Goal: Task Accomplishment & Management: Manage account settings

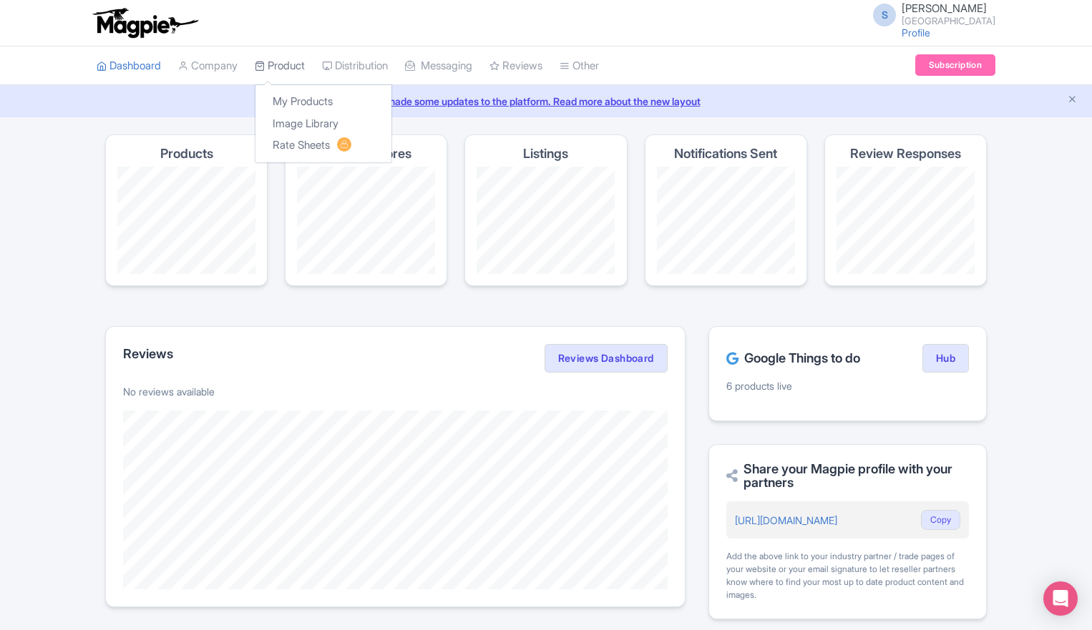
click at [278, 61] on link "Product" at bounding box center [280, 66] width 50 height 39
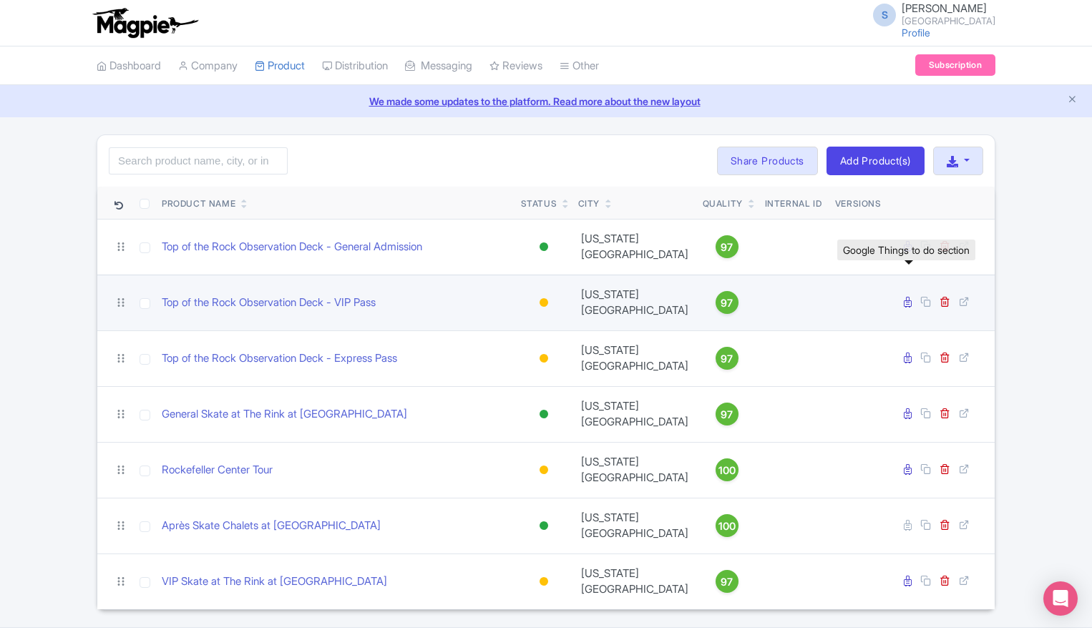
click at [907, 297] on icon at bounding box center [908, 302] width 8 height 11
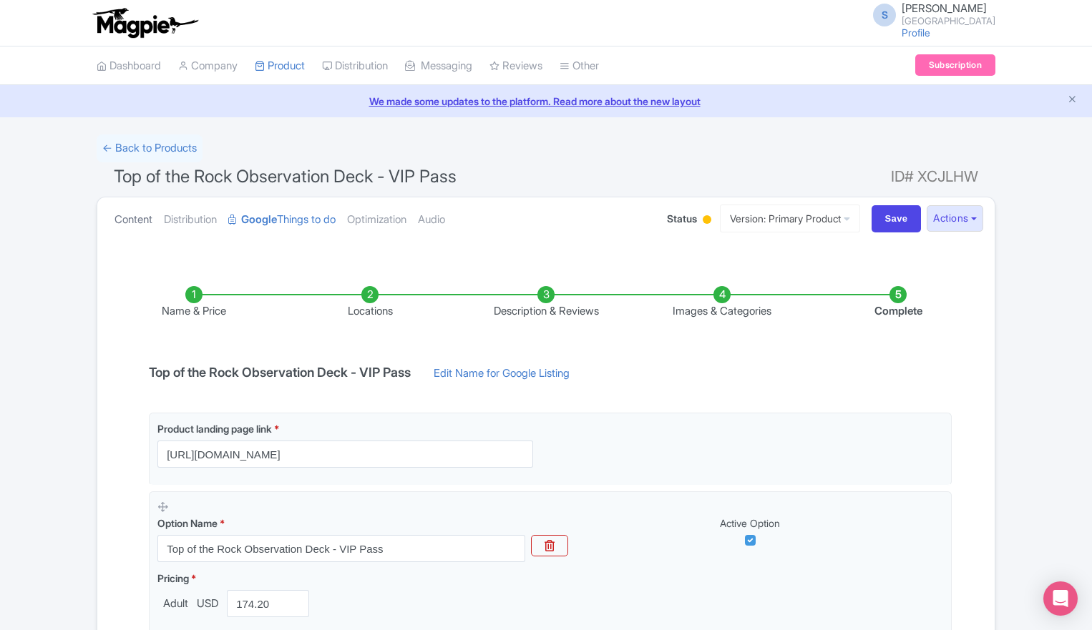
click at [143, 220] on link "Content" at bounding box center [134, 220] width 38 height 45
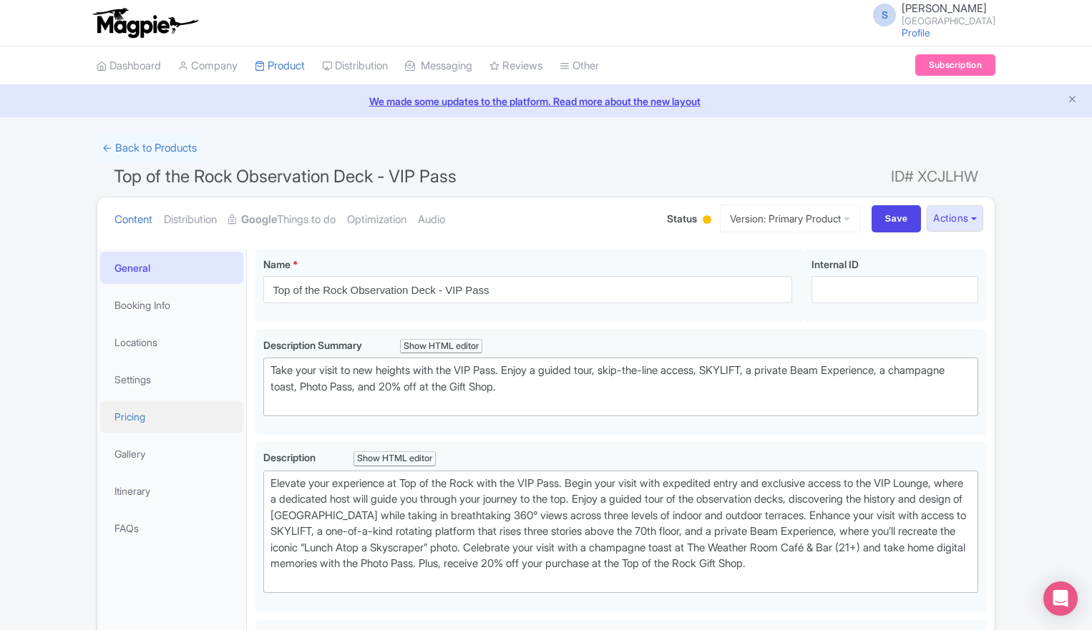
click at [133, 411] on link "Pricing" at bounding box center [171, 417] width 143 height 32
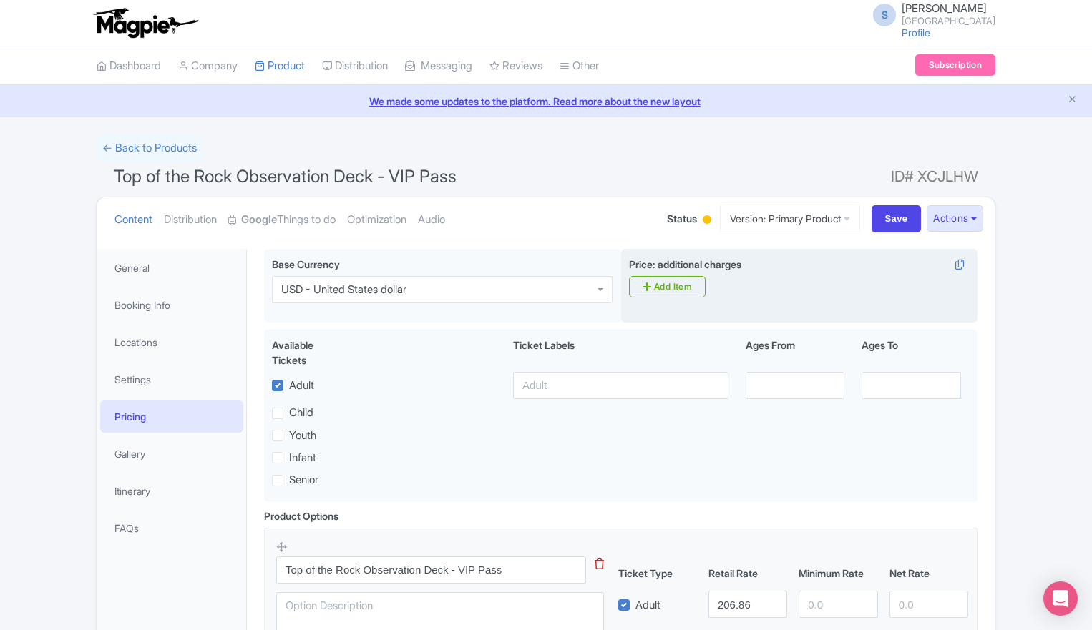
scroll to position [194, 0]
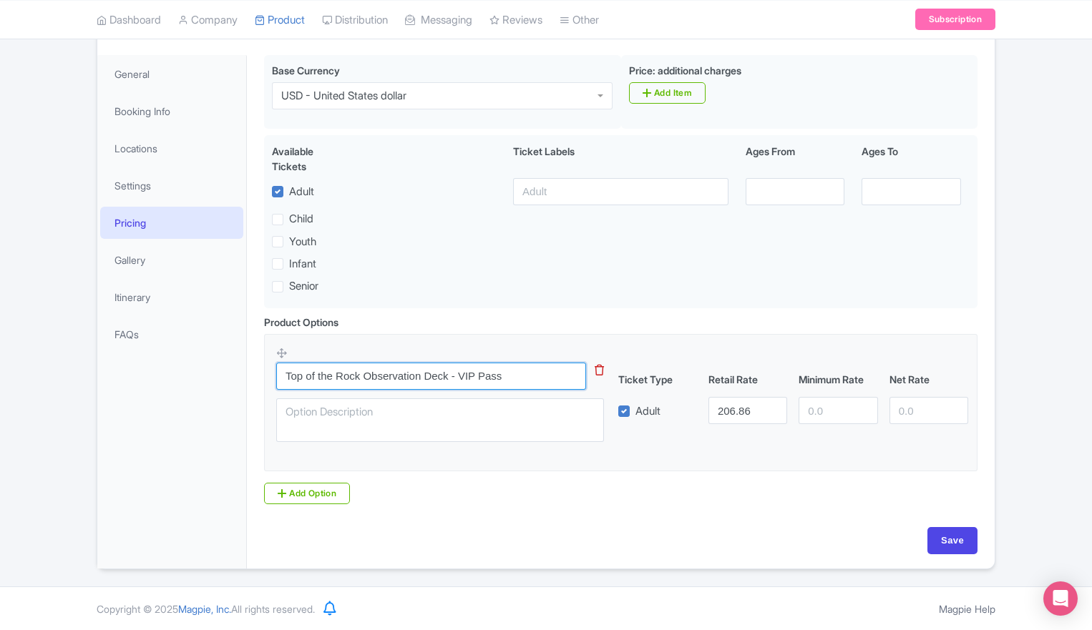
click at [494, 371] on input "Top of the Rock Observation Deck - VIP Pass" at bounding box center [431, 376] width 310 height 27
click at [744, 411] on input "206.86" at bounding box center [747, 410] width 79 height 27
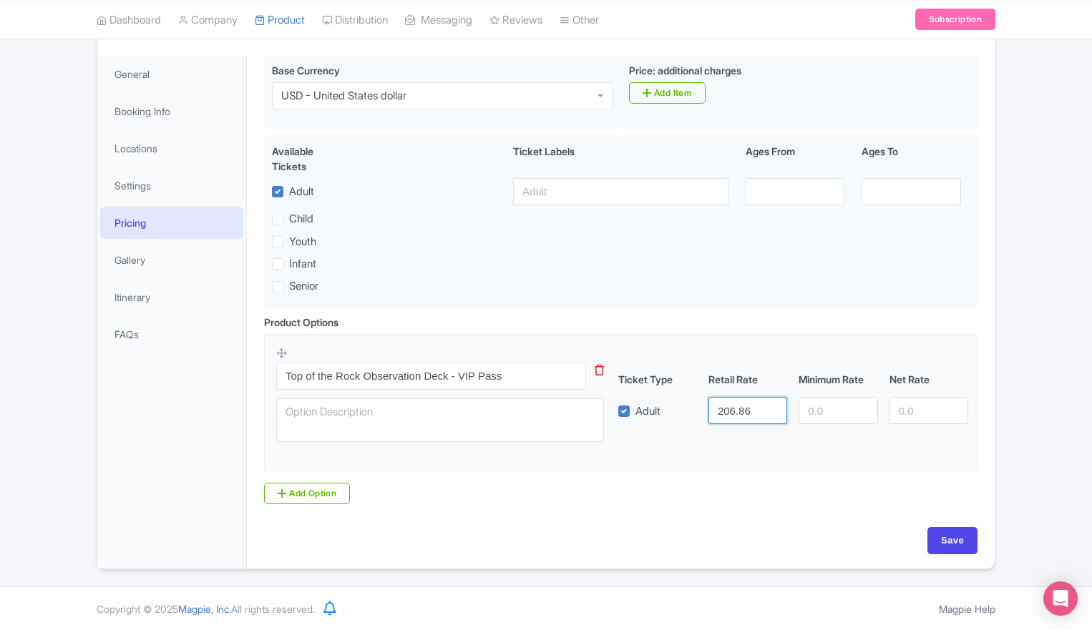
scroll to position [0, 0]
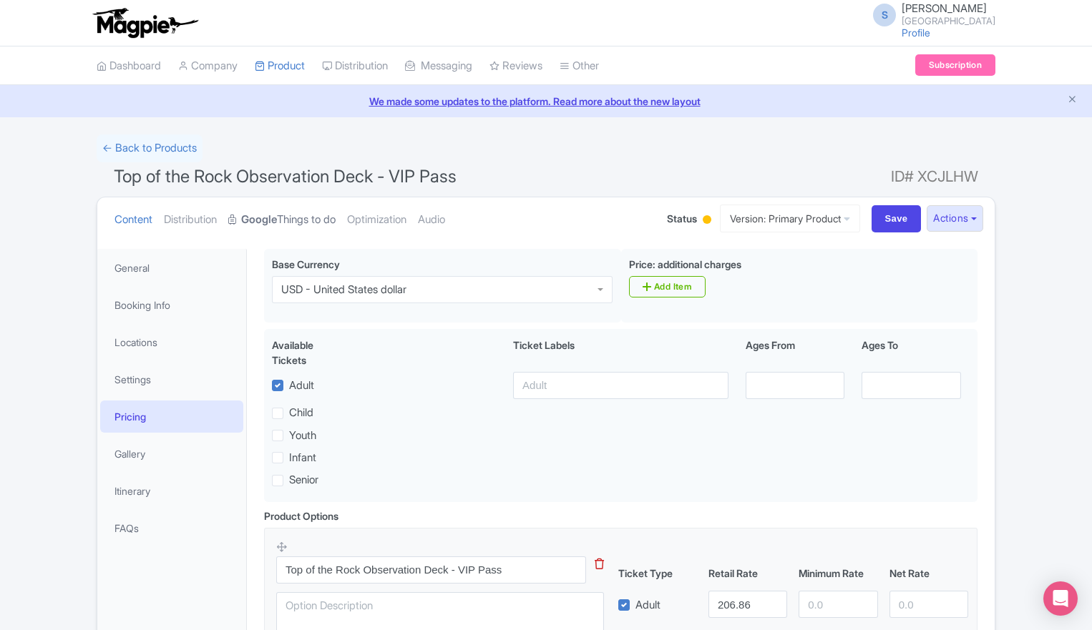
click at [255, 220] on strong "Google" at bounding box center [259, 220] width 36 height 16
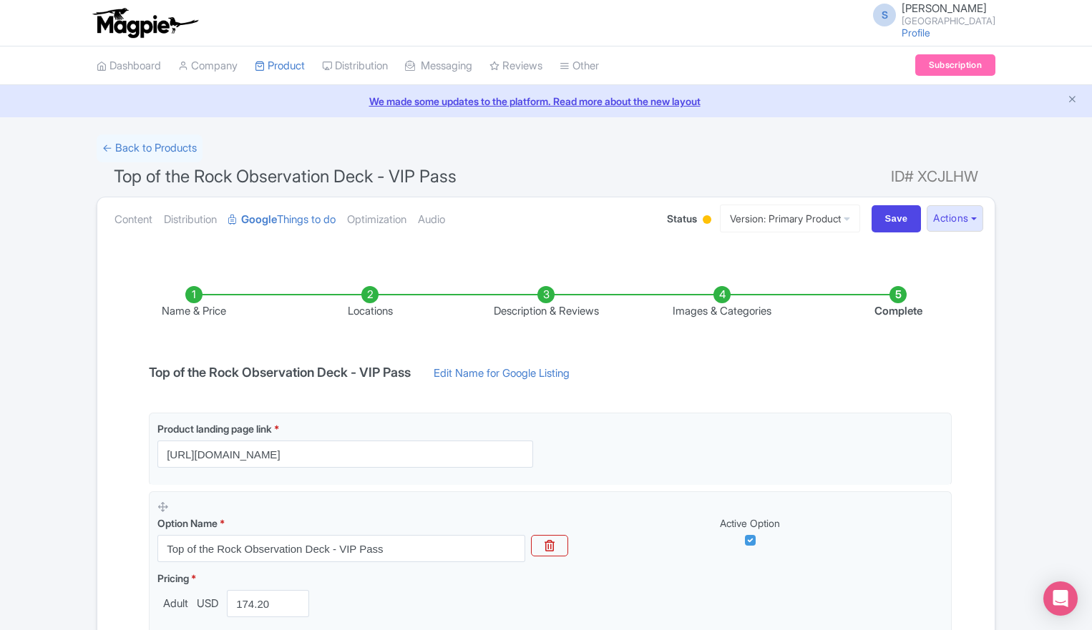
scroll to position [198, 0]
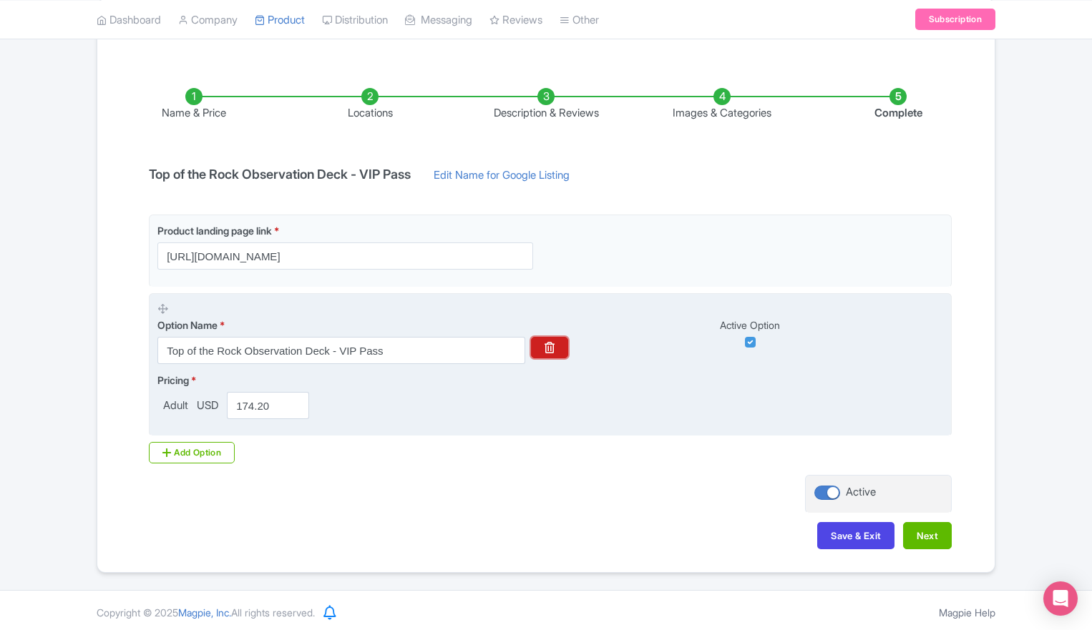
click at [555, 345] on icon "button" at bounding box center [550, 347] width 10 height 11
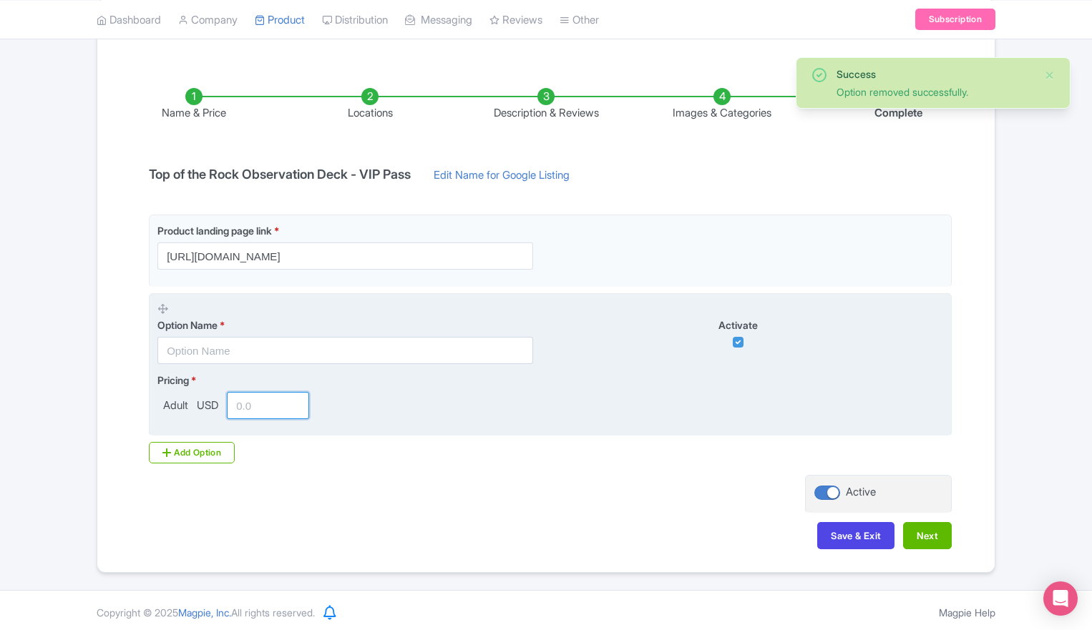
click at [256, 401] on input "number" at bounding box center [268, 405] width 82 height 27
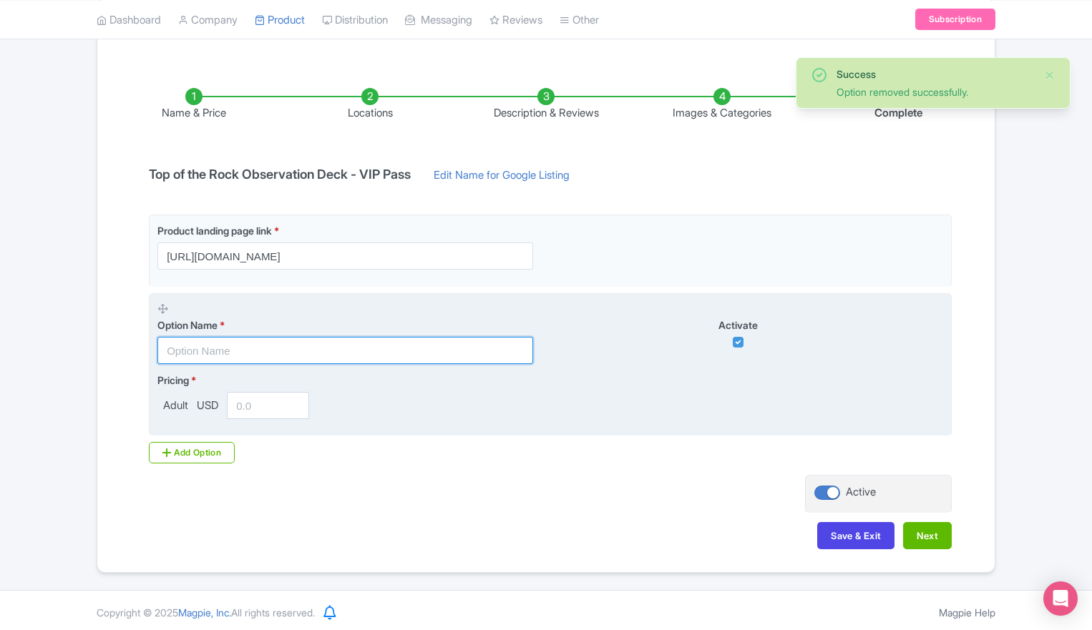
click at [205, 350] on input "text" at bounding box center [345, 350] width 376 height 27
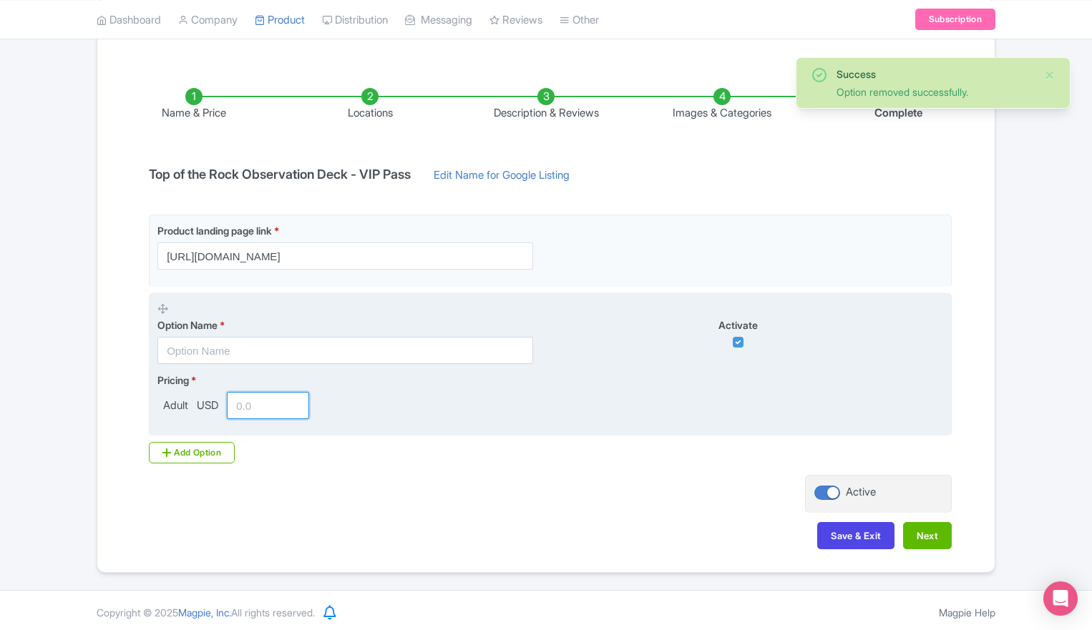
click at [248, 409] on input "number" at bounding box center [268, 405] width 82 height 27
paste input "206.86"
type input "206.86"
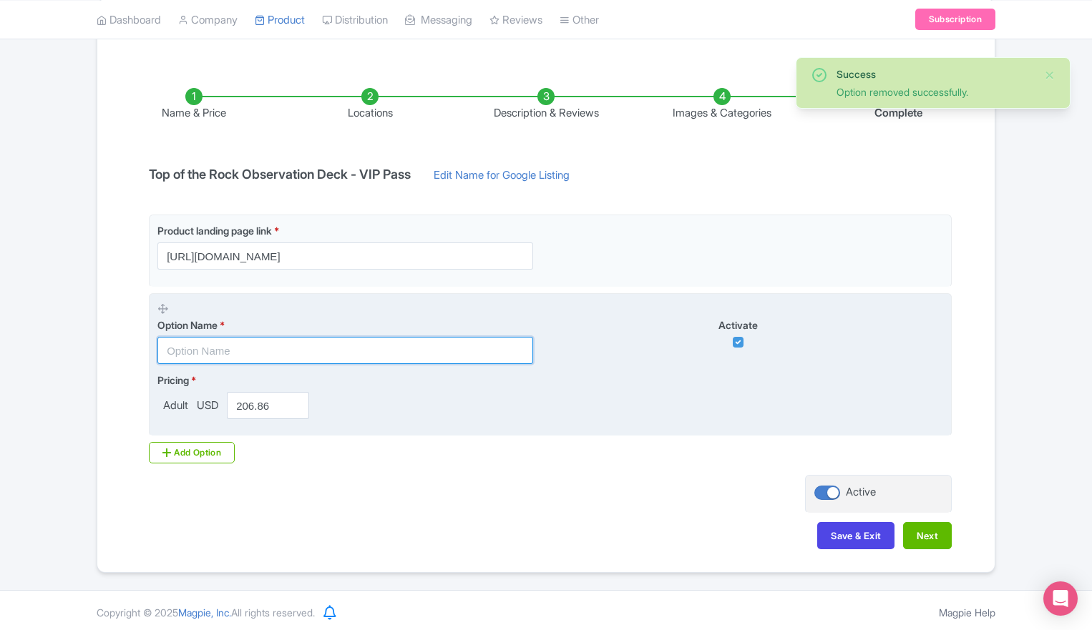
click at [210, 343] on input "text" at bounding box center [345, 350] width 376 height 27
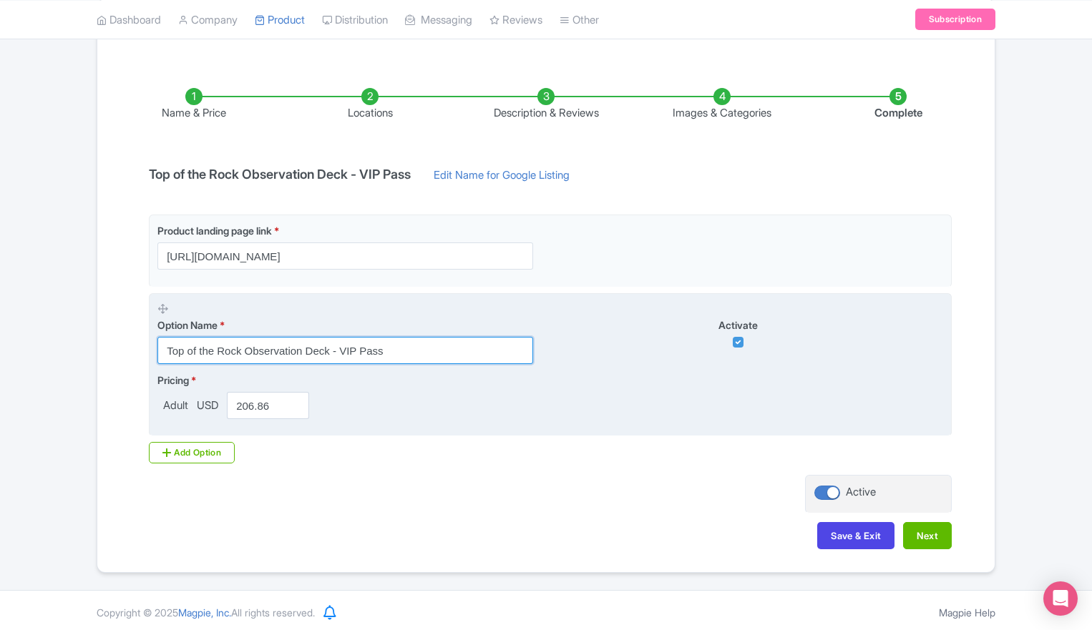
type input "Top of the Rock Observation Deck - VIP Pass"
click at [379, 400] on div "Pricing * Adult USD 206.86" at bounding box center [550, 396] width 786 height 47
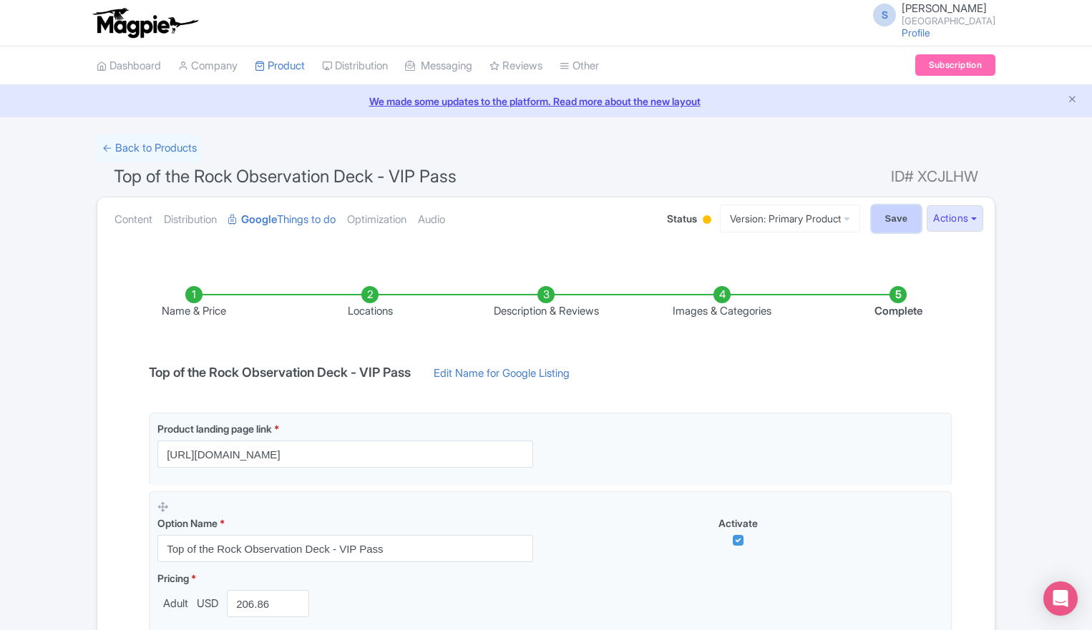
click at [881, 218] on input "Save" at bounding box center [897, 218] width 50 height 27
type input "Saving..."
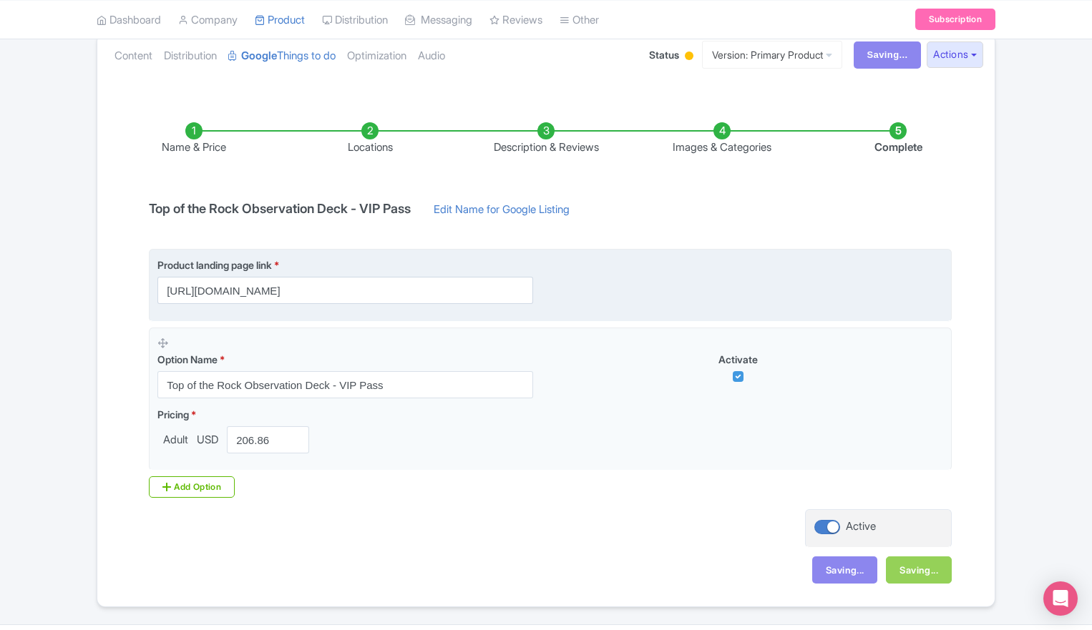
scroll to position [167, 0]
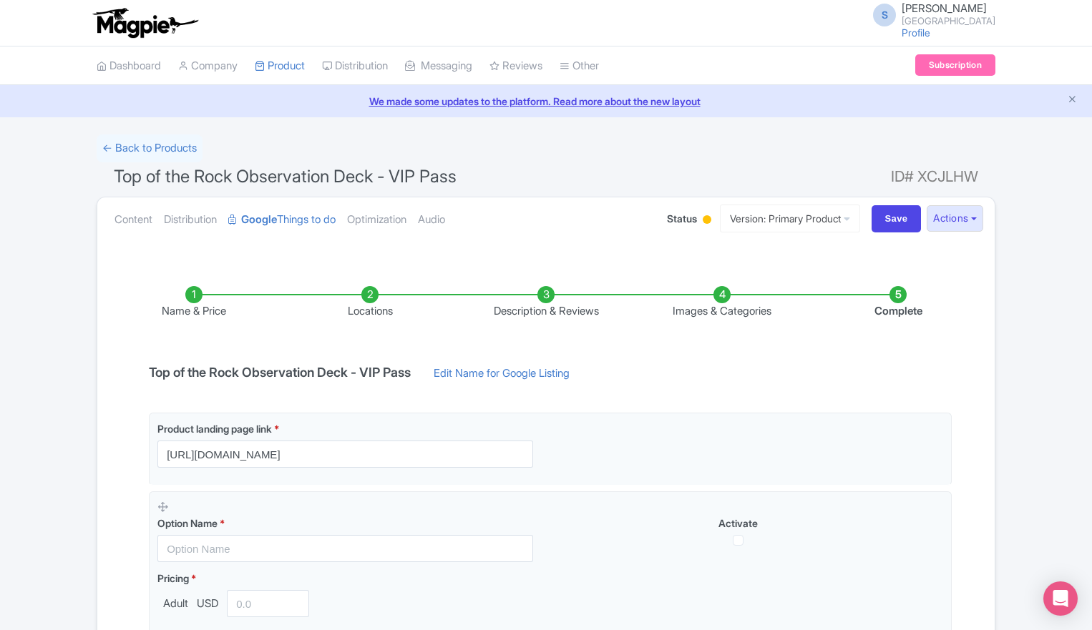
scroll to position [198, 0]
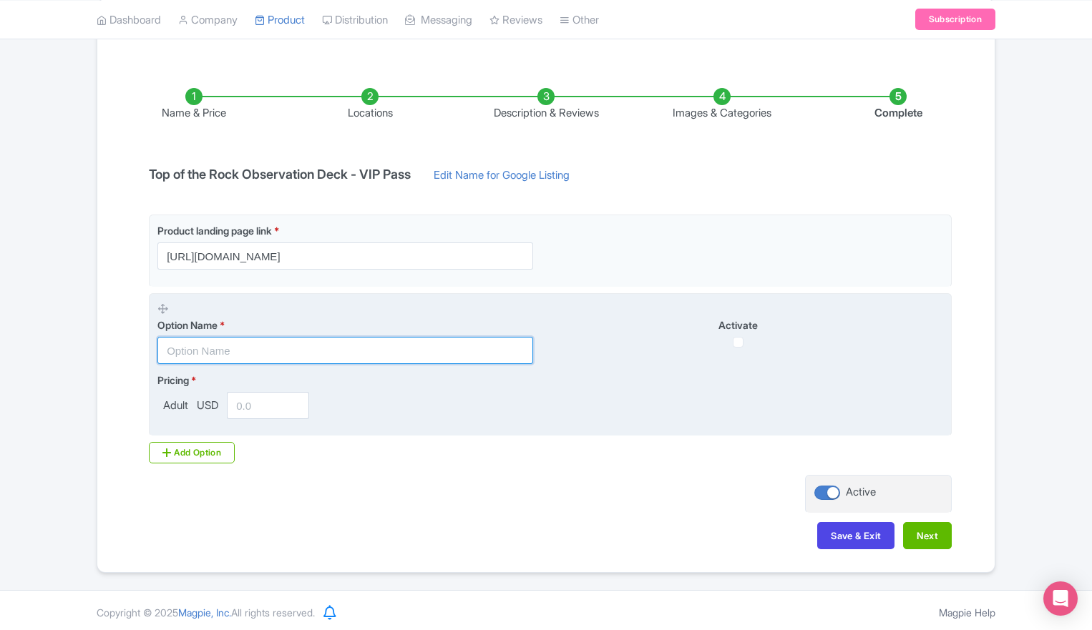
click at [260, 347] on input "text" at bounding box center [345, 350] width 376 height 27
type input "Top of the Rock Observation Deck - VIP Pass"
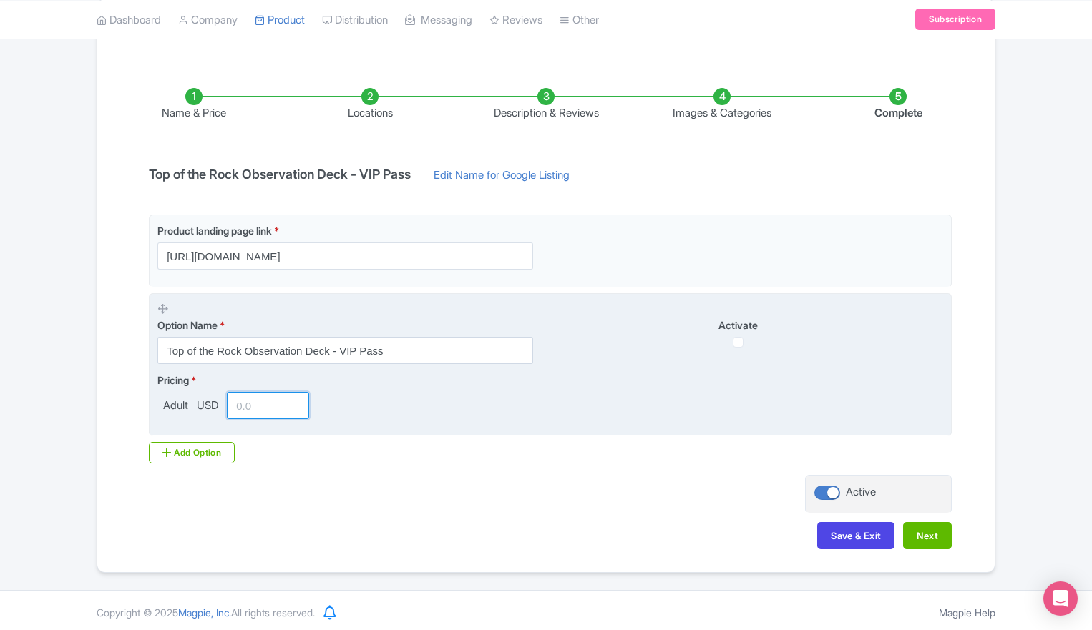
click at [245, 411] on input "number" at bounding box center [268, 405] width 82 height 27
paste input "206.86"
type input "206.86"
click at [737, 342] on input "checkbox" at bounding box center [738, 342] width 11 height 11
checkbox input "true"
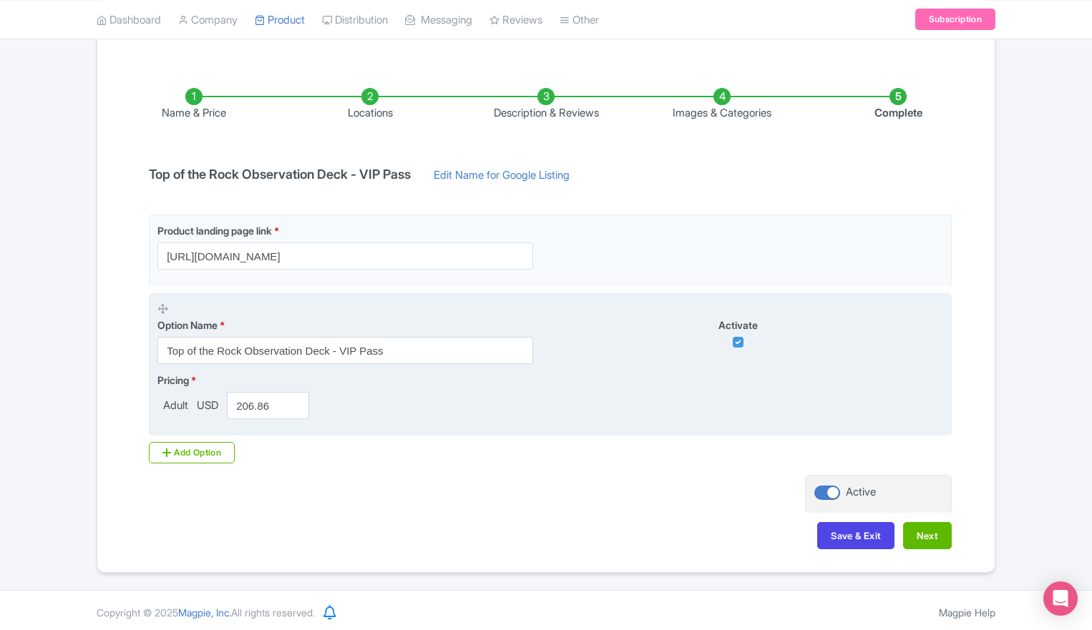
click at [633, 402] on div "Pricing * Adult USD 206.86" at bounding box center [550, 396] width 786 height 47
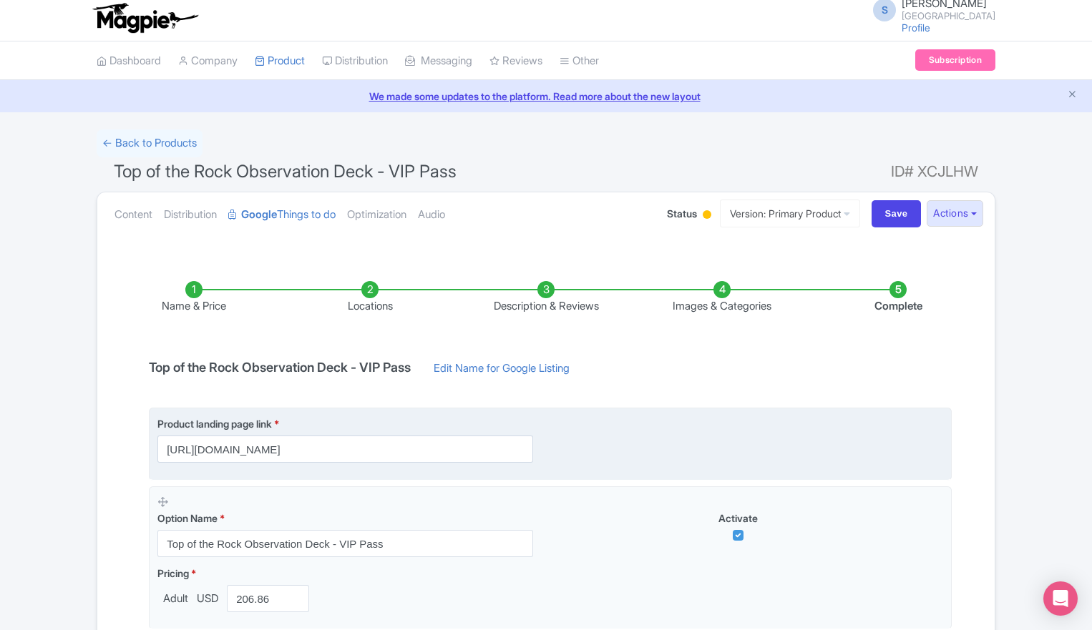
scroll to position [1, 0]
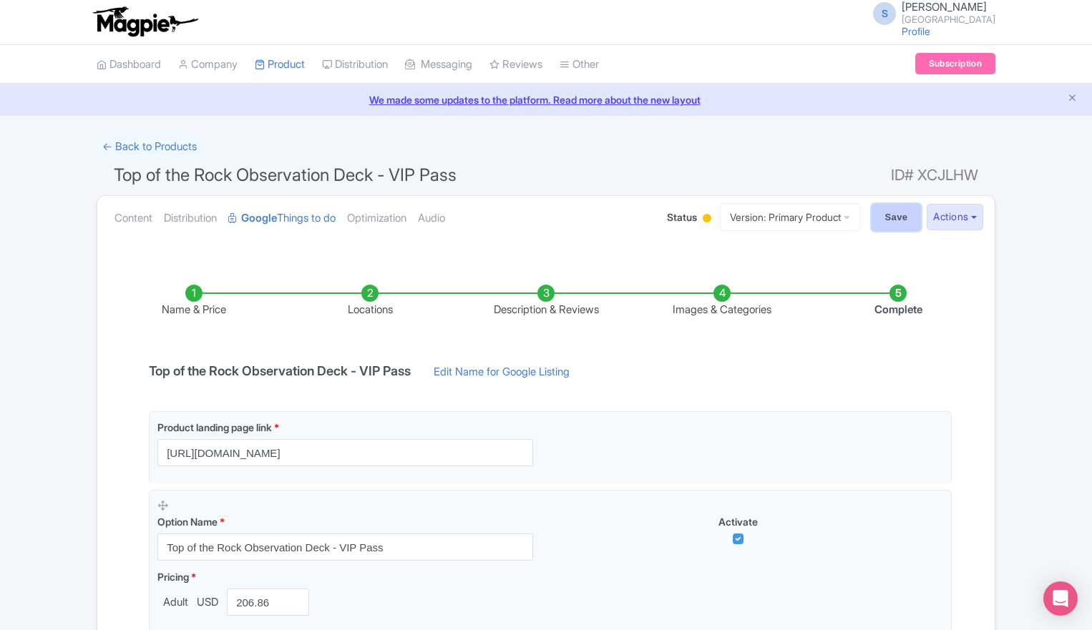
click at [887, 210] on input "Save" at bounding box center [897, 217] width 50 height 27
type input "Saving..."
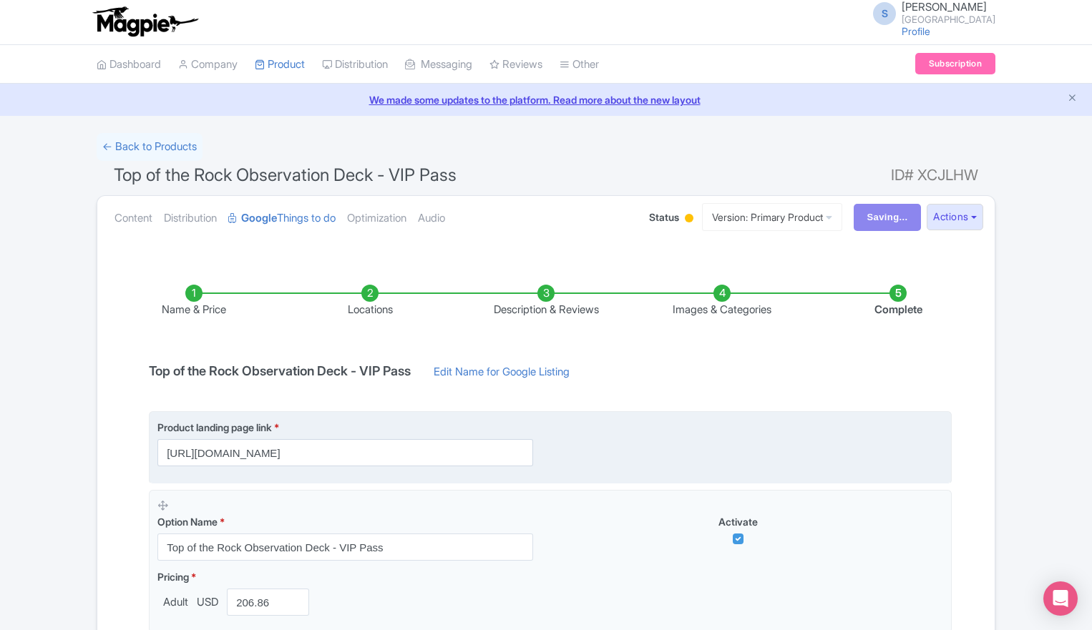
scroll to position [198, 0]
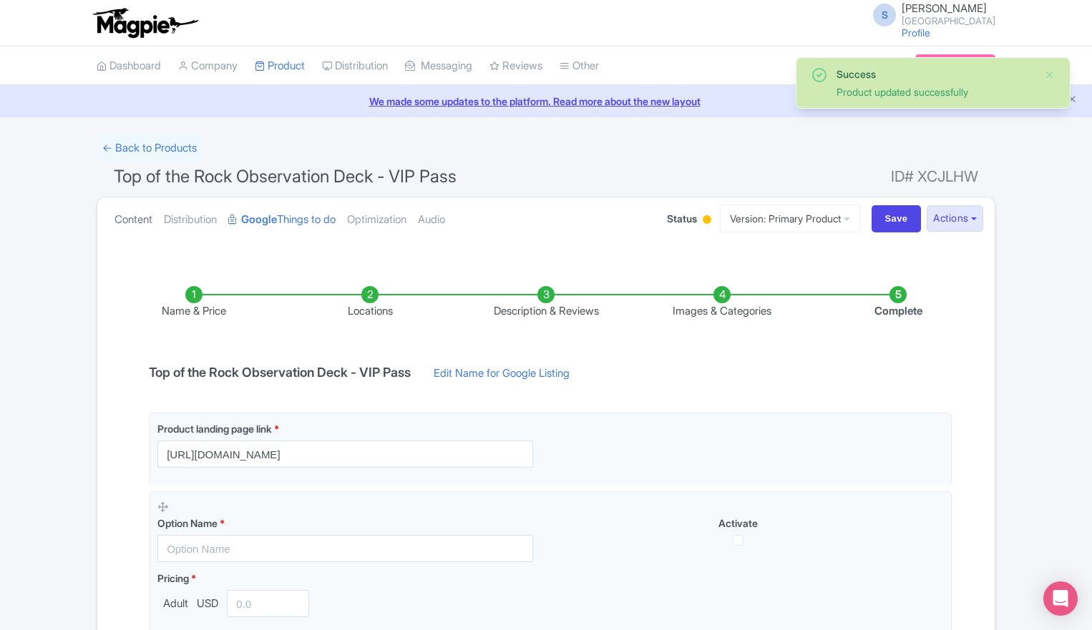
click at [145, 218] on link "Content" at bounding box center [134, 220] width 38 height 45
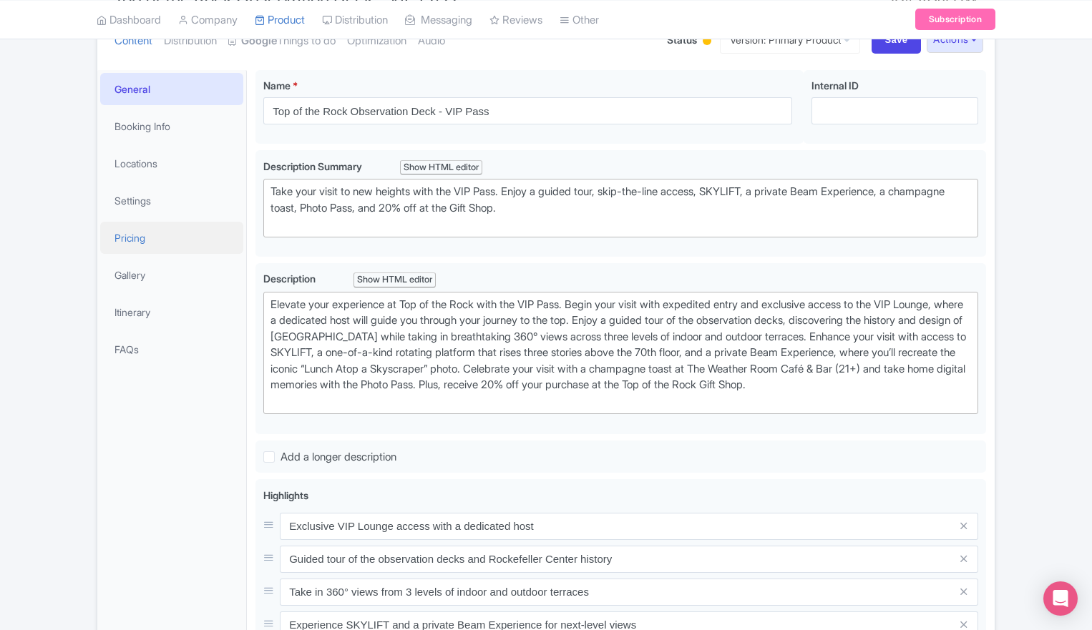
click at [132, 233] on link "Pricing" at bounding box center [171, 238] width 143 height 32
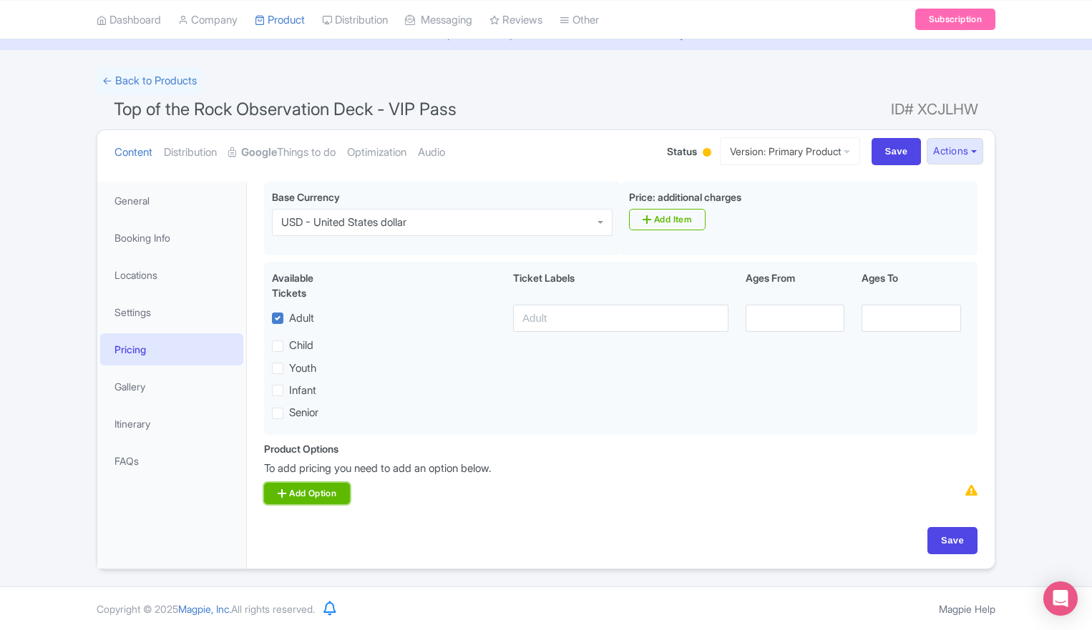
click at [309, 492] on link "Add Option" at bounding box center [307, 493] width 86 height 21
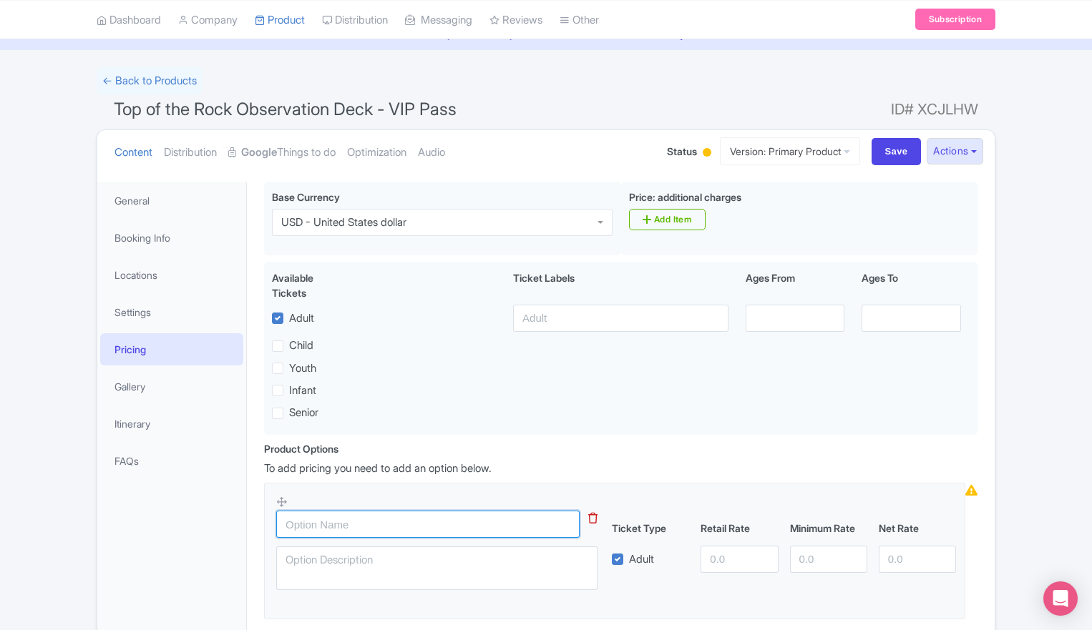
click at [366, 525] on input "text" at bounding box center [427, 524] width 303 height 27
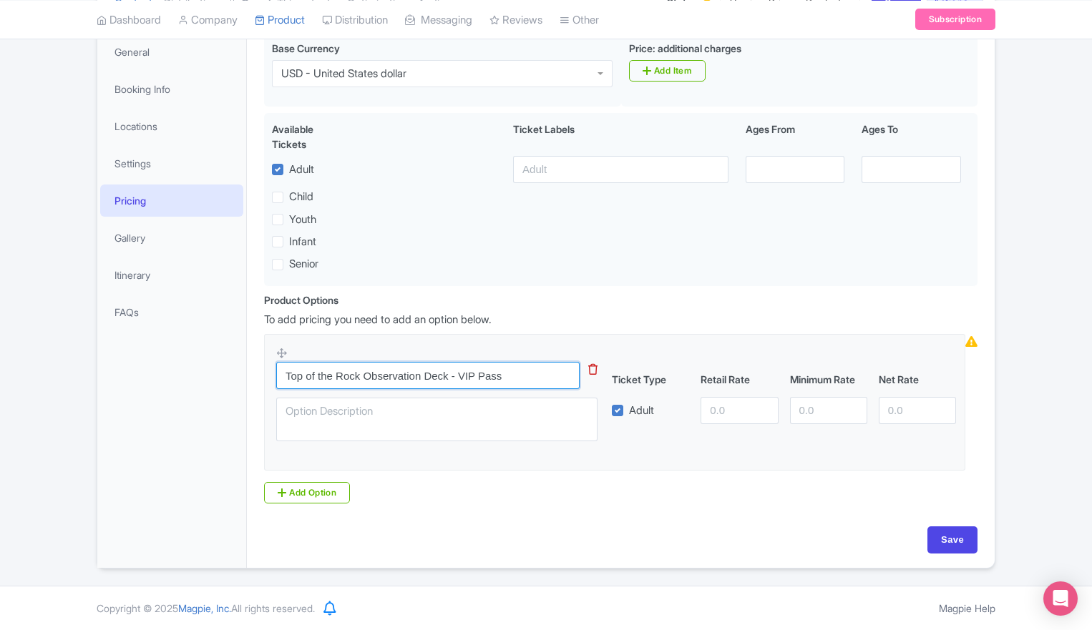
type input "Top of the Rock Observation Deck - VIP Pass"
click at [734, 411] on input "number" at bounding box center [739, 410] width 77 height 27
paste input "206.86"
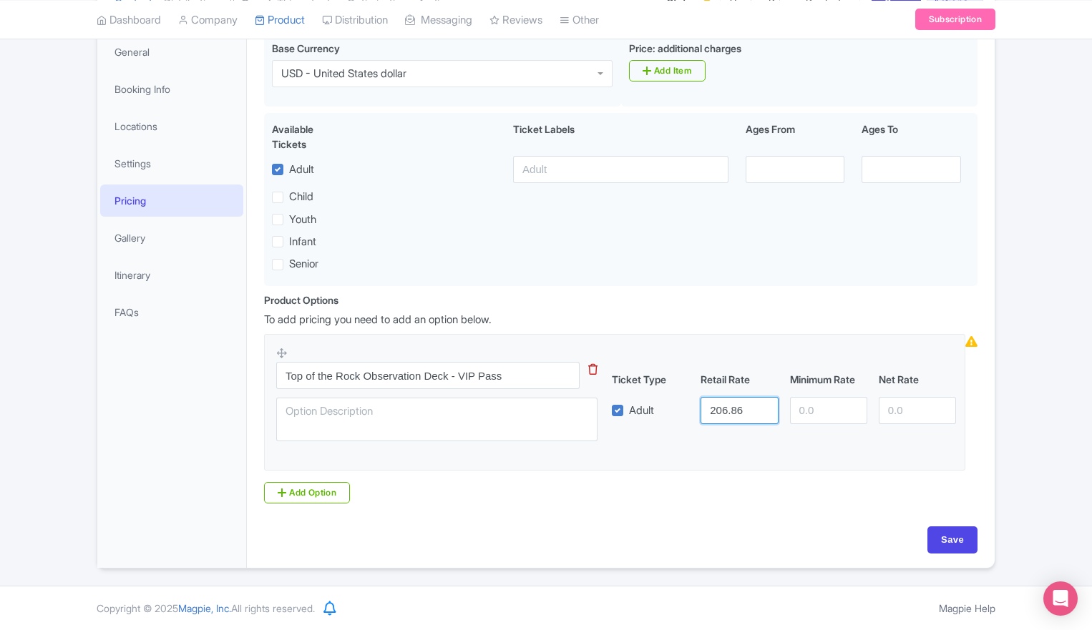
type input "206.86"
click at [794, 321] on p "To add pricing you need to add an option below." at bounding box center [621, 320] width 714 height 16
click at [955, 545] on input "Save" at bounding box center [952, 540] width 50 height 27
type input "Saving..."
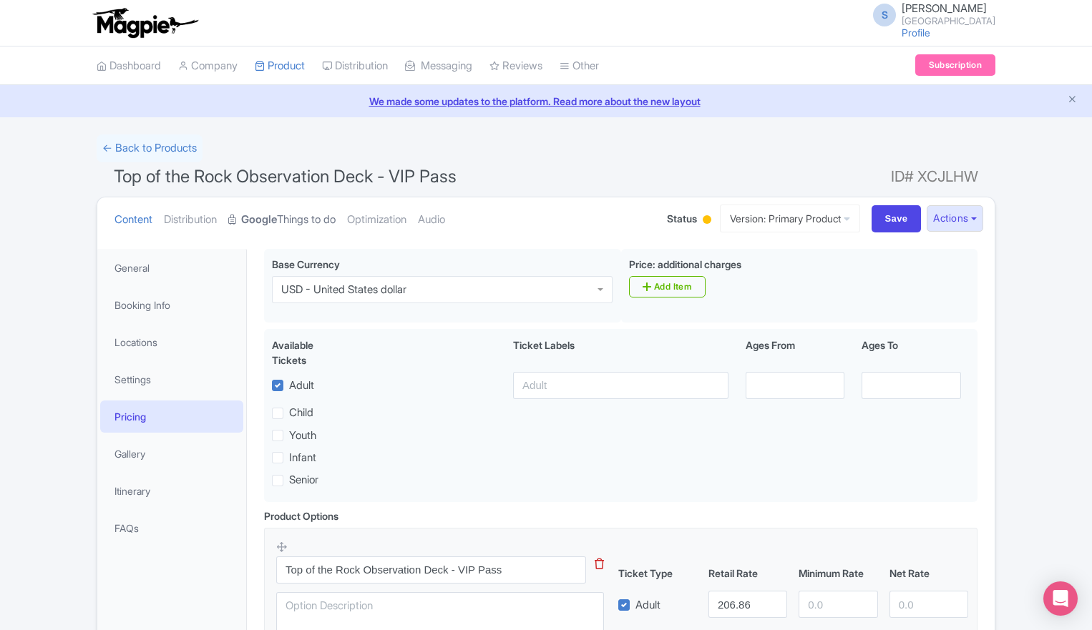
click at [290, 221] on link "Google Things to do" at bounding box center [281, 220] width 107 height 45
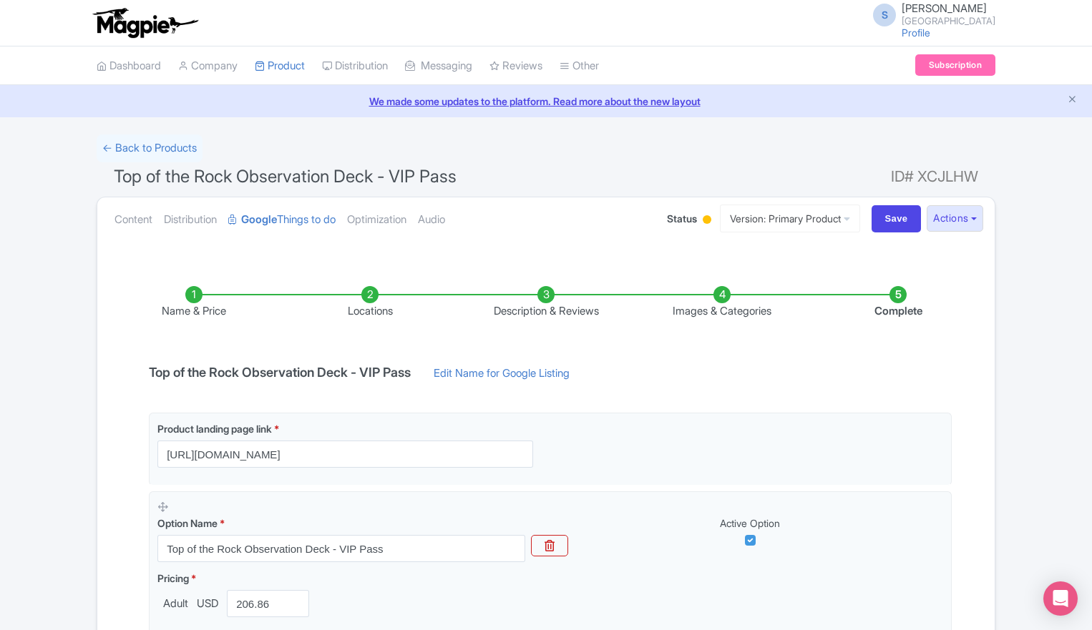
scroll to position [198, 0]
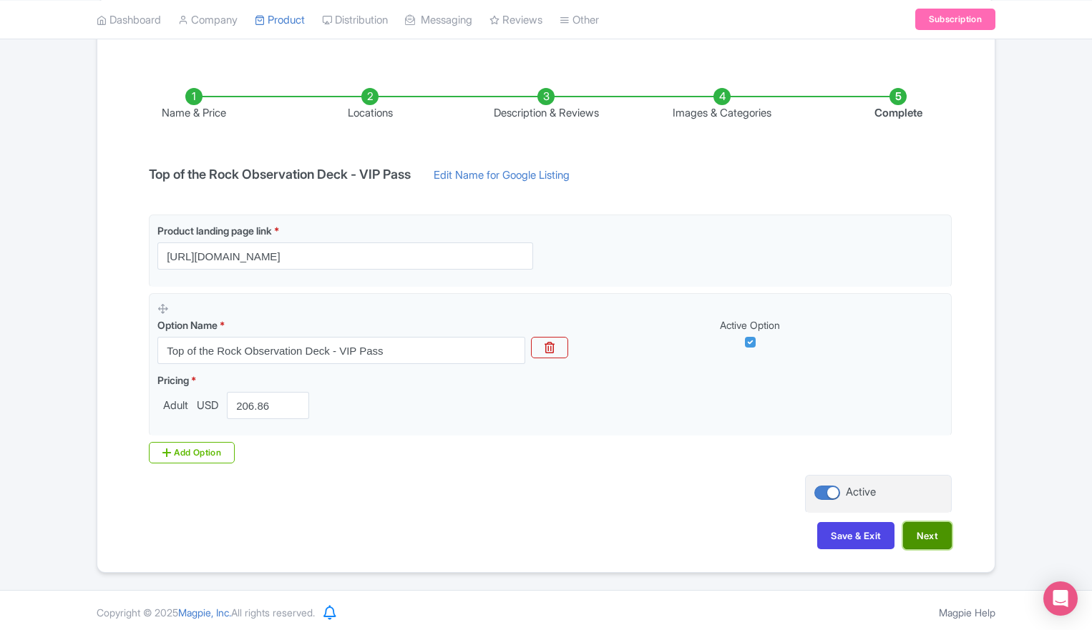
click at [923, 529] on button "Next" at bounding box center [927, 535] width 49 height 27
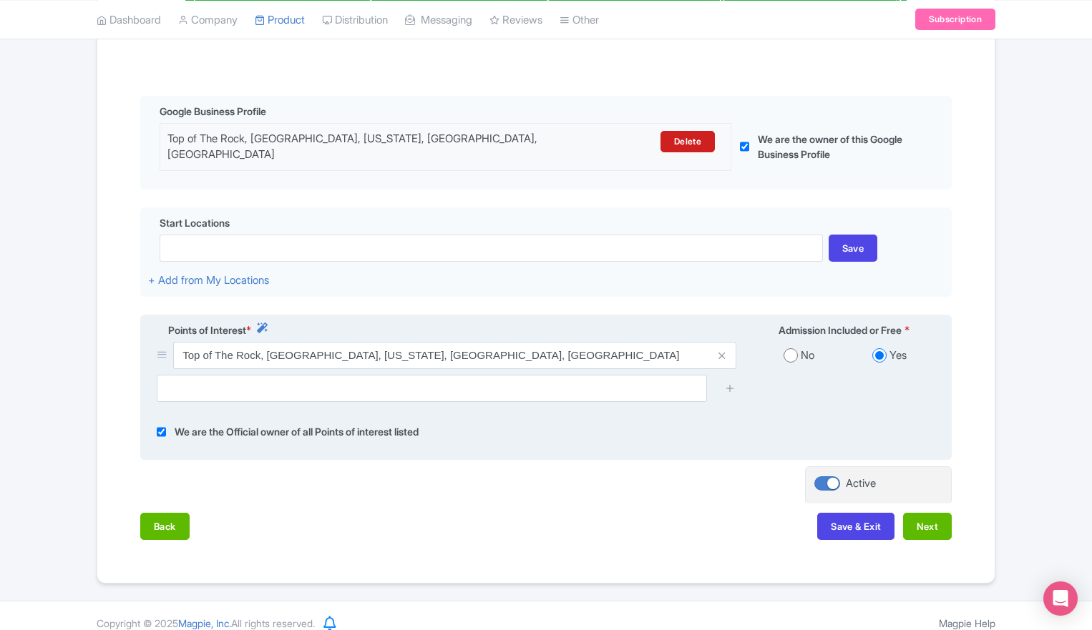
scroll to position [296, 0]
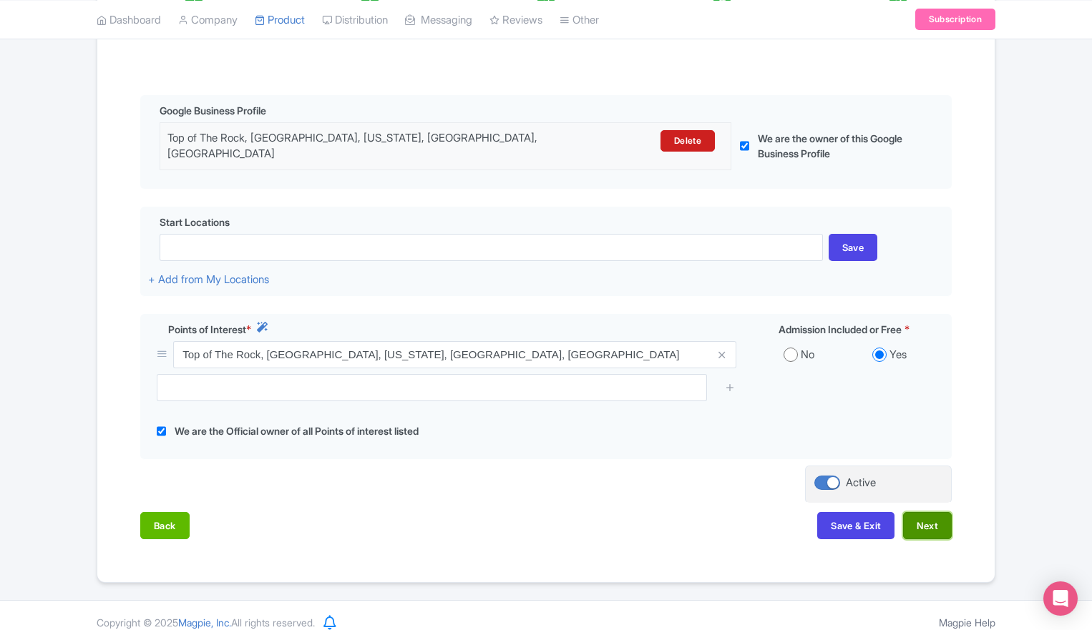
click at [935, 520] on button "Next" at bounding box center [927, 525] width 49 height 27
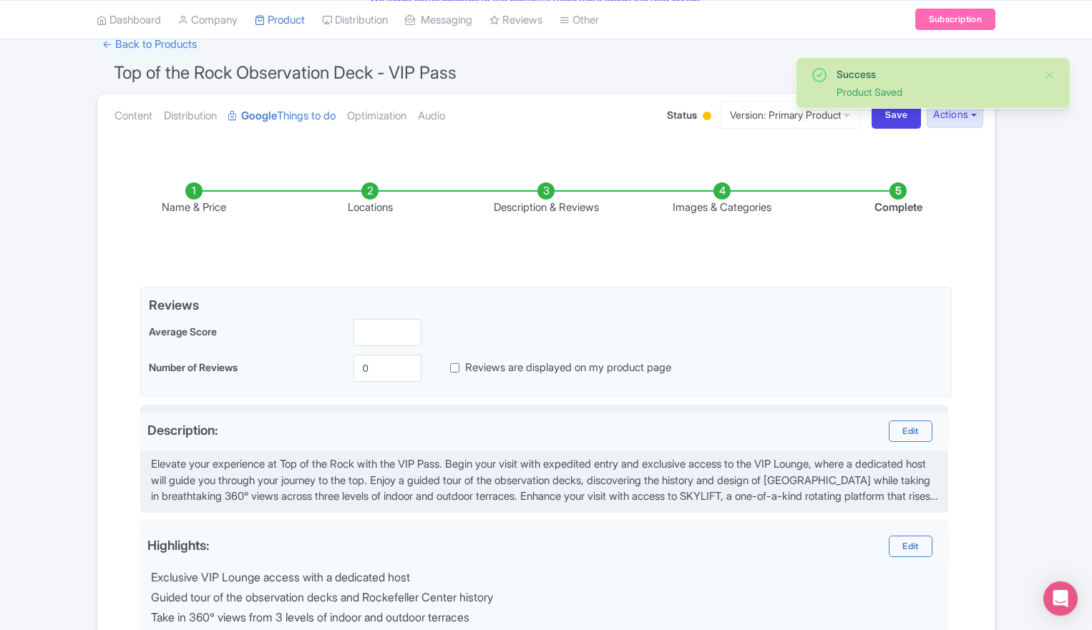
scroll to position [102, 0]
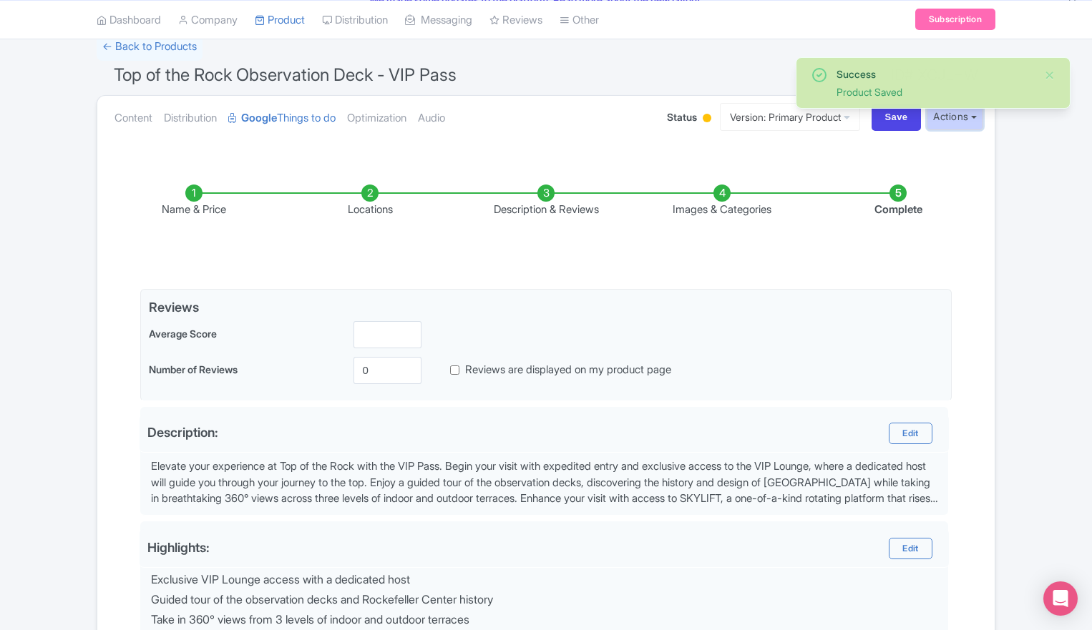
click at [945, 124] on button "Actions" at bounding box center [955, 117] width 57 height 26
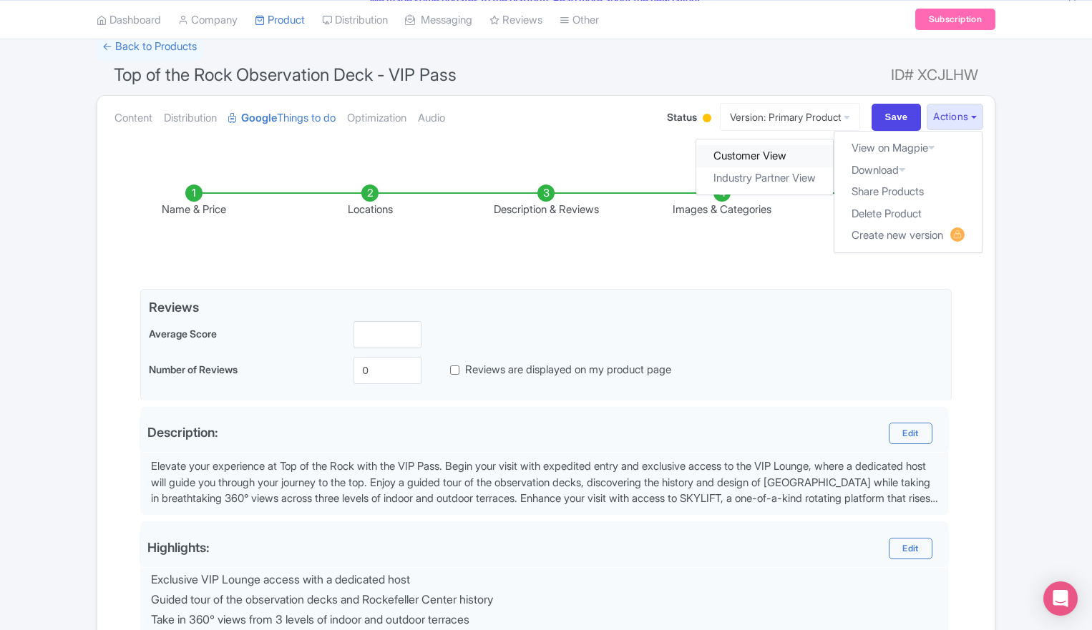
click at [720, 147] on link "Customer View" at bounding box center [765, 156] width 137 height 22
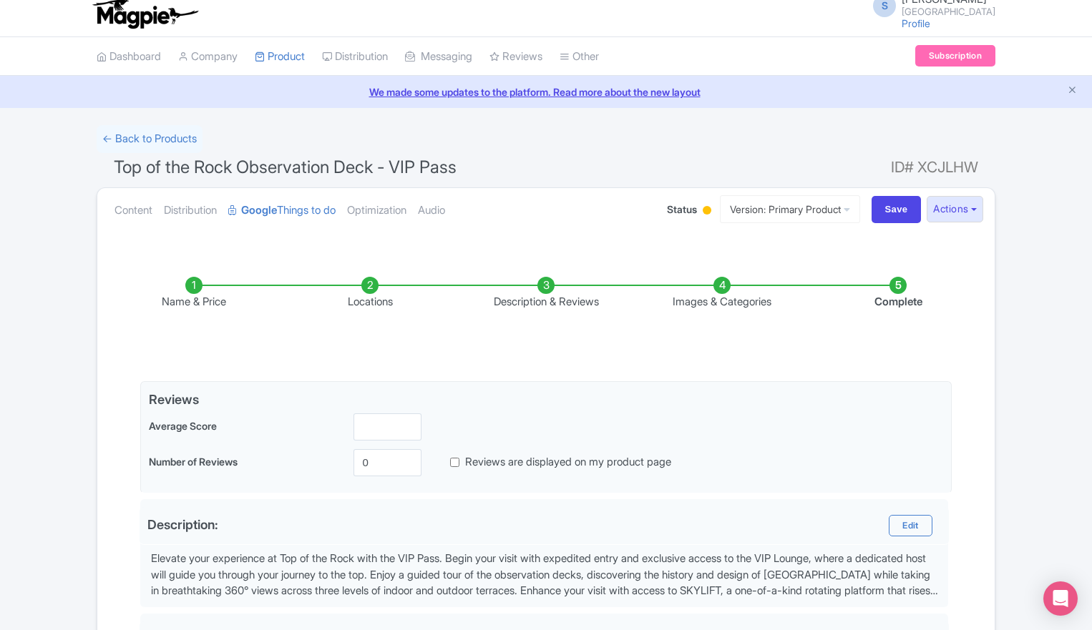
scroll to position [0, 0]
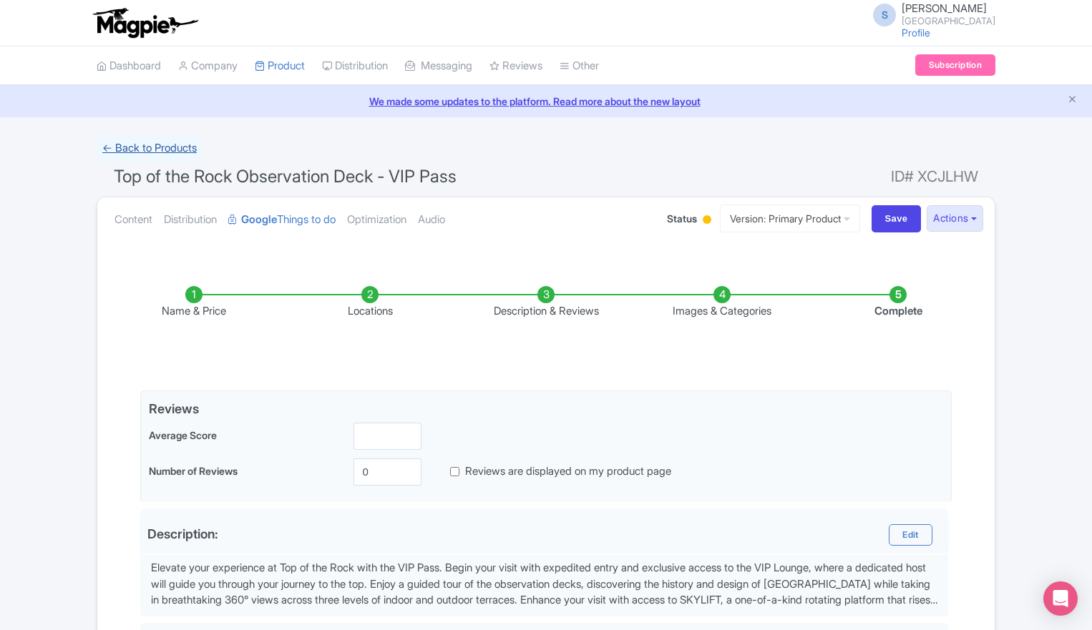
click at [128, 144] on link "← Back to Products" at bounding box center [150, 149] width 106 height 28
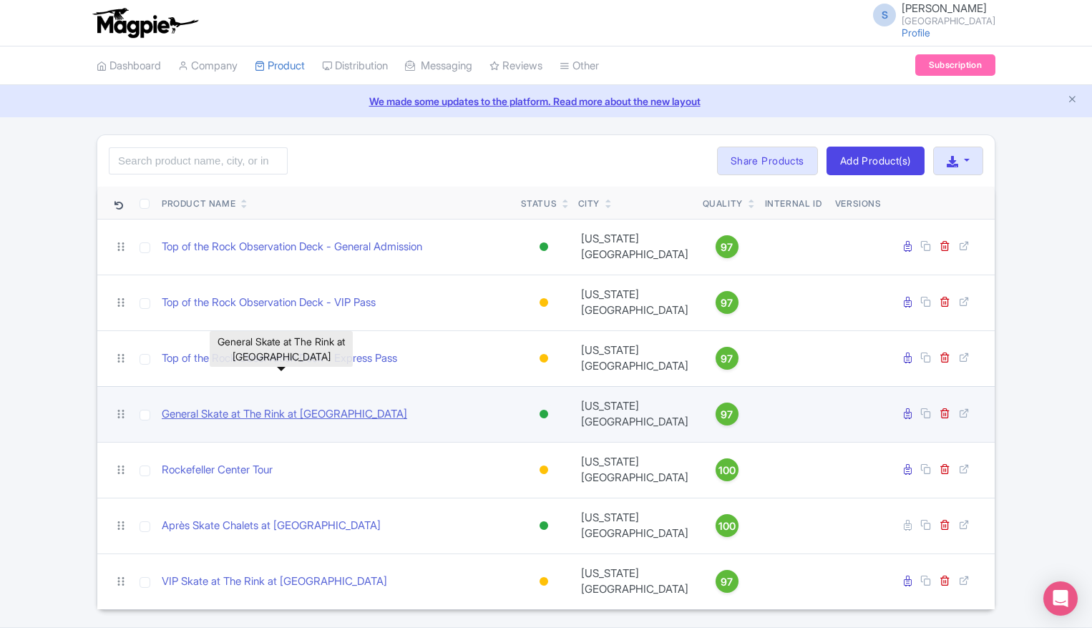
click at [257, 406] on link "General Skate at The Rink at [GEOGRAPHIC_DATA]" at bounding box center [284, 414] width 245 height 16
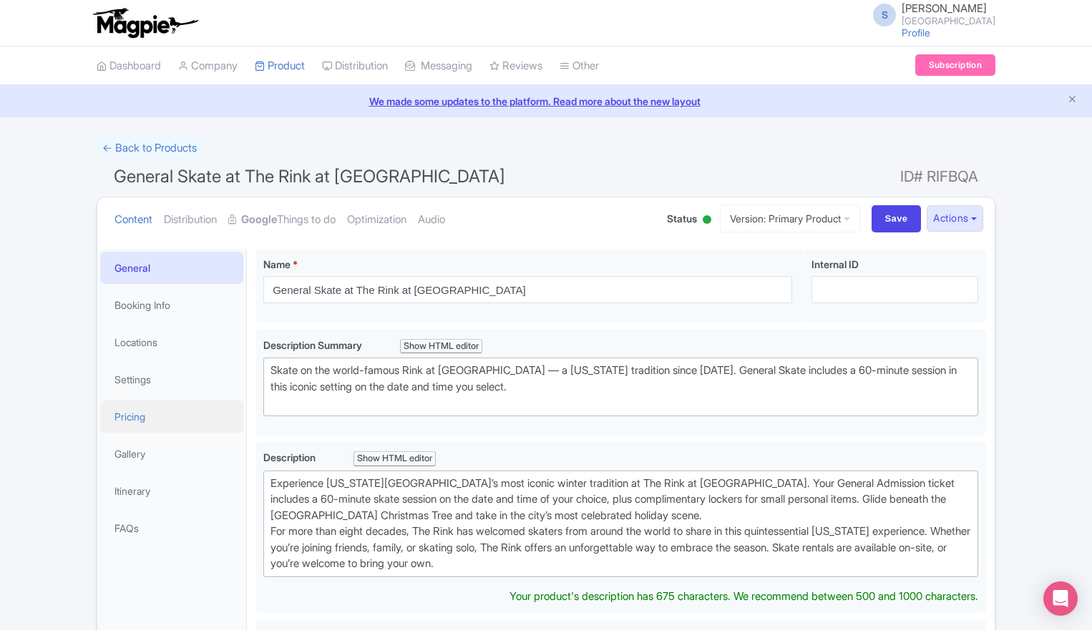
click at [120, 414] on link "Pricing" at bounding box center [171, 417] width 143 height 32
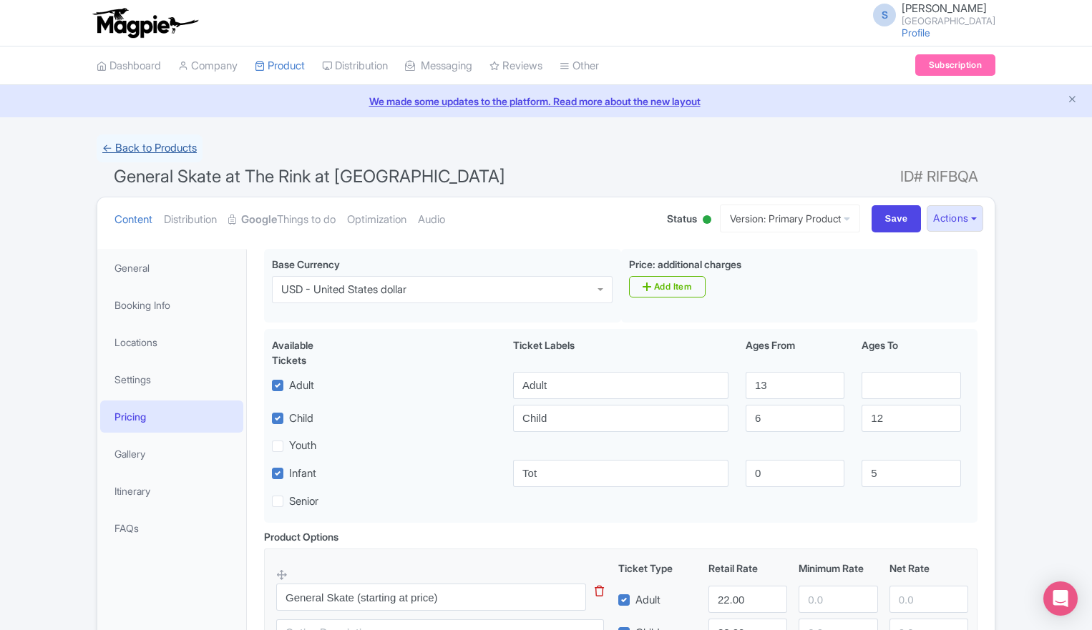
click at [173, 140] on link "← Back to Products" at bounding box center [150, 149] width 106 height 28
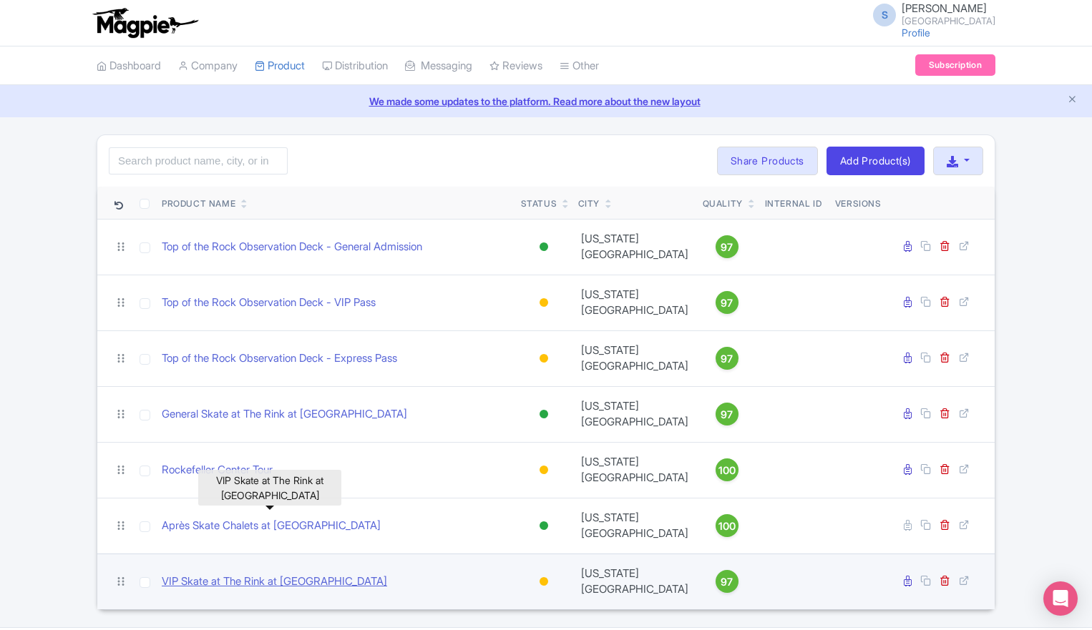
click at [234, 574] on link "VIP Skate at The Rink at [GEOGRAPHIC_DATA]" at bounding box center [274, 582] width 225 height 16
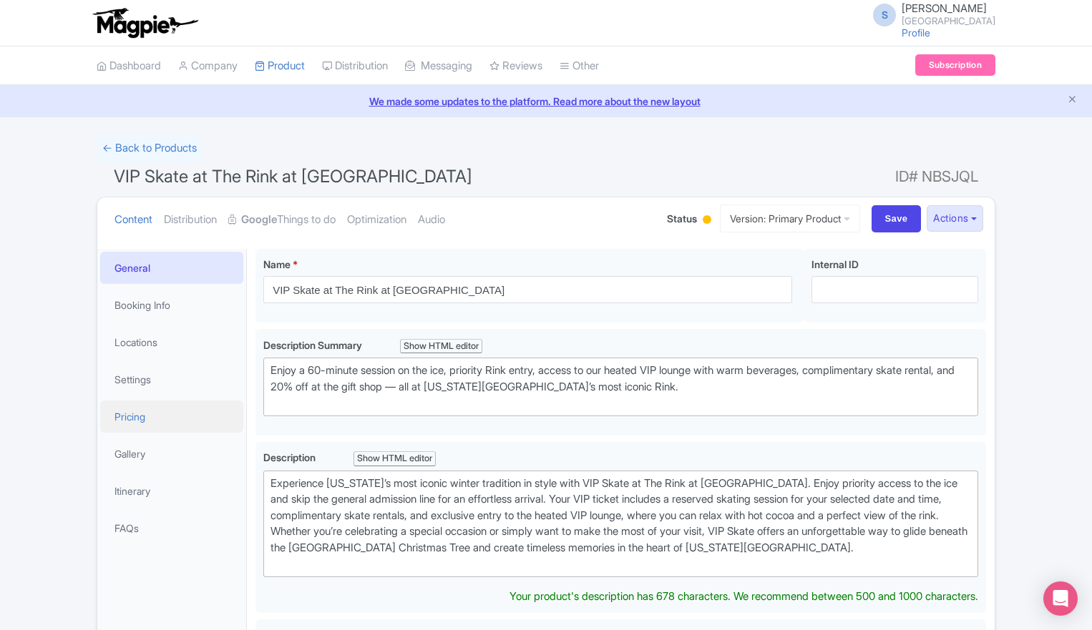
click at [138, 407] on link "Pricing" at bounding box center [171, 417] width 143 height 32
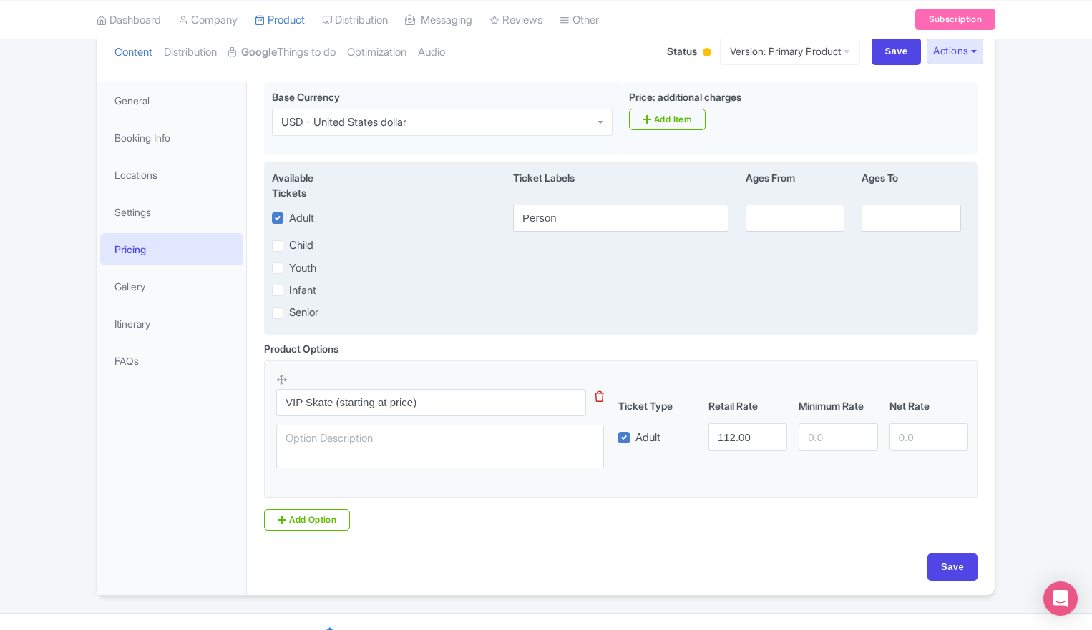
scroll to position [170, 0]
click at [569, 216] on input "Person" at bounding box center [620, 216] width 215 height 27
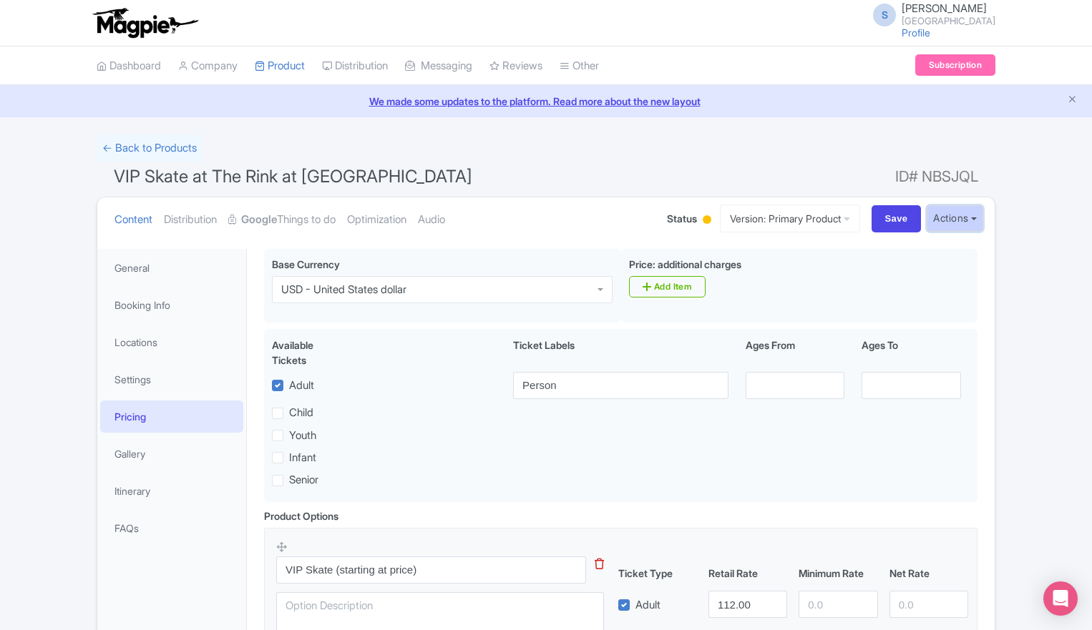
click at [954, 212] on button "Actions" at bounding box center [955, 218] width 57 height 26
click at [760, 248] on link "Customer View" at bounding box center [765, 258] width 137 height 22
click at [129, 152] on link "← Back to Products" at bounding box center [150, 149] width 106 height 28
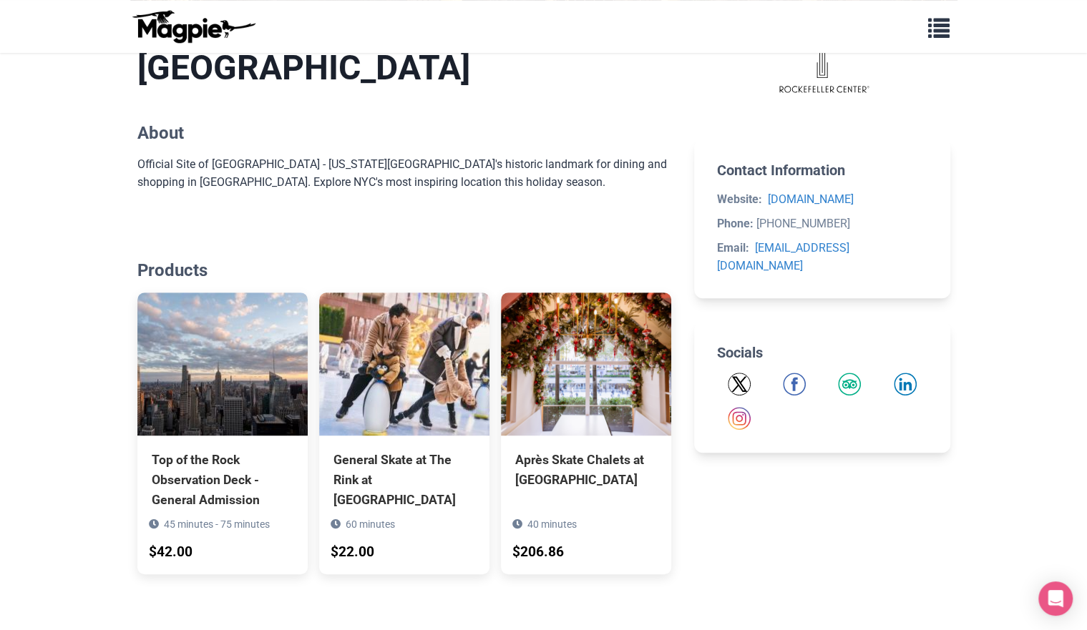
scroll to position [552, 0]
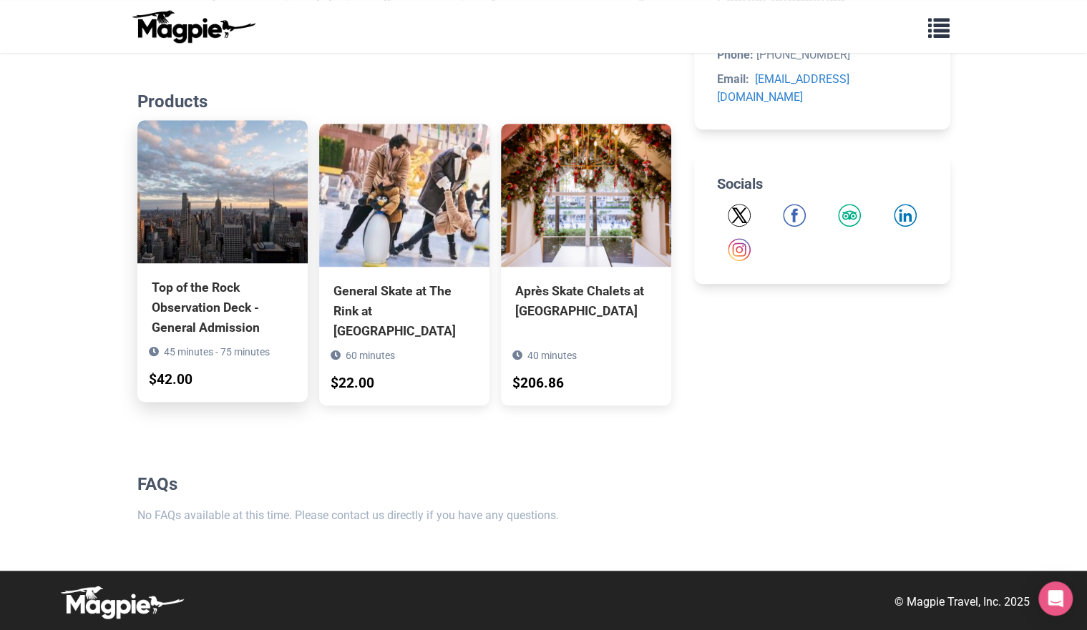
click at [212, 271] on div "Top of the Rock Observation Deck - General Admission 45 minutes - 75 minutes $4…" at bounding box center [222, 332] width 170 height 139
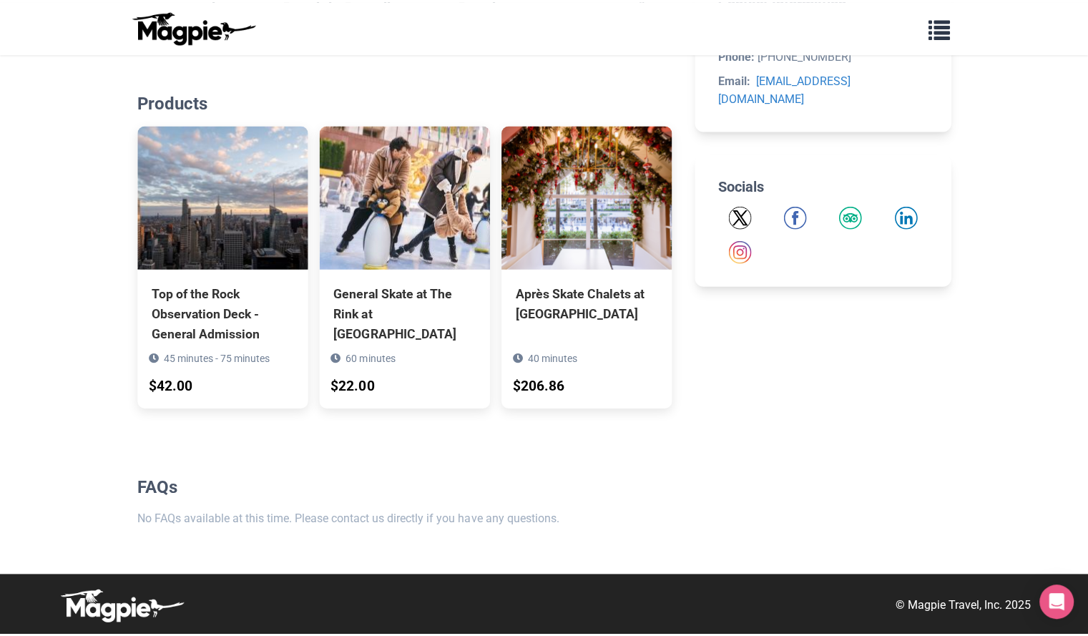
scroll to position [546, 0]
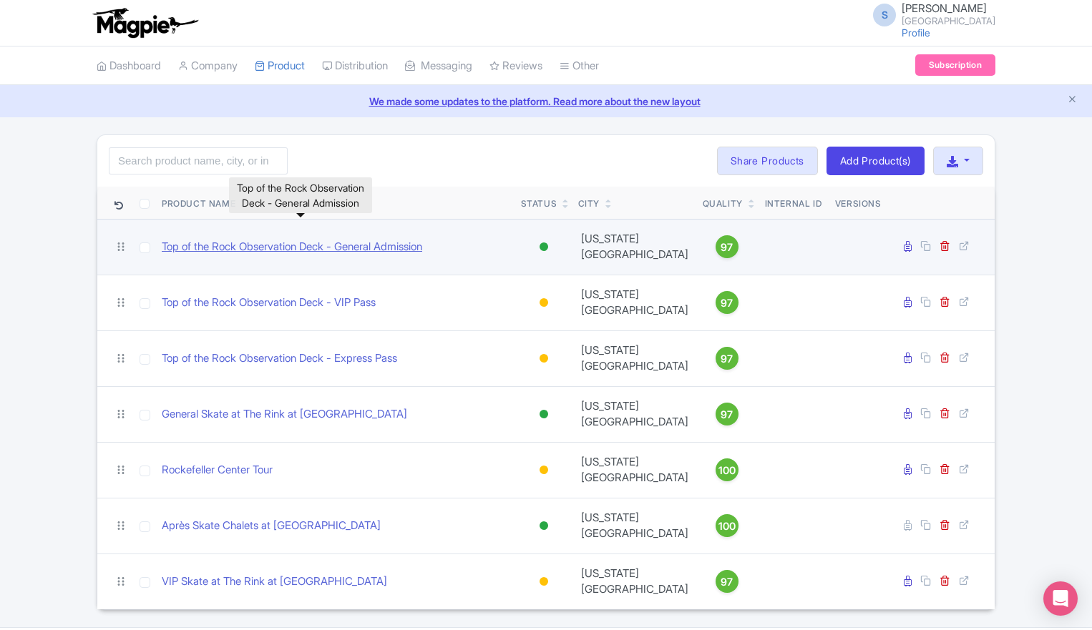
click at [391, 243] on link "Top of the Rock Observation Deck - General Admission" at bounding box center [292, 247] width 260 height 16
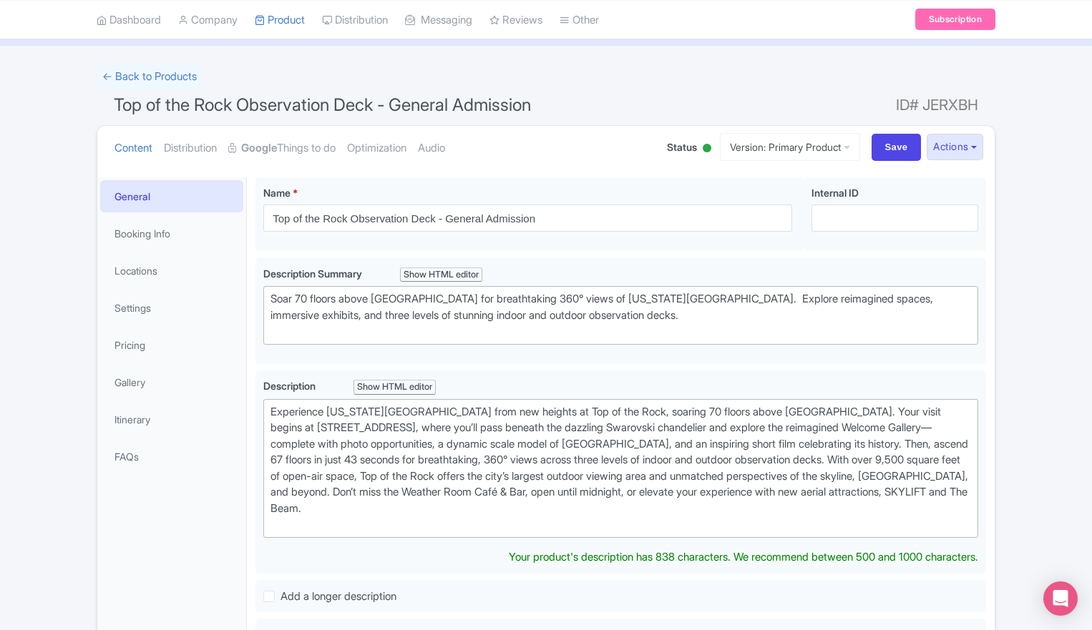
scroll to position [70, 0]
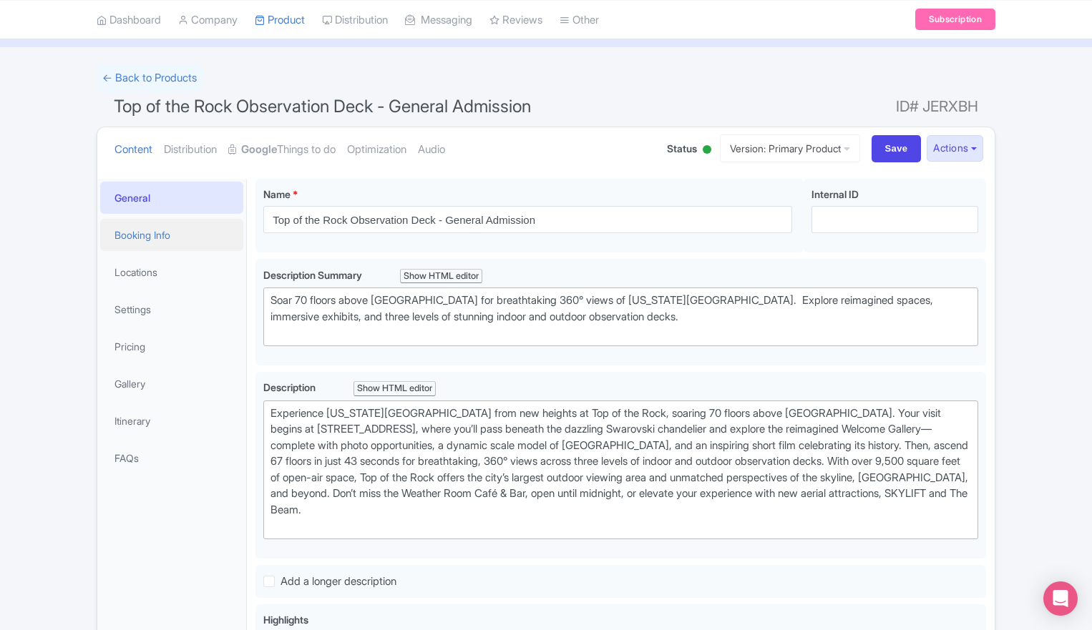
click at [180, 232] on link "Booking Info" at bounding box center [171, 235] width 143 height 32
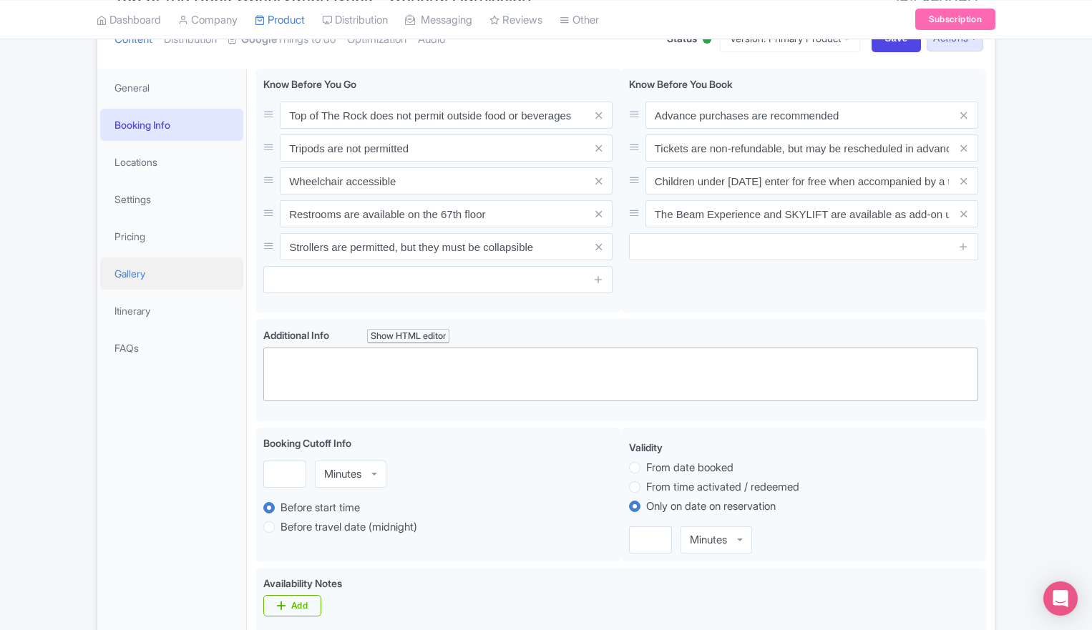
scroll to position [176, 0]
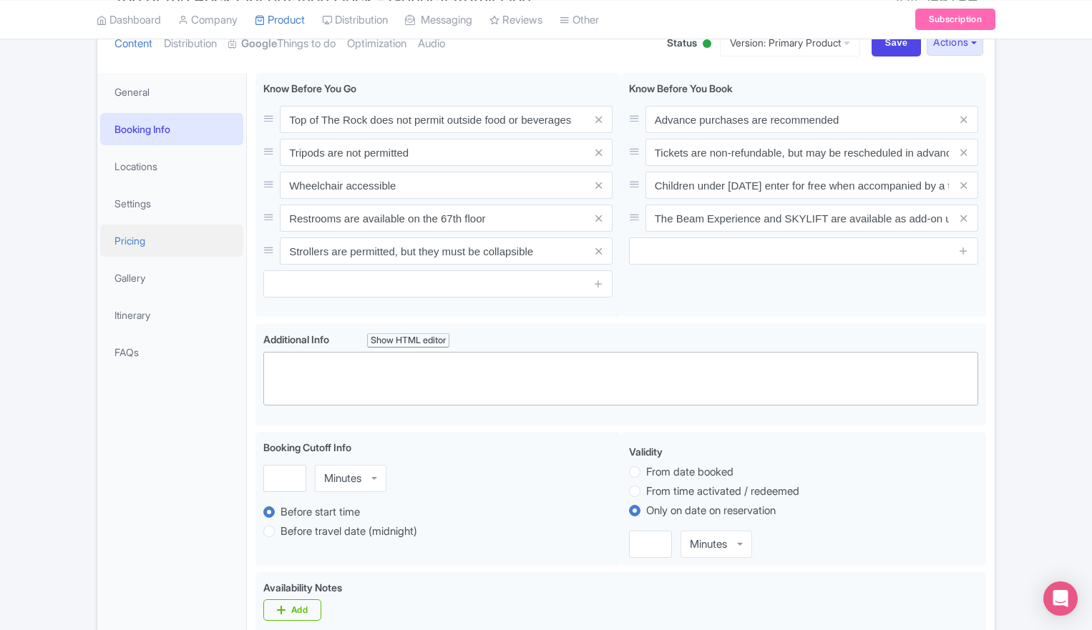
click at [135, 243] on link "Pricing" at bounding box center [171, 241] width 143 height 32
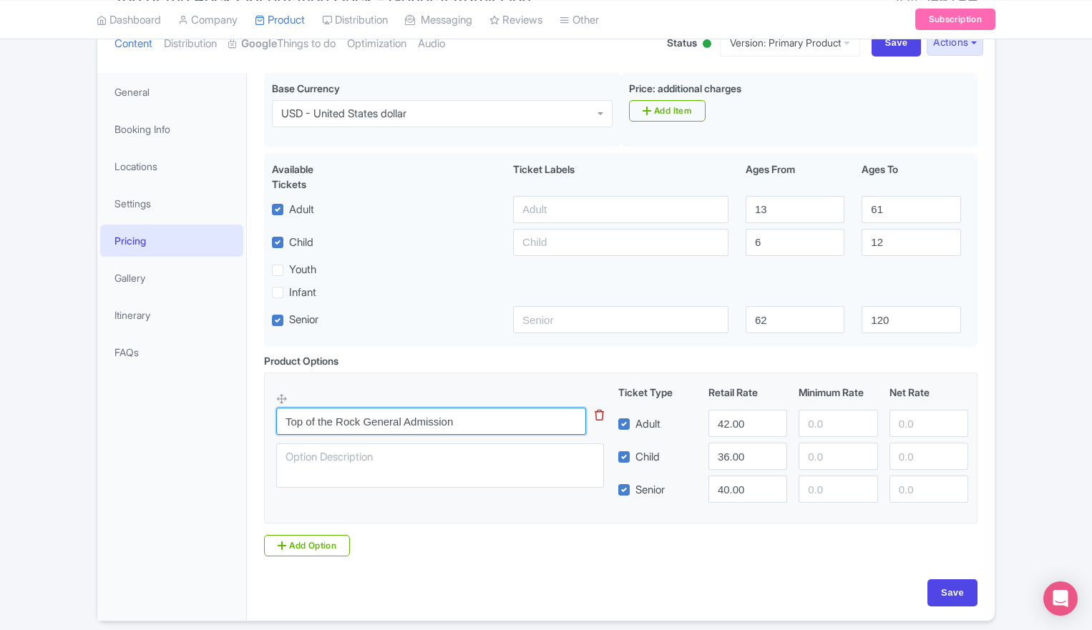
click at [497, 432] on input "Top of the Rock General Admission" at bounding box center [431, 421] width 310 height 27
type input "Top of the Rock General Admission (starting at price)"
click at [1027, 462] on div "← Back to Products Top of the Rock Observation Deck - General Admission ID# JER…" at bounding box center [546, 289] width 1092 height 663
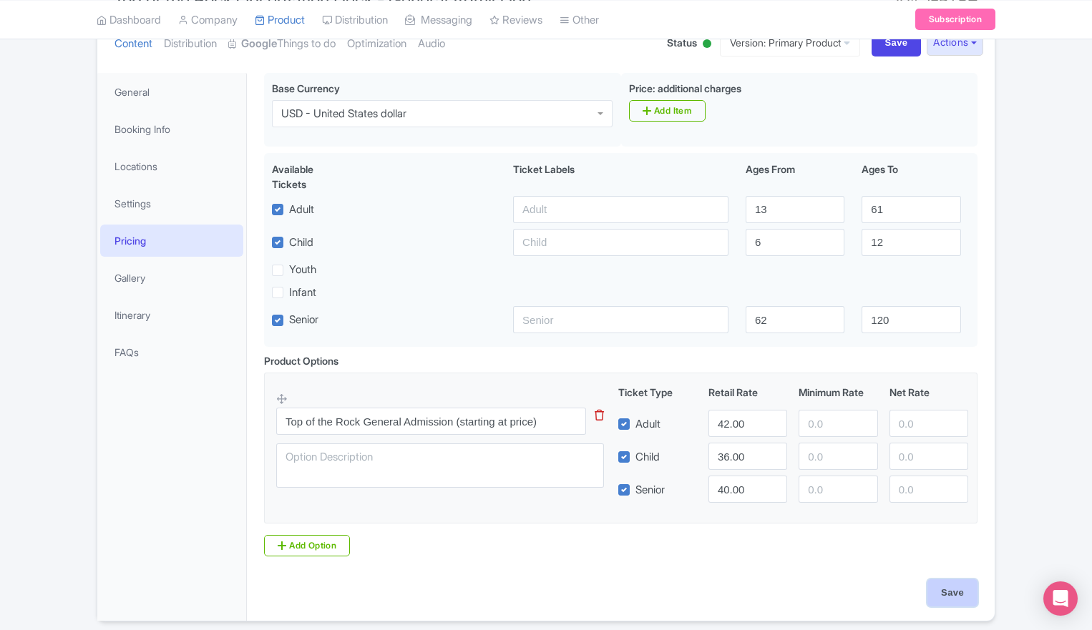
click at [959, 594] on input "Save" at bounding box center [952, 593] width 50 height 27
type input "Saving..."
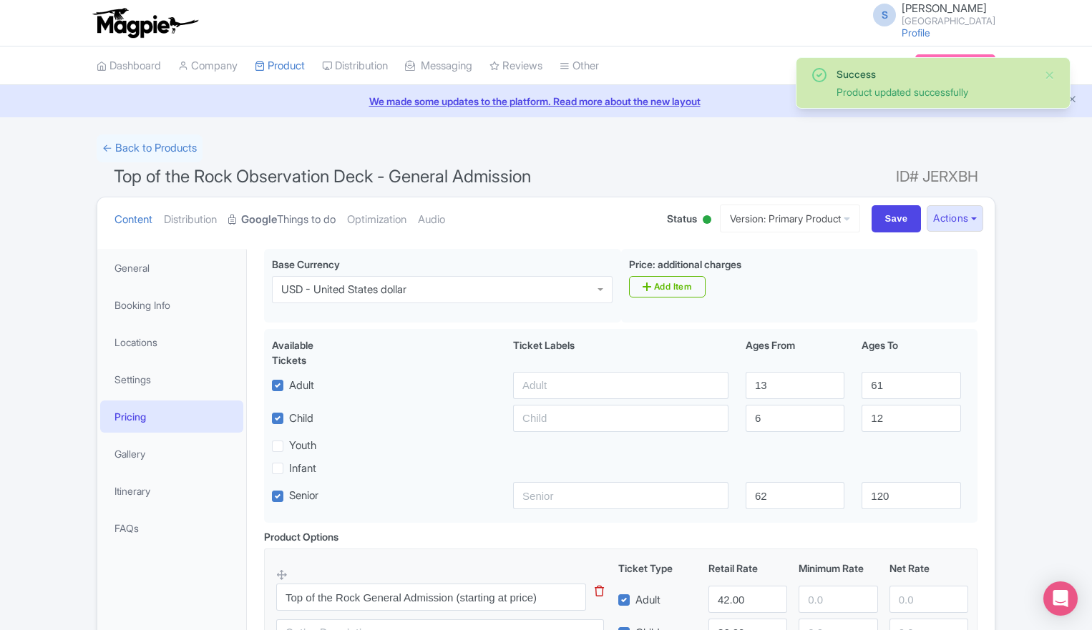
click at [294, 223] on link "Google Things to do" at bounding box center [281, 220] width 107 height 45
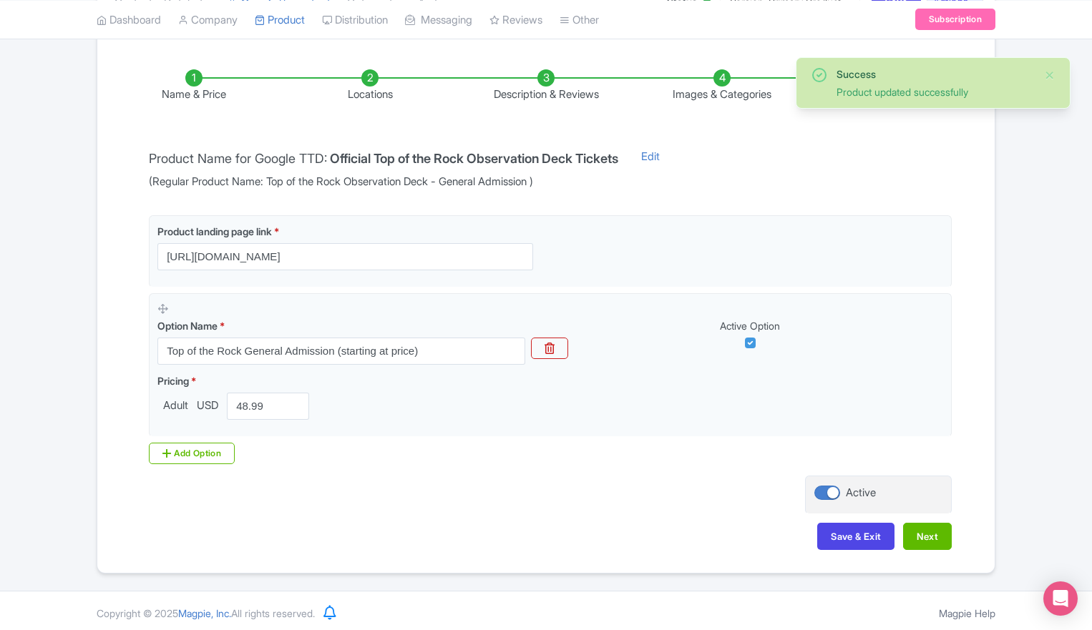
scroll to position [216, 0]
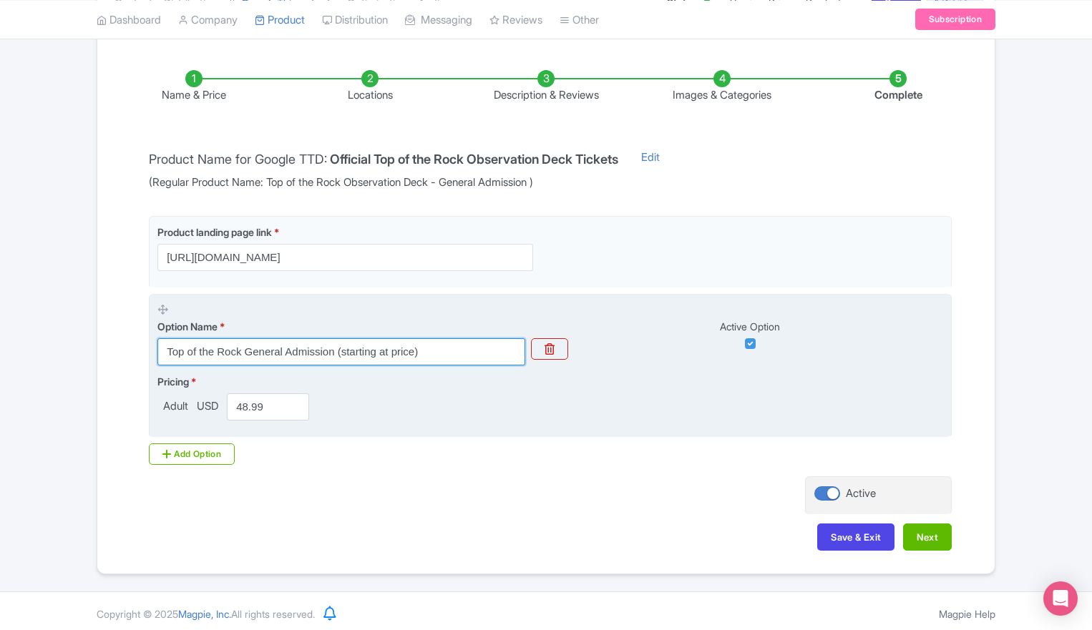
drag, startPoint x: 435, startPoint y: 354, endPoint x: 336, endPoint y: 348, distance: 99.6
click at [336, 348] on input "Top of the Rock General Admission (starting at price)" at bounding box center [341, 352] width 368 height 27
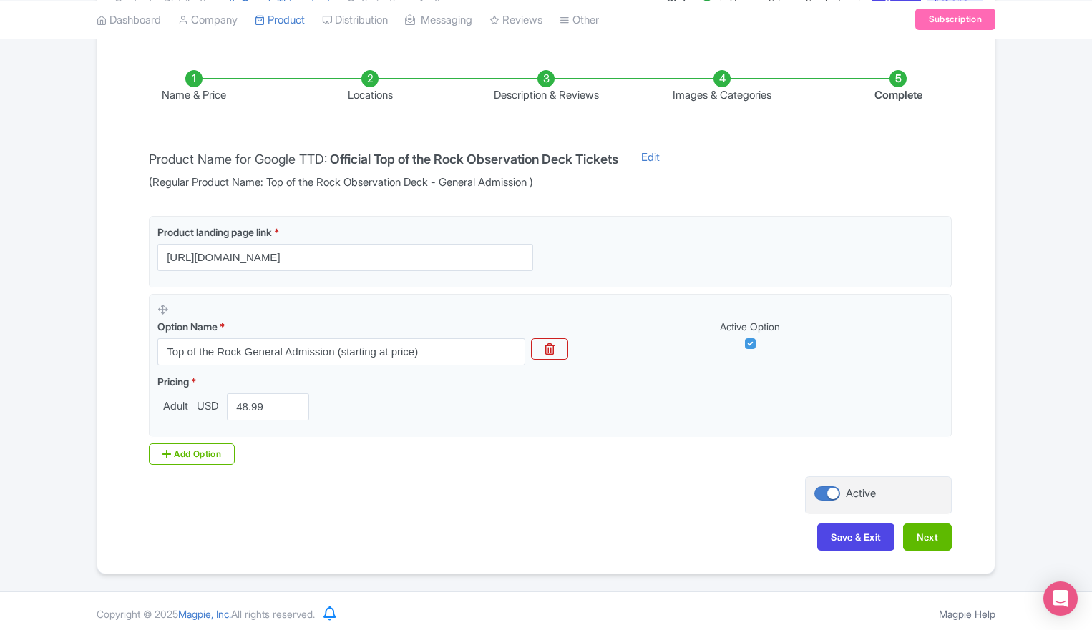
click at [429, 447] on div "Product landing page link * [URL][DOMAIN_NAME] Option Name * Top of the Rock Ge…" at bounding box center [546, 340] width 812 height 249
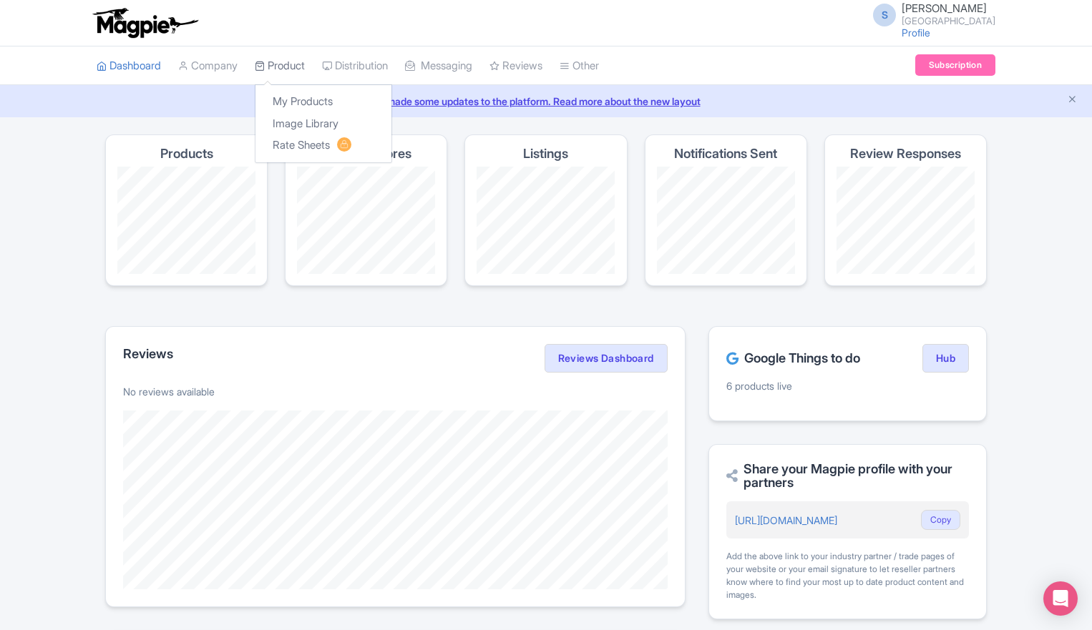
click at [281, 70] on link "Product" at bounding box center [280, 66] width 50 height 39
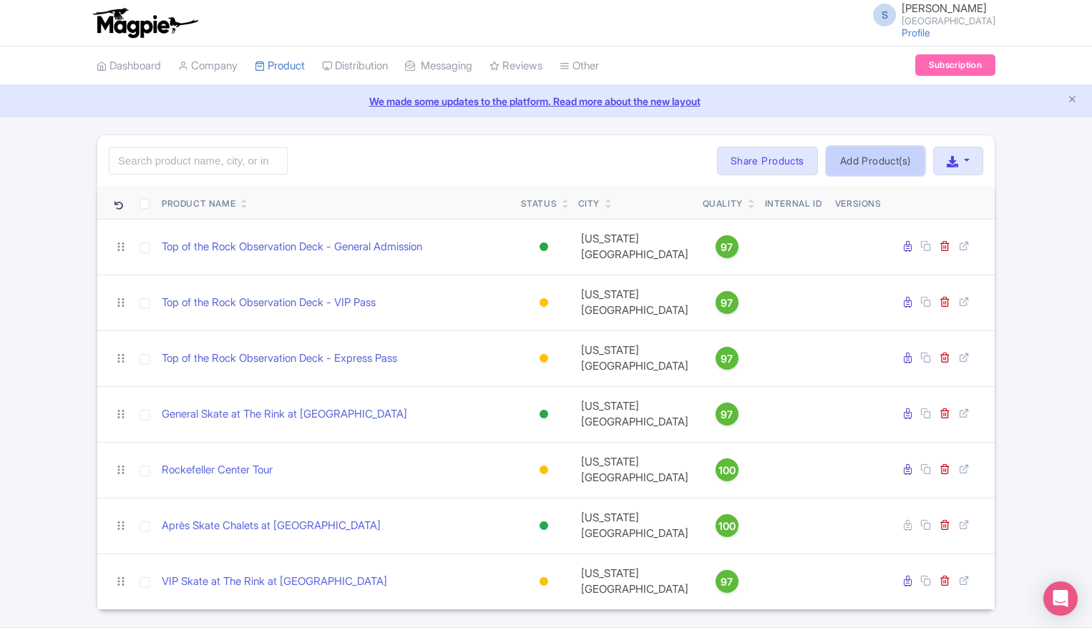
click at [897, 160] on link "Add Product(s)" at bounding box center [876, 161] width 98 height 29
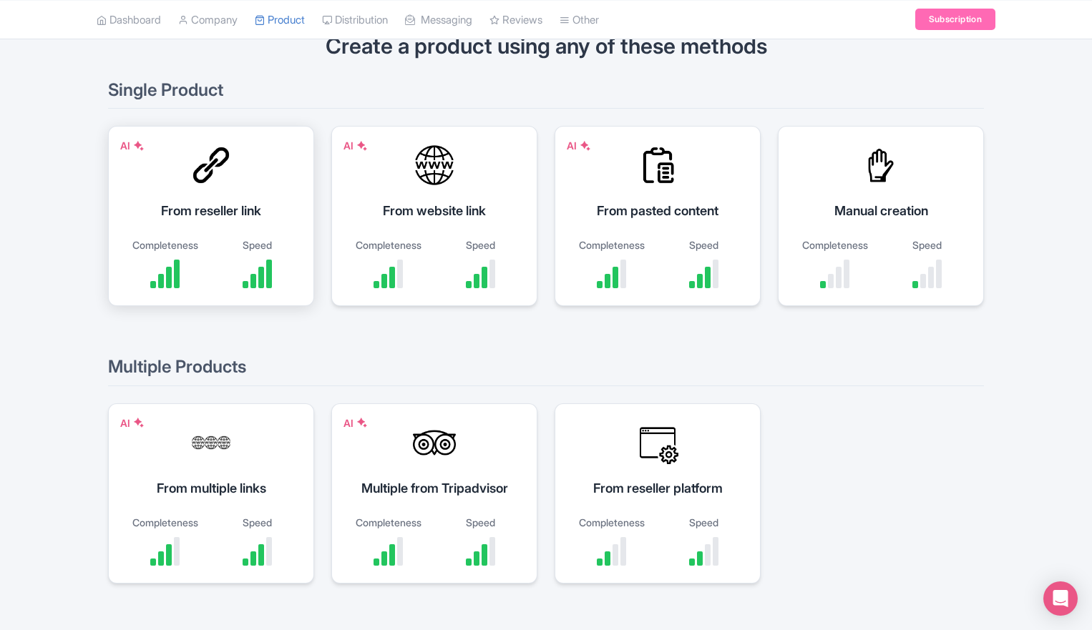
scroll to position [126, 0]
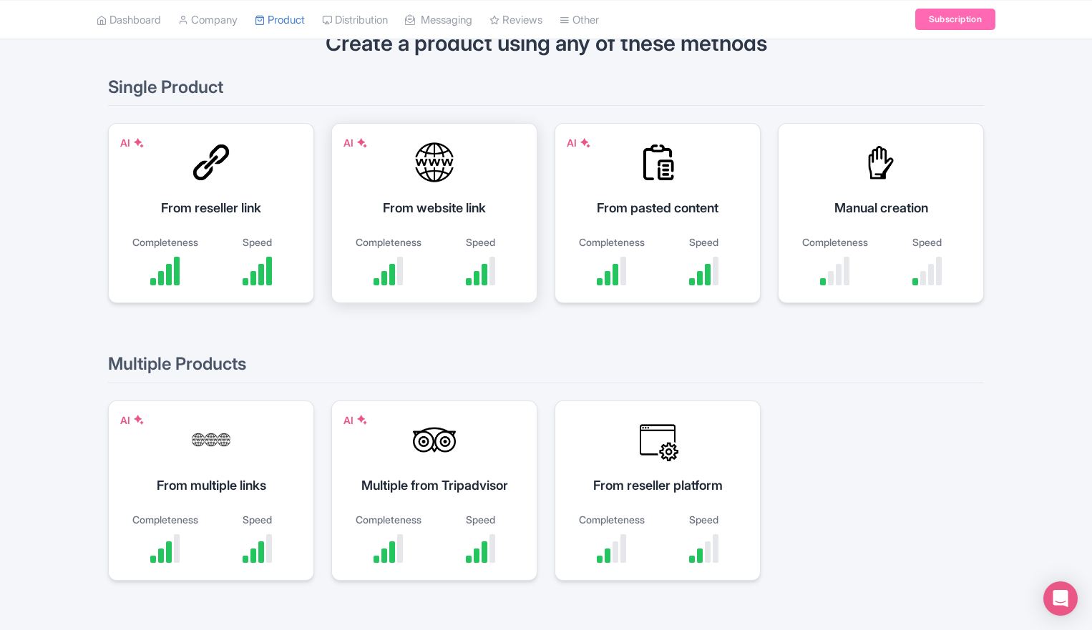
click at [391, 226] on div "AI From website link Completeness Speed" at bounding box center [434, 213] width 206 height 180
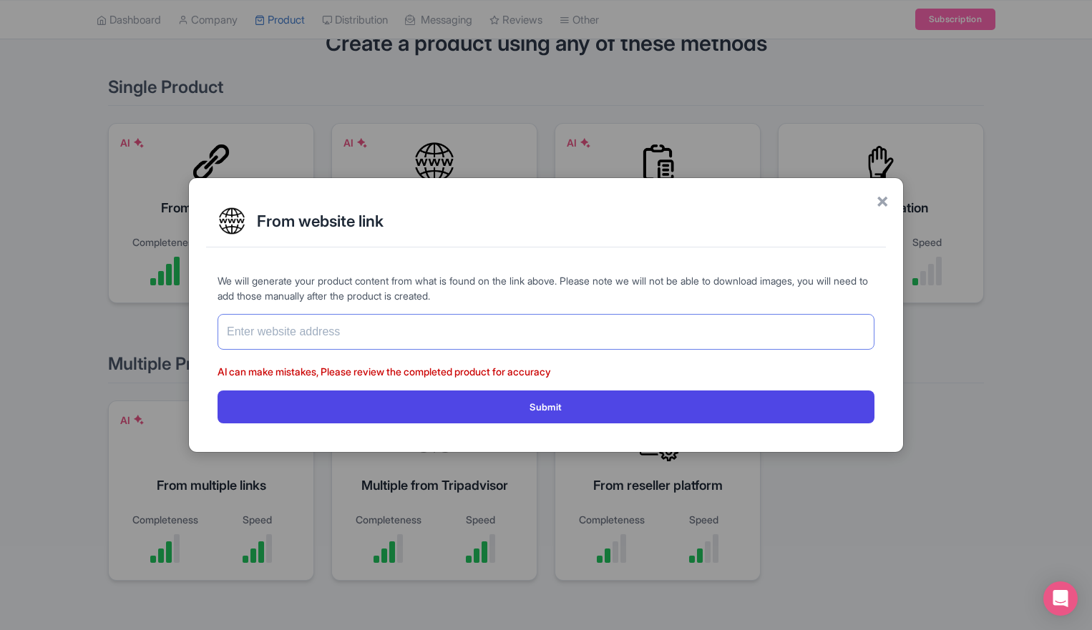
click at [343, 339] on input "text" at bounding box center [546, 332] width 657 height 36
paste input "[URL][DOMAIN_NAME]"
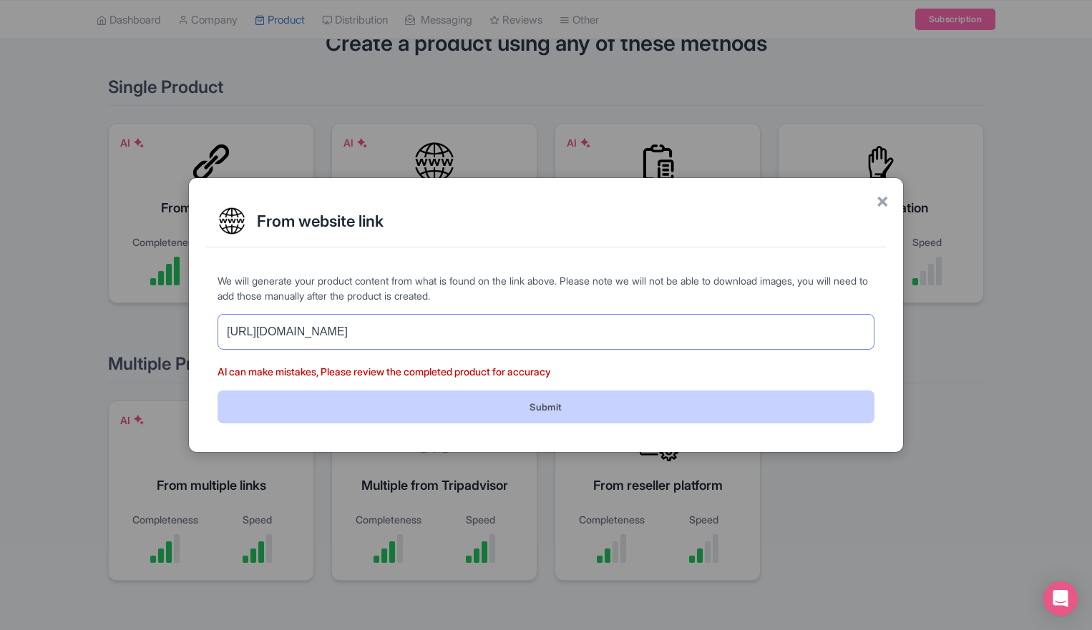
type input "[URL][DOMAIN_NAME]"
click at [507, 405] on button "Submit" at bounding box center [546, 407] width 657 height 32
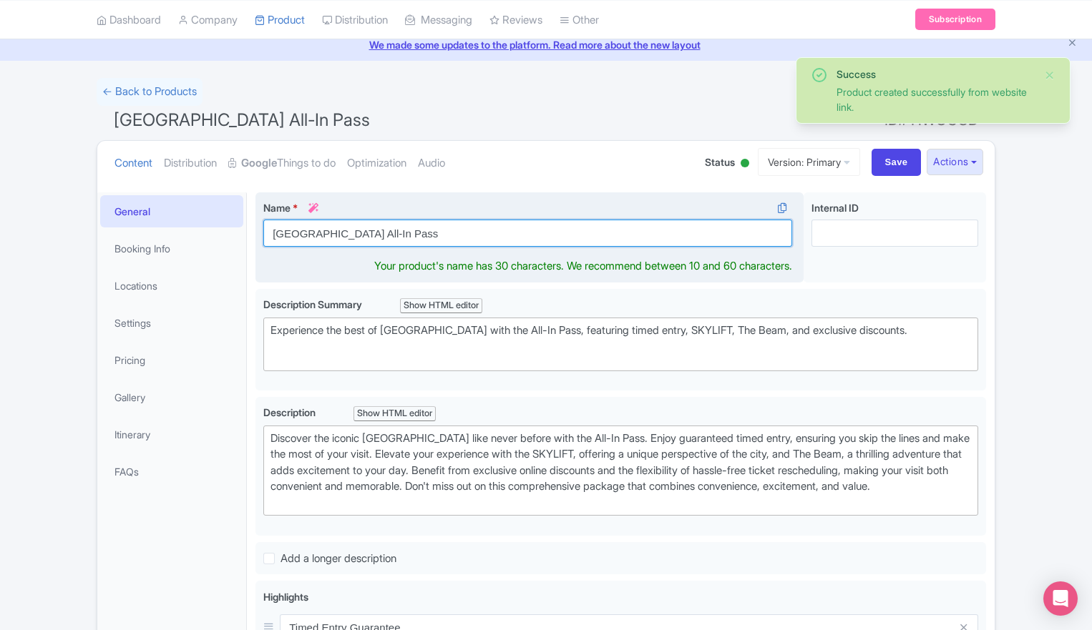
scroll to position [72, 0]
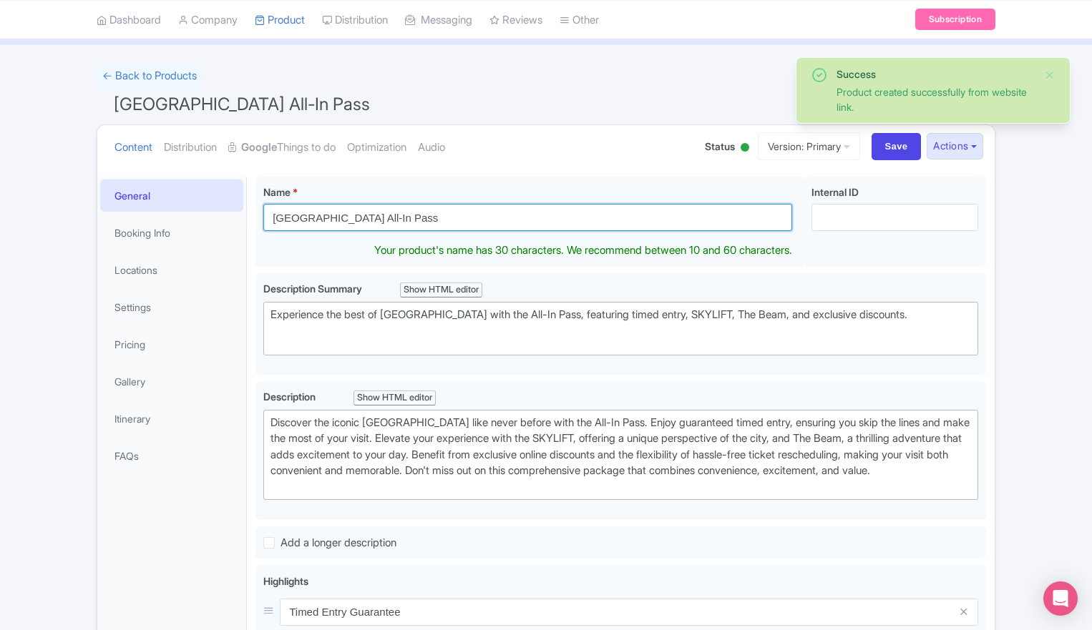
drag, startPoint x: 361, startPoint y: 233, endPoint x: 245, endPoint y: 218, distance: 116.1
click at [245, 218] on div "General Booking Info Locations Settings Pricing Gallery Itinerary FAQs [GEOGRAP…" at bounding box center [545, 611] width 897 height 886
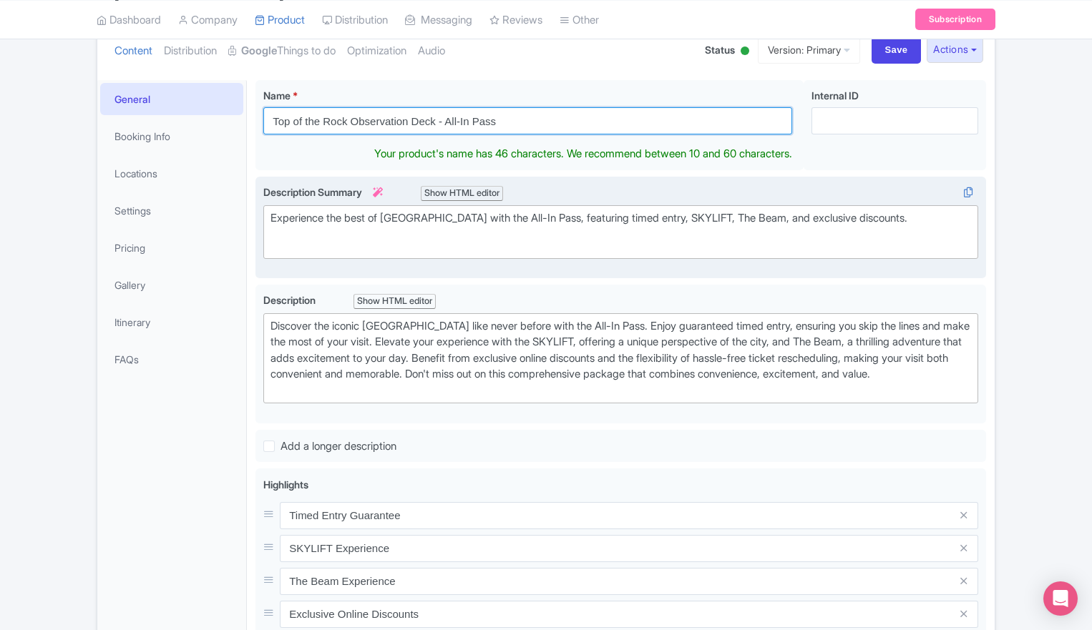
scroll to position [170, 0]
type input "Top of the Rock Observation Deck - All-In Pass"
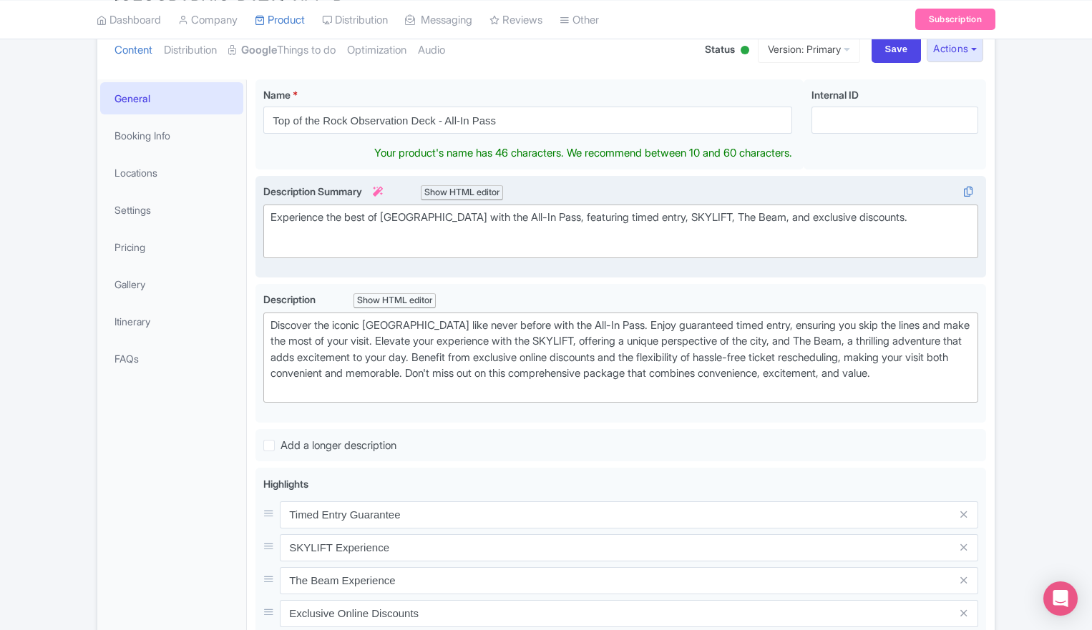
click at [414, 223] on trix-editor "Experience the best of [GEOGRAPHIC_DATA] with the All-In Pass, featuring timed …" at bounding box center [620, 232] width 715 height 54
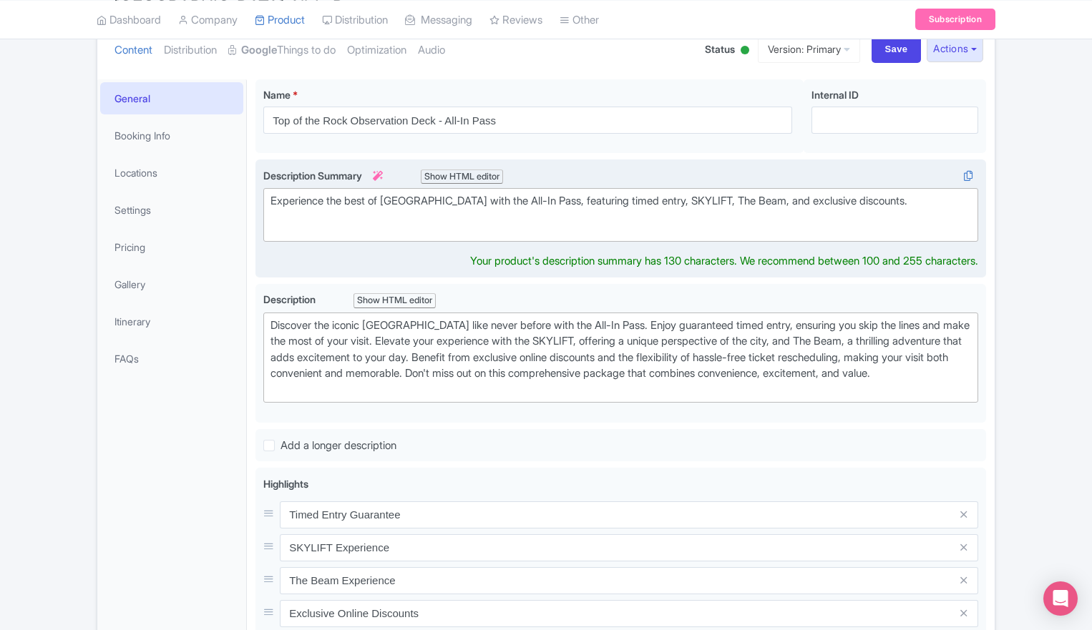
scroll to position [34, 0]
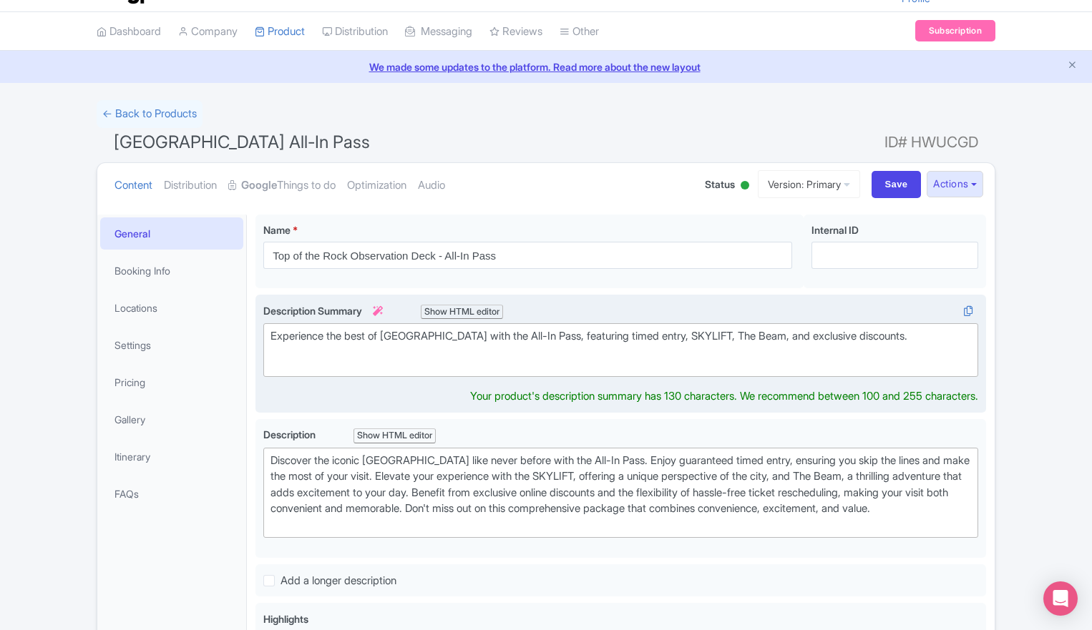
click at [429, 326] on trix-editor "Experience the best of Rockefeller Center with the All-In Pass, featuring timed…" at bounding box center [620, 350] width 715 height 54
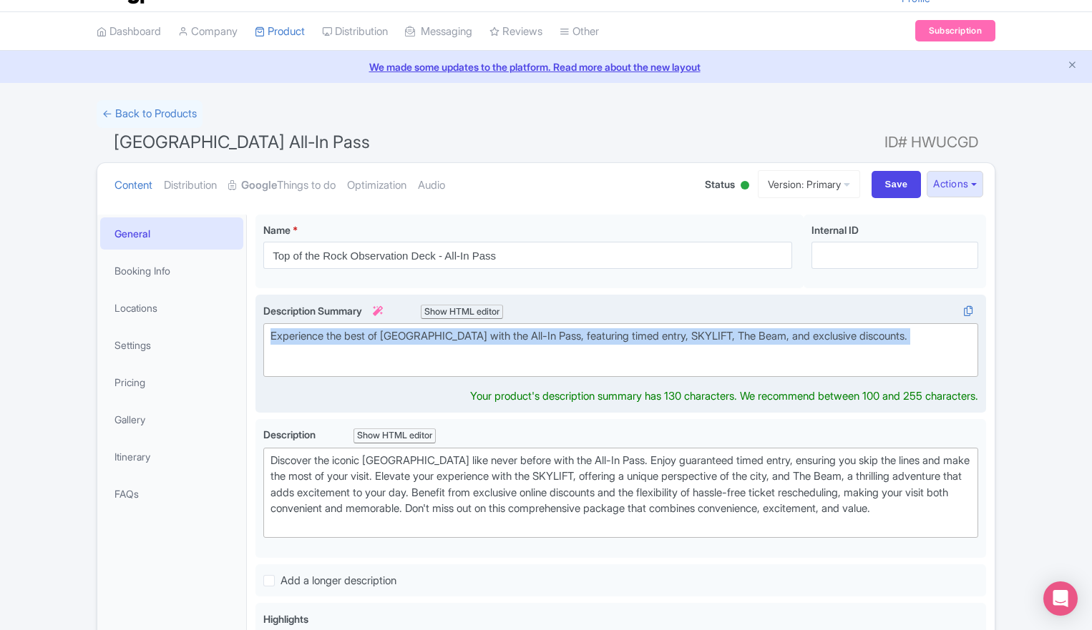
click at [429, 326] on trix-editor "Experience the best of Rockefeller Center with the All-In Pass, featuring timed…" at bounding box center [620, 350] width 715 height 54
paste trix-editor "&nbsp;Experience Top of the Rock’s most popular attractions with the All-In Pas…"
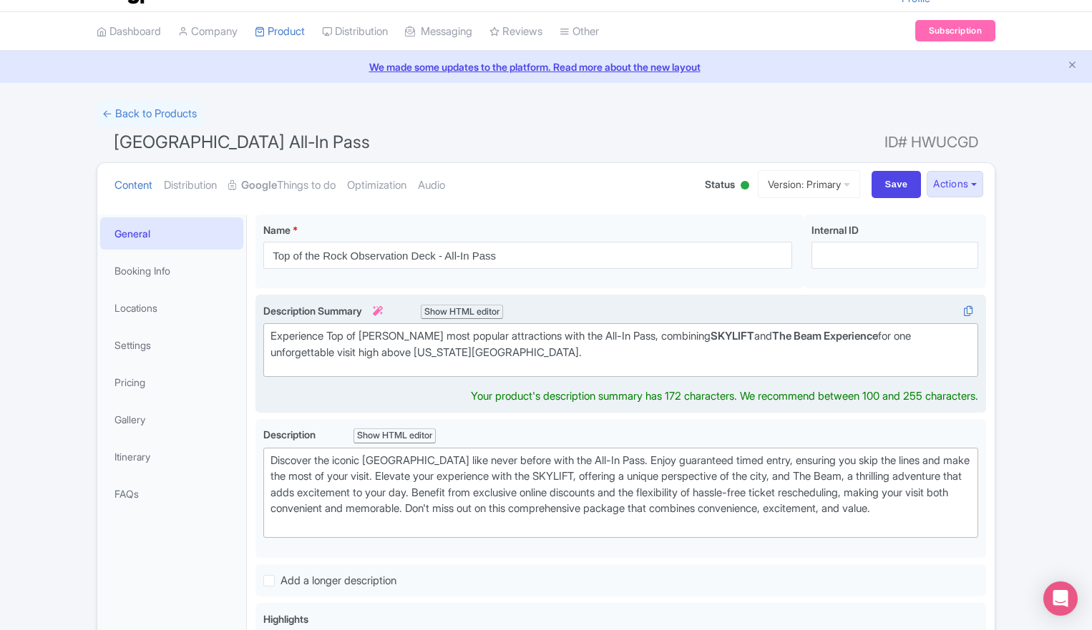
click at [273, 336] on div "Experience Top of the Rock’s most popular attractions with the All-In Pass, com…" at bounding box center [621, 344] width 701 height 32
type trix-editor "<div>Experience Top of the Rock’s most popular attractions with the All-In Pass…"
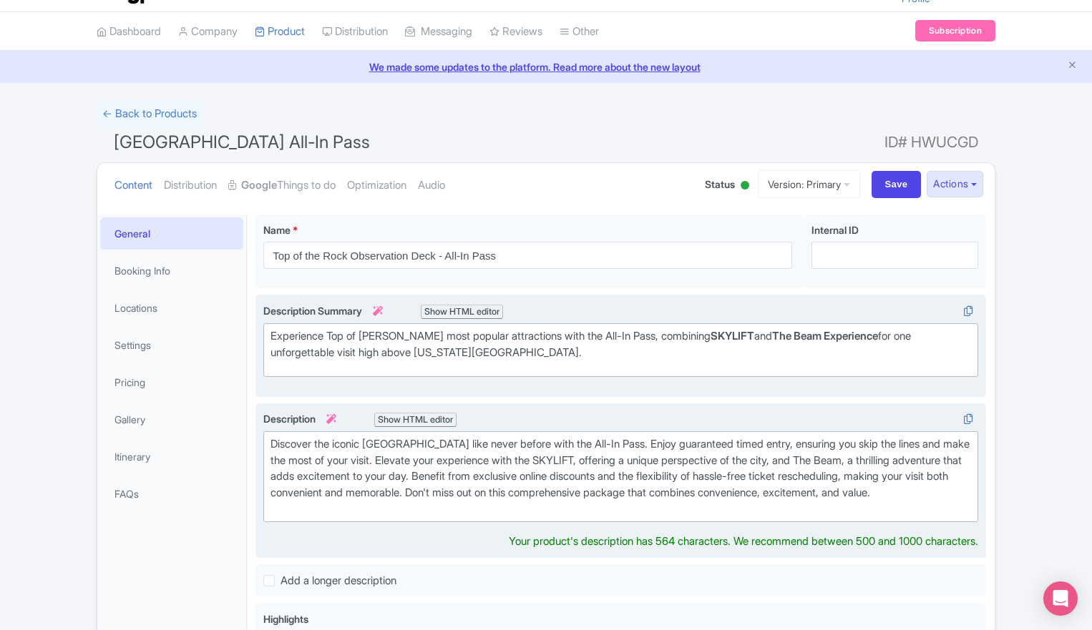
click at [394, 492] on div "Discover the iconic Rockefeller Center like never before with the All-In Pass. …" at bounding box center [621, 477] width 701 height 81
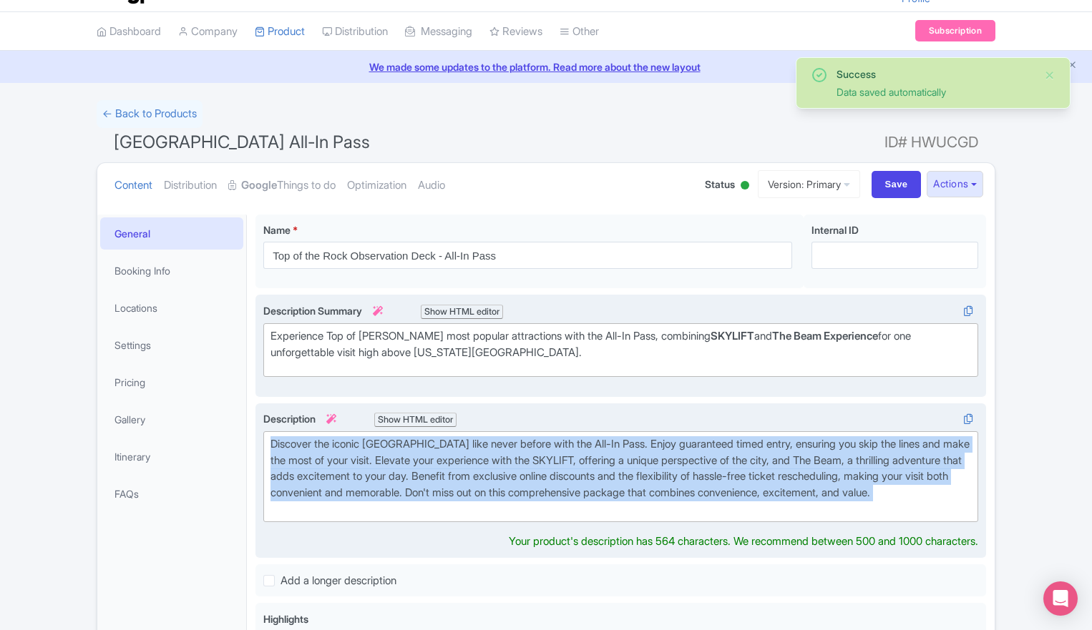
click at [394, 492] on div "Discover the iconic Rockefeller Center like never before with the All-In Pass. …" at bounding box center [621, 477] width 701 height 81
paste trix-editor "&nbsp;Take your visit to new heights with the <strong>All-In Pass</strong>, fea…"
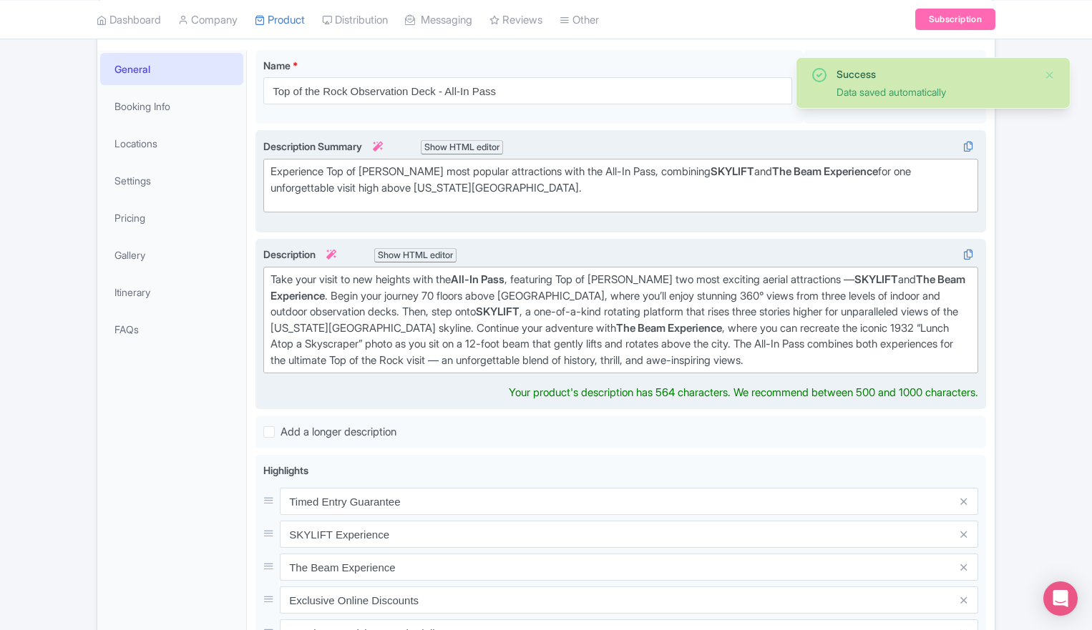
scroll to position [205, 0]
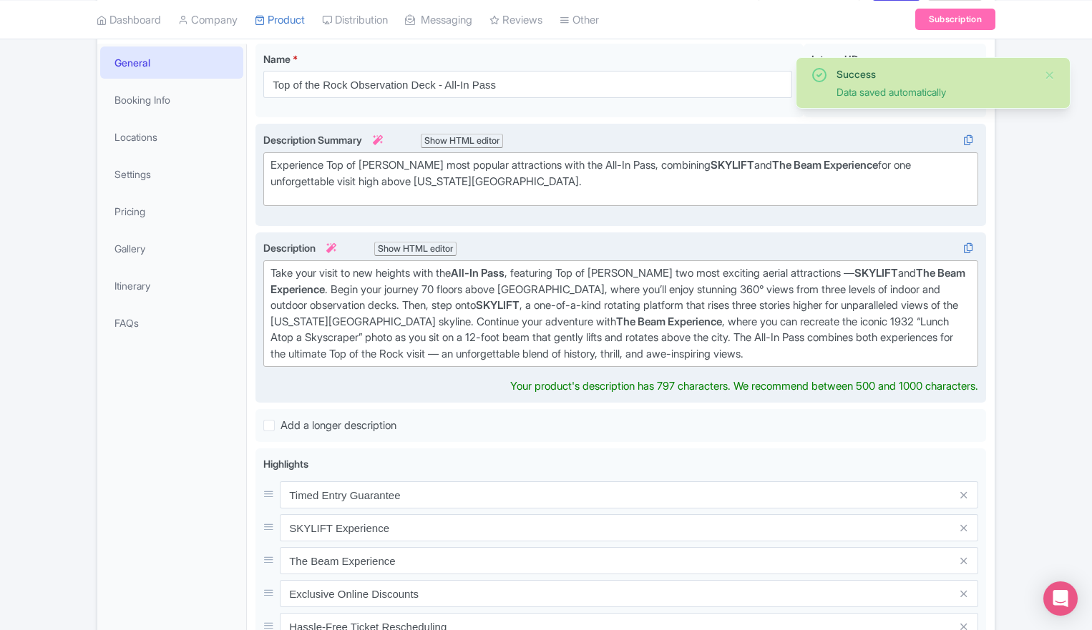
click at [272, 271] on div "Take your visit to new heights with the All-In Pass , featuring Top of the Rock…" at bounding box center [621, 314] width 701 height 97
type trix-editor "<div>Take your visit to new heights with the <strong>All-In Pass</strong>, feat…"
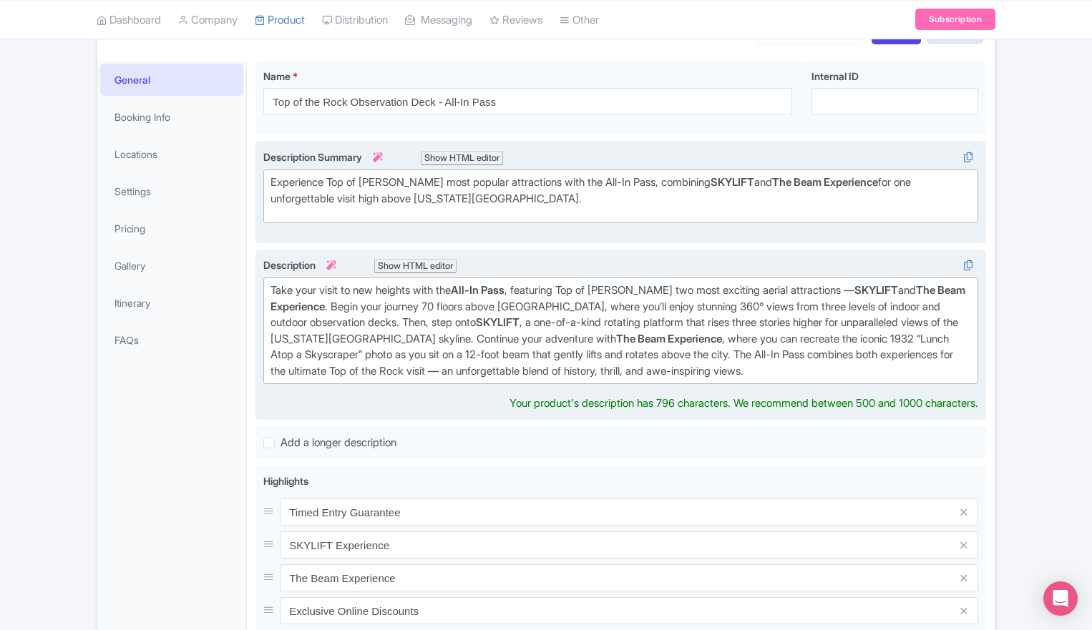
scroll to position [151, 0]
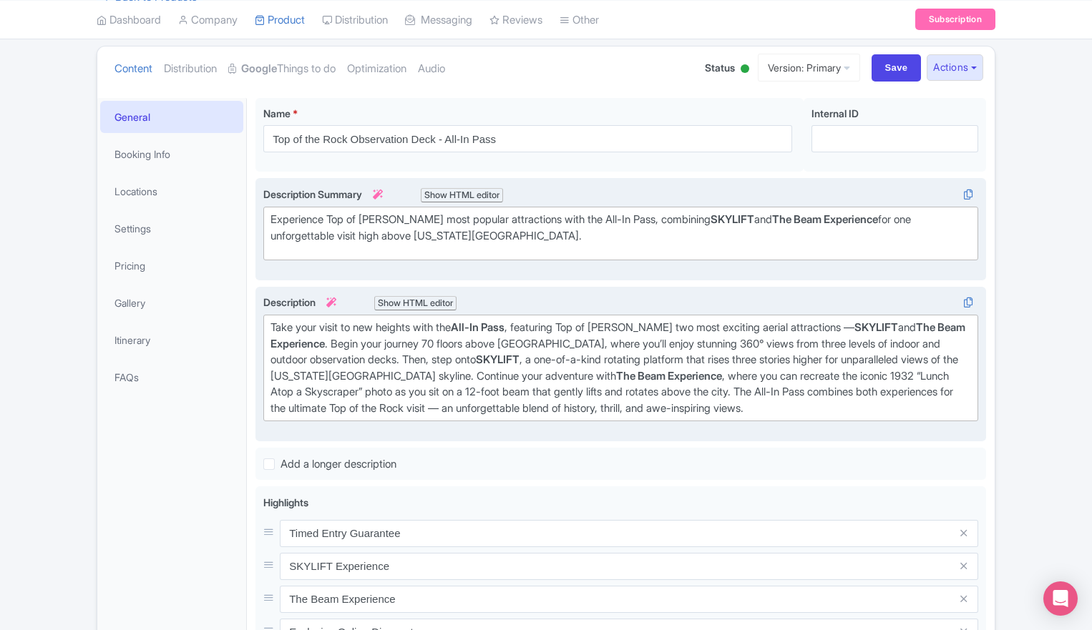
click at [1011, 293] on div "Success Data saved automatically ← Back to Products Rockefeller Center All-In P…" at bounding box center [546, 480] width 1092 height 993
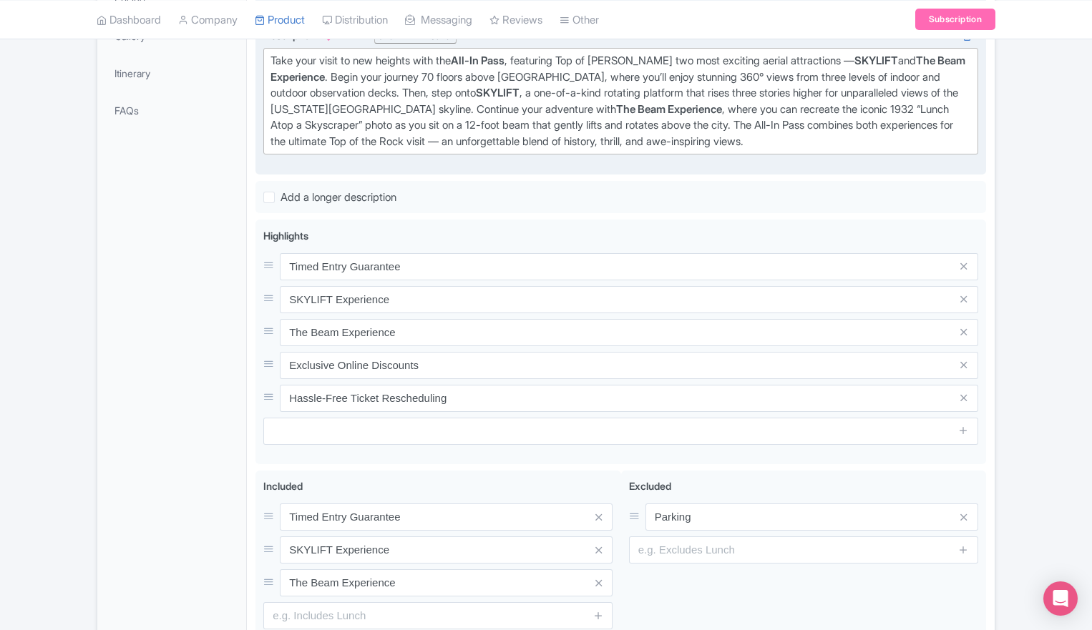
scroll to position [500, 0]
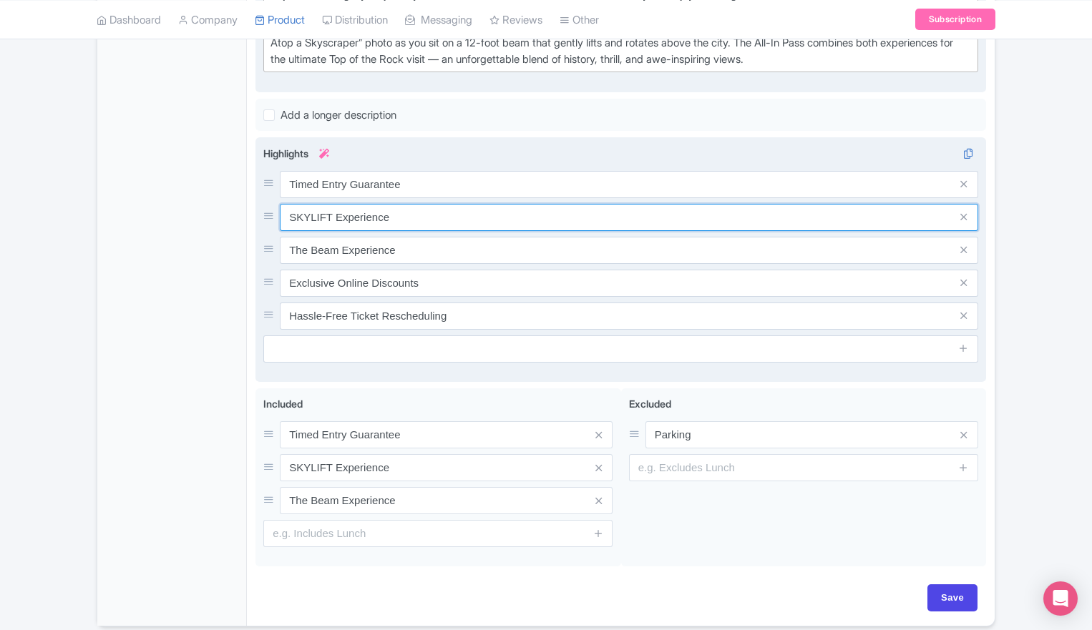
click at [401, 220] on input "SKYLIFT Experience" at bounding box center [629, 217] width 698 height 27
type input "SKYLIFT"
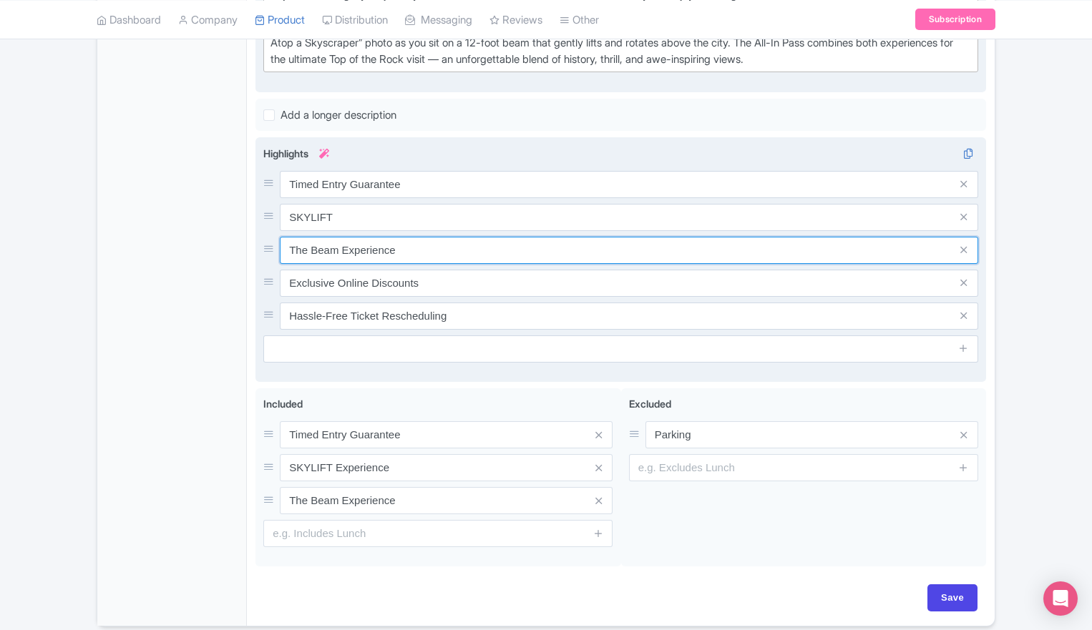
click at [429, 243] on input "The Beam Experience" at bounding box center [629, 250] width 698 height 27
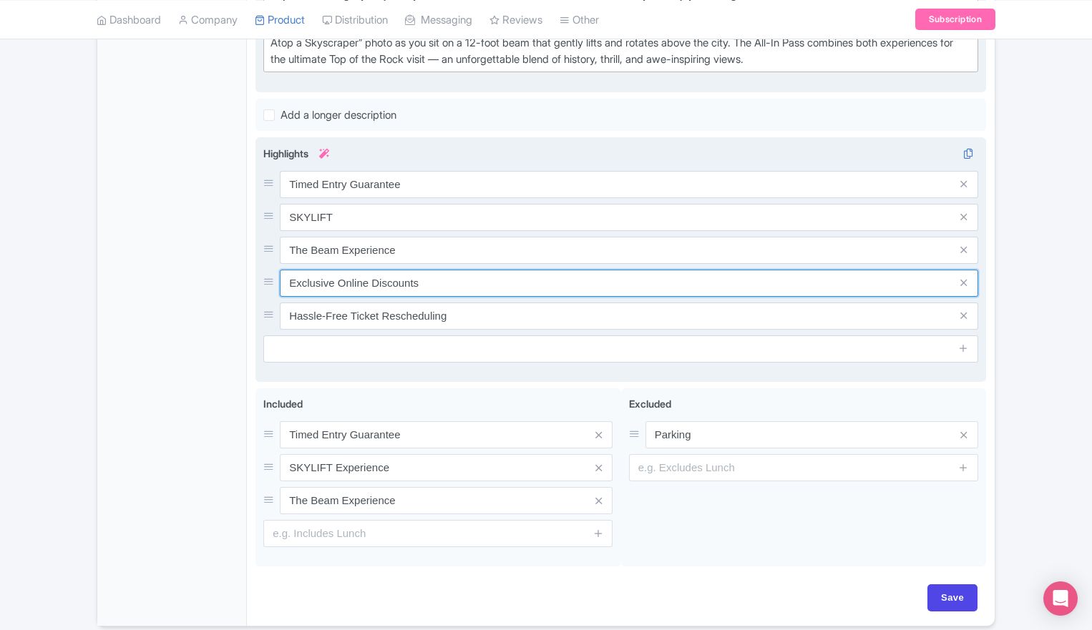
click at [432, 288] on input "Exclusive Online Discounts" at bounding box center [629, 283] width 698 height 27
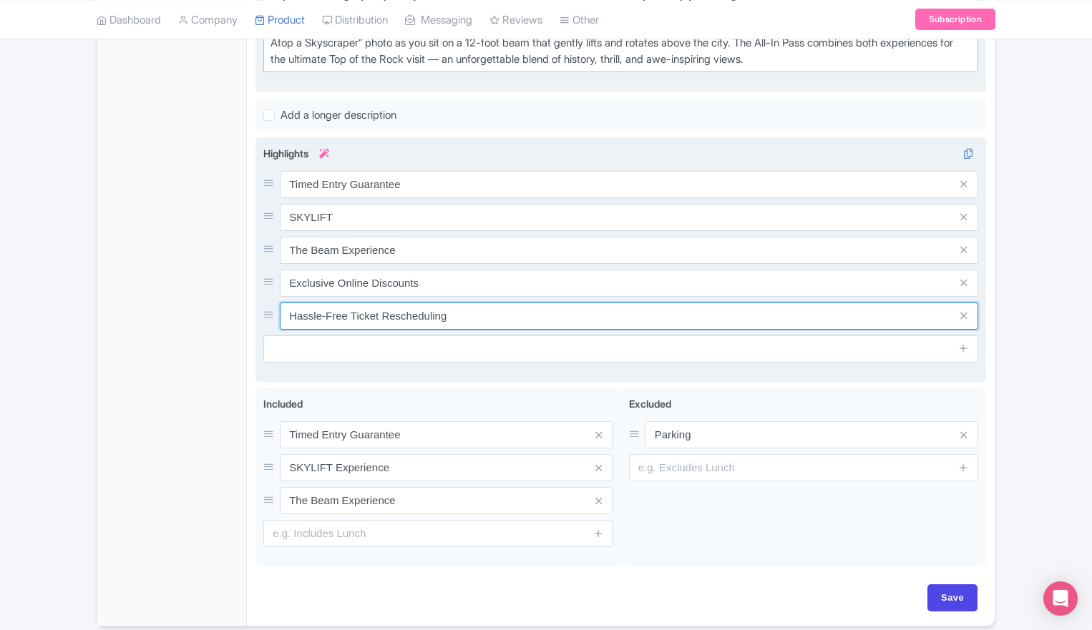
click at [393, 326] on input "Hassle-Free Ticket Rescheduling" at bounding box center [629, 316] width 698 height 27
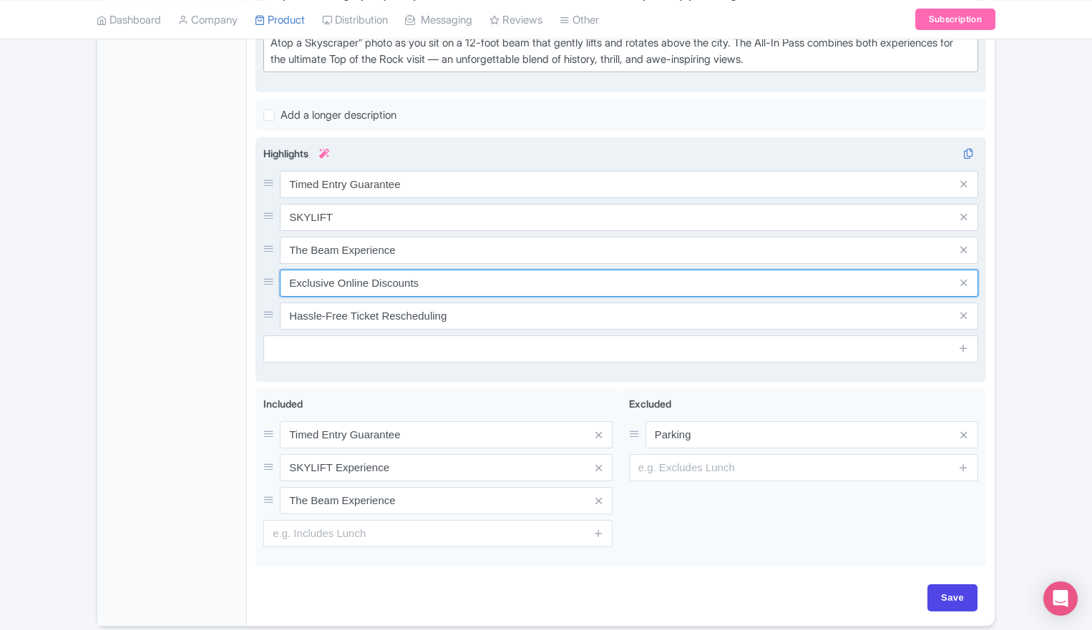
click at [372, 273] on input "Exclusive Online Discounts" at bounding box center [629, 283] width 698 height 27
paste input "Soar 70 floors above [GEOGRAPHIC_DATA] for panoramic 360° views of [GEOGRAPHIC_…"
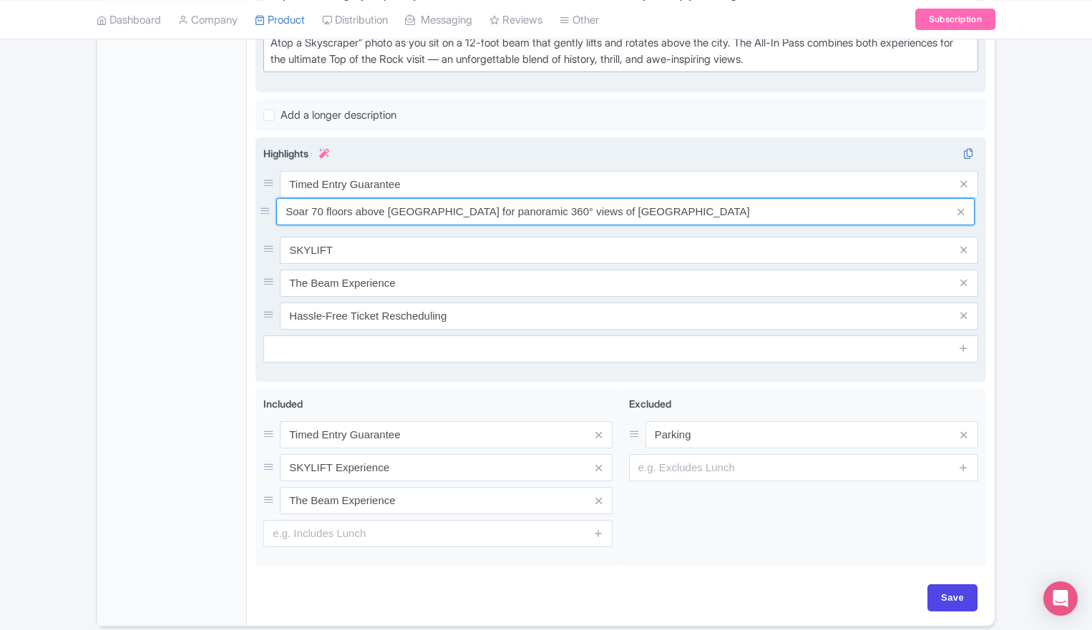
drag, startPoint x: 266, startPoint y: 280, endPoint x: 263, endPoint y: 211, distance: 68.8
type input "Soar 70 floors above [GEOGRAPHIC_DATA] for panoramic 360° views of [GEOGRAPHIC_…"
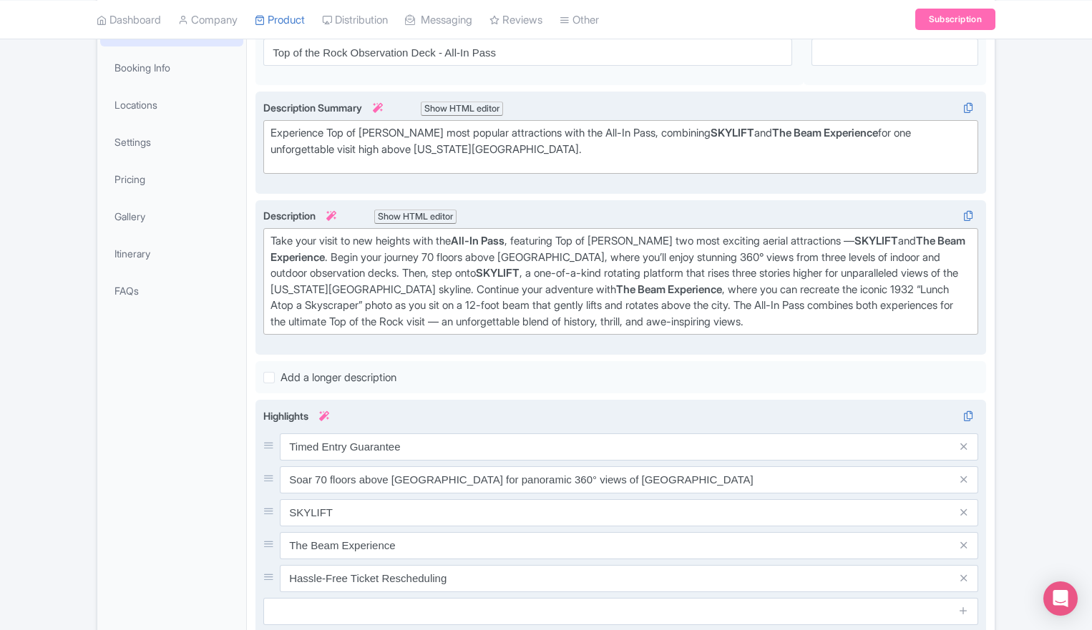
scroll to position [555, 0]
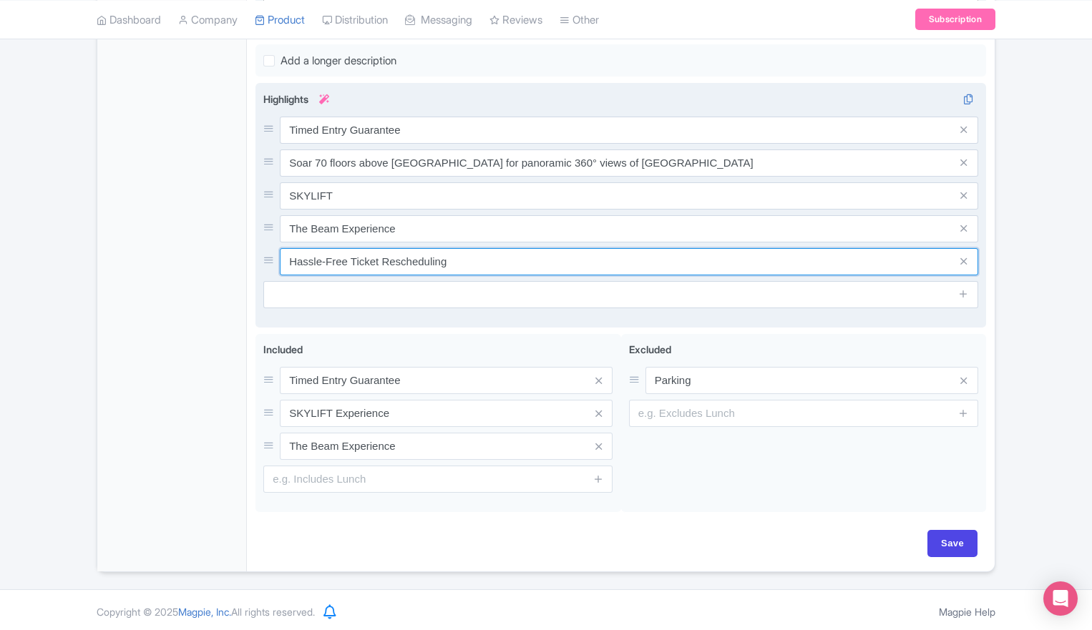
click at [374, 262] on input "Hassle-Free Ticket Rescheduling" at bounding box center [629, 261] width 698 height 27
paste input "Explore three levels of indoor and outdoor observation decks"
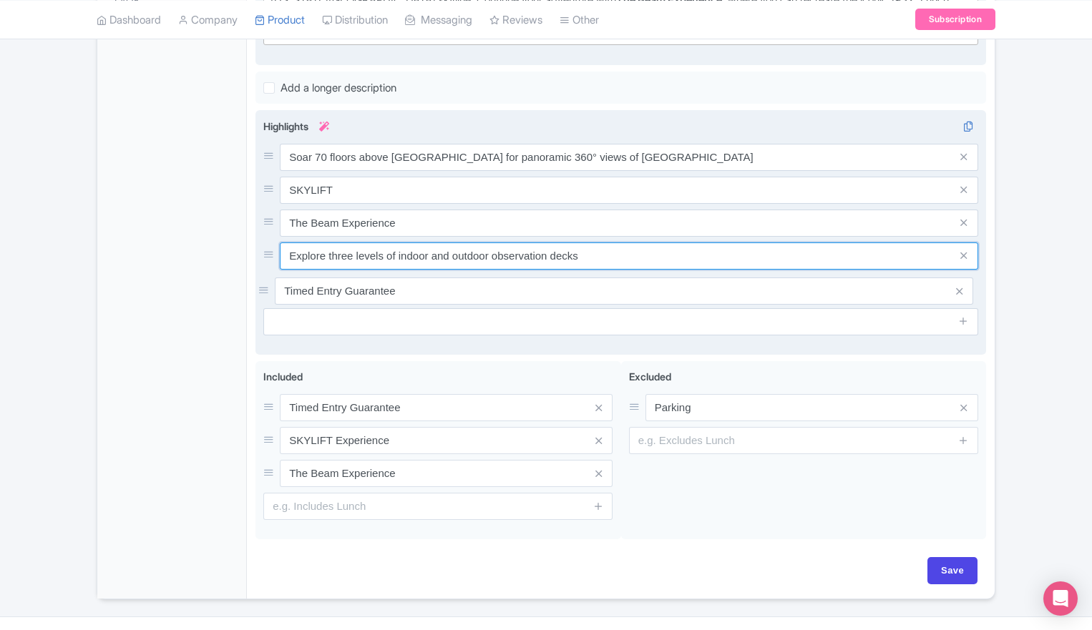
drag, startPoint x: 272, startPoint y: 122, endPoint x: 267, endPoint y: 285, distance: 163.2
type input "Explore three levels of indoor and outdoor observation decks"
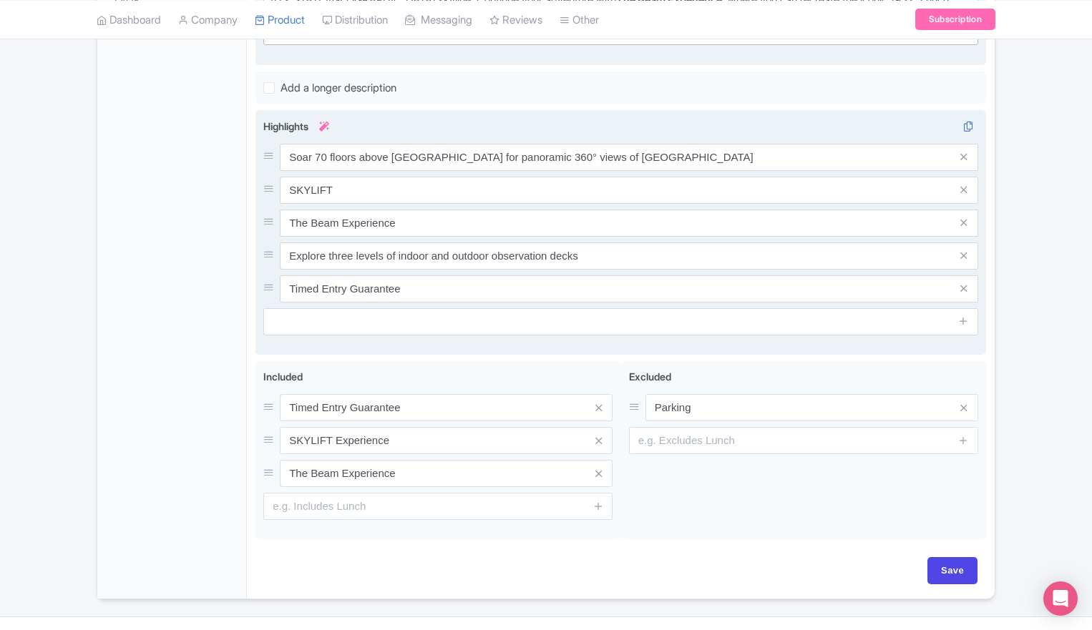
click at [165, 260] on div "General Booking Info Locations Settings Pricing Gallery Itinerary FAQs" at bounding box center [172, 160] width 150 height 877
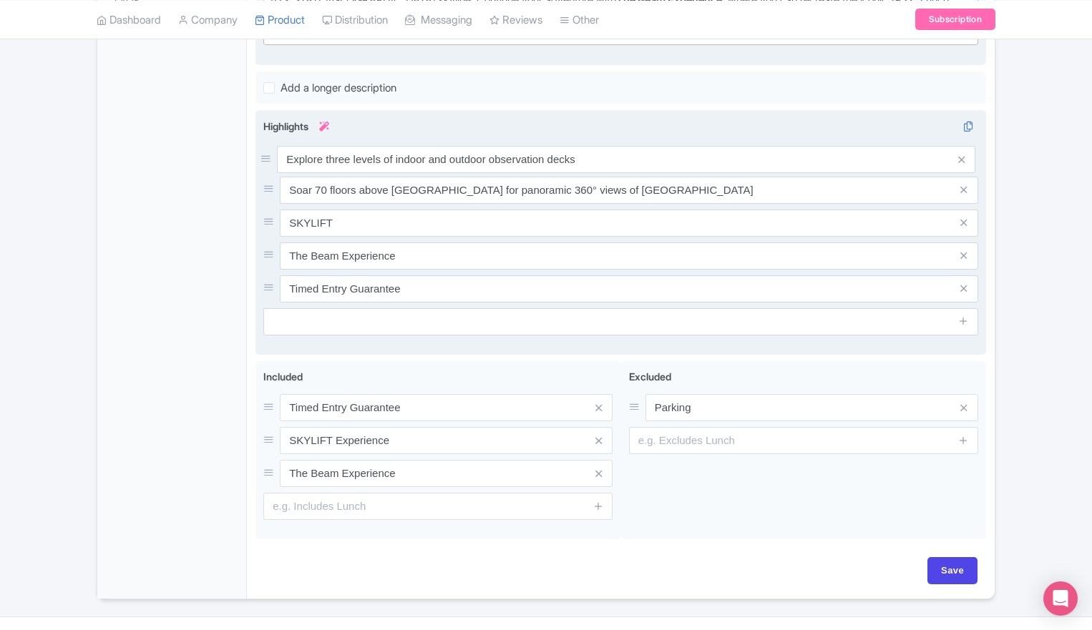
drag, startPoint x: 269, startPoint y: 225, endPoint x: 268, endPoint y: 160, distance: 65.9
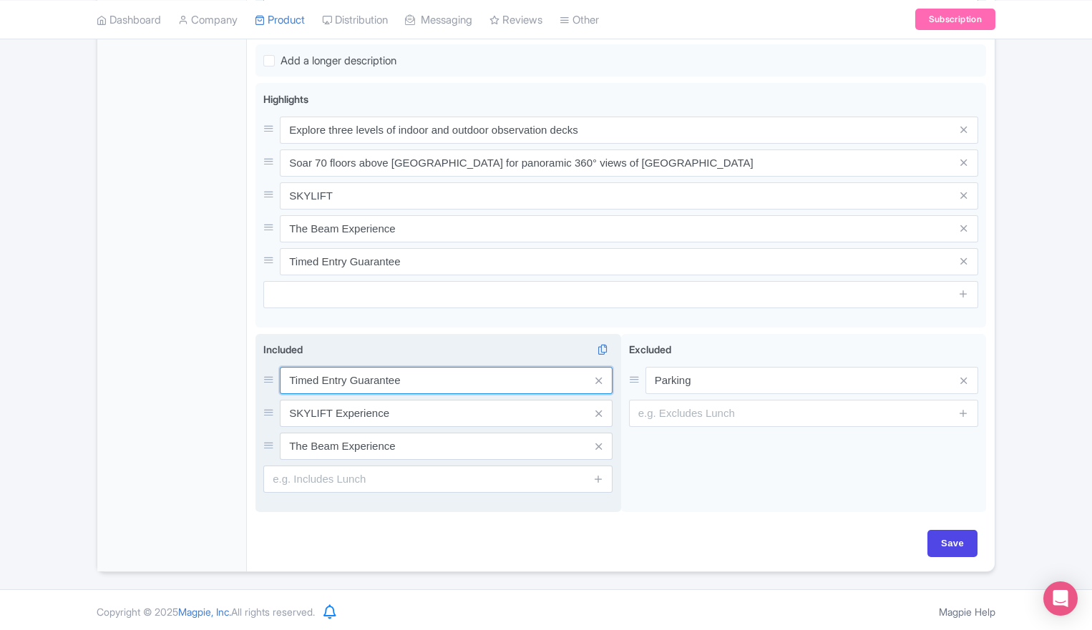
click at [447, 385] on input "Timed Entry Guarantee" at bounding box center [446, 380] width 333 height 27
click at [602, 378] on span at bounding box center [598, 380] width 29 height 27
click at [597, 377] on icon at bounding box center [598, 381] width 6 height 11
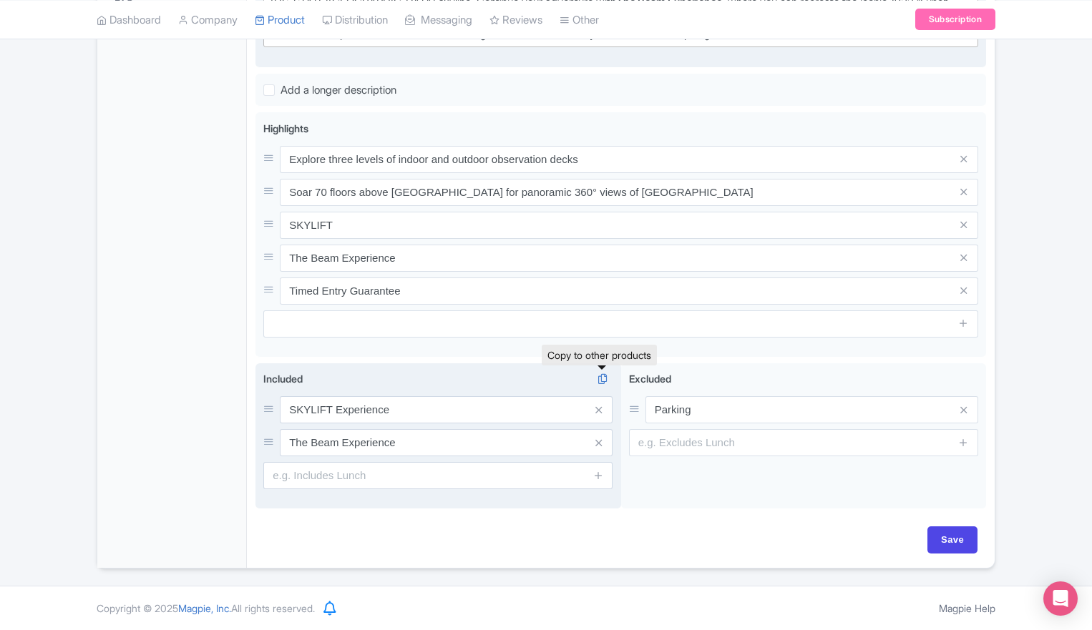
scroll to position [522, 0]
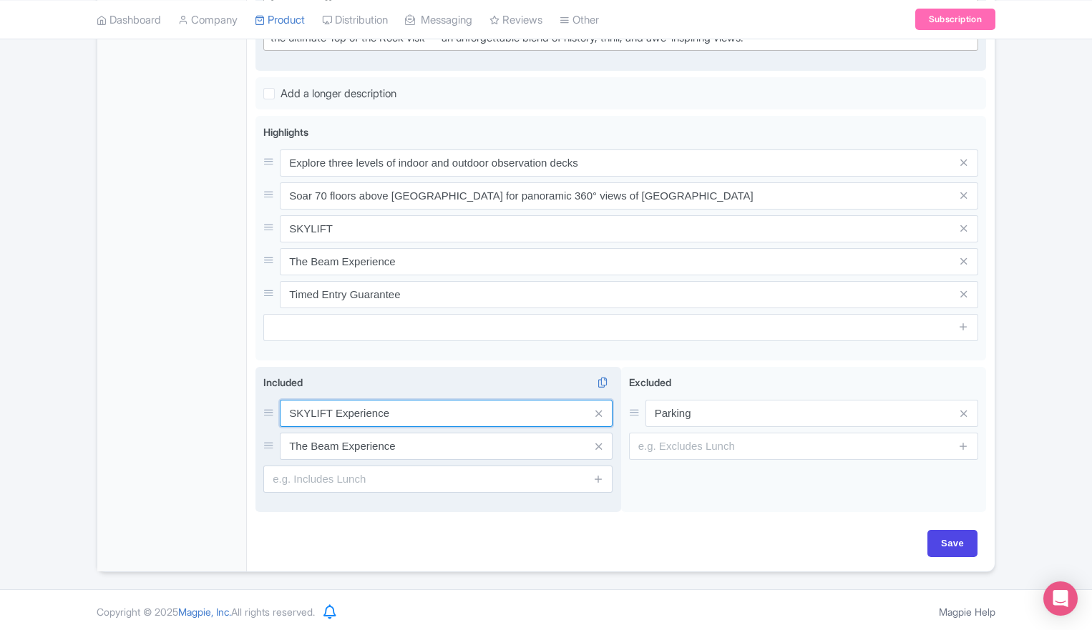
click at [403, 404] on input "SKYLIFT Experience" at bounding box center [446, 413] width 333 height 27
type input "SKYLIFT"
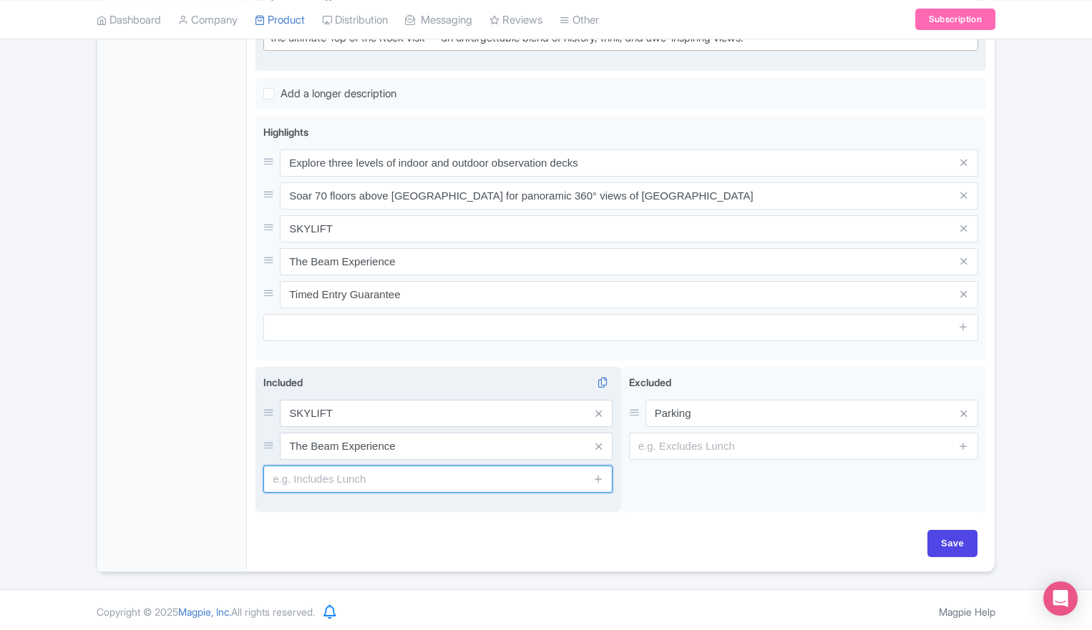
click at [341, 474] on input "text" at bounding box center [437, 479] width 349 height 27
paste input "Admission to Top of the Rock Observation Decks on floors 67, 69, and 70"
type input "Admission to Top of the Rock Observation Decks on floors 67, 69, and 70"
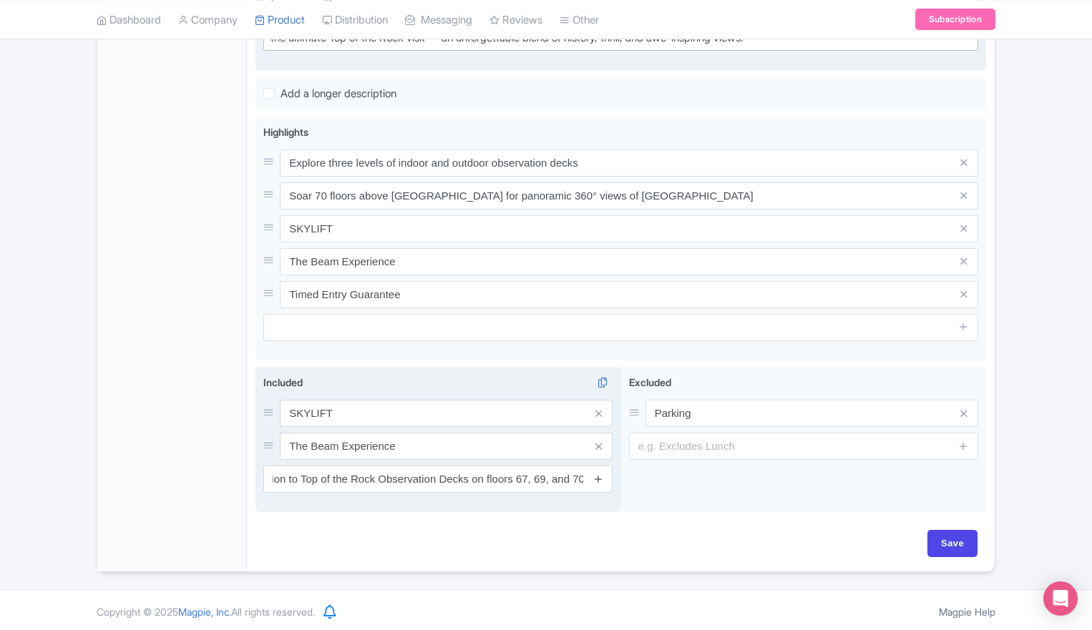
scroll to position [0, 0]
click at [600, 479] on icon at bounding box center [598, 479] width 11 height 11
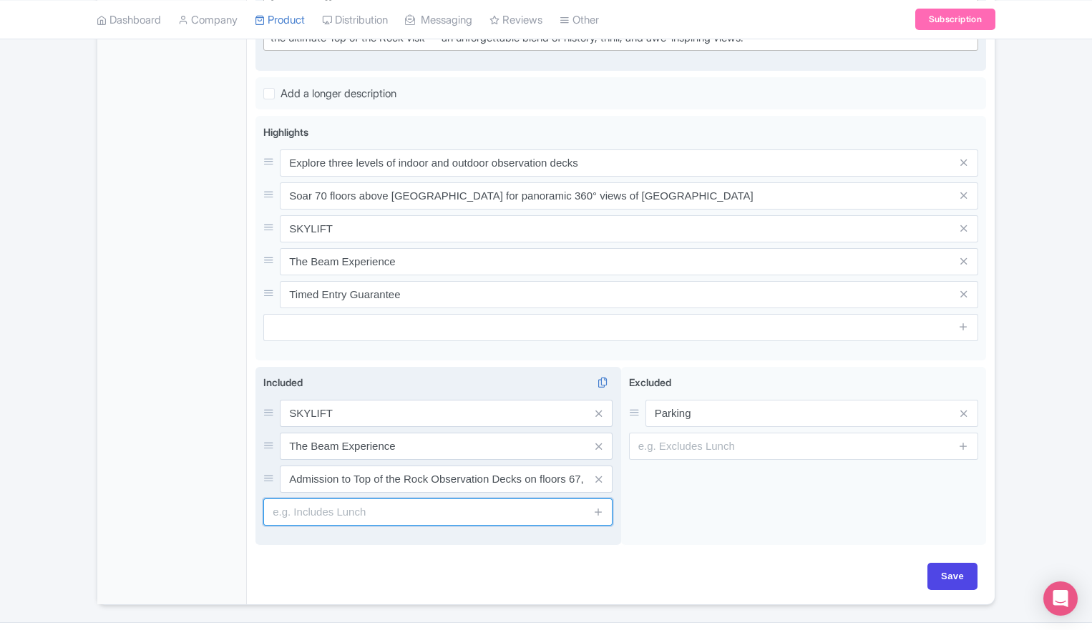
click at [397, 505] on input "text" at bounding box center [437, 512] width 349 height 27
paste input "Access to indoor and outdoor viewing terraces with 360° city views"
type input "Access to indoor and outdoor viewing terraces with 360° city views"
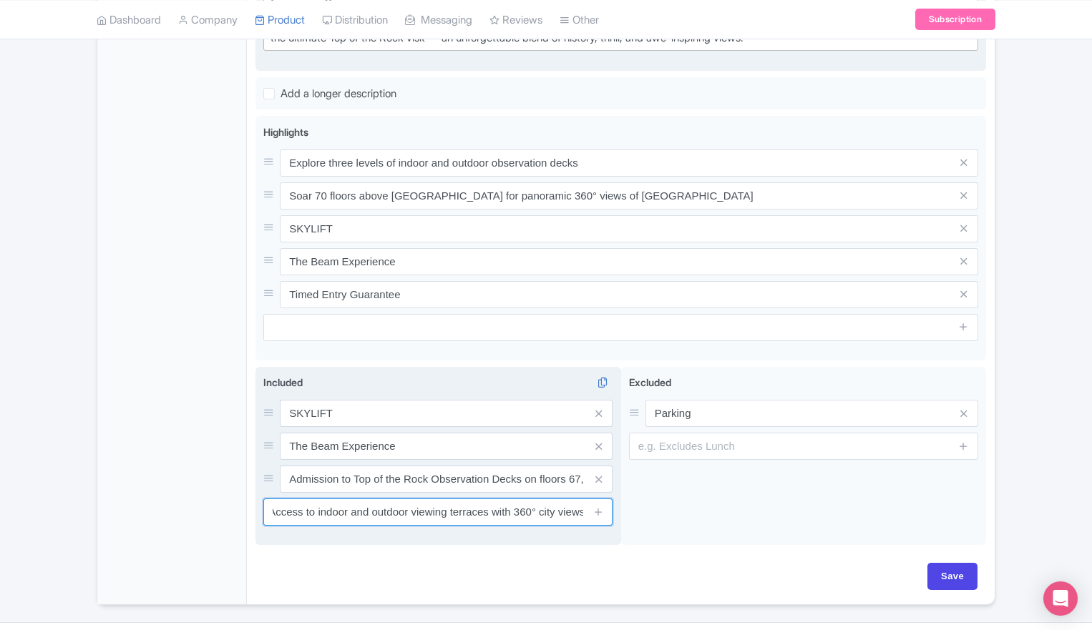
type input "Saving..."
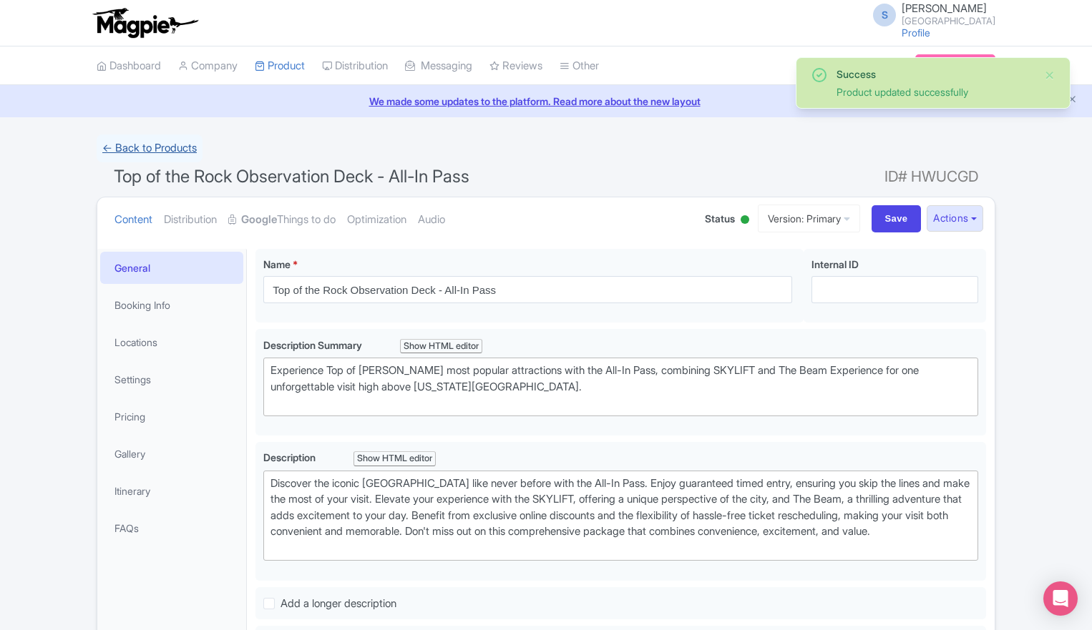
click at [145, 144] on link "← Back to Products" at bounding box center [150, 149] width 106 height 28
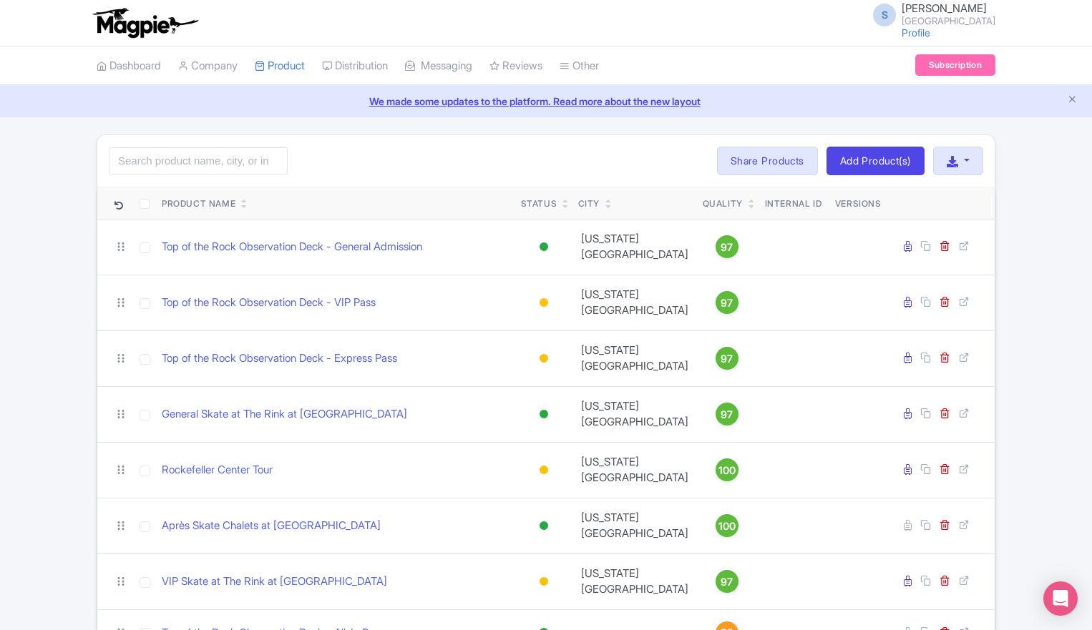
scroll to position [19, 0]
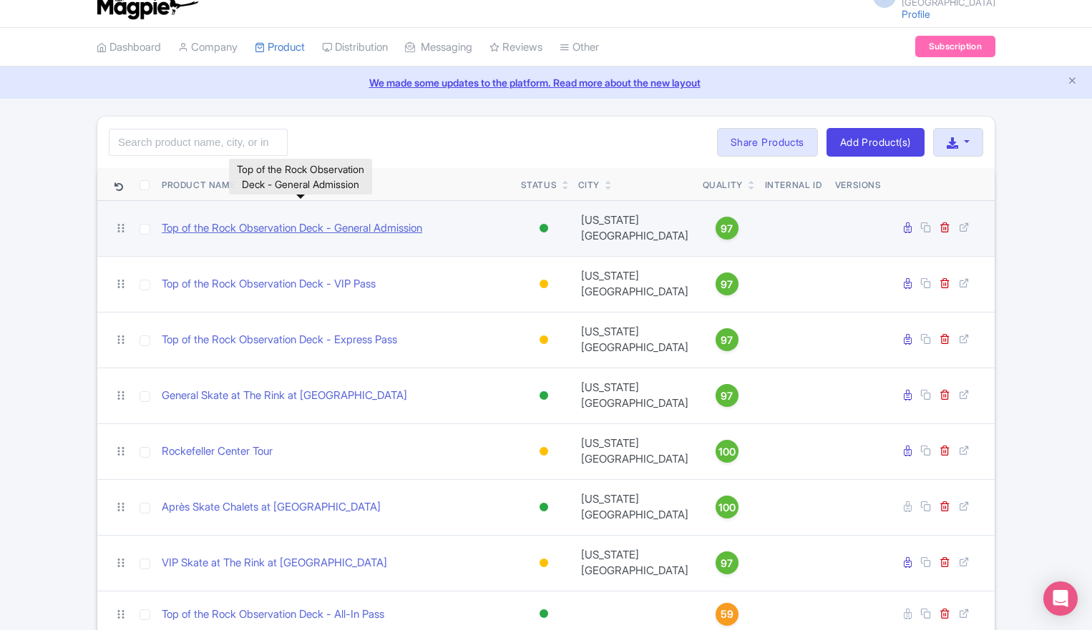
click at [287, 223] on link "Top of the Rock Observation Deck - General Admission" at bounding box center [292, 228] width 260 height 16
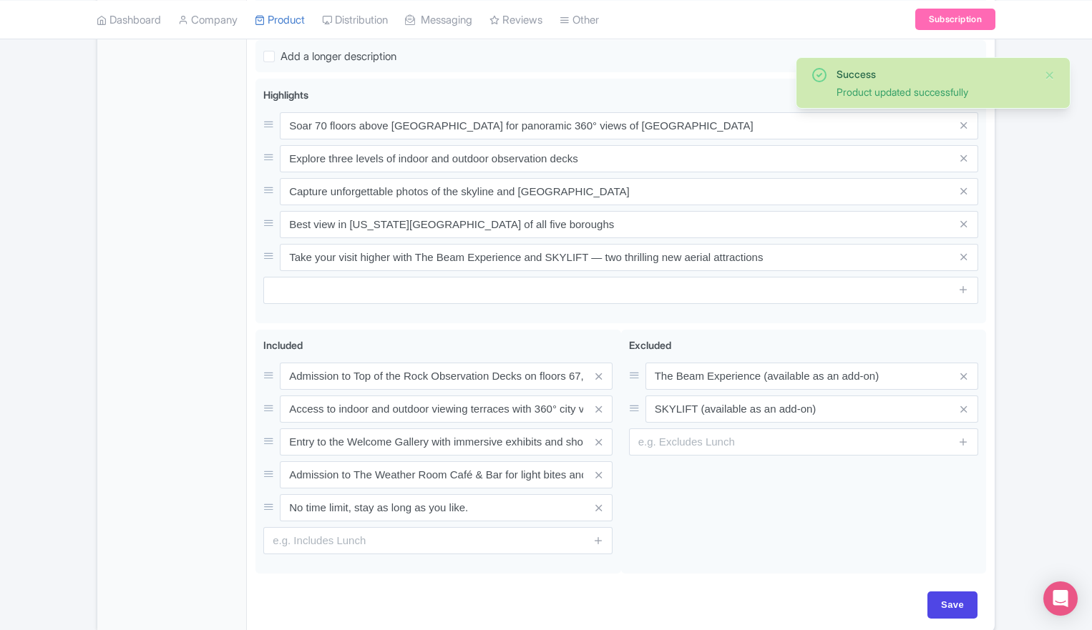
scroll to position [643, 0]
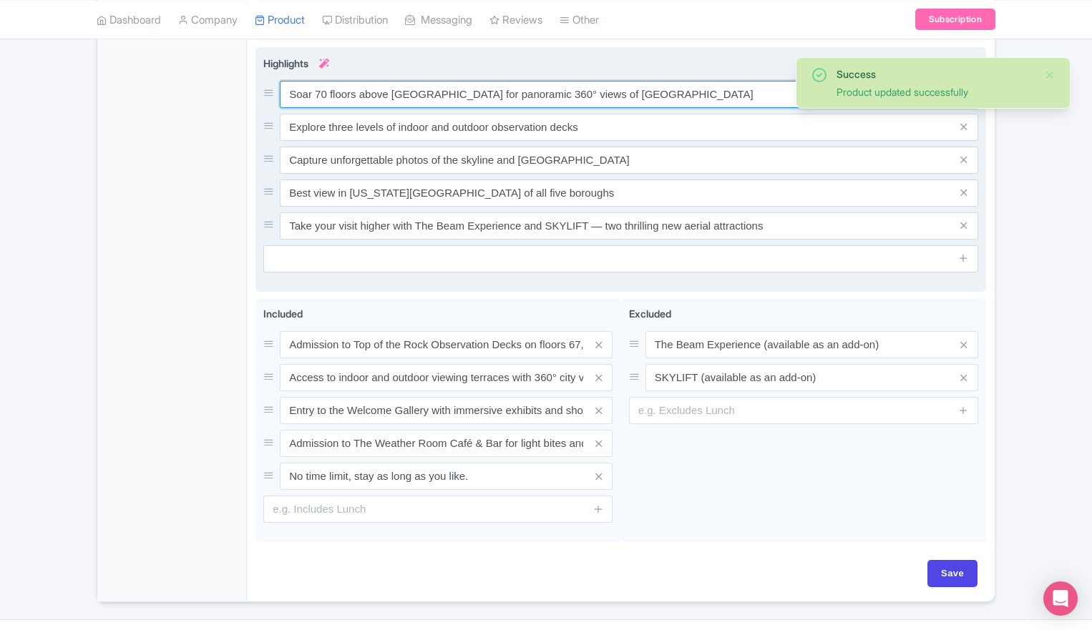
click at [532, 93] on div "Soar 70 floors above [GEOGRAPHIC_DATA] for panoramic 360° views of [GEOGRAPHIC_…" at bounding box center [620, 160] width 715 height 159
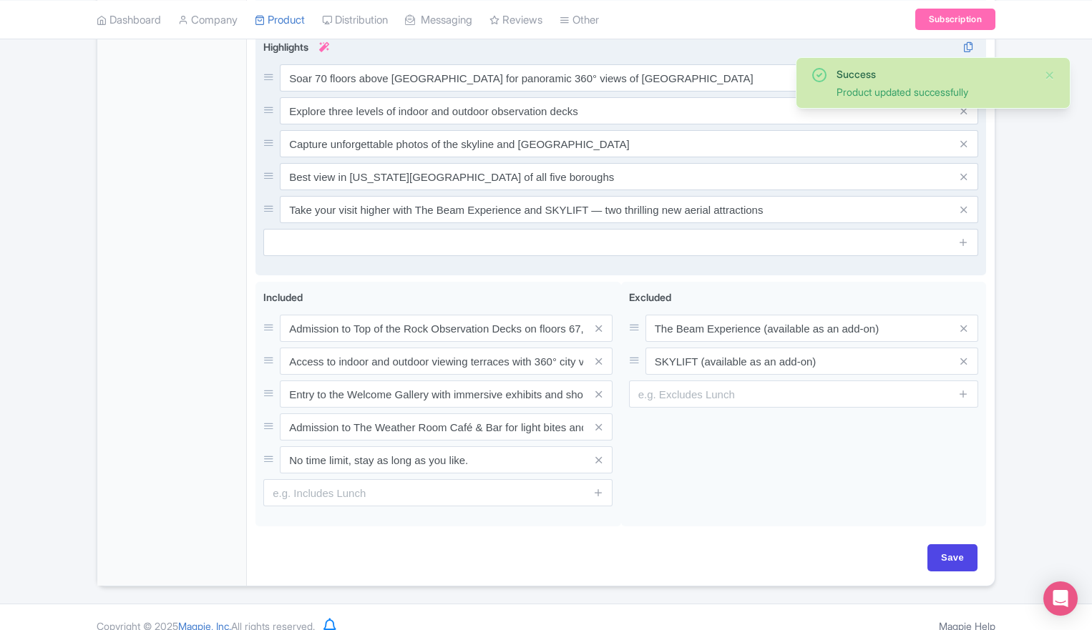
click at [532, 93] on div "Soar 70 floors above [GEOGRAPHIC_DATA] for panoramic 360° views of [GEOGRAPHIC_…" at bounding box center [620, 143] width 715 height 159
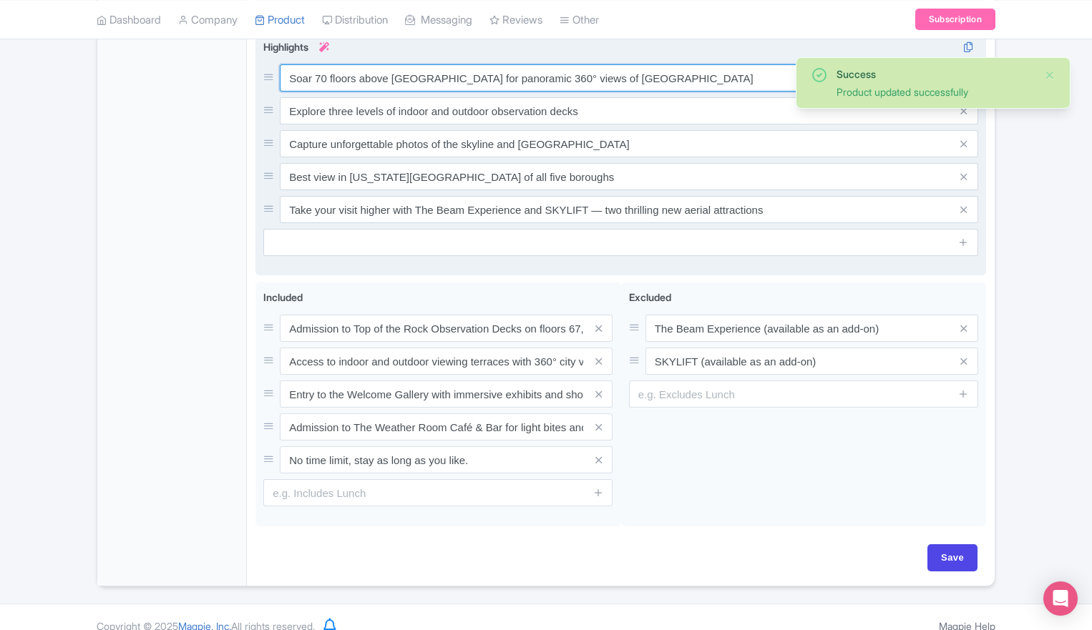
click at [523, 82] on input "Soar 70 floors above [GEOGRAPHIC_DATA] for panoramic 360° views of [GEOGRAPHIC_…" at bounding box center [629, 77] width 698 height 27
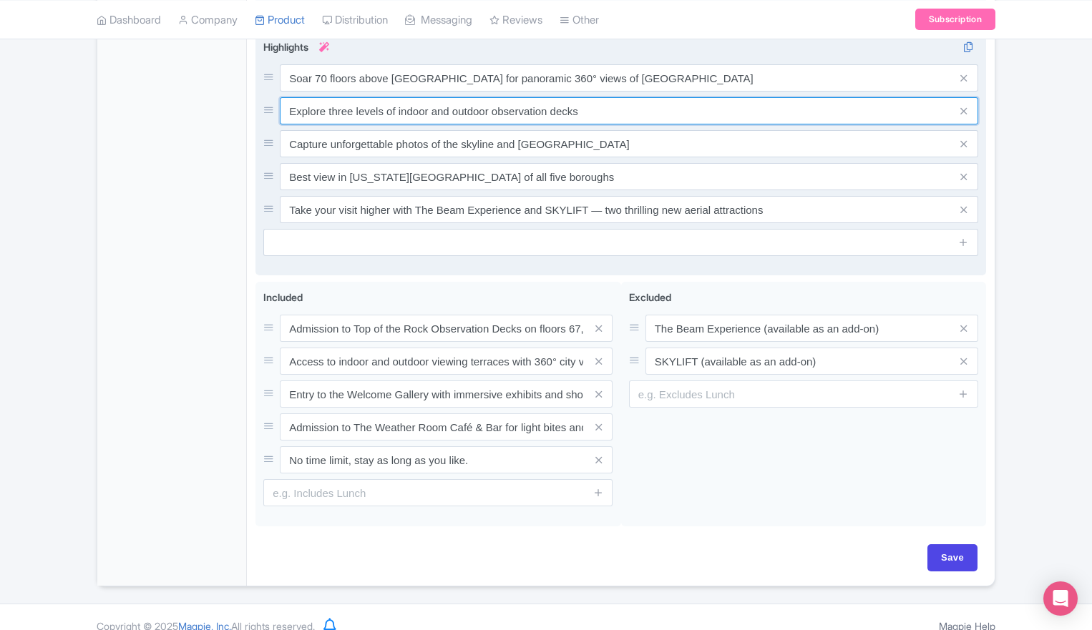
click at [378, 109] on input "Explore three levels of indoor and outdoor observation decks" at bounding box center [629, 110] width 698 height 27
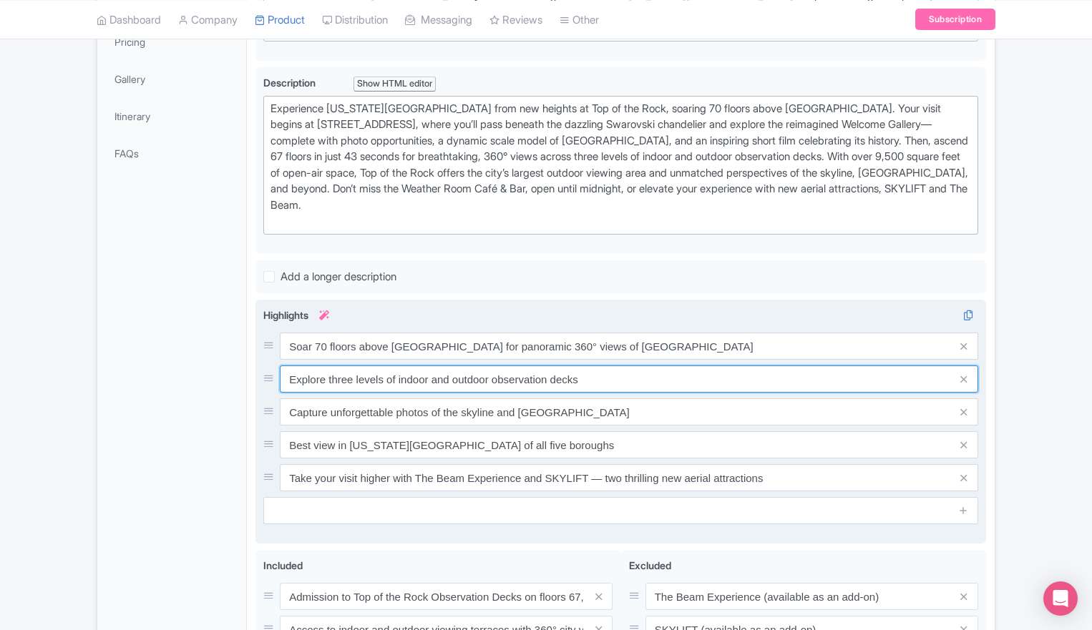
scroll to position [657, 0]
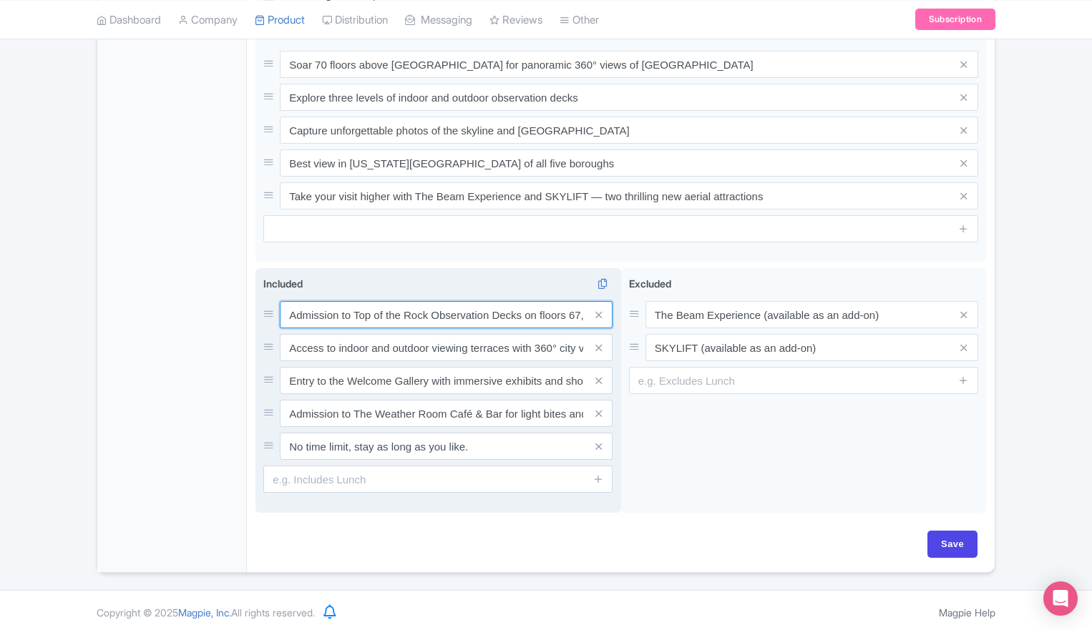
click at [354, 310] on input "Admission to Top of the Rock Observation Decks on floors 67, 69, and 70" at bounding box center [446, 314] width 333 height 27
click at [429, 310] on input "Admission to Top of the Rock Observation Decks on floors 67, 69, and 70" at bounding box center [446, 314] width 333 height 27
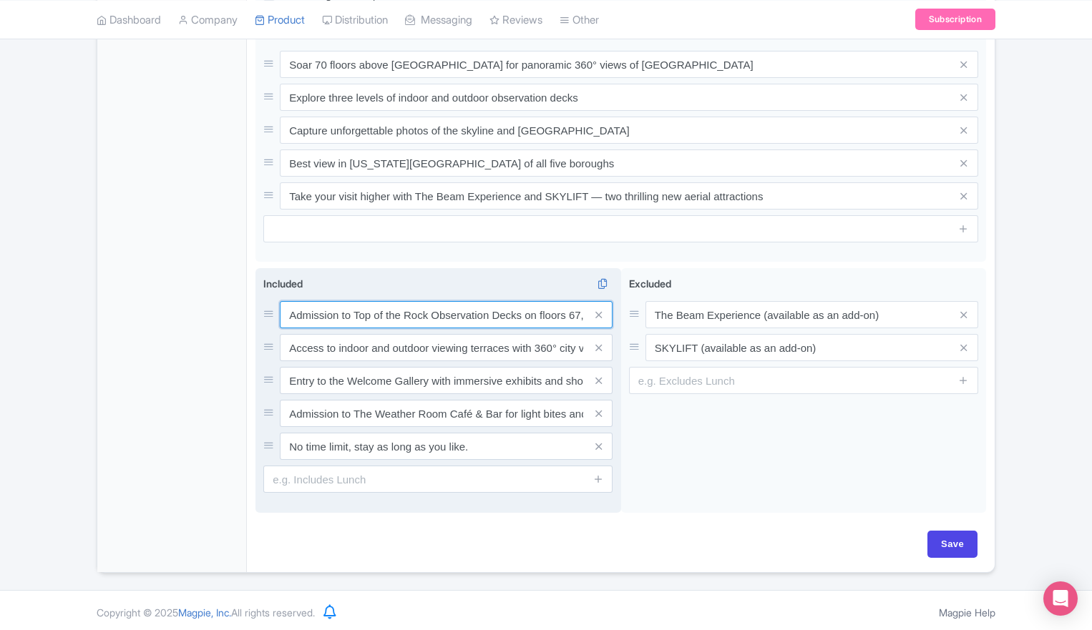
click at [429, 310] on input "Admission to Top of the Rock Observation Decks on floors 67, 69, and 70" at bounding box center [446, 314] width 333 height 27
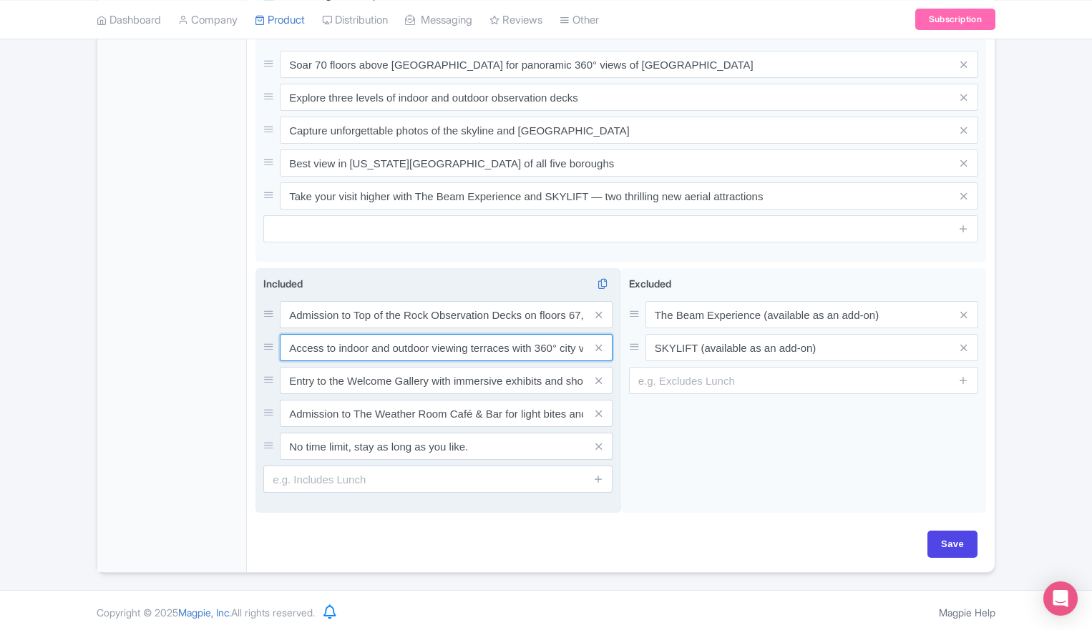
click at [388, 338] on input "Access to indoor and outdoor viewing terraces with 360° city views" at bounding box center [446, 347] width 333 height 27
click at [366, 389] on input "Entry to the Welcome Gallery with immersive exhibits and short film" at bounding box center [446, 380] width 333 height 27
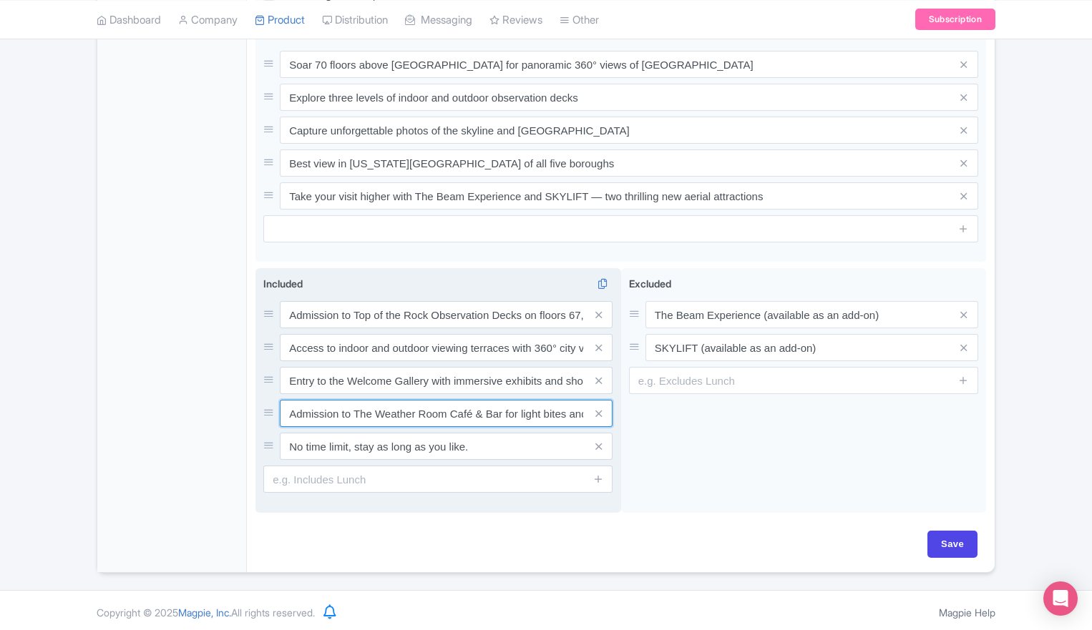
click at [371, 413] on input "Admission to The Weather Room Café & Bar for light bites and cocktails (purchas…" at bounding box center [446, 413] width 333 height 27
click at [356, 453] on input "No time limit, stay as long as you like." at bounding box center [446, 446] width 333 height 27
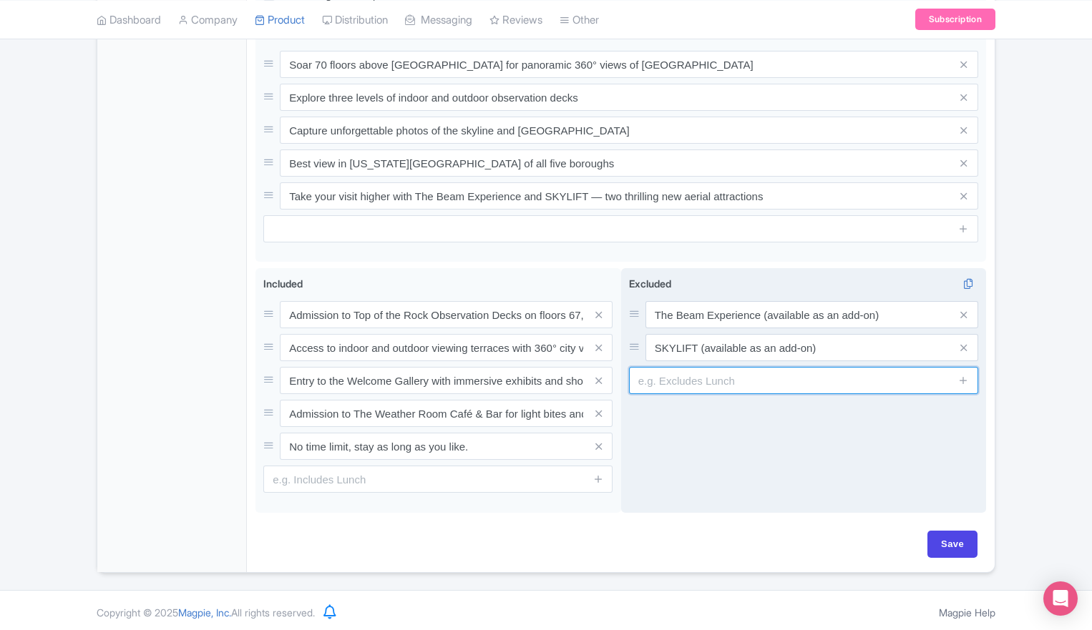
click at [715, 379] on input "text" at bounding box center [803, 380] width 349 height 27
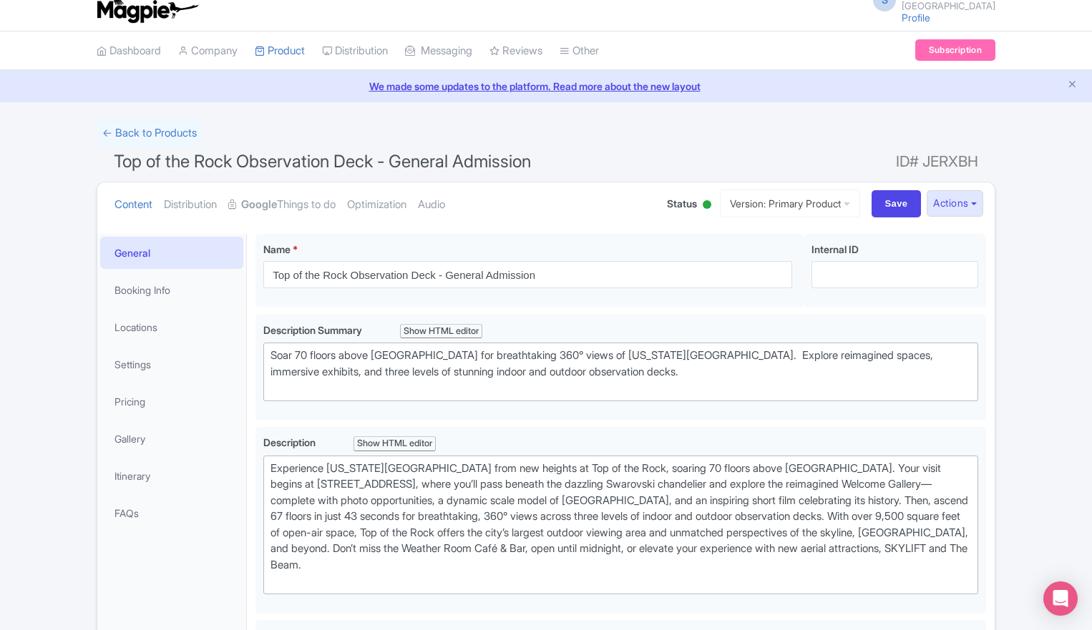
scroll to position [0, 0]
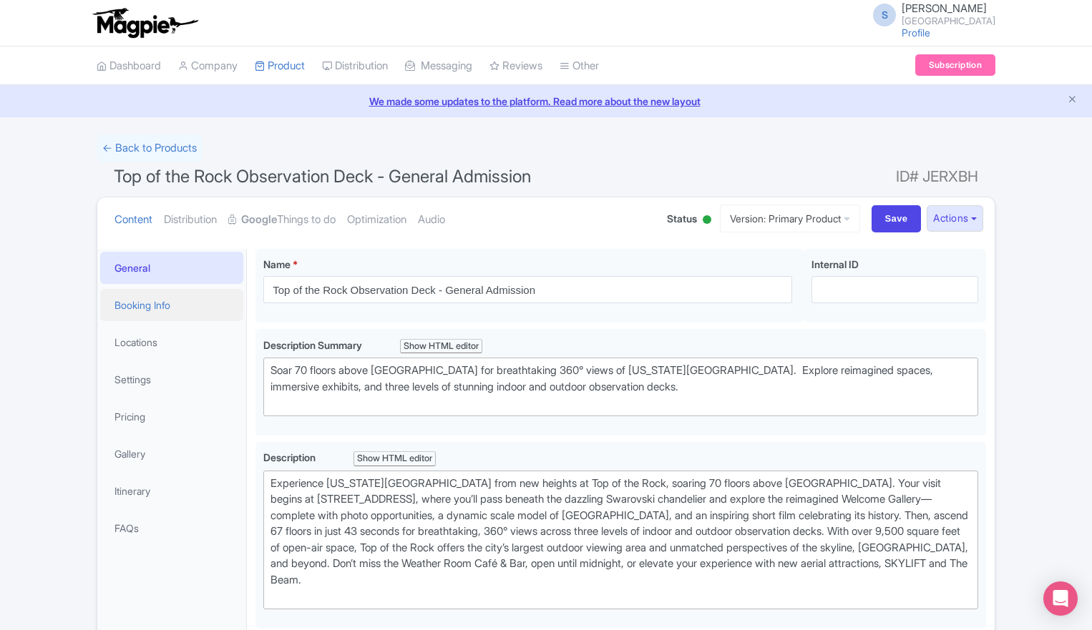
click at [135, 308] on link "Booking Info" at bounding box center [171, 305] width 143 height 32
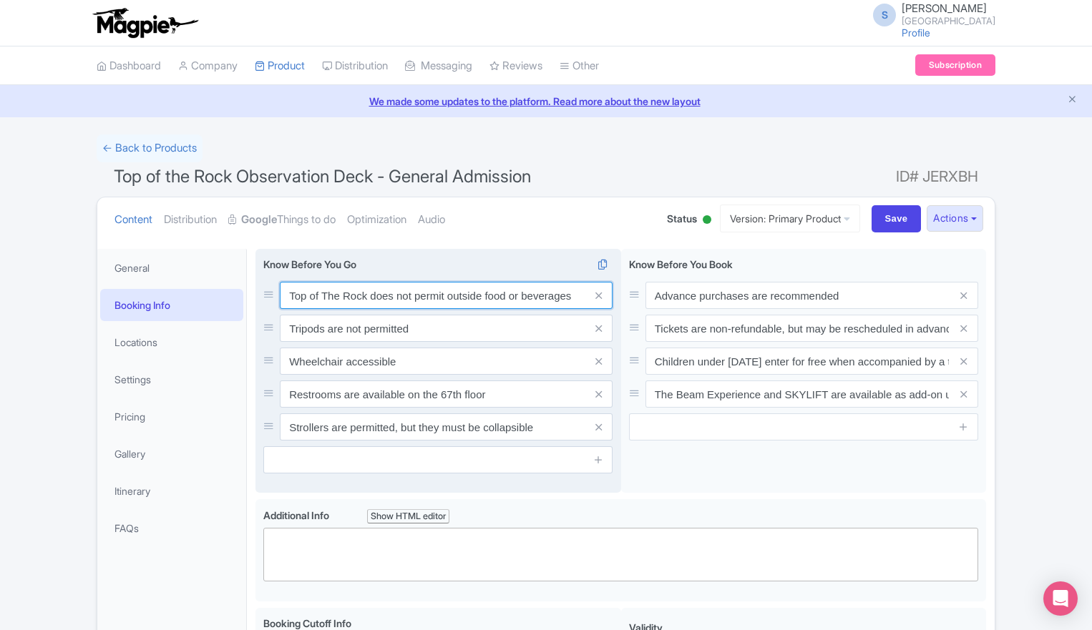
click at [396, 290] on input "Top of The Rock does not permit outside food or beverages" at bounding box center [446, 295] width 333 height 27
click at [497, 283] on input "Top of The Rock does not permit outside food or beverages" at bounding box center [446, 295] width 333 height 27
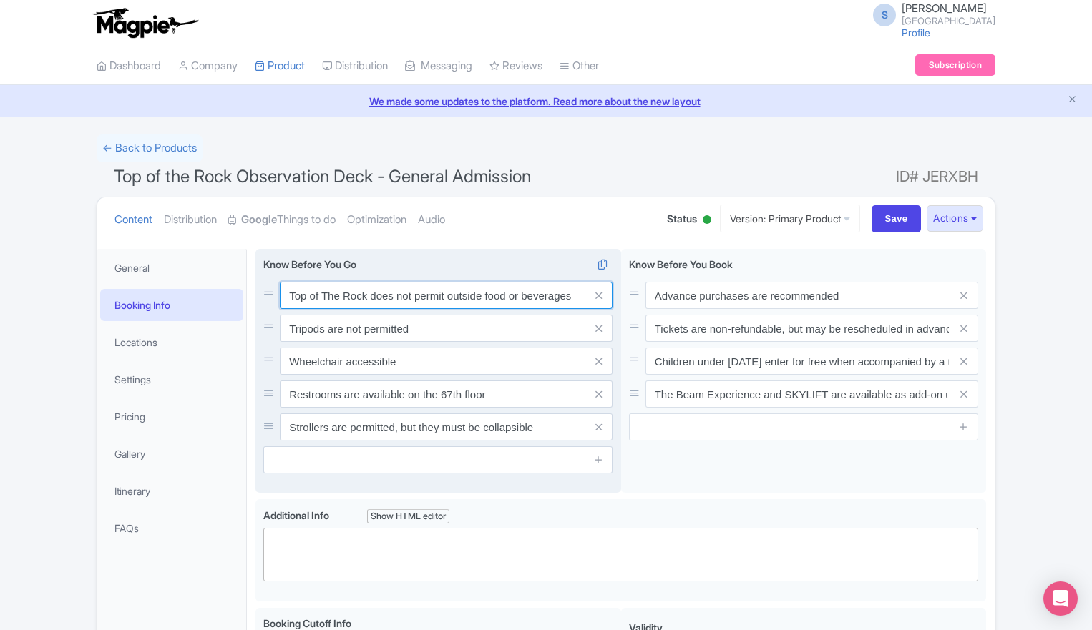
click at [497, 283] on input "Top of The Rock does not permit outside food or beverages" at bounding box center [446, 295] width 333 height 27
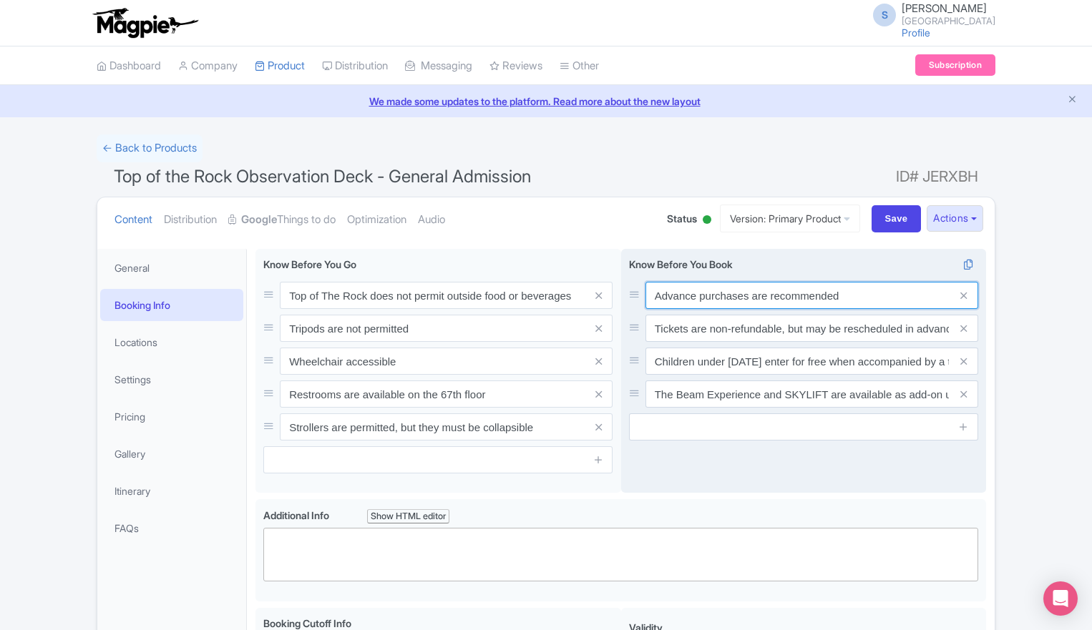
click at [721, 297] on input "Advance purchases are recommended" at bounding box center [812, 295] width 333 height 27
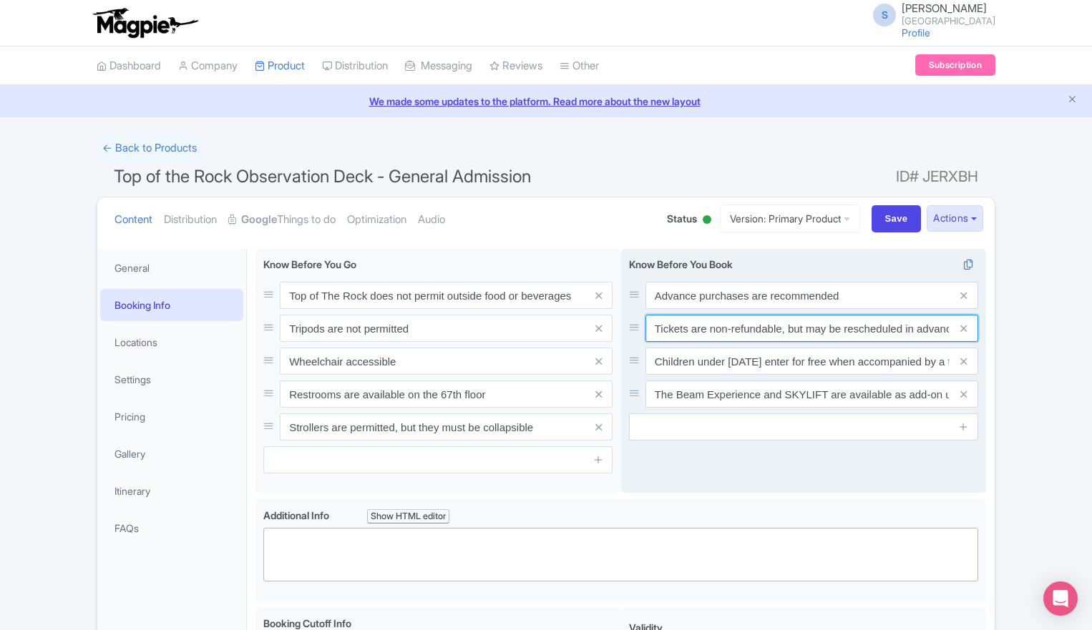
click at [738, 331] on input "Tickets are non-refundable, but may be rescheduled in advance, pending availabi…" at bounding box center [812, 328] width 333 height 27
click at [743, 376] on div "Advance purchases are recommended Tickets are non-refundable, but may be resche…" at bounding box center [803, 345] width 349 height 126
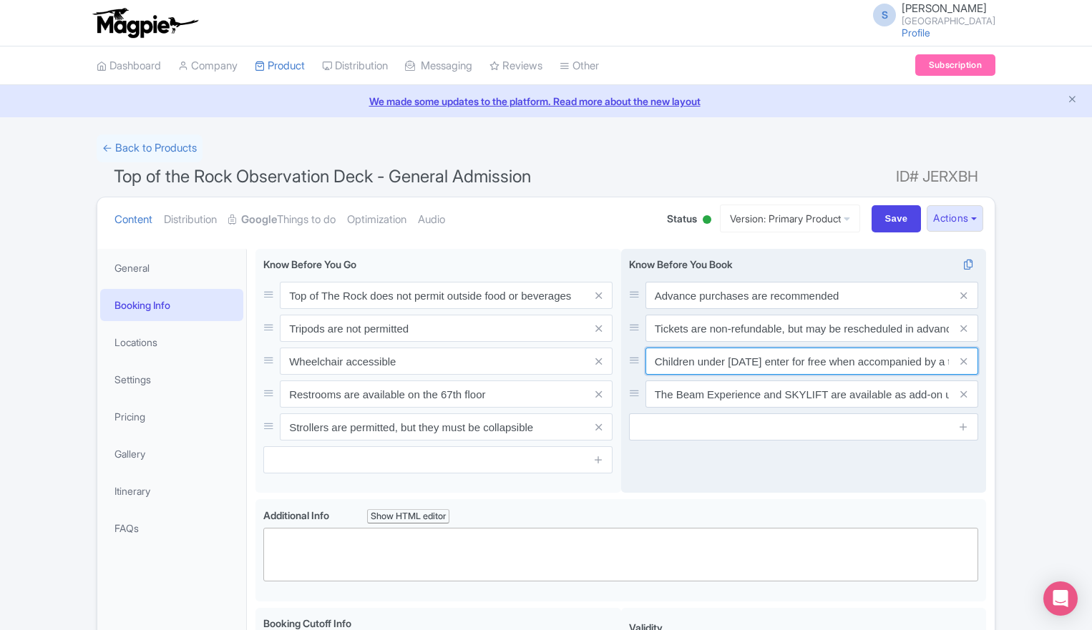
click at [748, 363] on input "Children under 5 may enter for free when accompanied by a ticketed adult." at bounding box center [812, 361] width 333 height 27
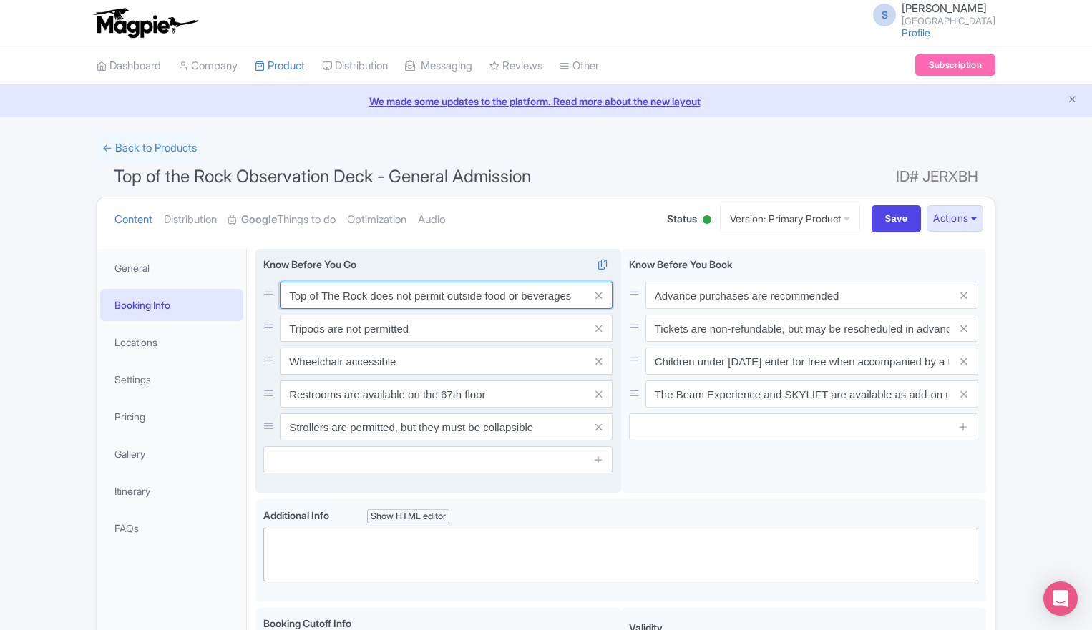
click at [378, 291] on input "Top of The Rock does not permit outside food or beverages" at bounding box center [446, 295] width 333 height 27
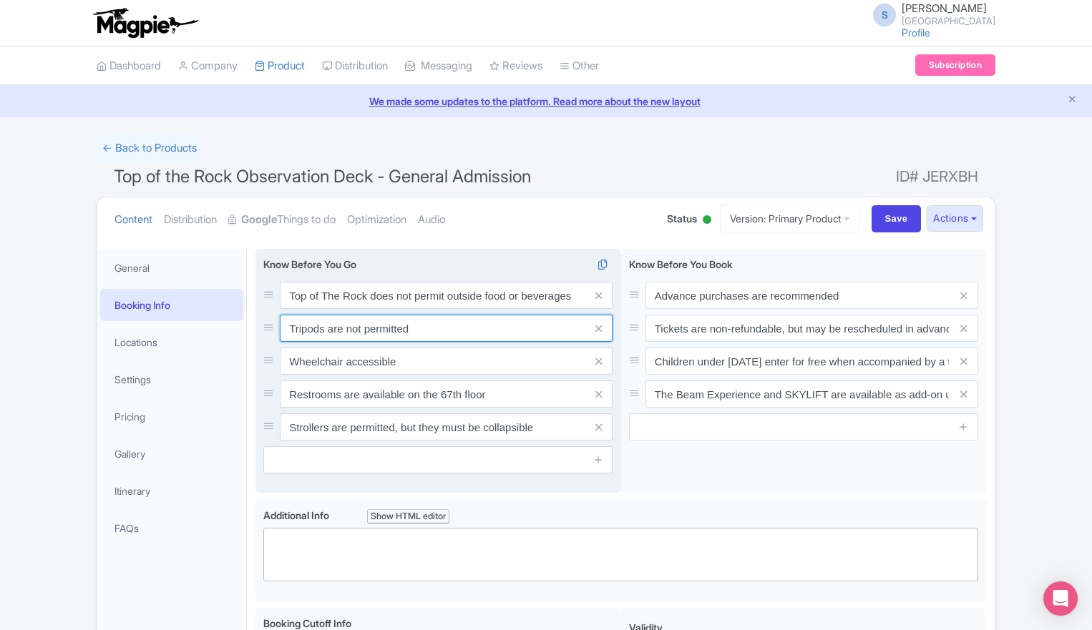
click at [375, 335] on input "Tripods are not permitted" at bounding box center [446, 328] width 333 height 27
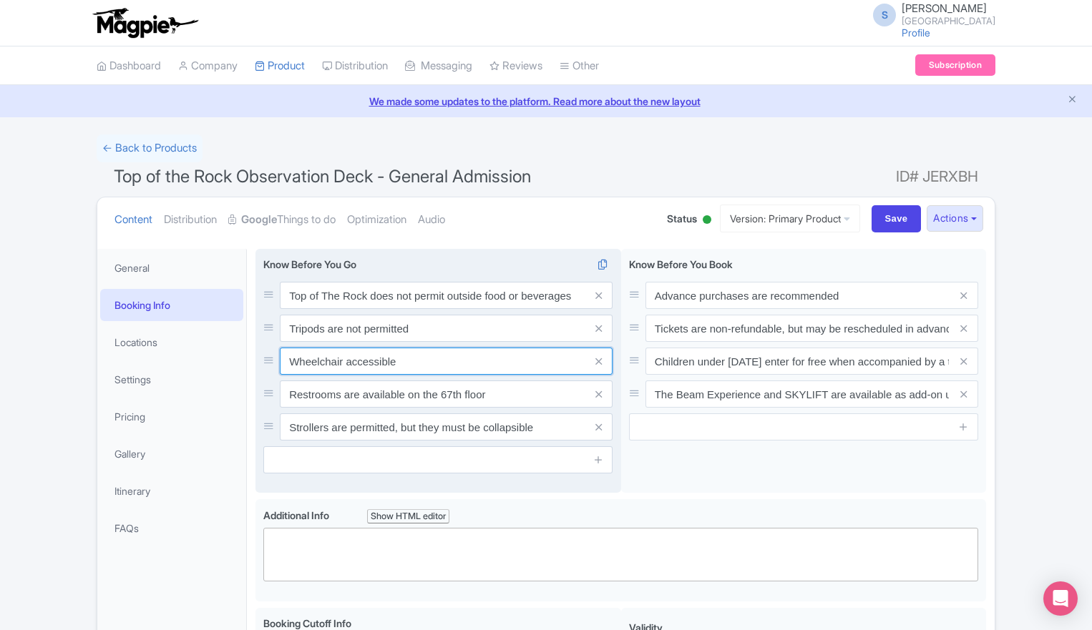
click at [329, 353] on input "Wheelchair accessible" at bounding box center [446, 361] width 333 height 27
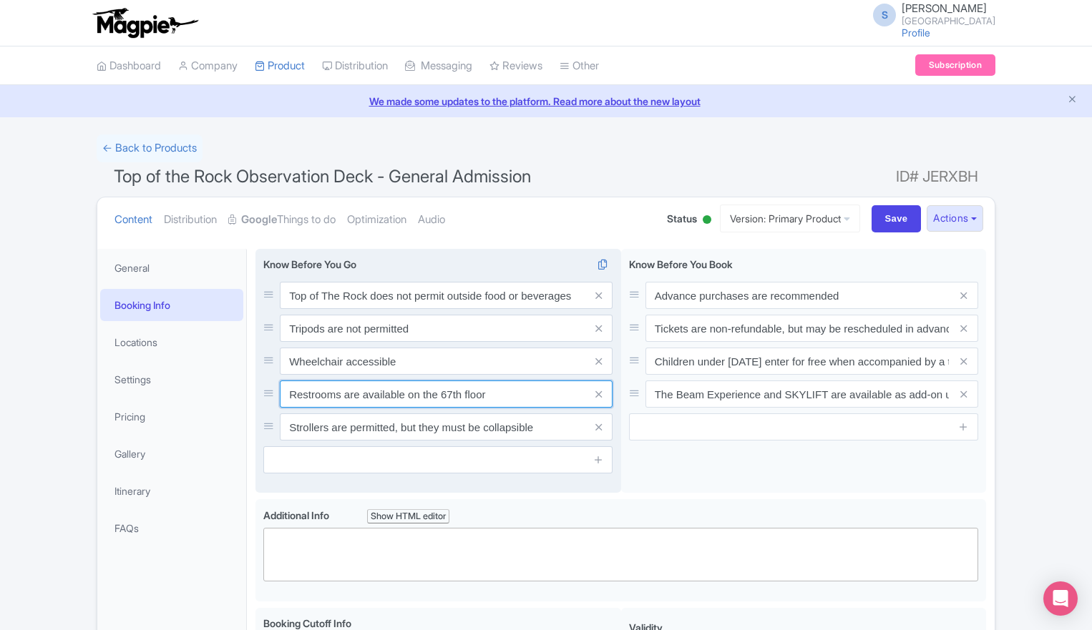
click at [310, 405] on input "Restrooms are available on the 67th floor" at bounding box center [446, 394] width 333 height 27
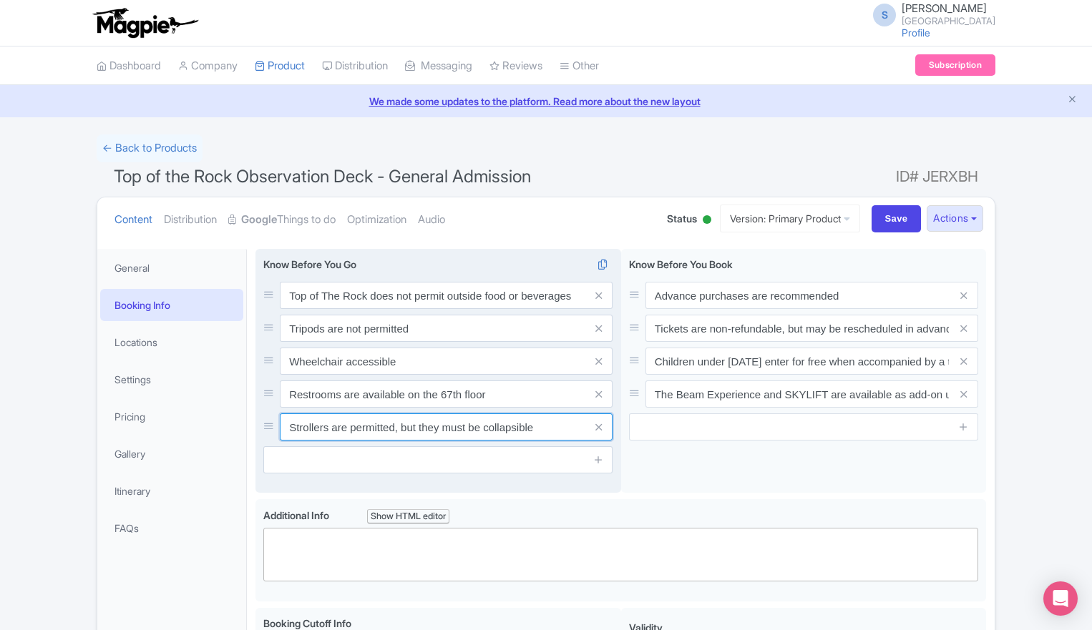
click at [361, 427] on input "Strollers are permitted, but they must be collapsible" at bounding box center [446, 427] width 333 height 27
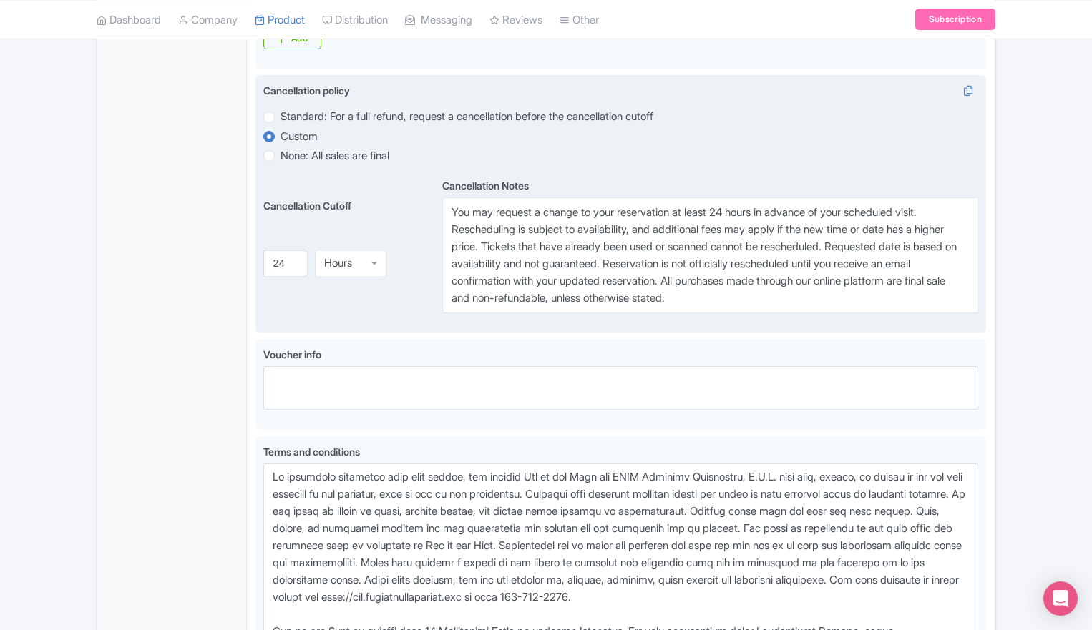
scroll to position [749, 0]
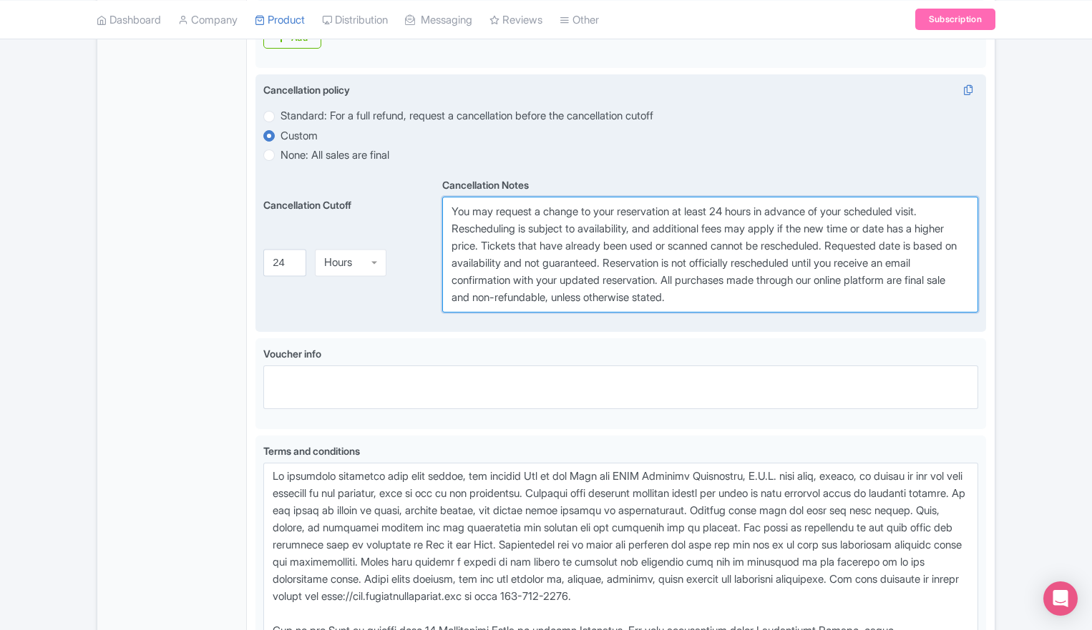
click at [592, 268] on textarea "You may request a change to your reservation at least 24 hours in advance of yo…" at bounding box center [710, 254] width 536 height 115
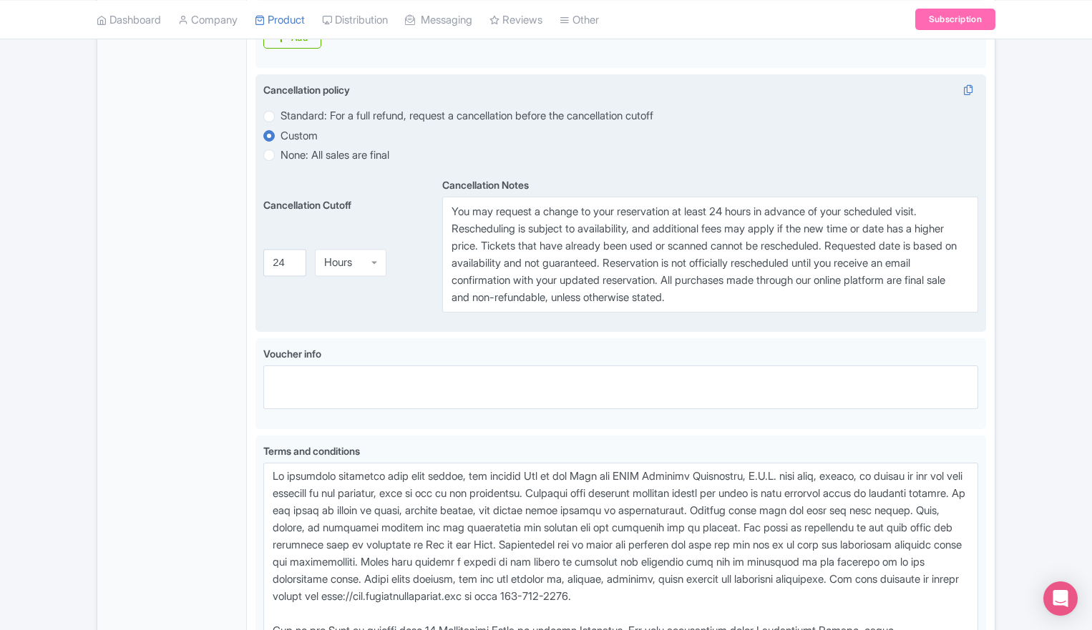
click at [979, 260] on div "Cancellation policy i Standard: For a full refund, request a cancellation befor…" at bounding box center [620, 203] width 731 height 258
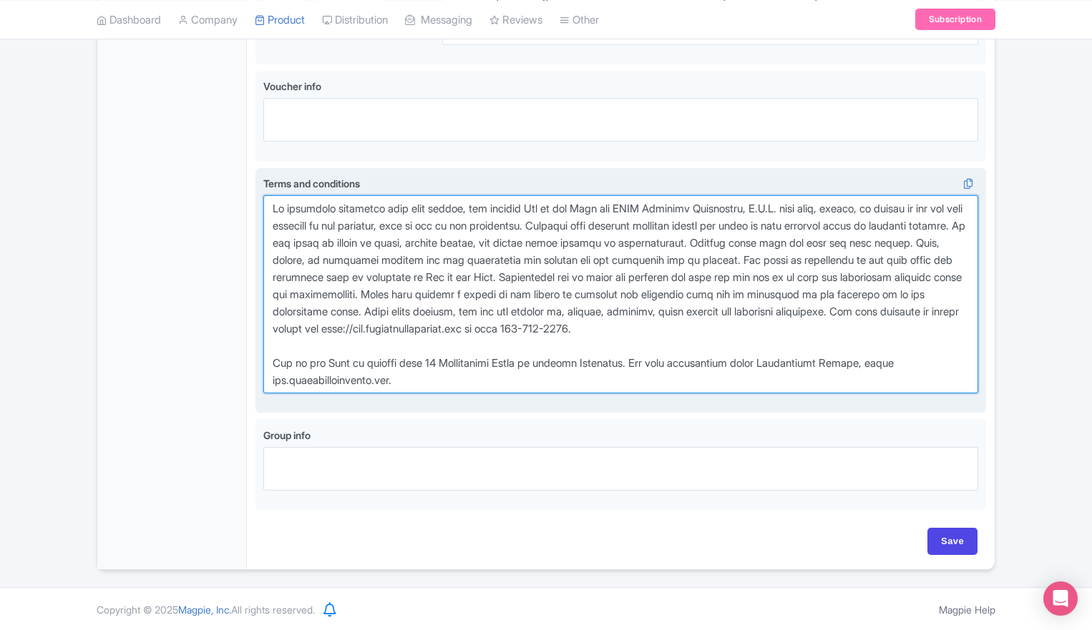
click at [741, 340] on textarea "Terms and conditions i" at bounding box center [620, 294] width 715 height 198
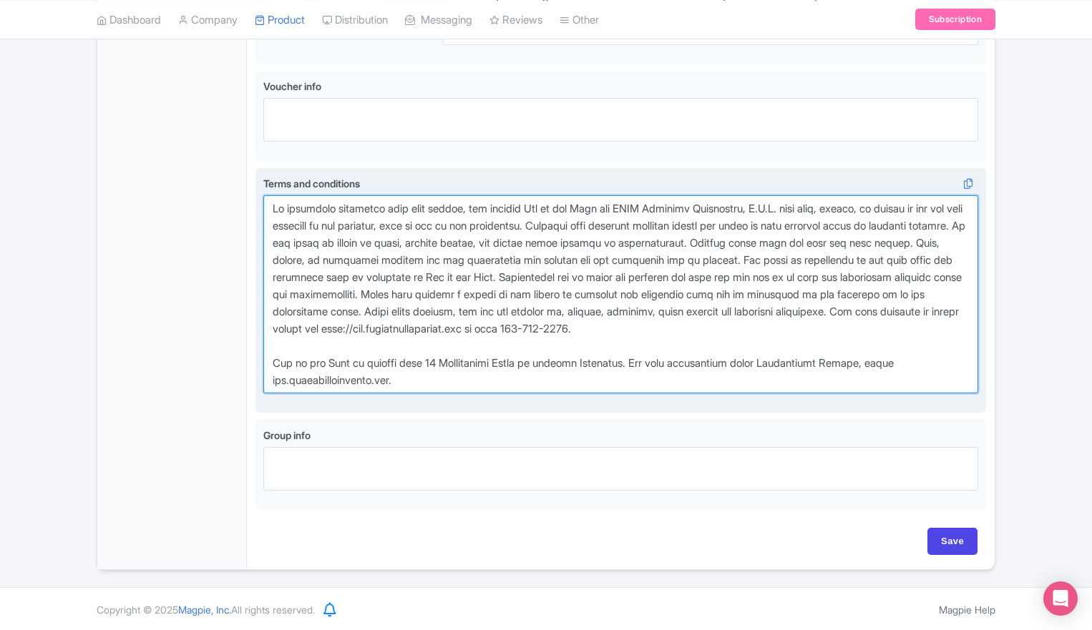
click at [639, 256] on textarea "Terms and conditions i" at bounding box center [620, 294] width 715 height 198
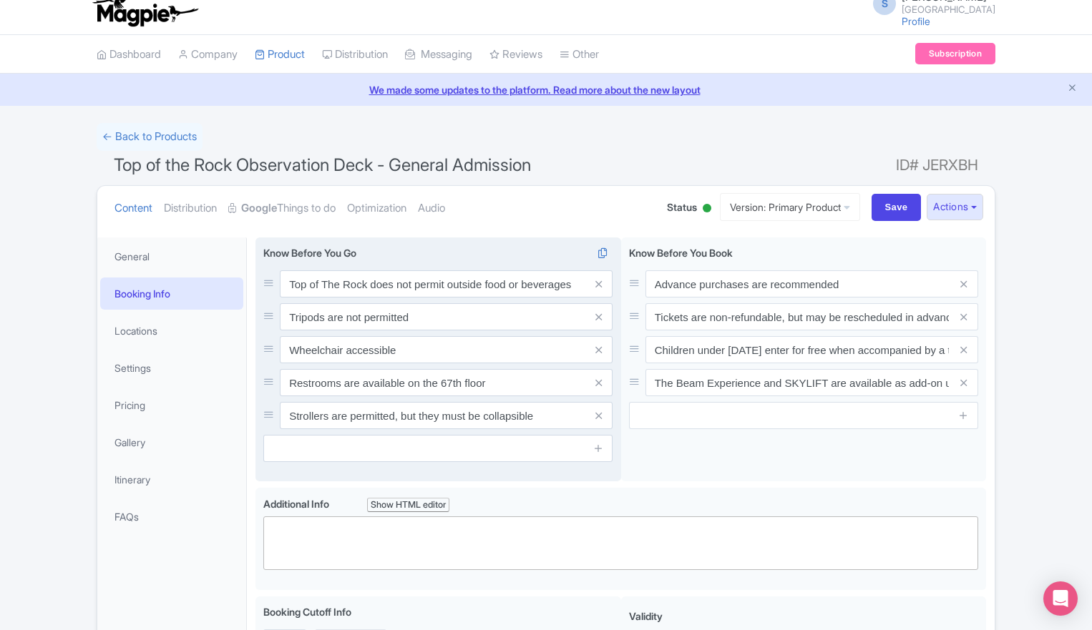
scroll to position [0, 0]
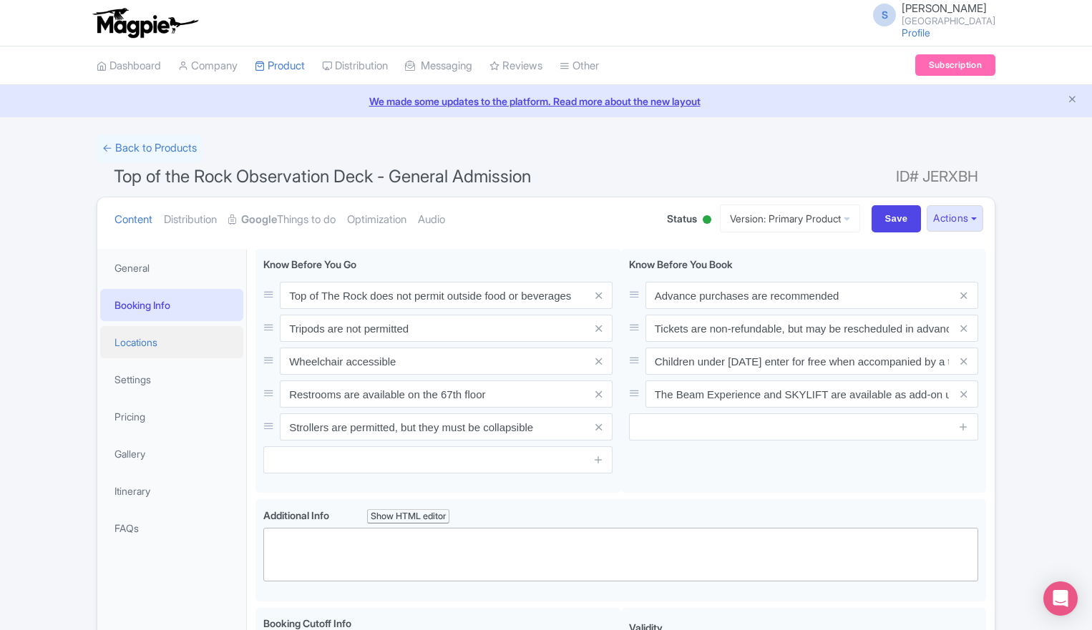
click at [155, 339] on link "Locations" at bounding box center [171, 342] width 143 height 32
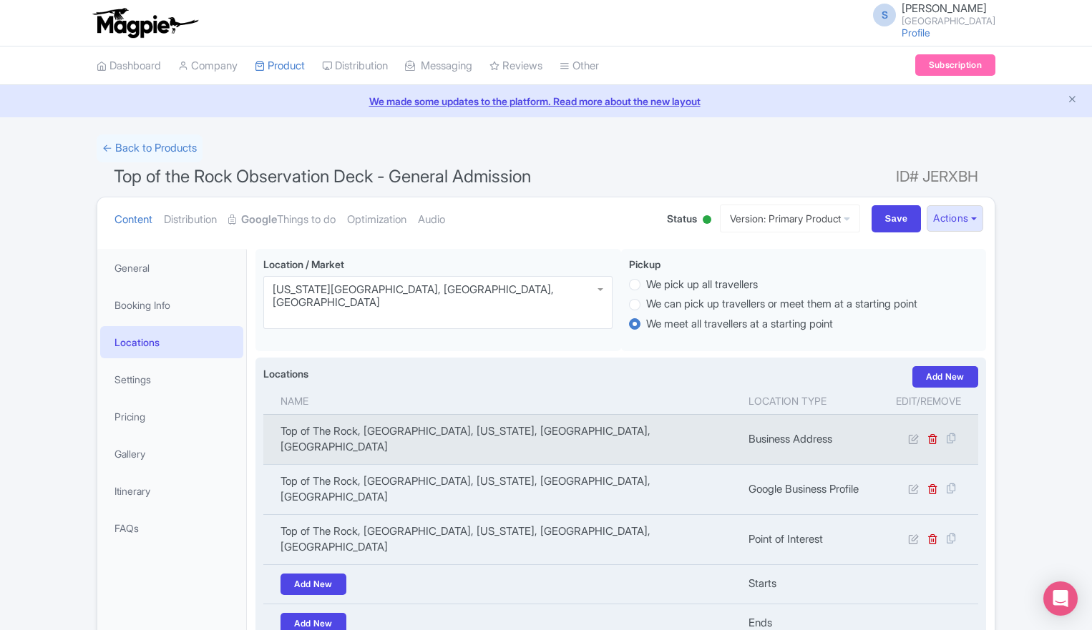
click at [401, 424] on td "Top of The Rock, [GEOGRAPHIC_DATA], [US_STATE], [GEOGRAPHIC_DATA], [GEOGRAPHIC_…" at bounding box center [501, 439] width 477 height 50
drag, startPoint x: 591, startPoint y: 433, endPoint x: 271, endPoint y: 429, distance: 320.6
click at [271, 429] on td "Top of The Rock, [GEOGRAPHIC_DATA], [US_STATE], [GEOGRAPHIC_DATA], [GEOGRAPHIC_…" at bounding box center [501, 439] width 477 height 50
copy td "Top of The Rock, [GEOGRAPHIC_DATA], [US_STATE], [GEOGRAPHIC_DATA], [GEOGRAPHIC_…"
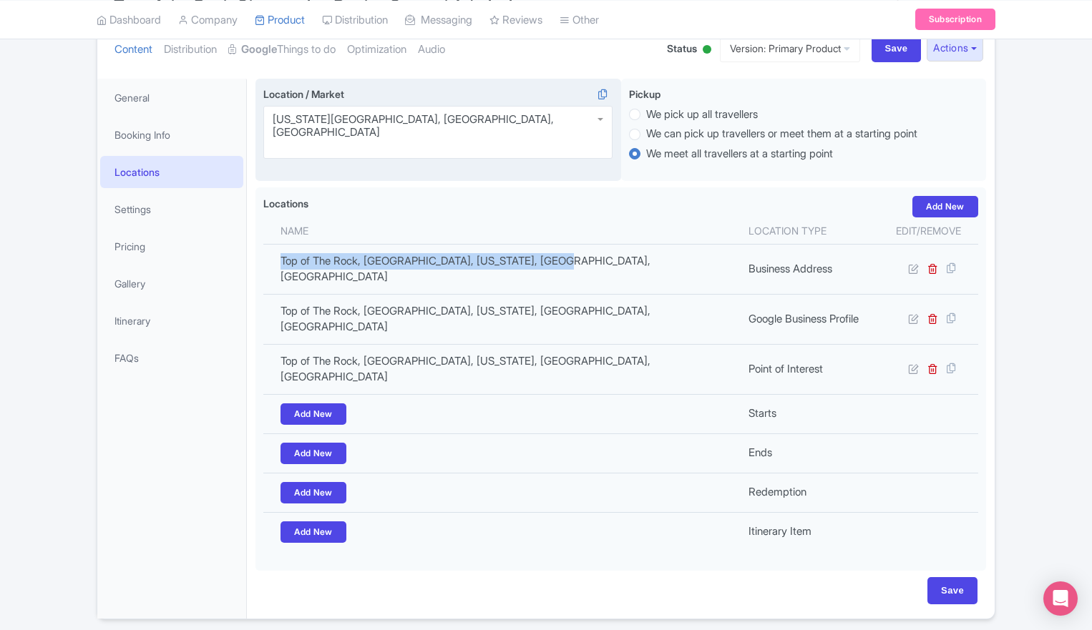
scroll to position [171, 0]
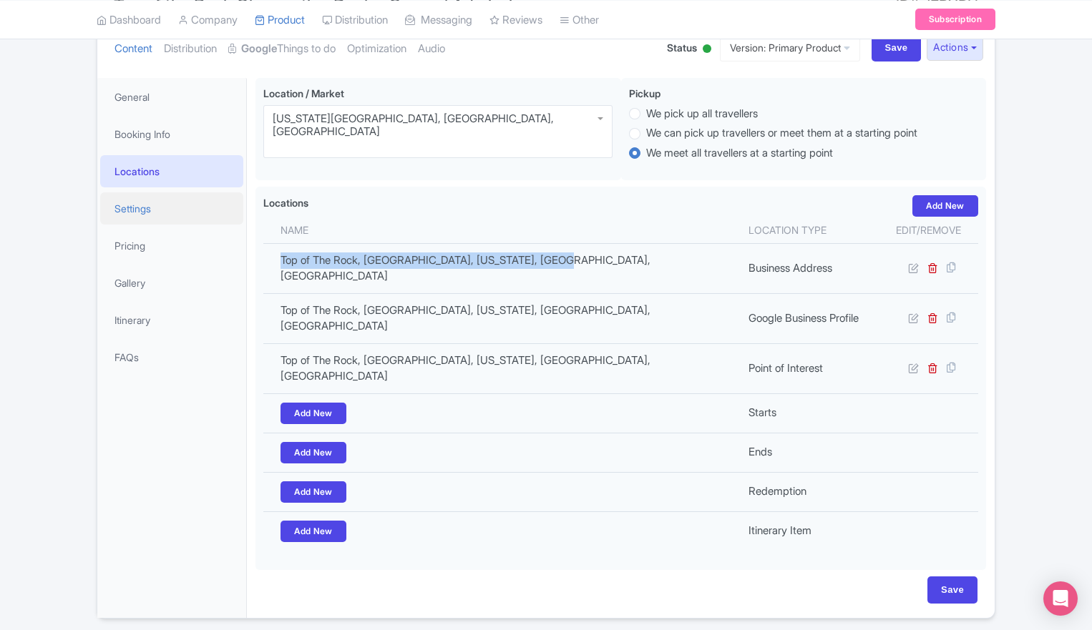
click at [130, 205] on link "Settings" at bounding box center [171, 209] width 143 height 32
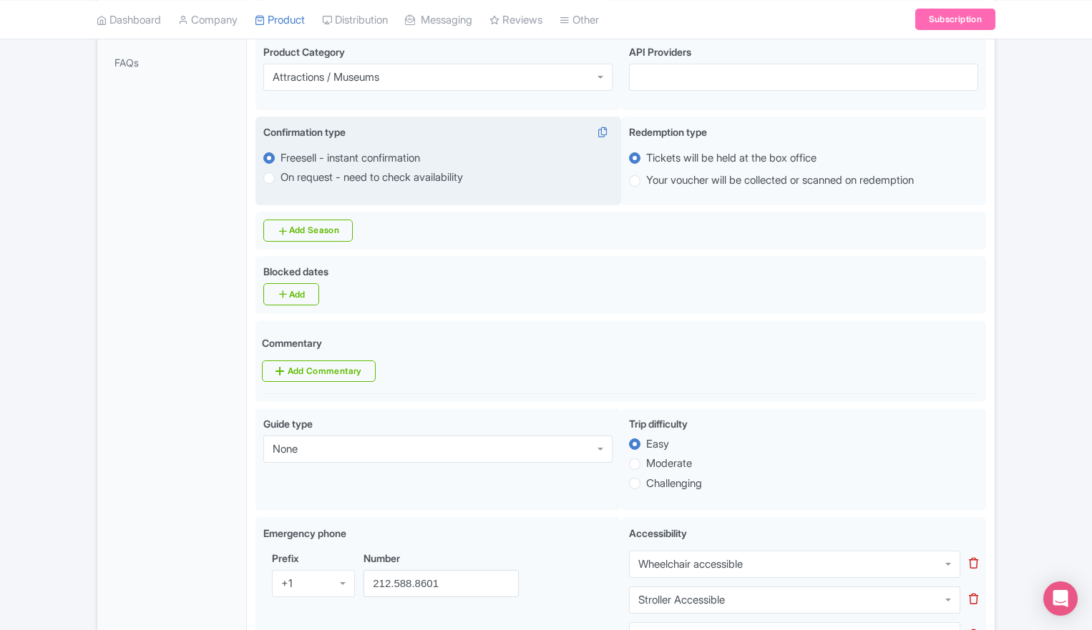
scroll to position [450, 0]
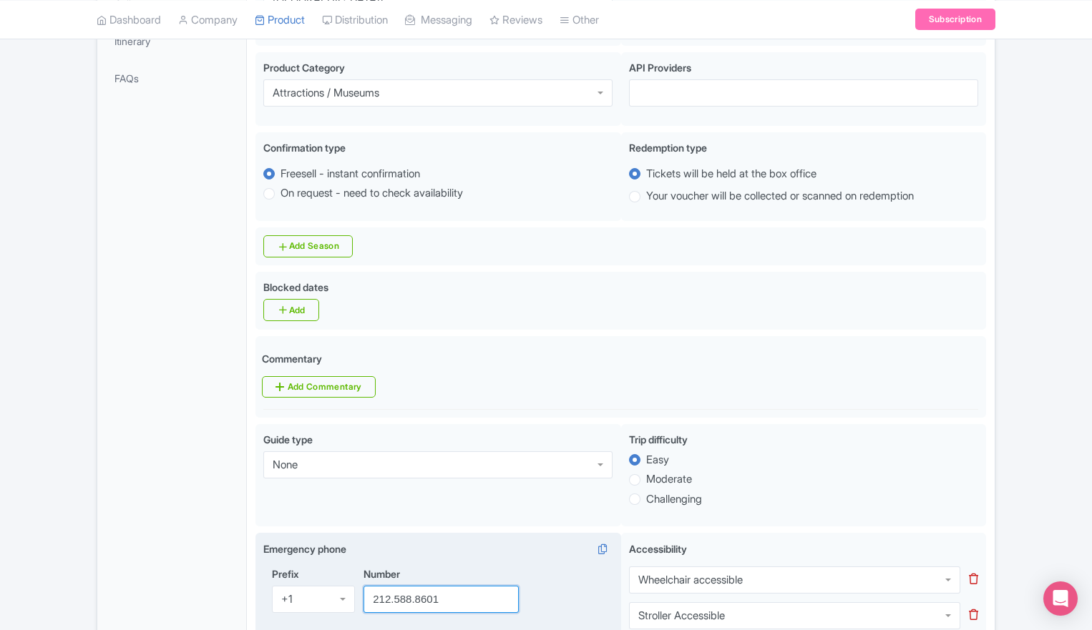
click at [417, 586] on input "212.588.8601" at bounding box center [441, 599] width 155 height 27
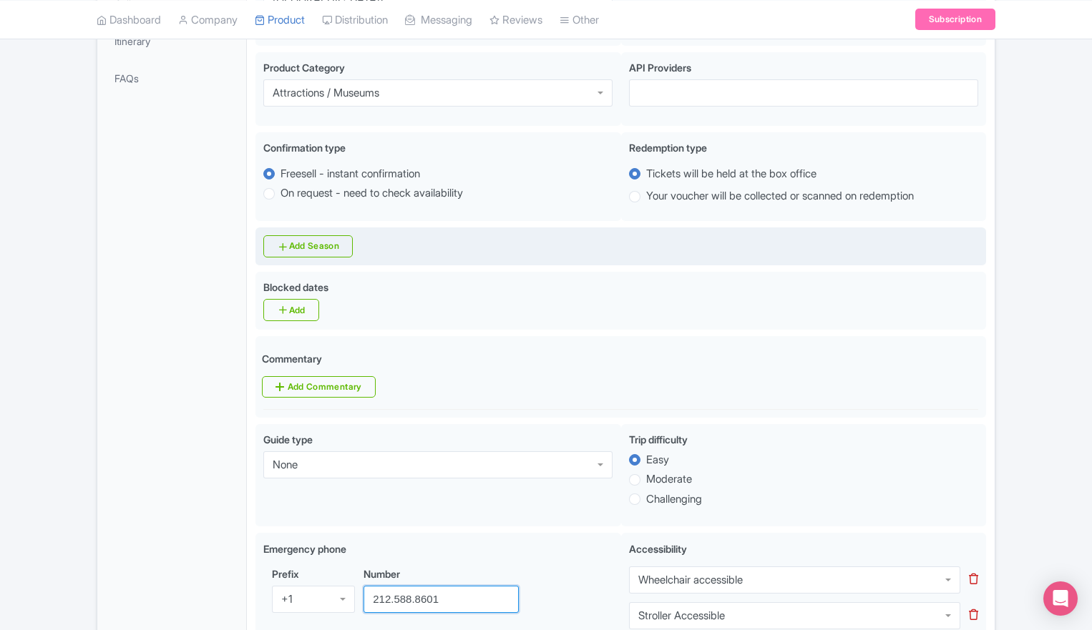
scroll to position [0, 0]
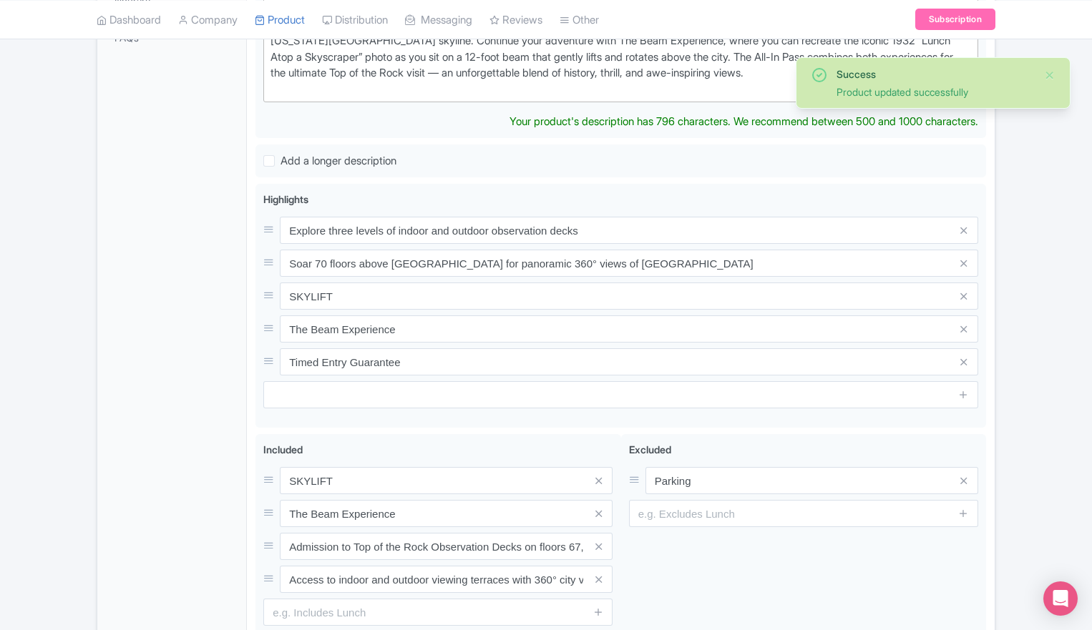
scroll to position [613, 0]
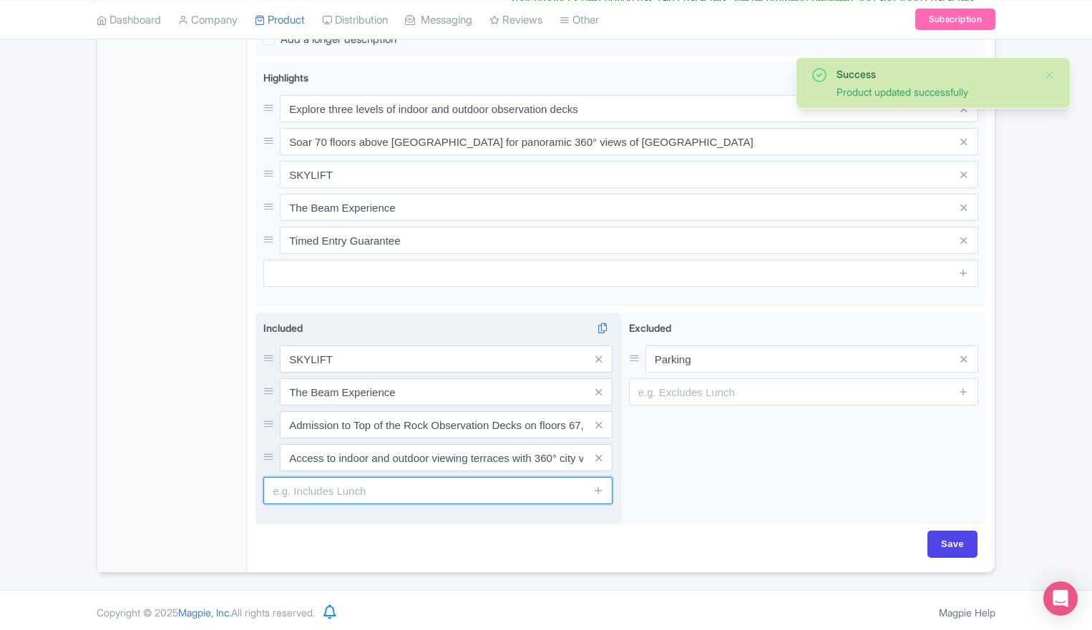
click at [471, 489] on input "text" at bounding box center [437, 490] width 349 height 27
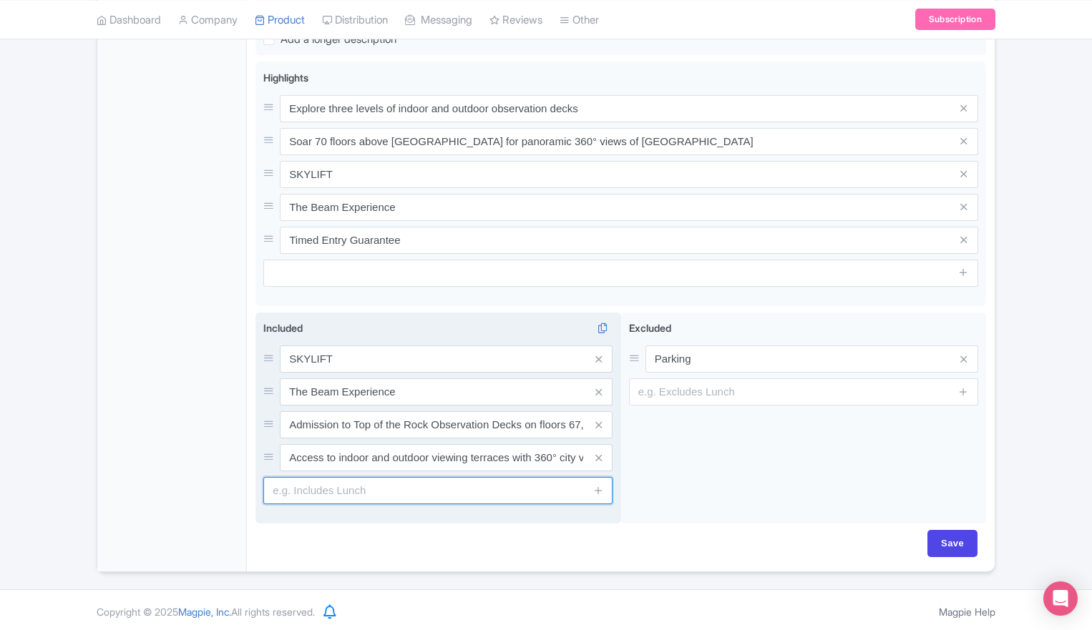
click at [359, 485] on input "text" at bounding box center [437, 490] width 349 height 27
paste input "No time limit, stay as long as you like."
type input "No time limit, stay as long as you like."
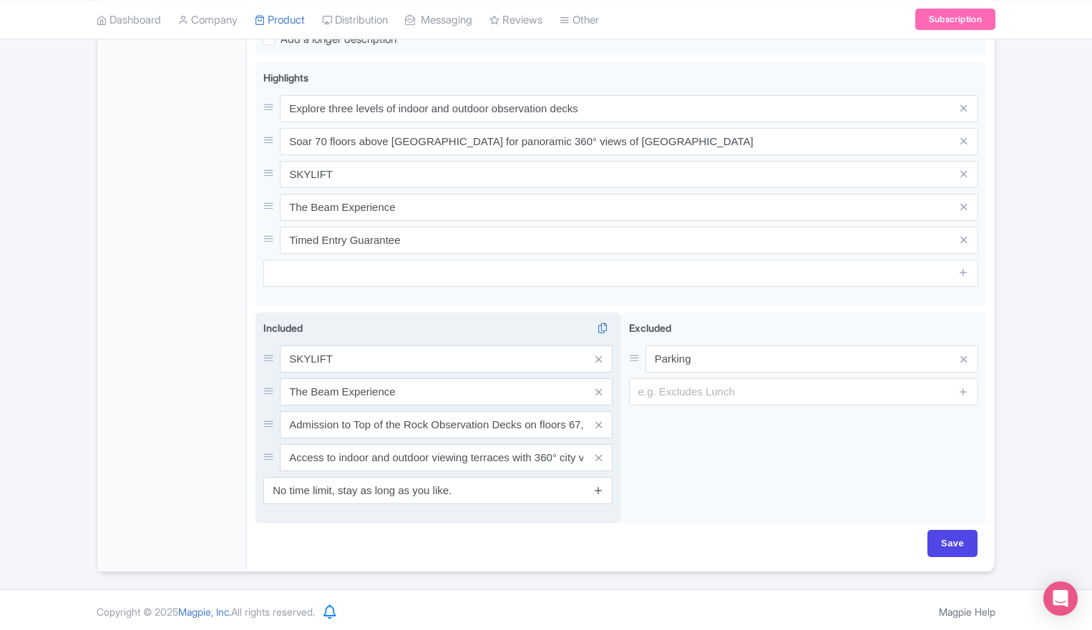
click at [597, 490] on icon at bounding box center [598, 490] width 11 height 11
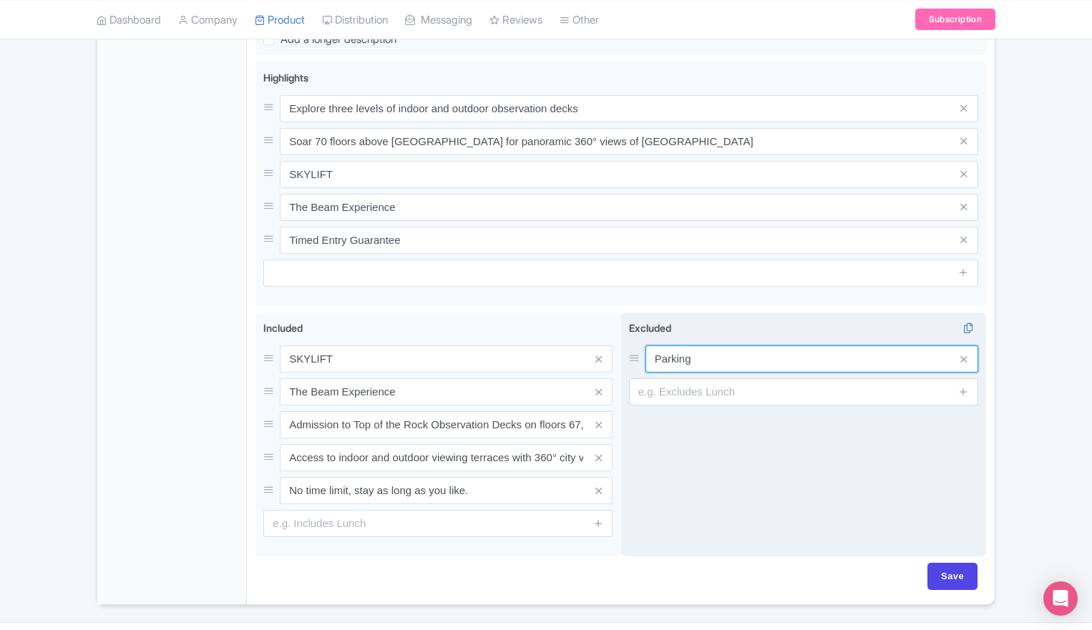
click at [719, 353] on input "Parking" at bounding box center [812, 359] width 333 height 27
type input "Transportation"
click at [756, 387] on input "text" at bounding box center [803, 392] width 349 height 27
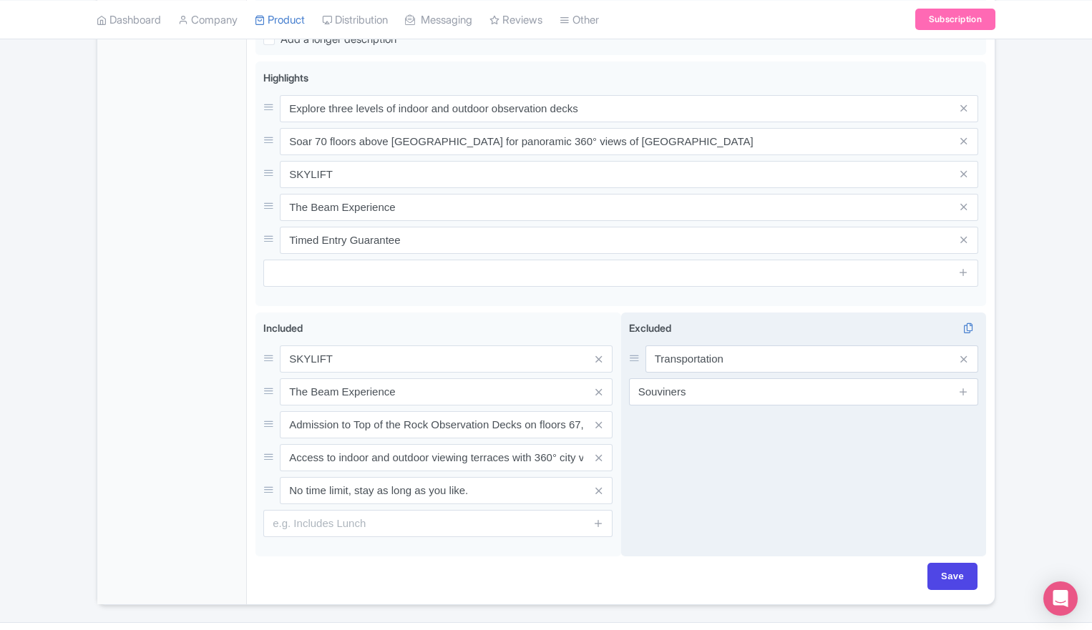
click at [762, 424] on div "Excluded i Transportation Souviners" at bounding box center [804, 435] width 366 height 245
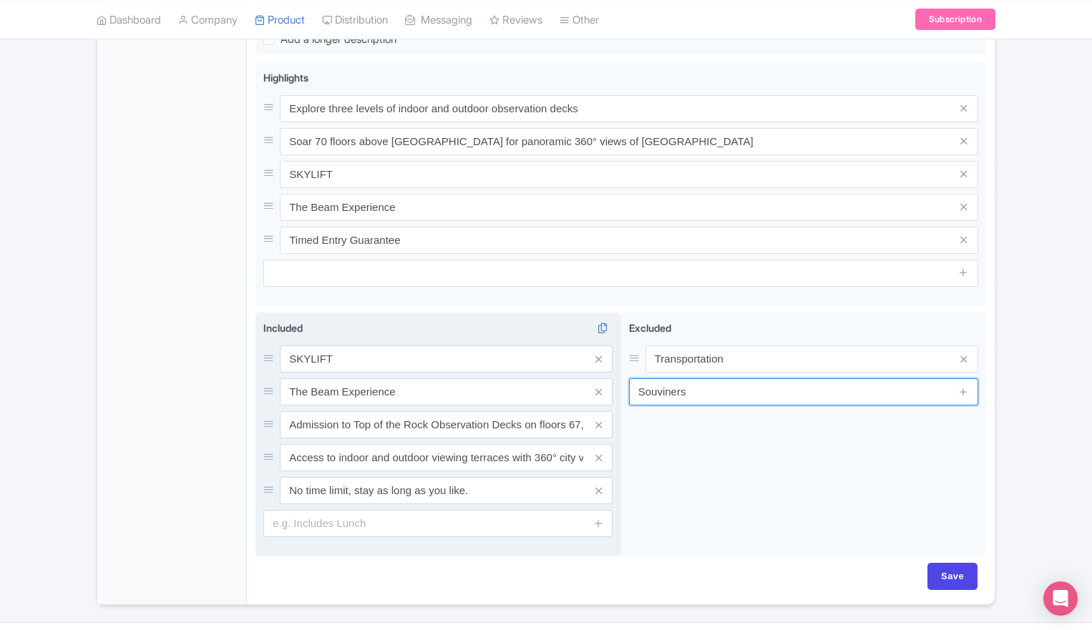
drag, startPoint x: 702, startPoint y: 386, endPoint x: 618, endPoint y: 393, distance: 84.7
click at [618, 393] on div "SKYLIFT The Beam Experience Admission to Top of the Rock Observation Decks on f…" at bounding box center [620, 438] width 731 height 250
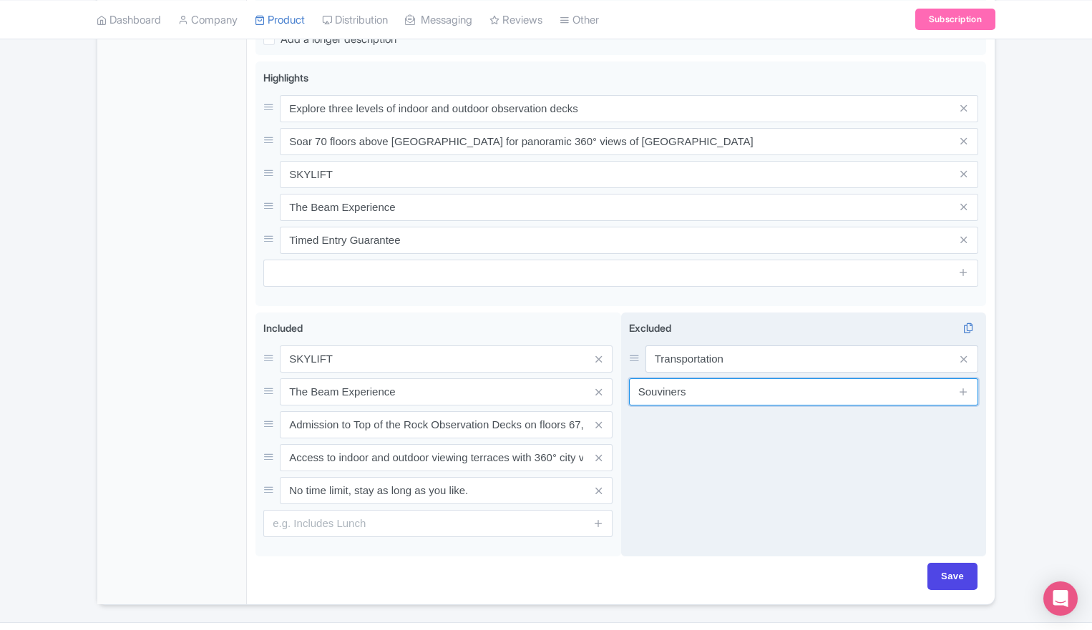
click at [694, 387] on input "Souviners" at bounding box center [803, 392] width 349 height 27
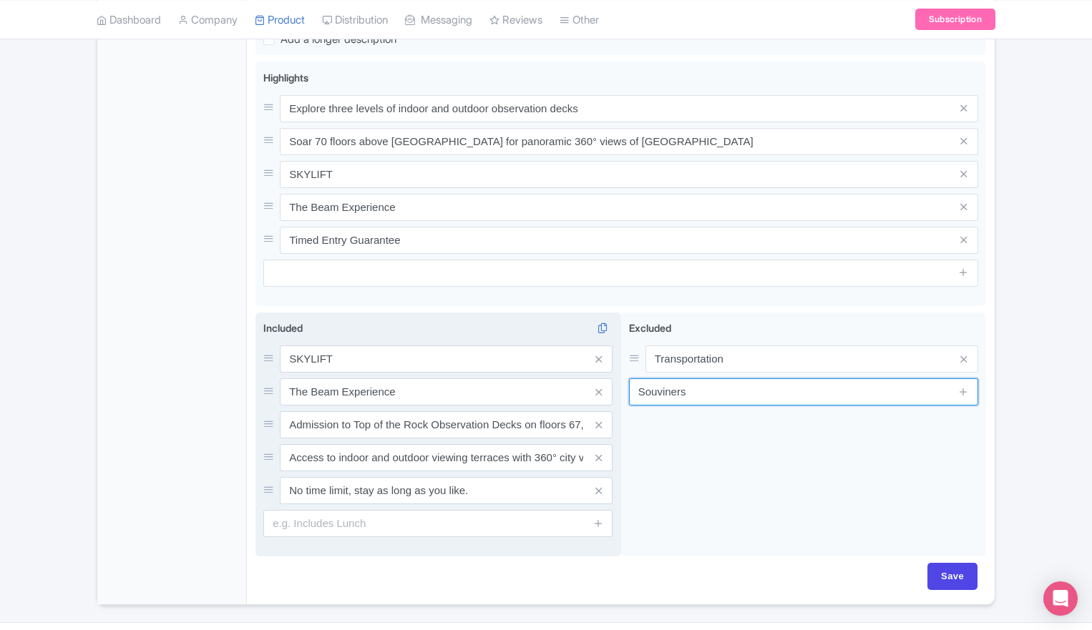
drag, startPoint x: 692, startPoint y: 389, endPoint x: 585, endPoint y: 386, distance: 106.7
click at [585, 386] on div "SKYLIFT The Beam Experience Admission to Top of the Rock Observation Decks on f…" at bounding box center [620, 438] width 731 height 250
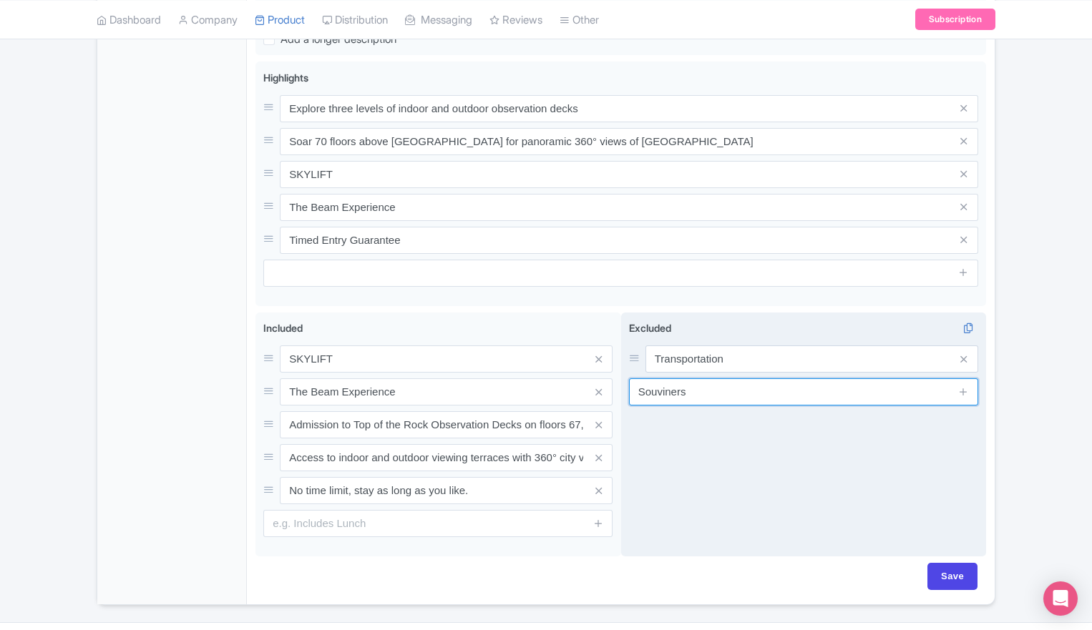
click at [676, 385] on input "Souviners" at bounding box center [803, 392] width 349 height 27
drag, startPoint x: 696, startPoint y: 389, endPoint x: 643, endPoint y: 391, distance: 53.0
click at [643, 391] on input "Souviners" at bounding box center [803, 392] width 349 height 27
paste input "eni"
type input "Souvenirs"
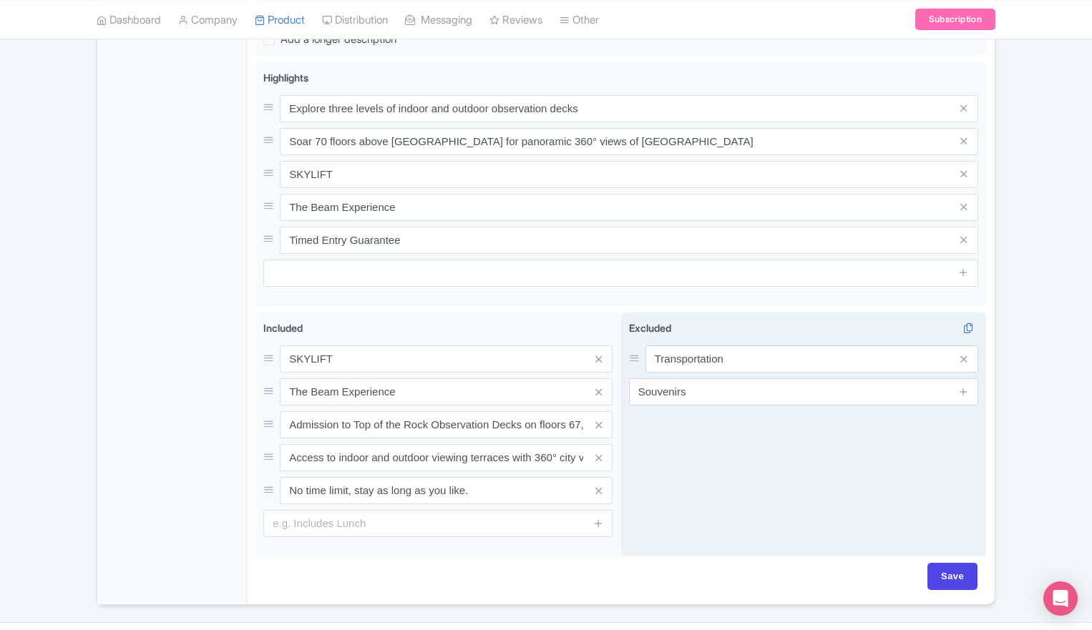
click at [834, 419] on div "Excluded i Transportation Souvenirs" at bounding box center [804, 435] width 366 height 245
click at [963, 386] on icon at bounding box center [963, 391] width 11 height 11
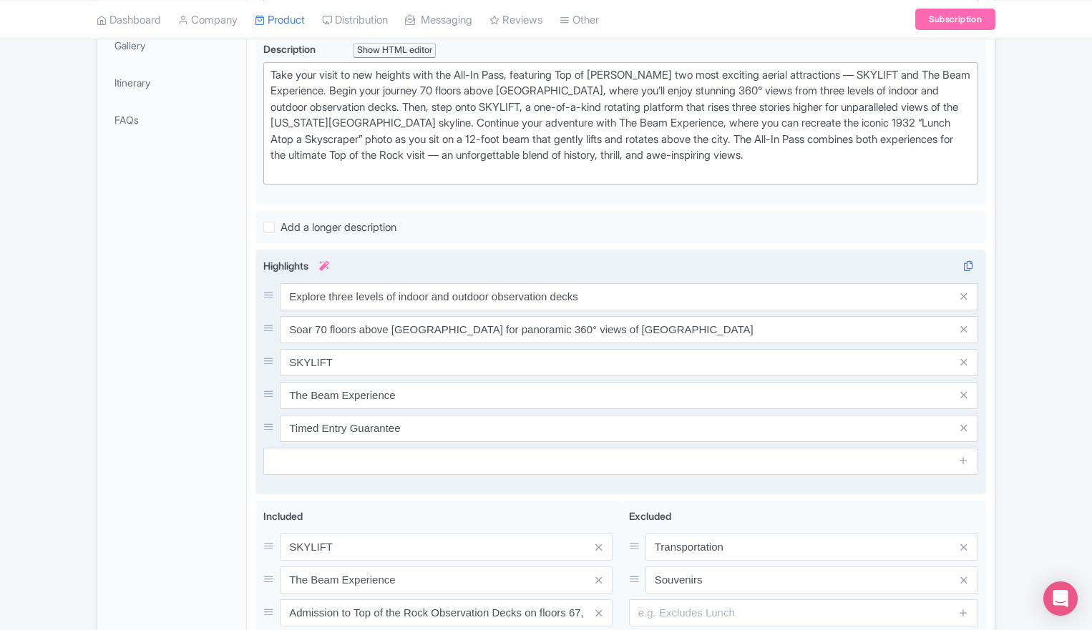
scroll to position [630, 0]
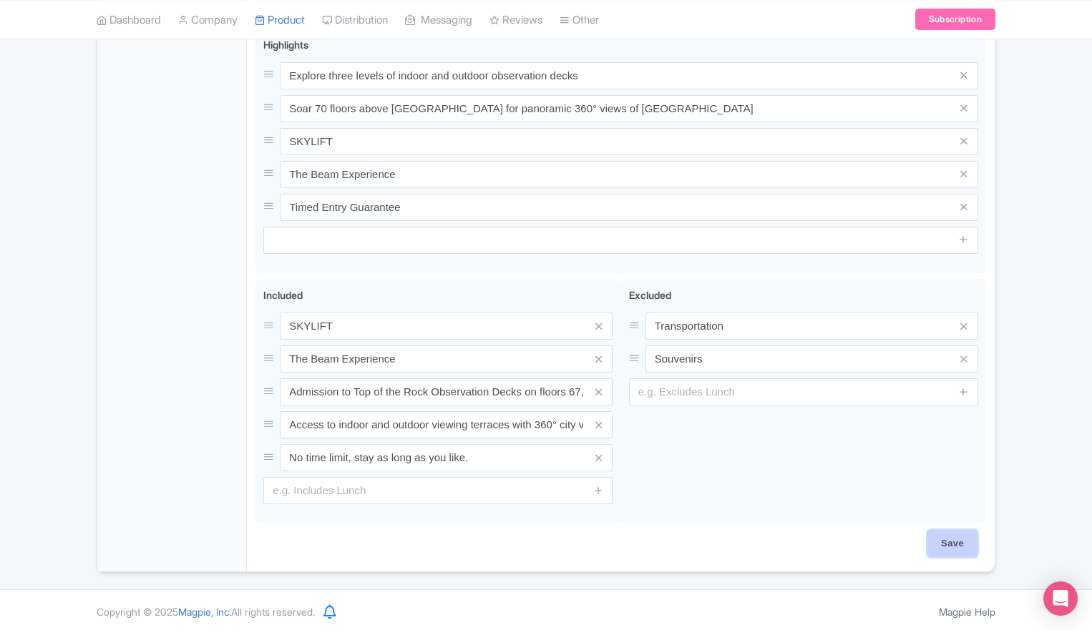
click at [953, 540] on input "Save" at bounding box center [952, 543] width 50 height 27
type input "Saving..."
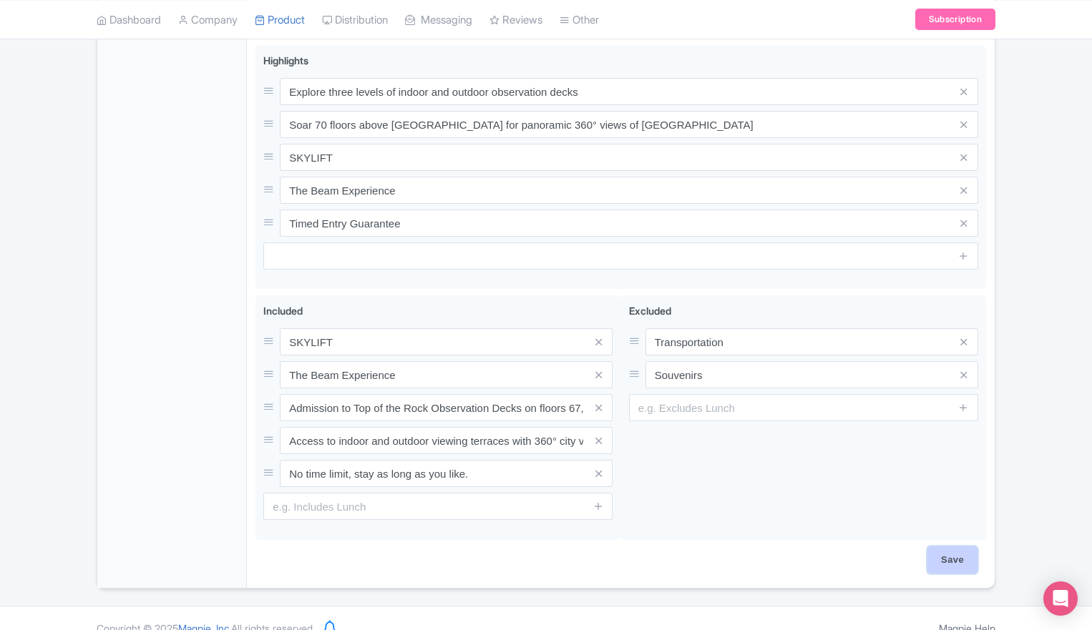
click at [960, 547] on input "Save" at bounding box center [952, 560] width 50 height 27
type input "Saving..."
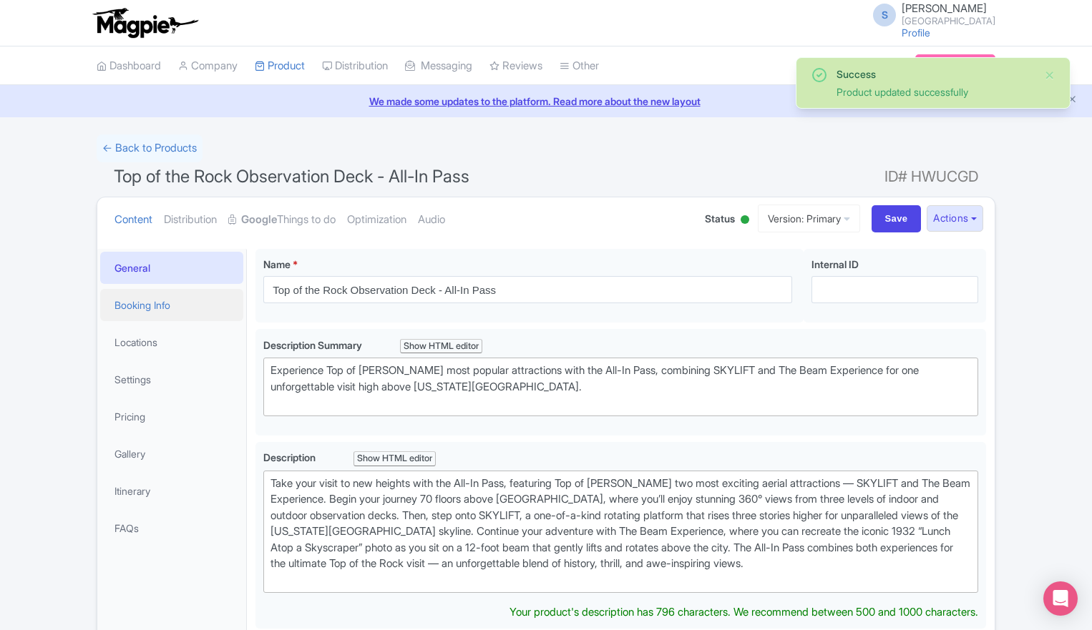
click at [137, 306] on link "Booking Info" at bounding box center [171, 305] width 143 height 32
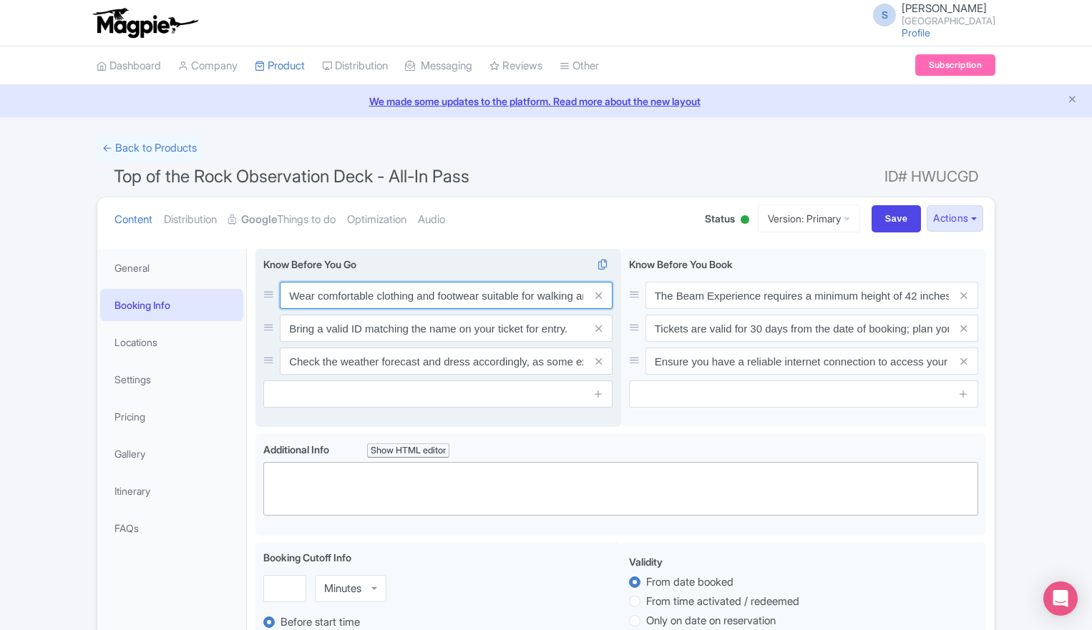
click at [361, 304] on input "Wear comfortable clothing and footwear suitable for walking and the SKYLIFT exp…" at bounding box center [446, 295] width 333 height 27
paste input "Top of The Rock does not permit outside food or beverages"
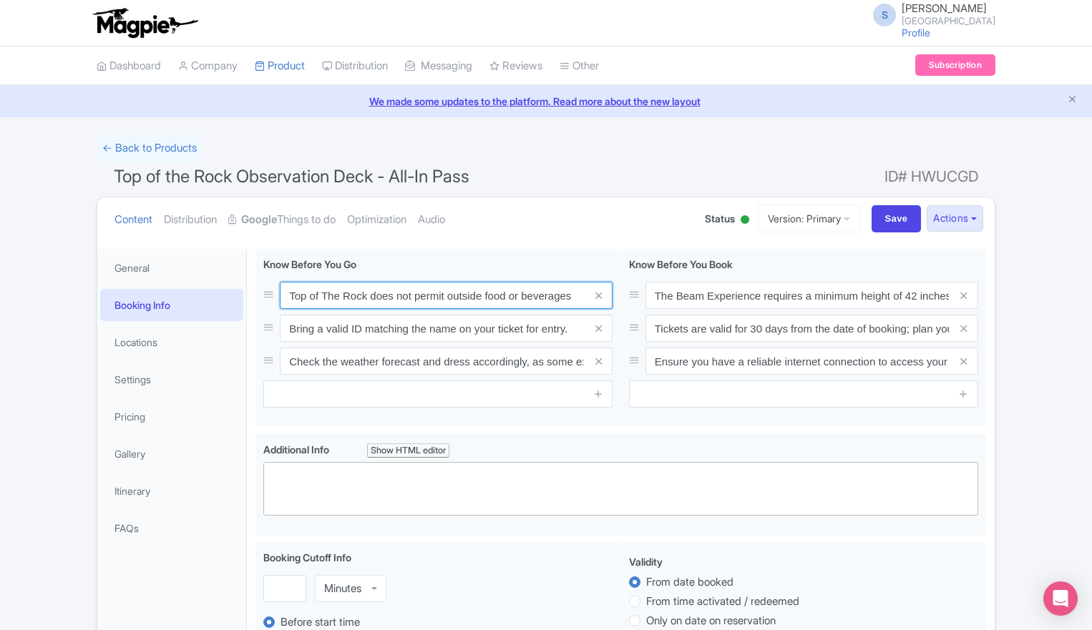
type input "Top of The Rock does not permit outside food or beverages"
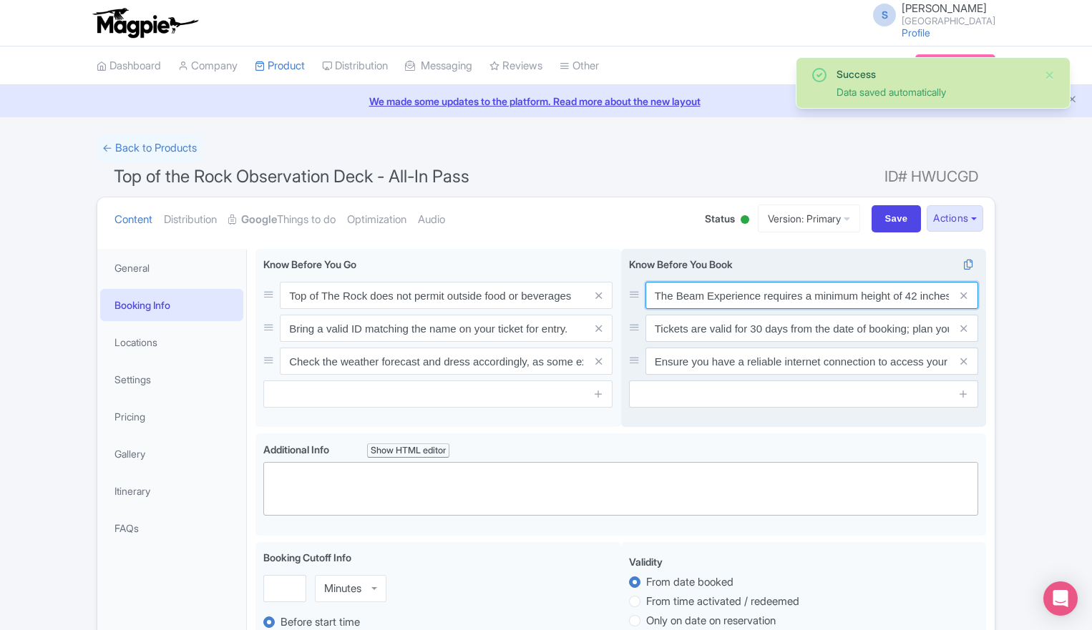
click at [721, 302] on input "The Beam Experience requires a minimum height of 42 inches (approximately 107 c…" at bounding box center [812, 295] width 333 height 27
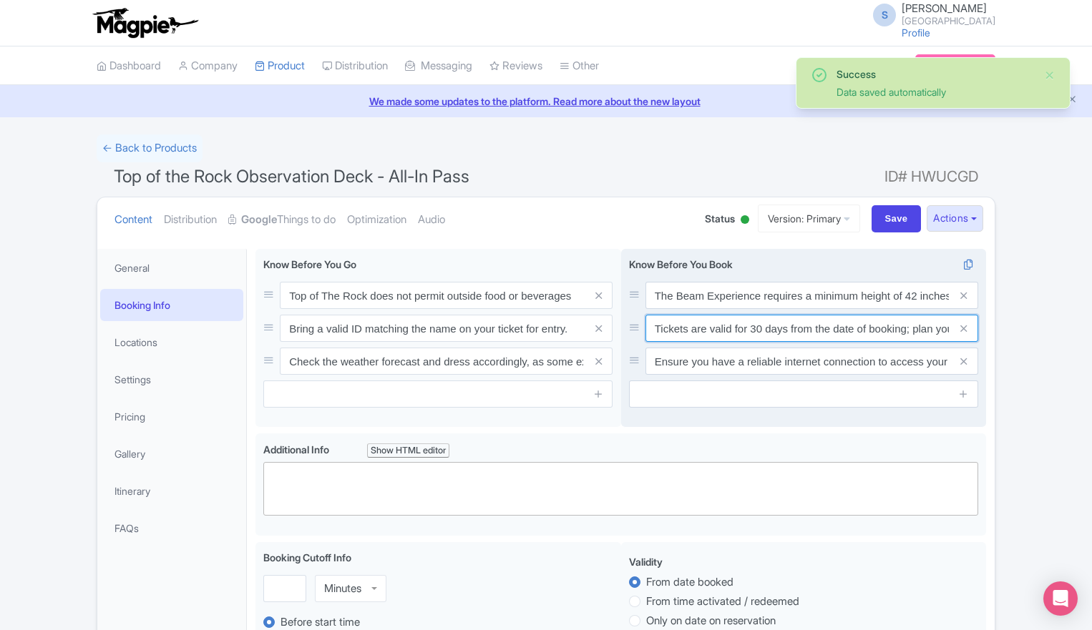
click at [771, 326] on input "Tickets are valid for 30 days from the date of booking; plan your visit accordi…" at bounding box center [812, 328] width 333 height 27
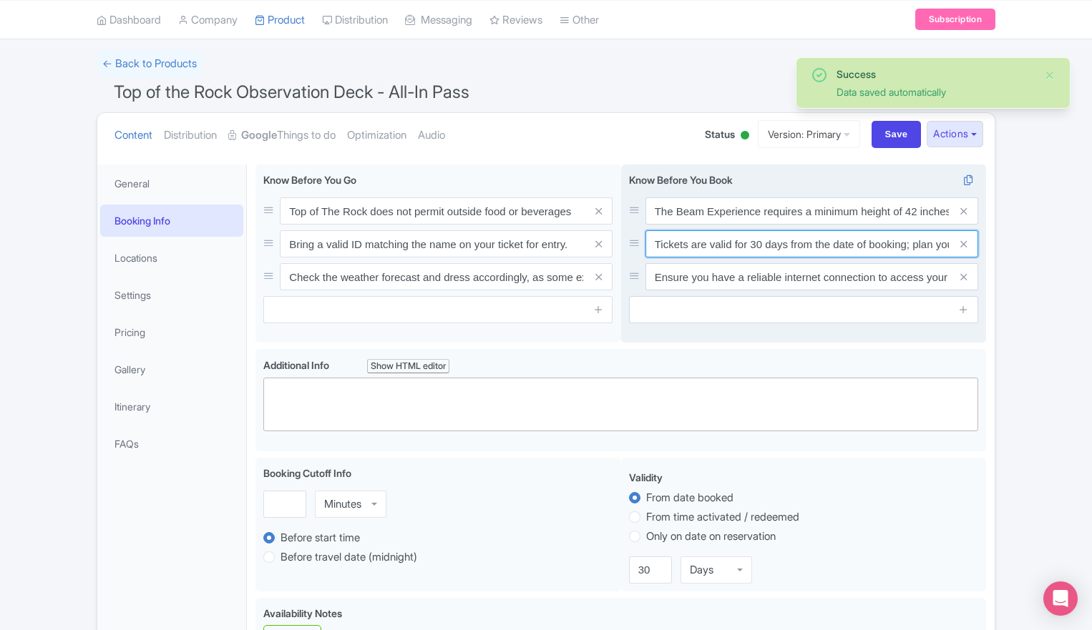
scroll to position [89, 0]
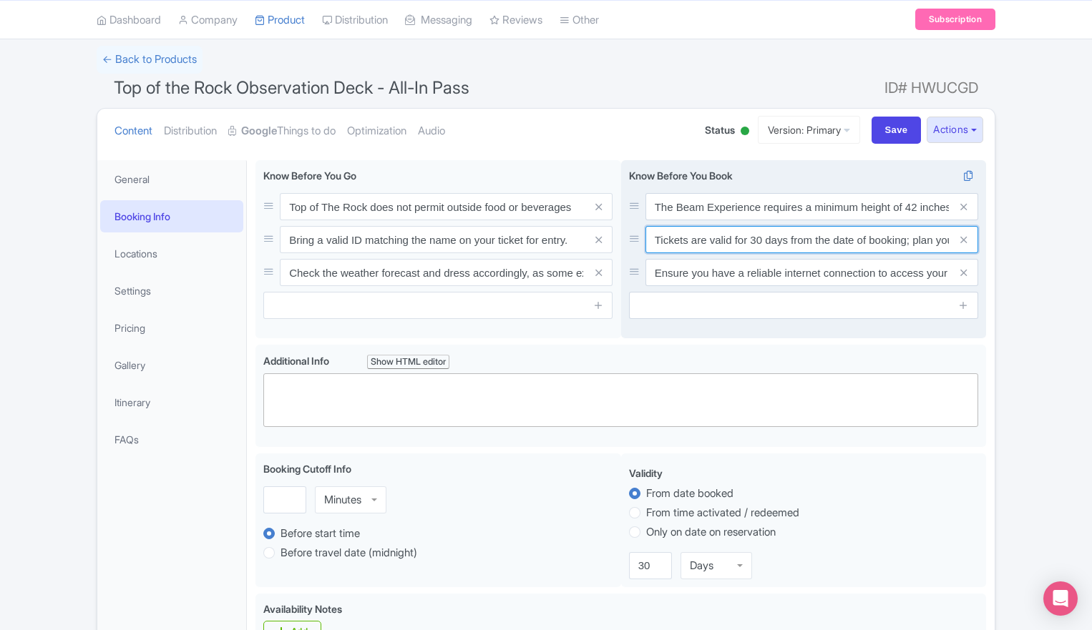
click at [746, 234] on input "Tickets are valid for 30 days from the date of booking; plan your visit accordi…" at bounding box center [812, 239] width 333 height 27
paste input "Advance purchases are recommended"
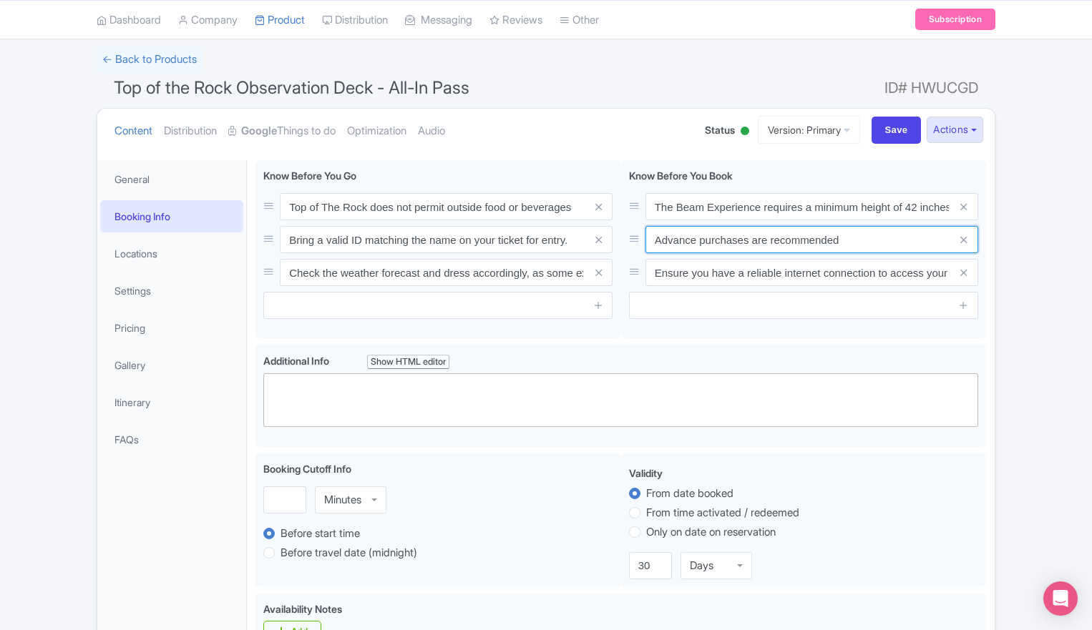
type input "Advance purchases are recommended"
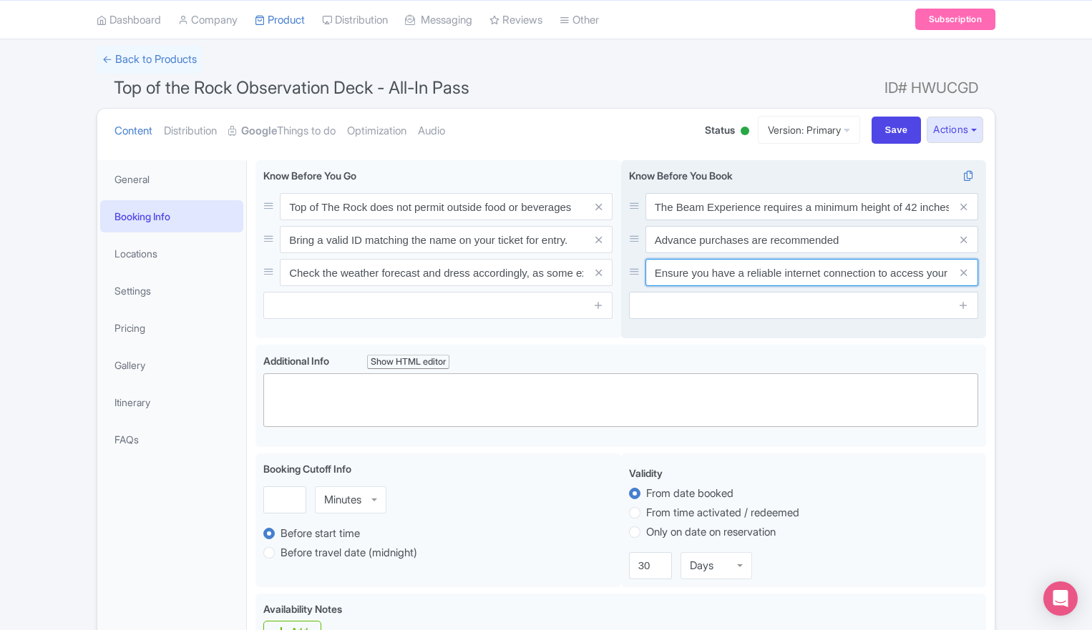
click at [743, 286] on input "Ensure you have a reliable internet connection to access your digital tickets u…" at bounding box center [812, 272] width 333 height 27
paste input "Tickets are non-refundable, but may be rescheduled in advance, pending availabi…"
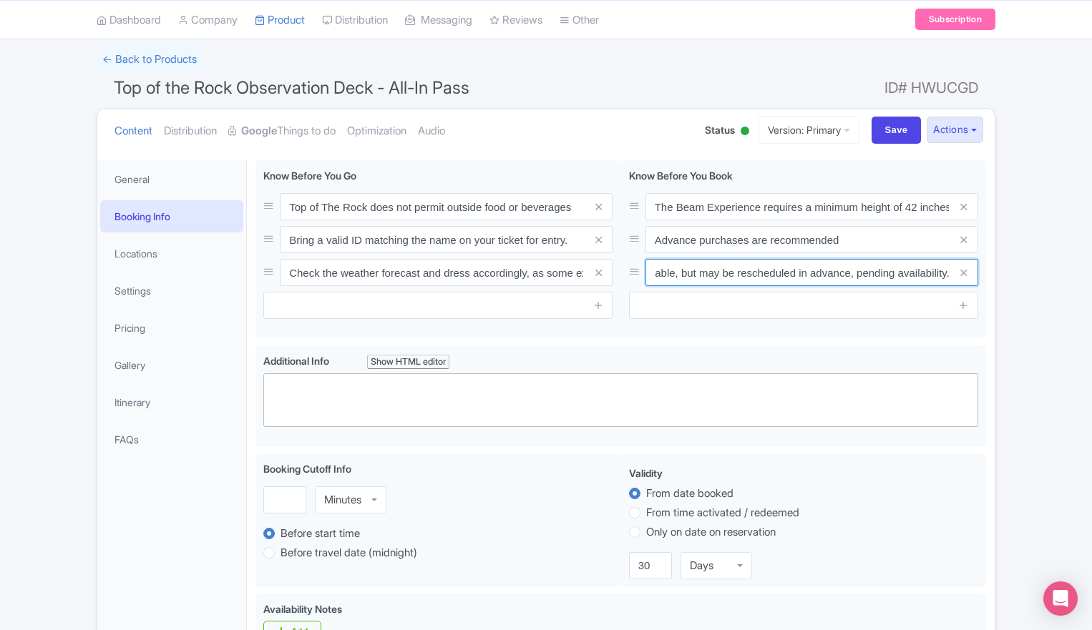
type input "Tickets are non-refundable, but may be rescheduled in advance, pending availabi…"
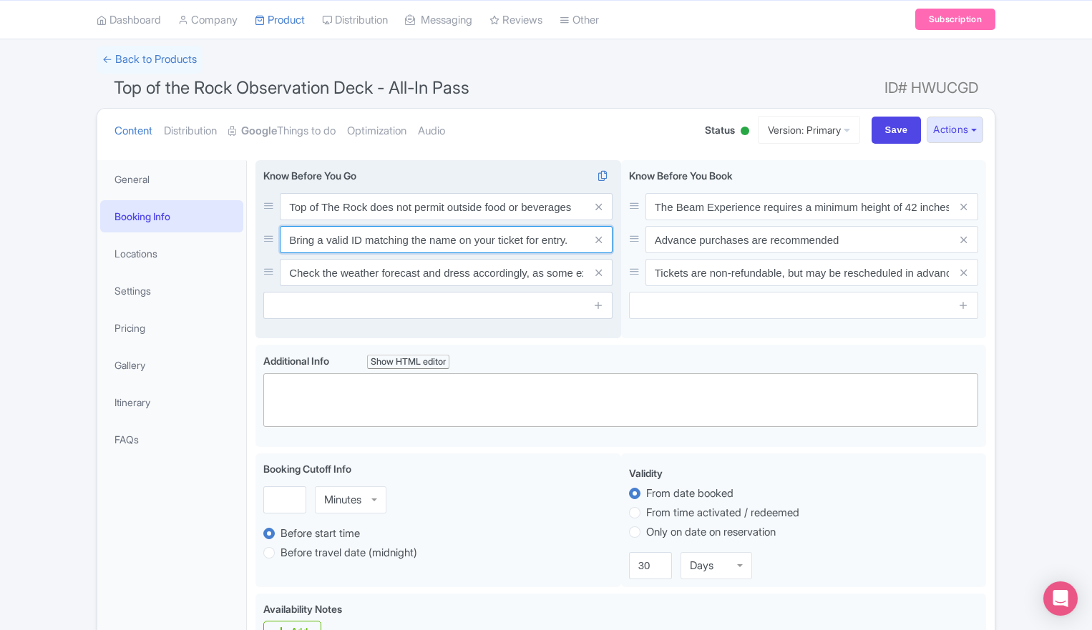
click at [386, 248] on input "Bring a valid ID matching the name on your ticket for entry." at bounding box center [446, 239] width 333 height 27
paste input "Tripods are not permitted"
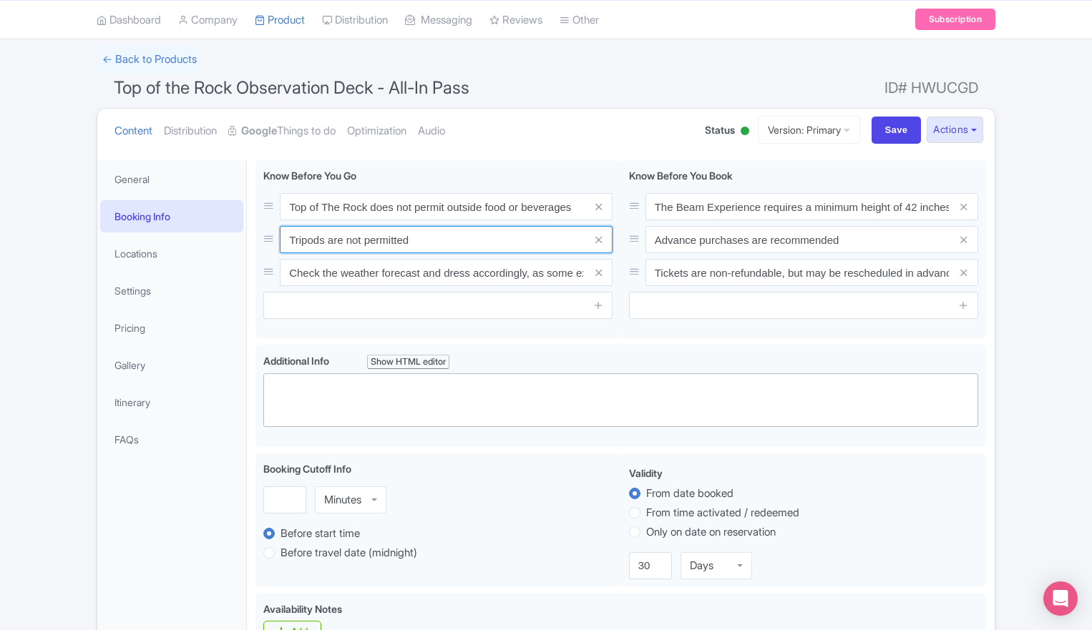
type input "Tripods are not permitted"
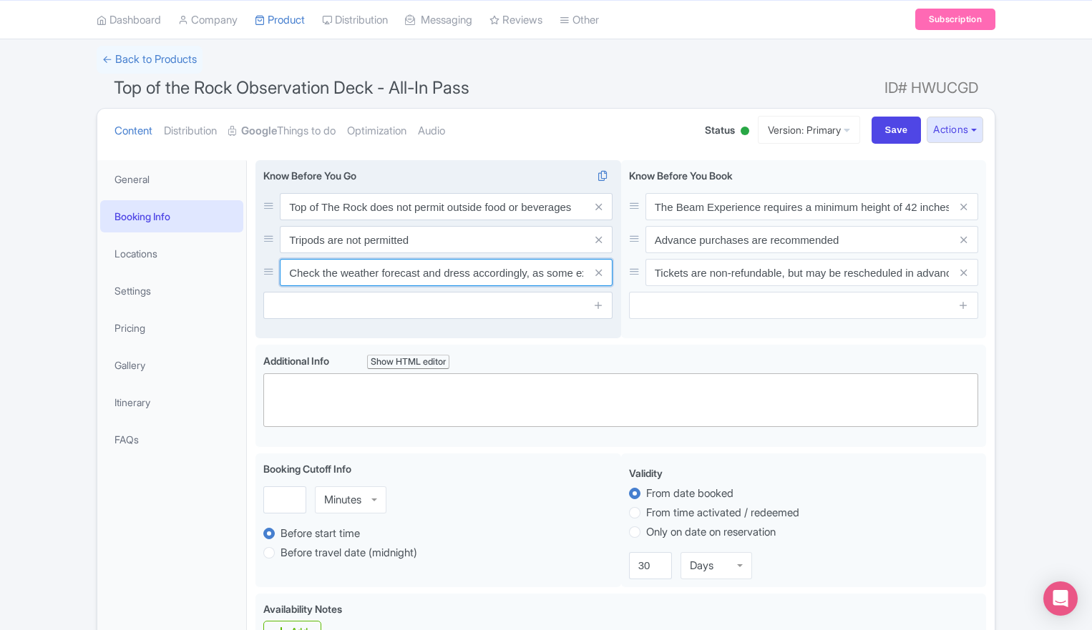
click at [422, 266] on input "Check the weather forecast and dress accordingly, as some experiences are weath…" at bounding box center [446, 272] width 333 height 27
paste input "Wheelchair accessible"
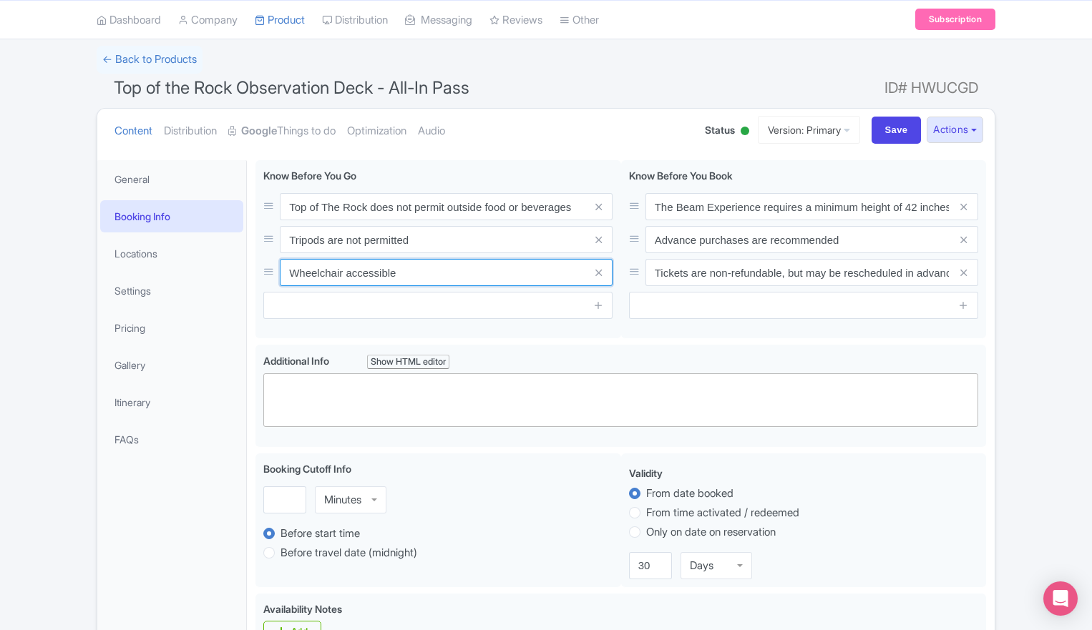
type input "Wheelchair accessible"
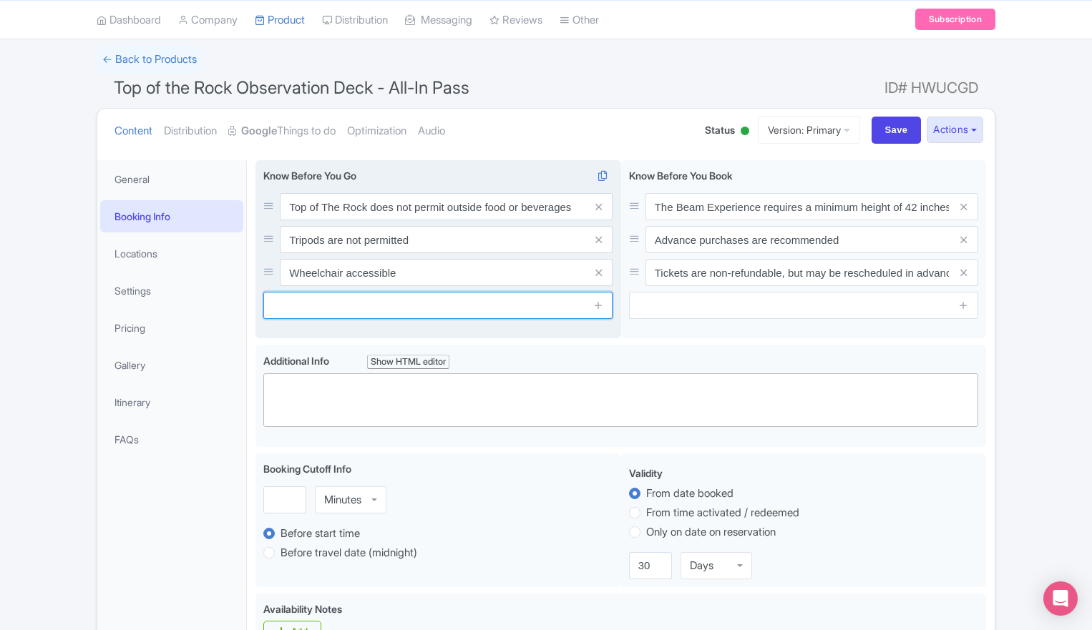
click at [395, 316] on input "text" at bounding box center [437, 305] width 349 height 27
paste input "Restrooms are available on the 67th floor"
type input "Restrooms are available on the 67th floor"
click at [596, 306] on icon at bounding box center [598, 305] width 11 height 11
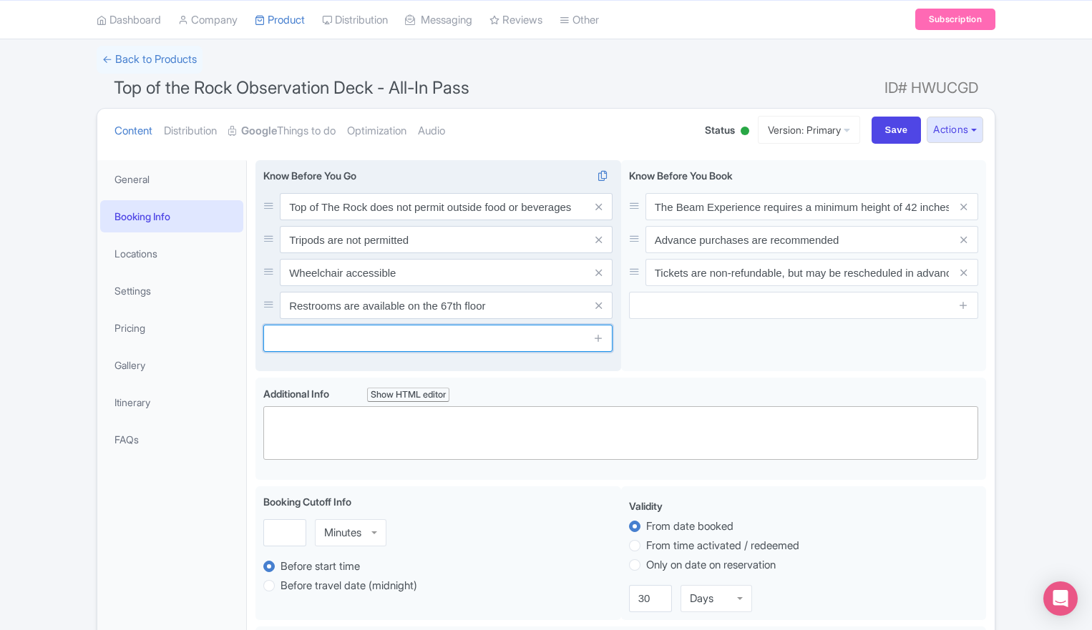
click at [306, 343] on input "text" at bounding box center [437, 338] width 349 height 27
paste input "Strollers are permitted, but they must be collapsible"
type input "Strollers are permitted, but they must be collapsible"
click at [598, 338] on icon at bounding box center [598, 338] width 11 height 11
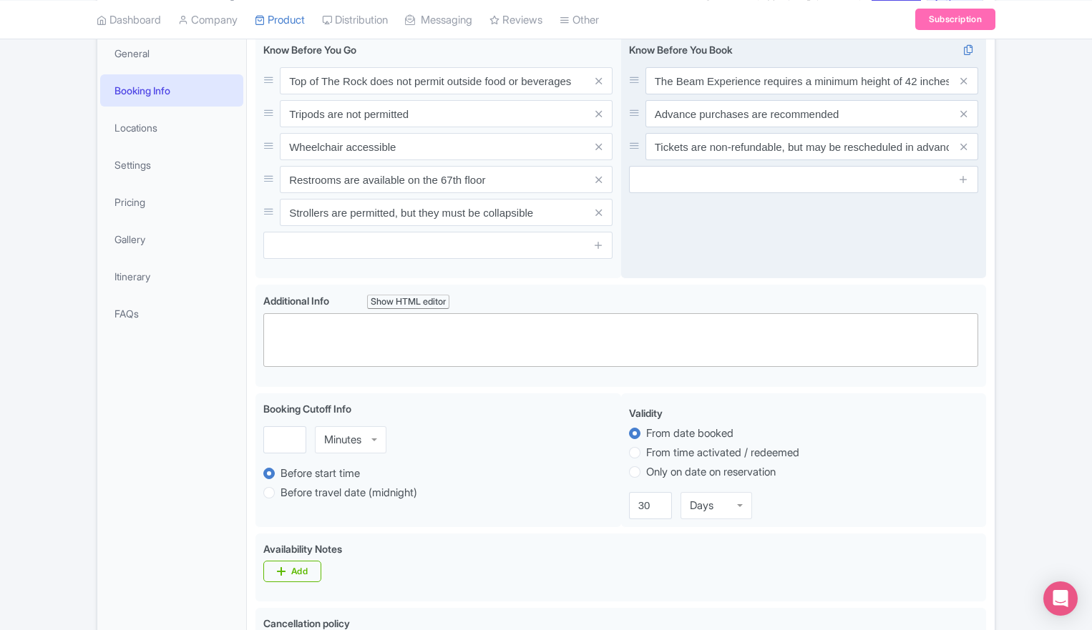
scroll to position [219, 0]
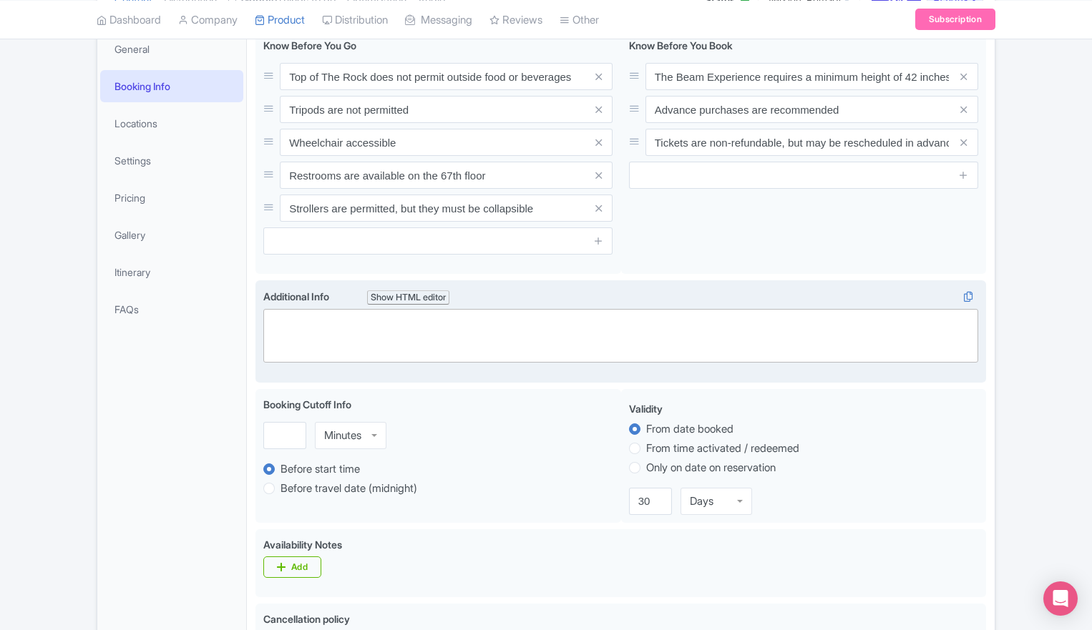
click at [731, 301] on label "Additional Info i Show HTML editor" at bounding box center [620, 297] width 715 height 16
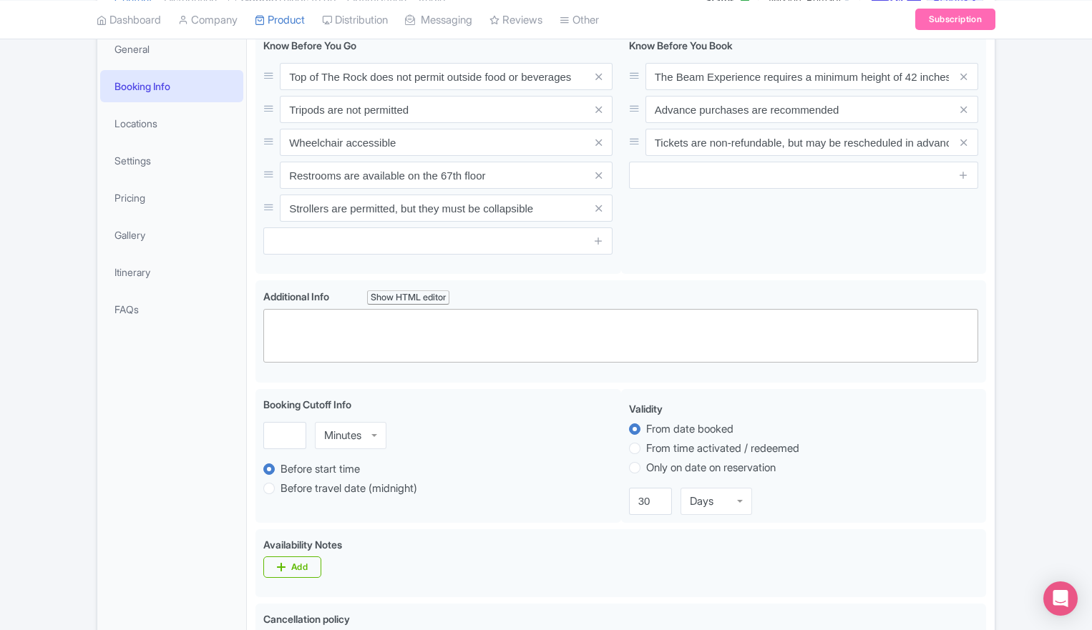
click at [1017, 268] on div "Success Data saved automatically ← Back to Products Top of the Rock Observation…" at bounding box center [546, 530] width 1092 height 1229
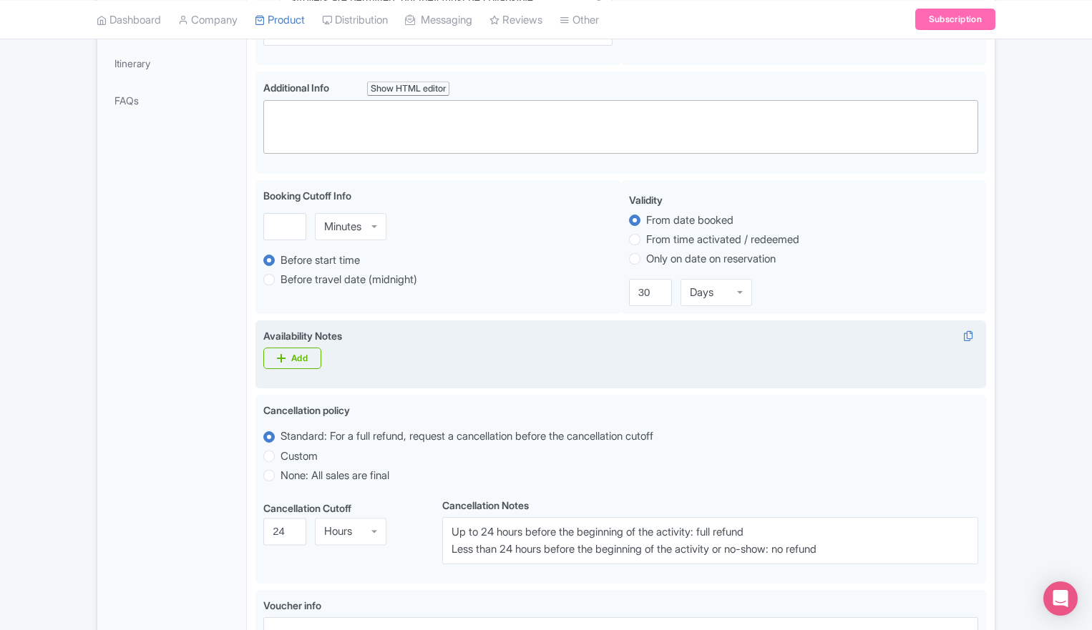
scroll to position [551, 0]
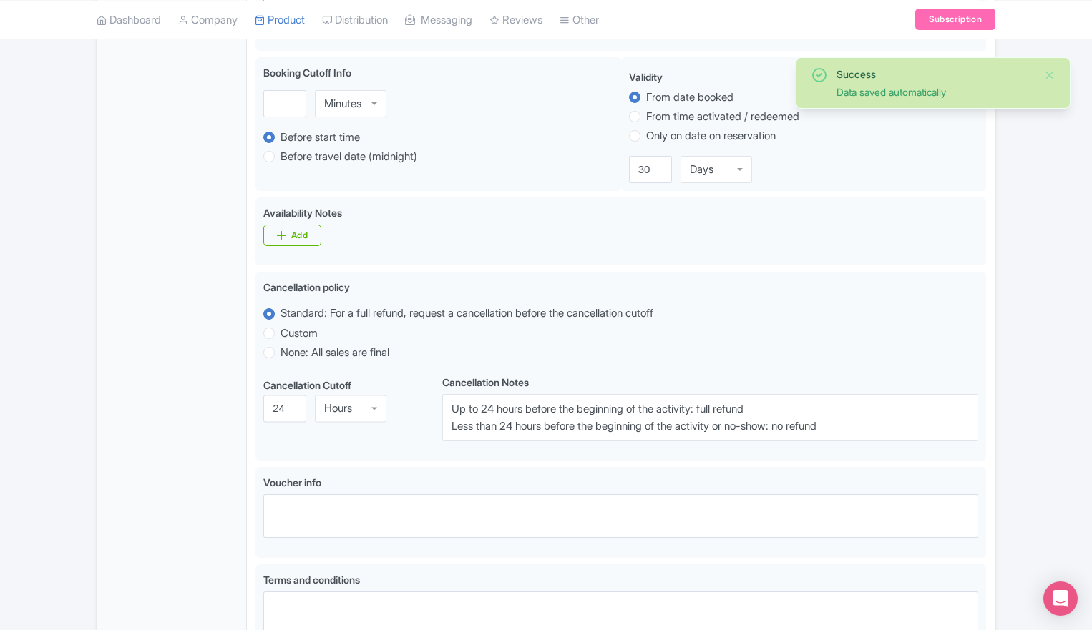
click at [1018, 154] on div "Success Data saved automatically ← Back to Products Top of the Rock Observation…" at bounding box center [546, 197] width 1092 height 1229
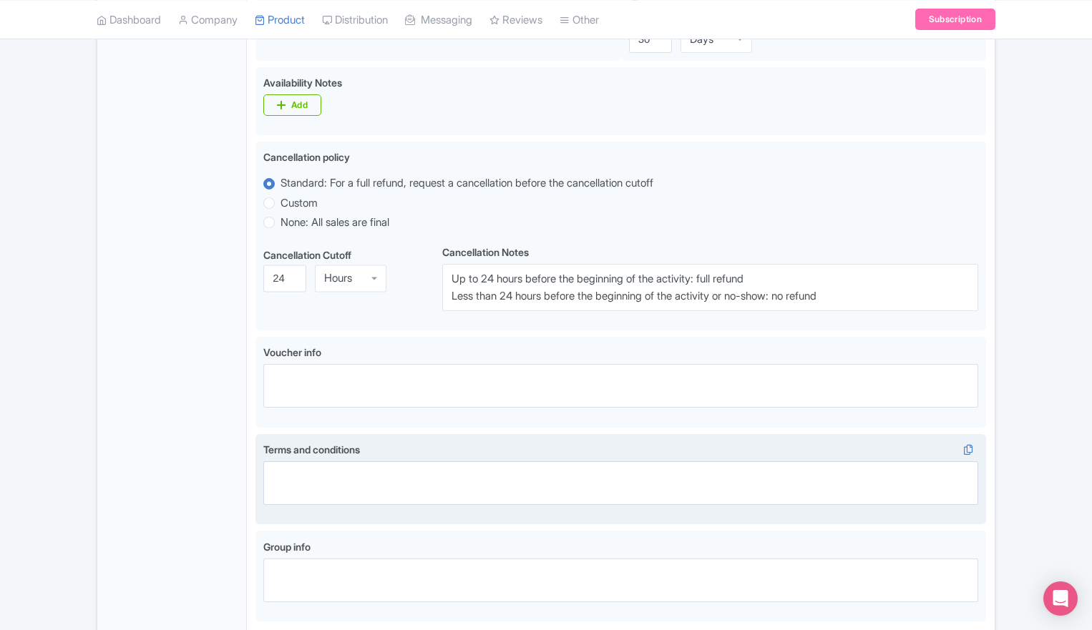
scroll to position [680, 0]
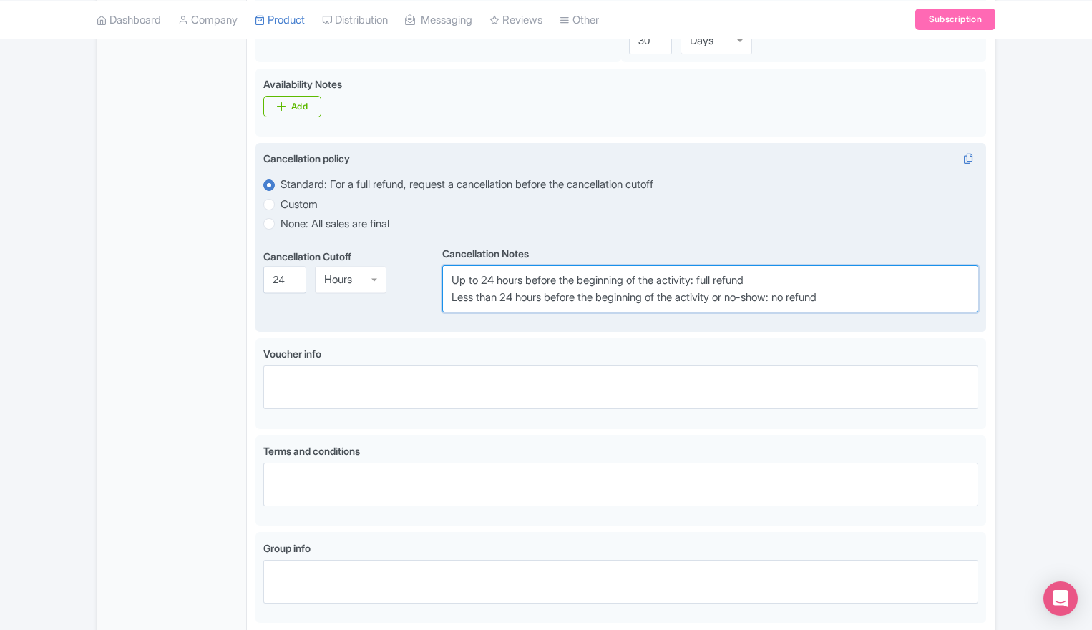
click at [620, 268] on textarea "Up to 24 hours before the beginning of the activity: full refund Less than 24 h…" at bounding box center [710, 289] width 536 height 47
click at [613, 279] on textarea "Up to 24 hours before the beginning of the activity: full refund Less than 24 h…" at bounding box center [710, 289] width 536 height 47
paste textarea "You may request a change to your reservation at least 24 hours in advance of yo…"
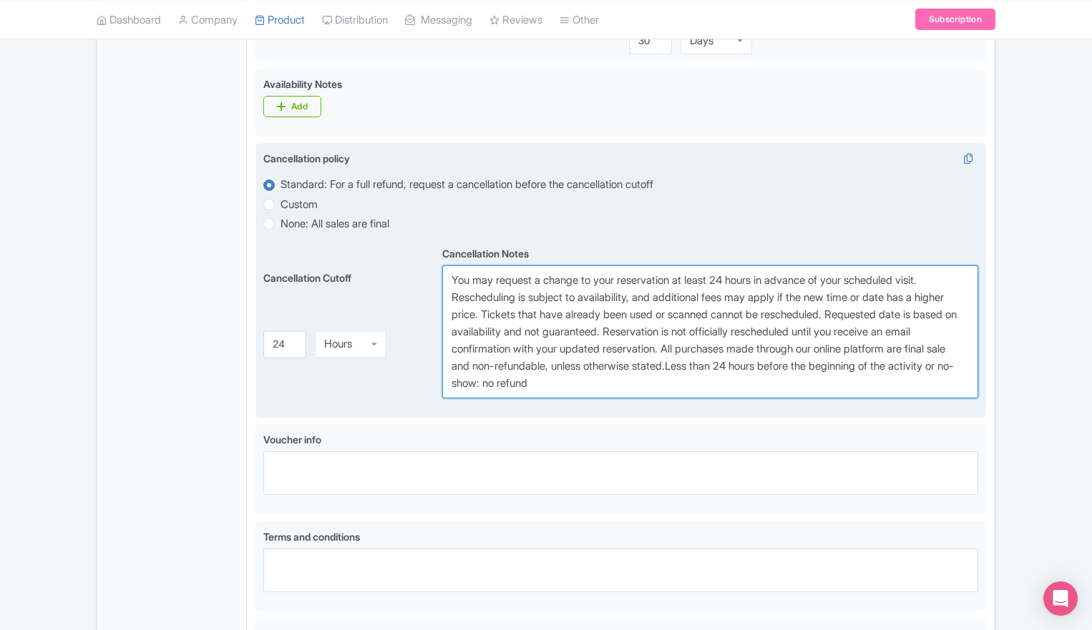
click at [638, 291] on textarea "Up to 24 hours before the beginning of the activity: full refund Less than 24 h…" at bounding box center [710, 332] width 536 height 132
paste textarea
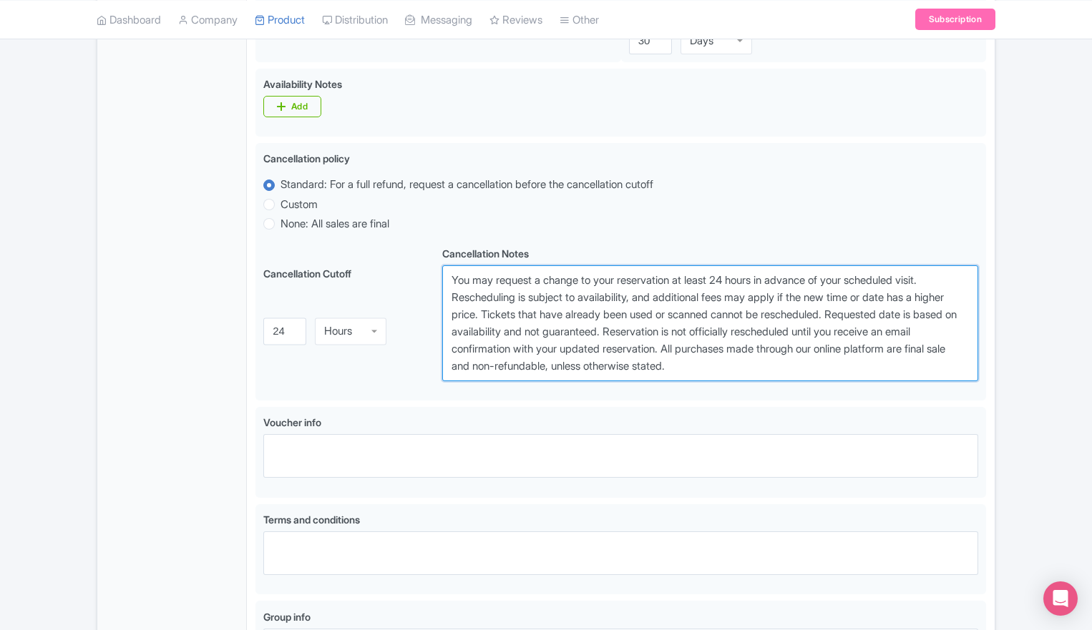
type textarea "You may request a change to your reservation at least 24 hours in advance of yo…"
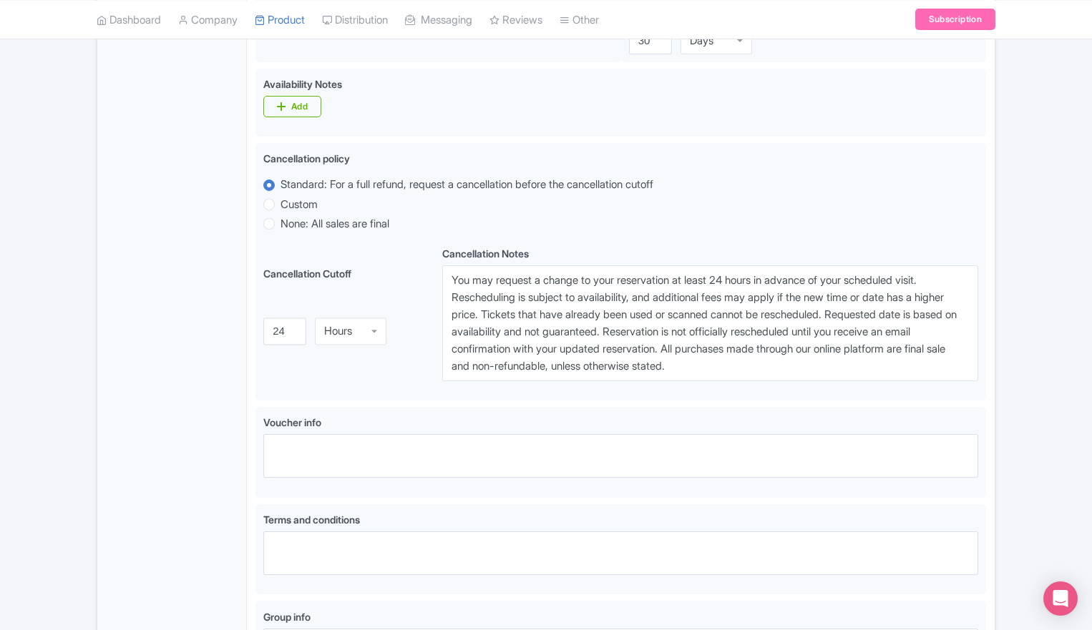
click at [1041, 340] on div "Success Data saved automatically ← Back to Products Top of the Rock Observation…" at bounding box center [546, 103] width 1092 height 1297
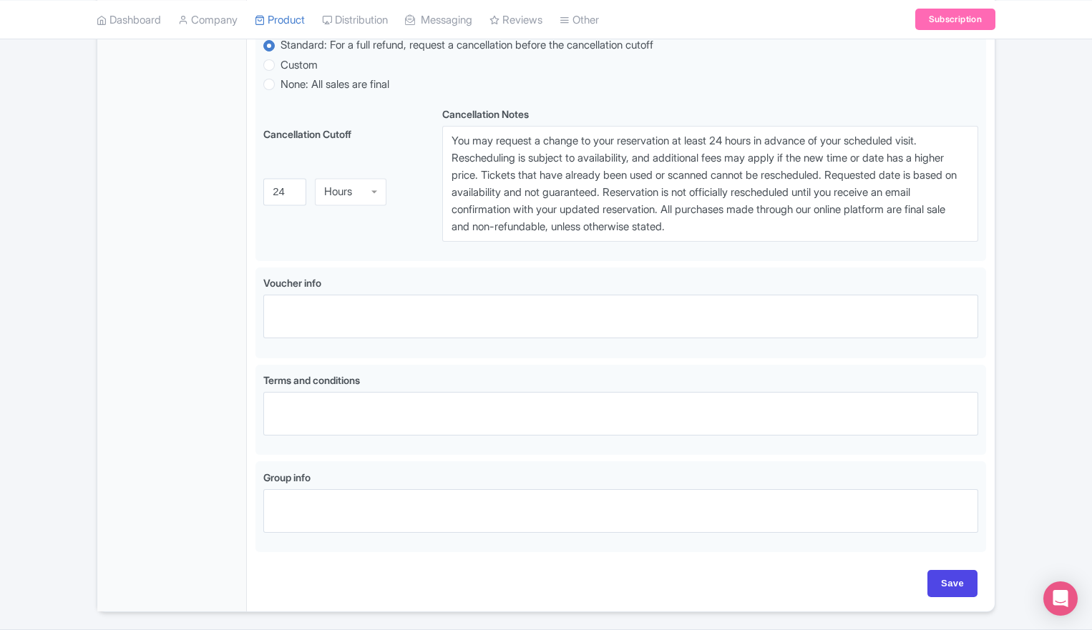
scroll to position [862, 0]
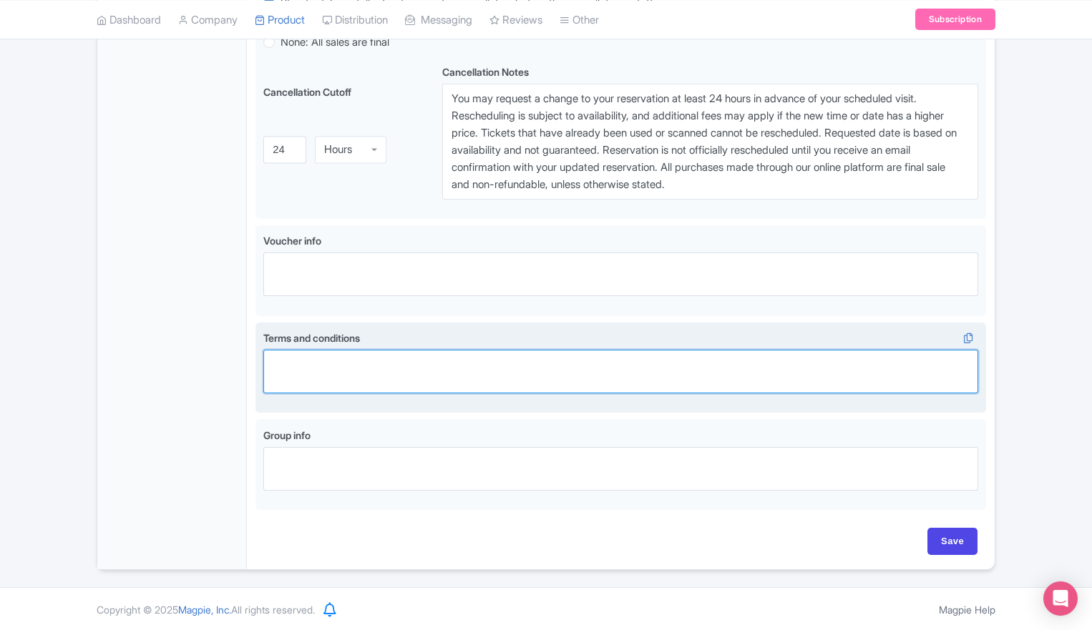
click at [399, 367] on textarea "Terms and conditions i" at bounding box center [620, 372] width 715 height 44
paste textarea "By accepting admission with this ticket, you release Top of the Rock and RCPI L…"
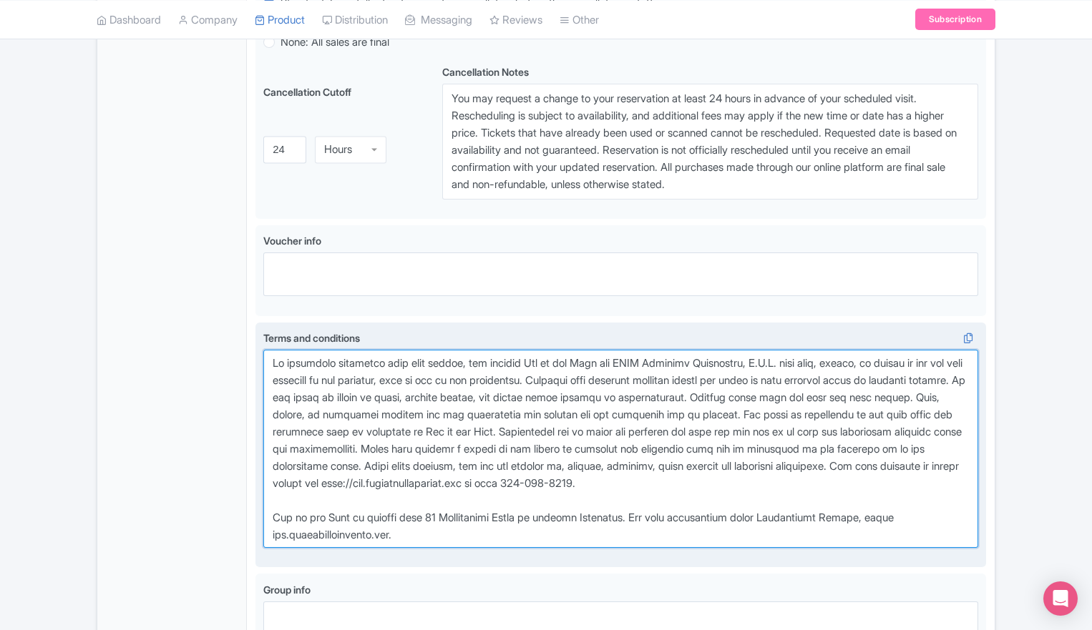
scroll to position [1016, 0]
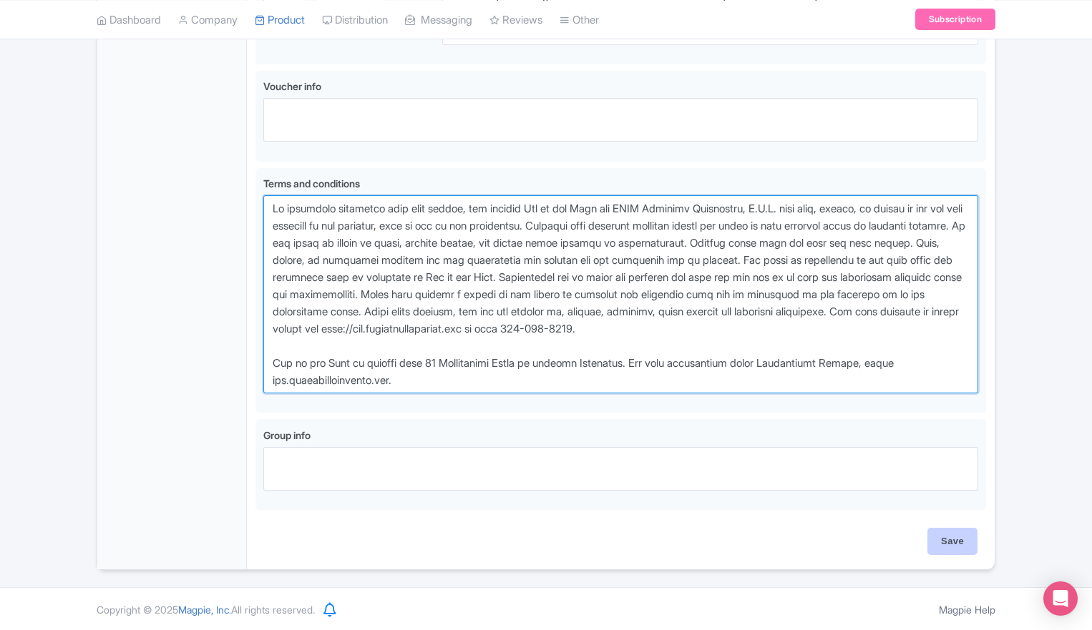
type textarea "By accepting admission with this ticket, you release Top of the Rock and RCPI L…"
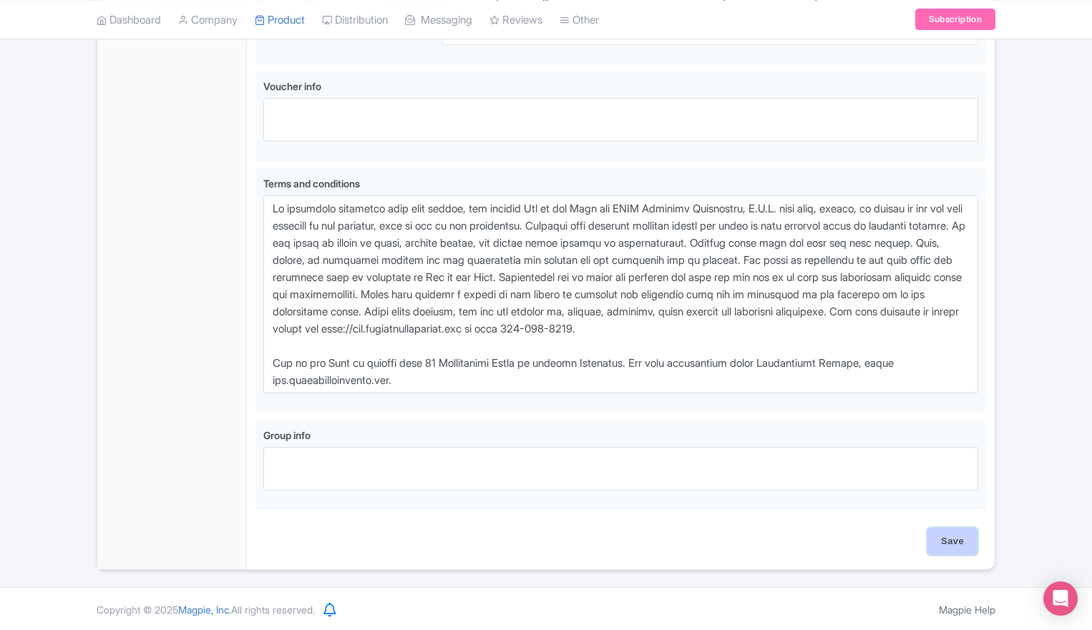
click at [940, 547] on input "Save" at bounding box center [952, 541] width 50 height 27
type input "Saving..."
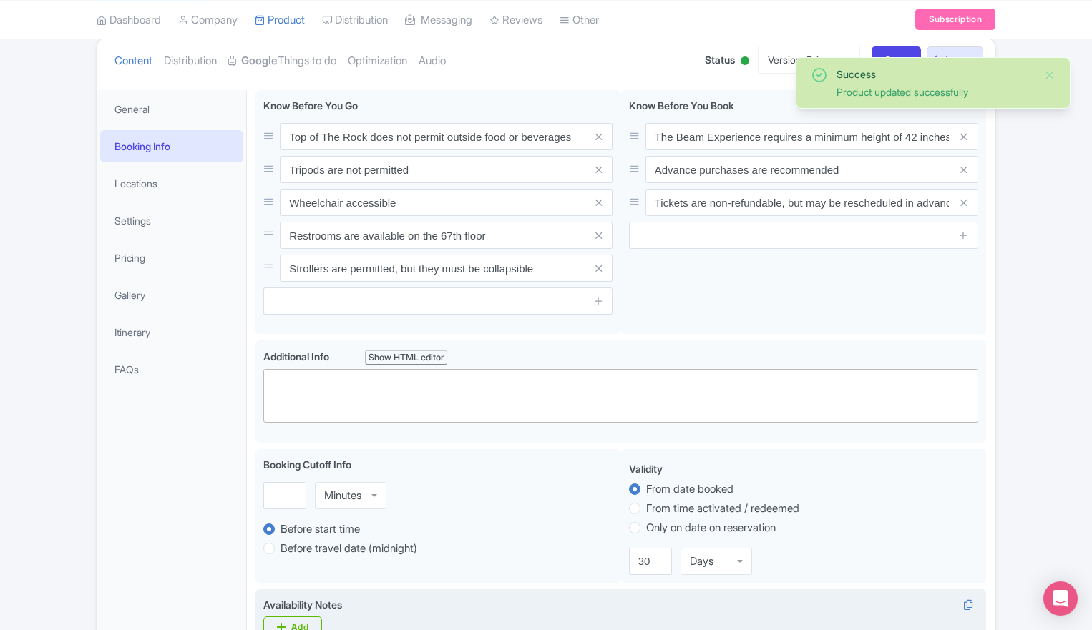
scroll to position [77, 0]
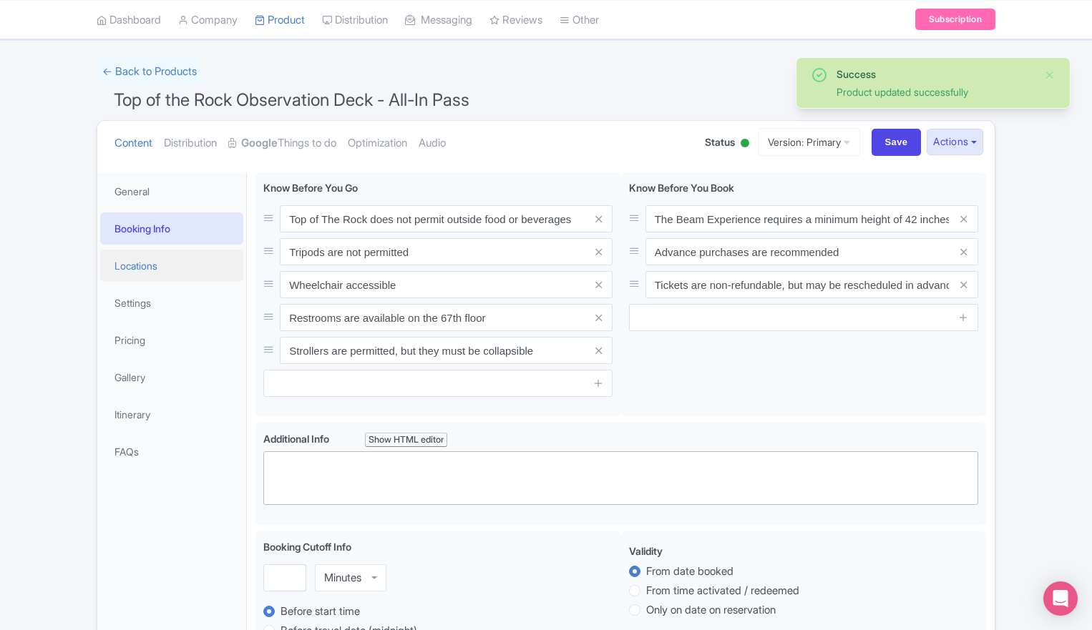
click at [145, 266] on link "Locations" at bounding box center [171, 266] width 143 height 32
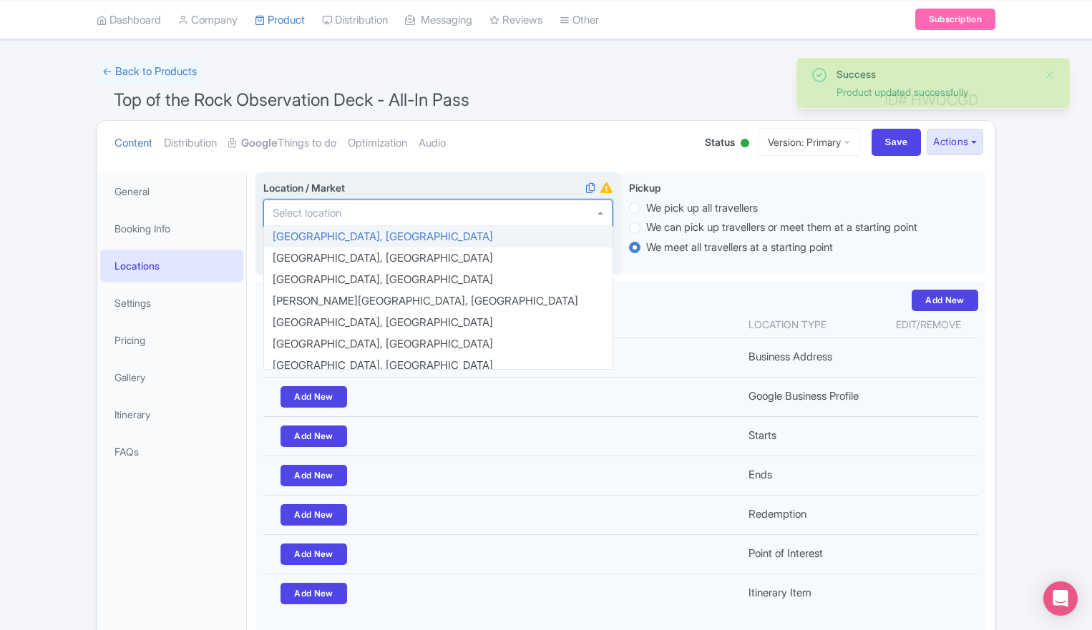
click at [435, 217] on div at bounding box center [437, 213] width 349 height 27
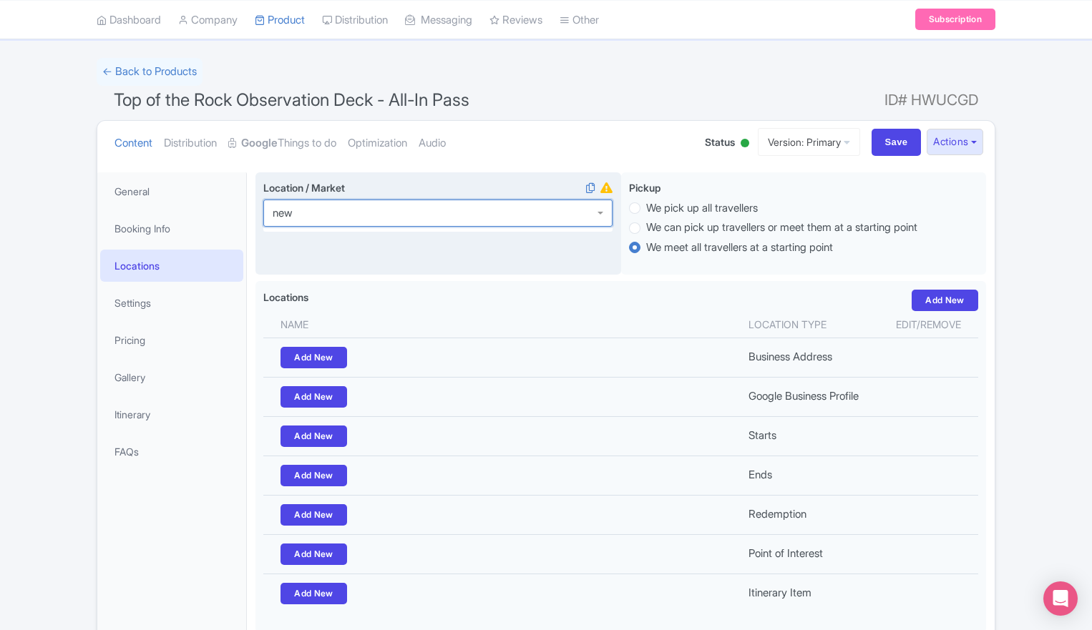
scroll to position [0, 0]
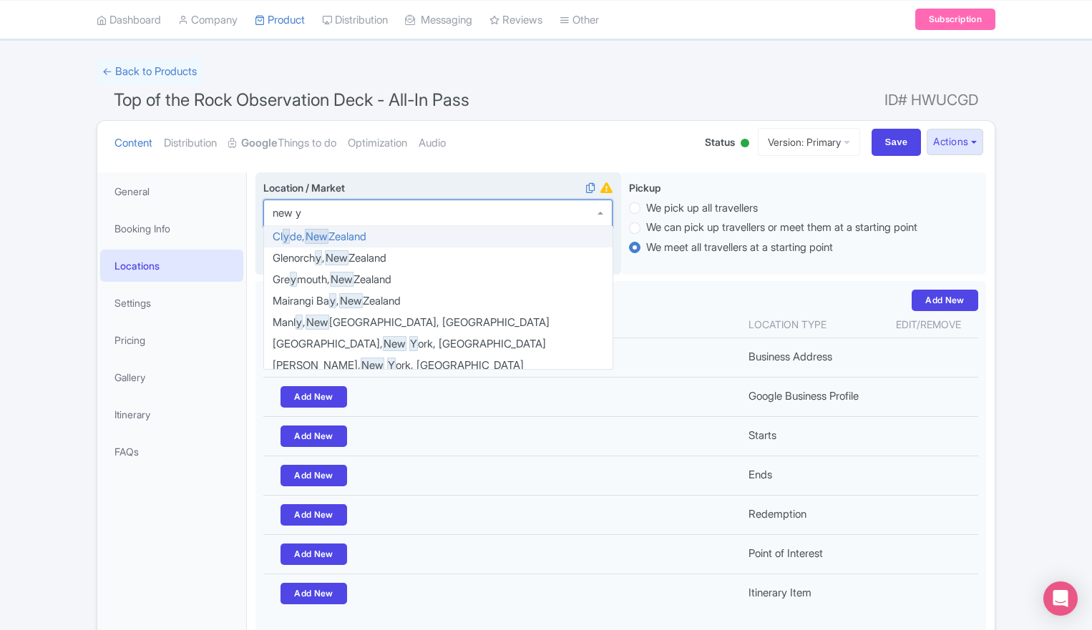
type input "new yo"
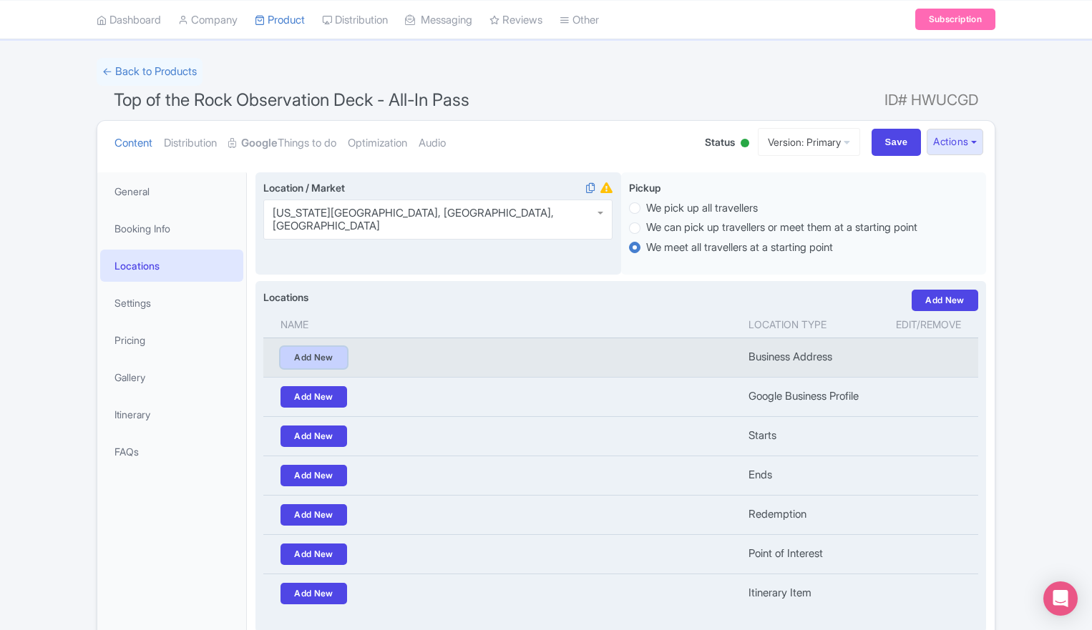
click at [306, 358] on link "Add New" at bounding box center [314, 357] width 67 height 21
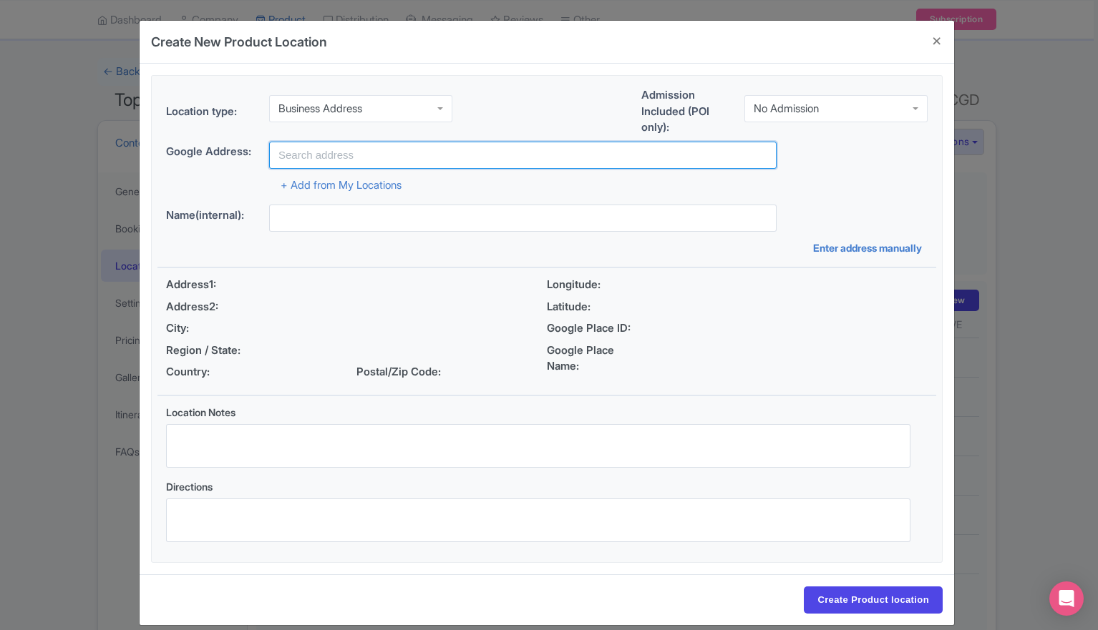
click at [326, 148] on input "text" at bounding box center [522, 155] width 507 height 27
paste input "Top of The Rock, [GEOGRAPHIC_DATA], [US_STATE], [GEOGRAPHIC_DATA], [GEOGRAPHIC_…"
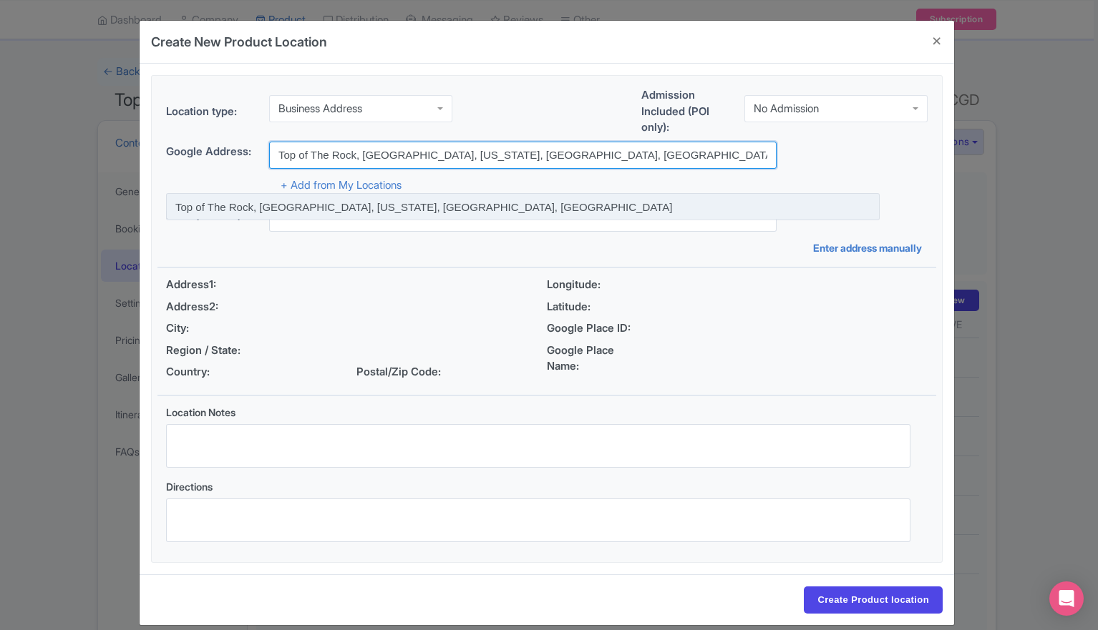
type input "Top of The Rock, [GEOGRAPHIC_DATA], [US_STATE], [GEOGRAPHIC_DATA], [GEOGRAPHIC_…"
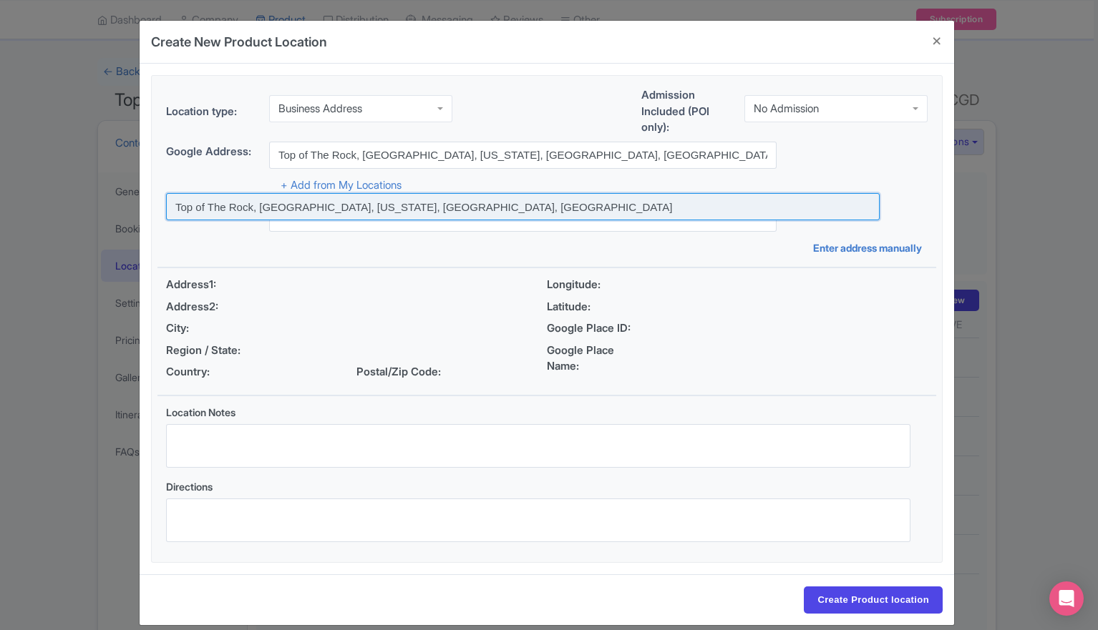
click at [386, 201] on input at bounding box center [523, 206] width 714 height 27
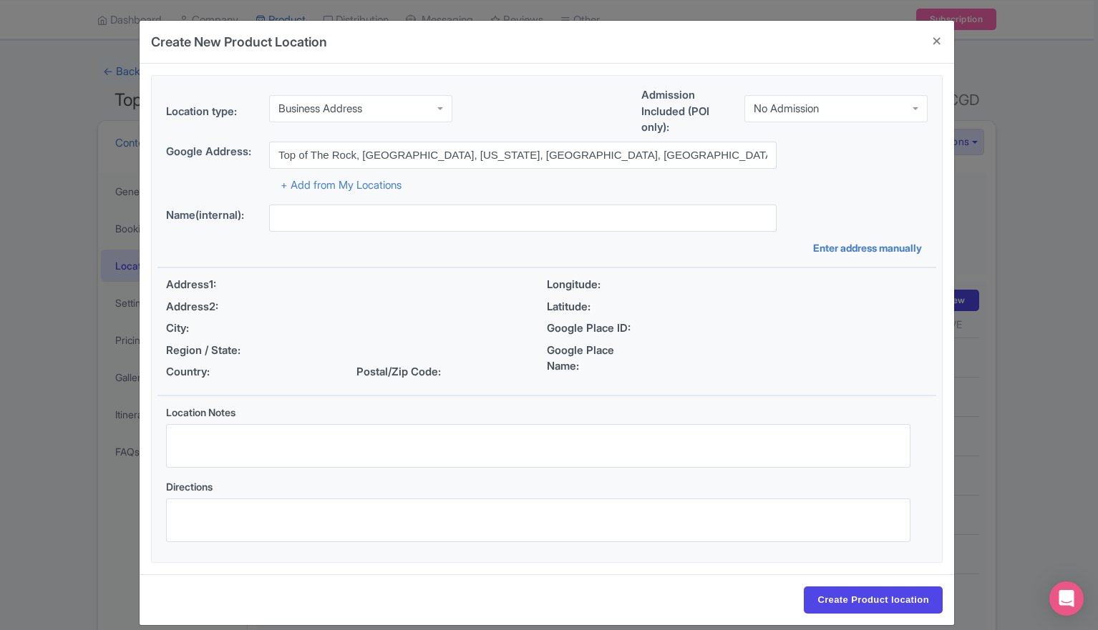
type input "Top of The Rock, [GEOGRAPHIC_DATA], [US_STATE], [GEOGRAPHIC_DATA], [GEOGRAPHIC_…"
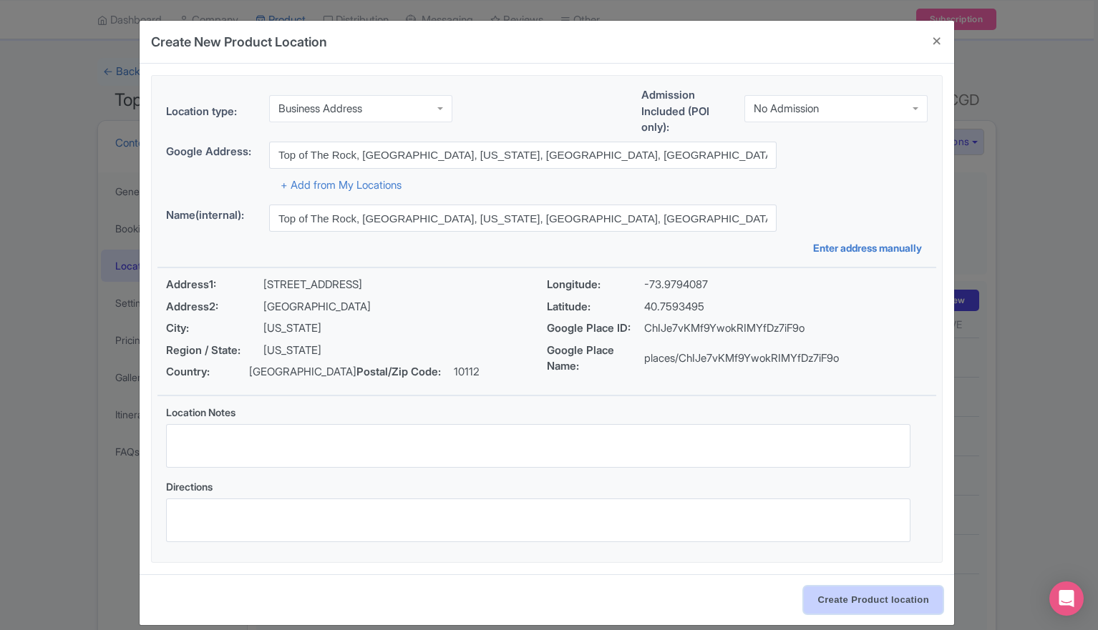
click at [883, 605] on input "Create Product location" at bounding box center [873, 600] width 139 height 27
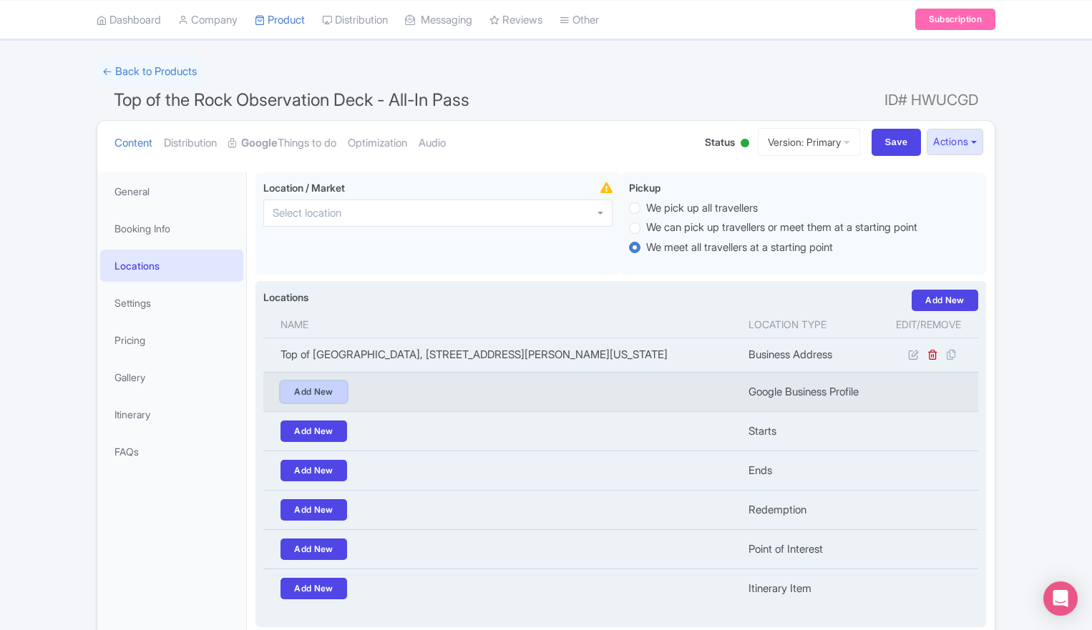
click at [318, 395] on link "Add New" at bounding box center [314, 391] width 67 height 21
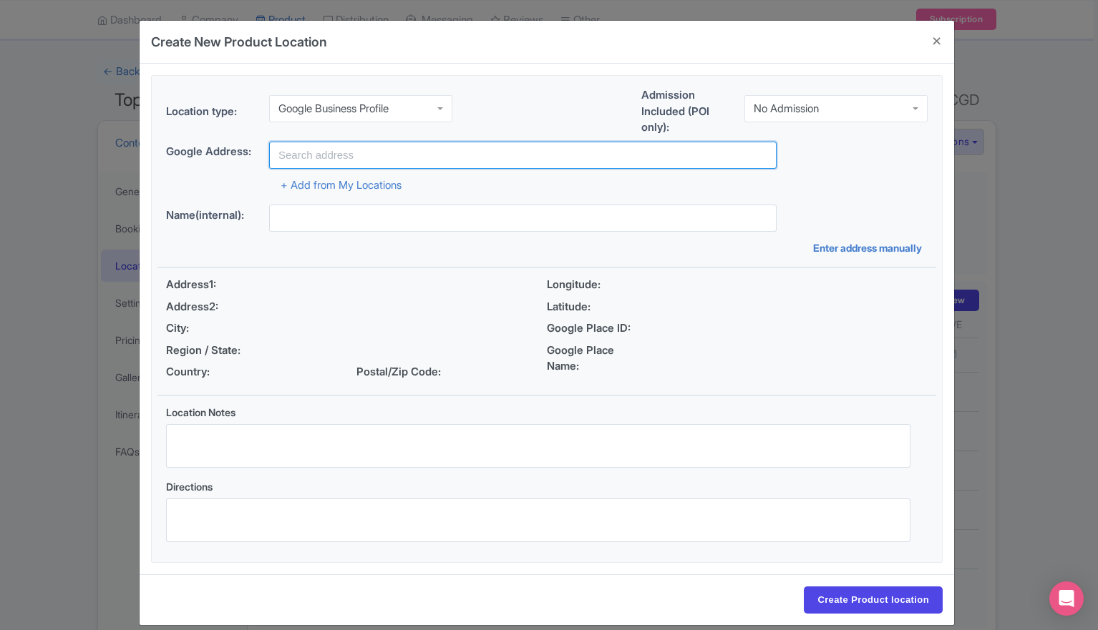
click at [309, 150] on input "text" at bounding box center [522, 155] width 507 height 27
paste input "Top of The Rock, [GEOGRAPHIC_DATA], [US_STATE], [GEOGRAPHIC_DATA], [GEOGRAPHIC_…"
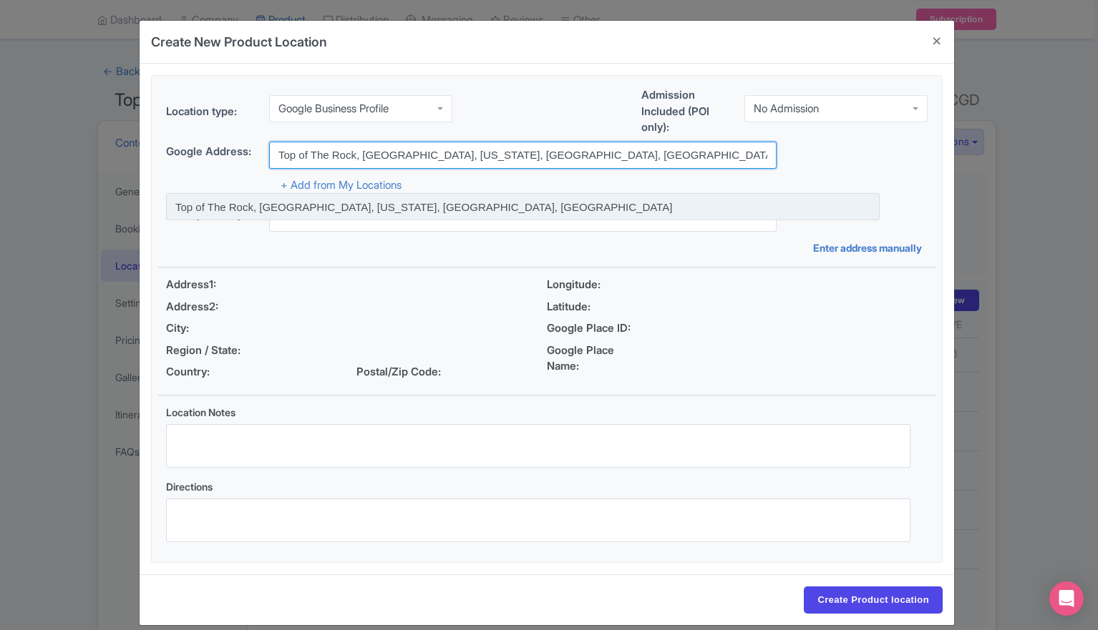
type input "Top of The Rock, [GEOGRAPHIC_DATA], [US_STATE], [GEOGRAPHIC_DATA], [GEOGRAPHIC_…"
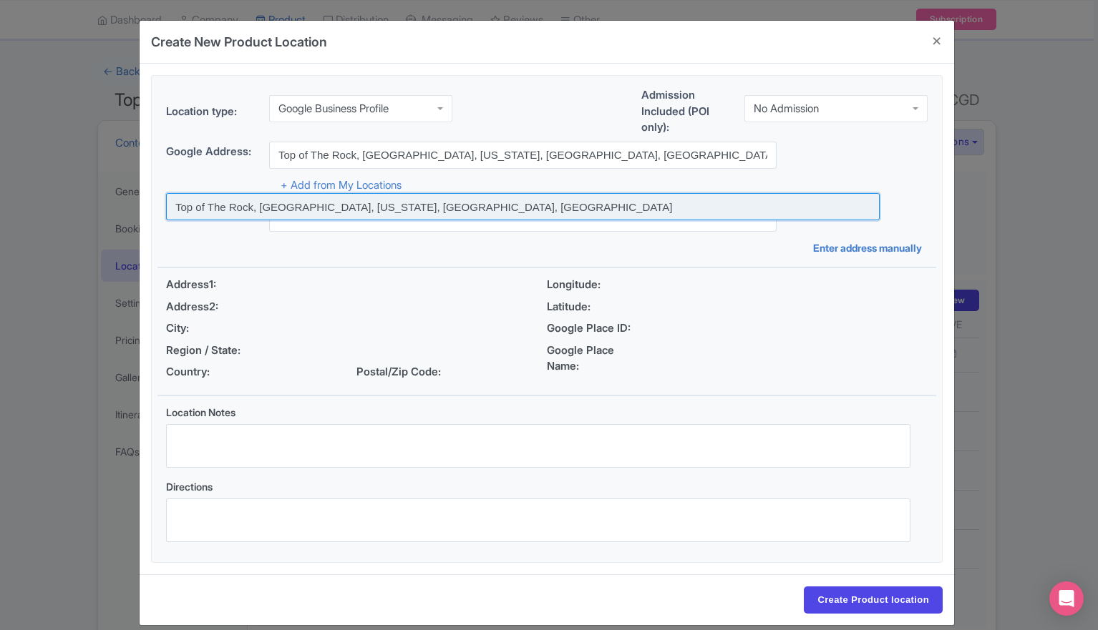
click at [408, 206] on input at bounding box center [523, 206] width 714 height 27
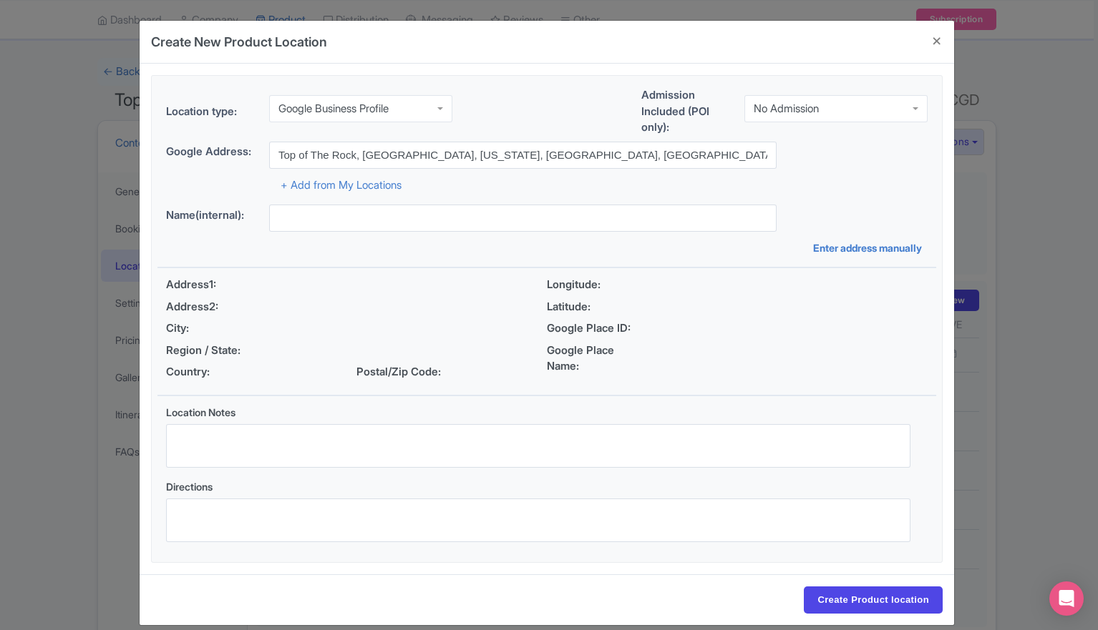
type input "Top of The Rock, [GEOGRAPHIC_DATA], [US_STATE], [GEOGRAPHIC_DATA], [GEOGRAPHIC_…"
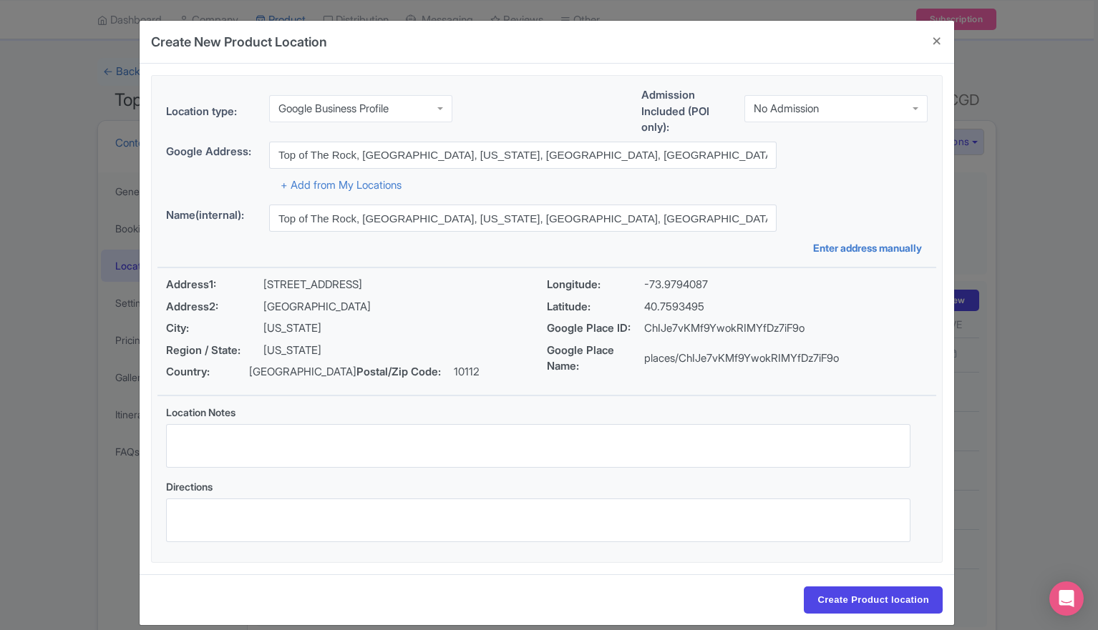
click at [872, 586] on div "Create Product location" at bounding box center [547, 600] width 814 height 51
click at [870, 593] on input "Create Product location" at bounding box center [873, 600] width 139 height 27
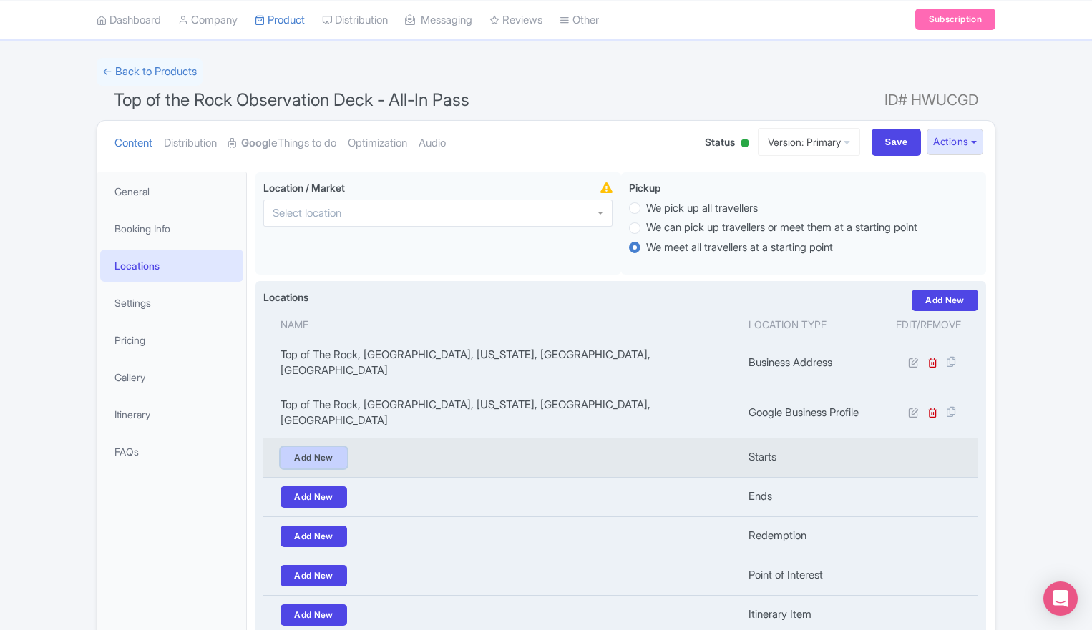
click at [296, 447] on link "Add New" at bounding box center [314, 457] width 67 height 21
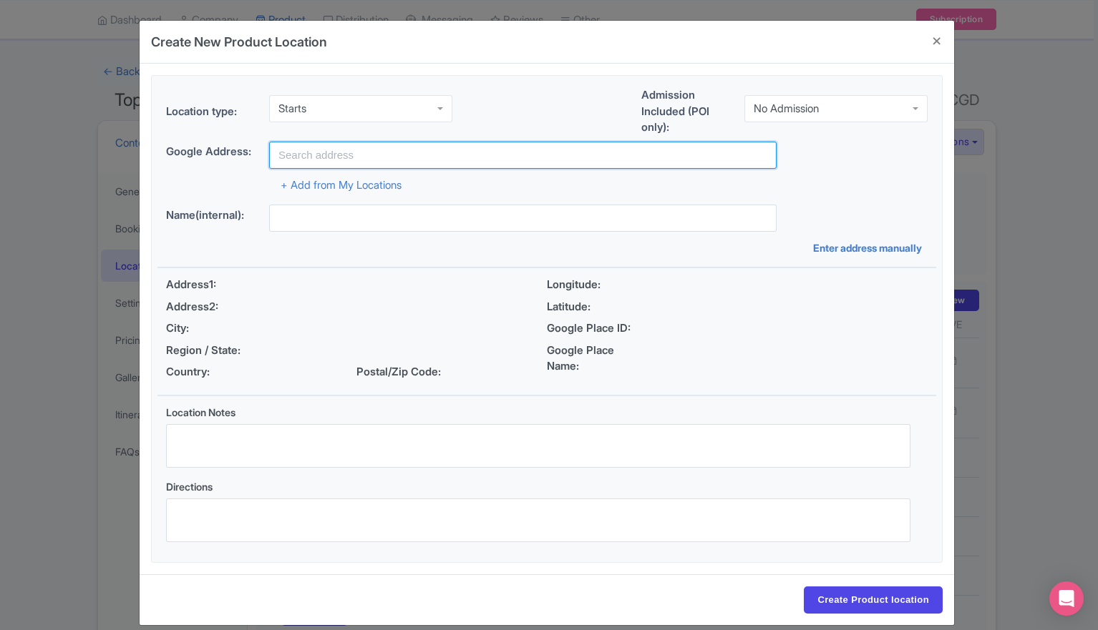
click at [363, 152] on input "text" at bounding box center [522, 155] width 507 height 27
paste input "Top of The Rock, [GEOGRAPHIC_DATA], [US_STATE], [GEOGRAPHIC_DATA], [GEOGRAPHIC_…"
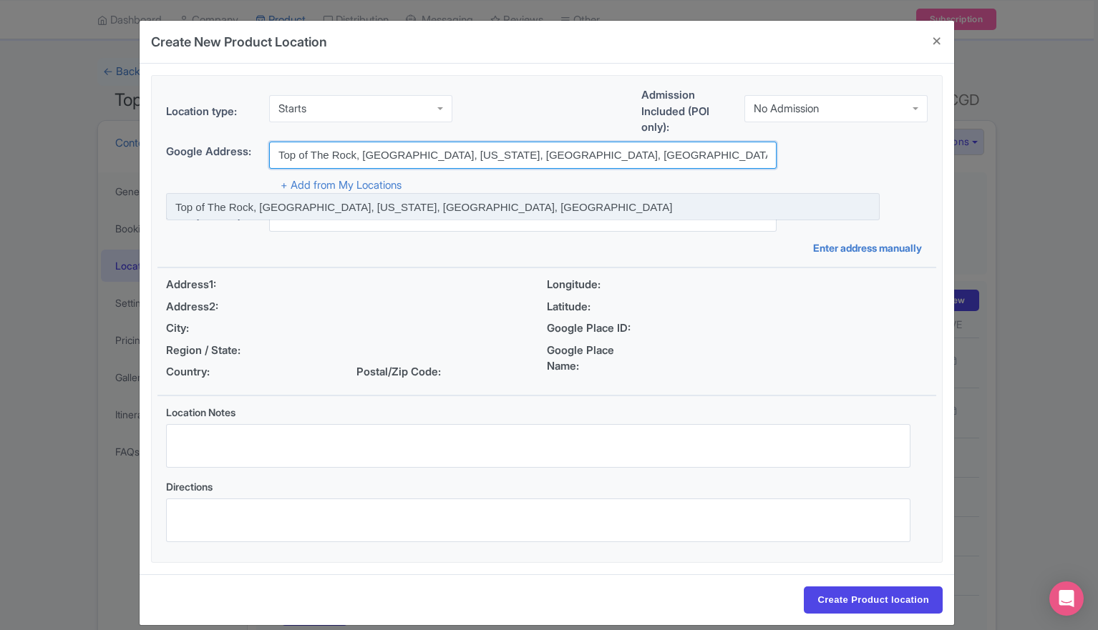
type input "Top of The Rock, [GEOGRAPHIC_DATA], [US_STATE], [GEOGRAPHIC_DATA], [GEOGRAPHIC_…"
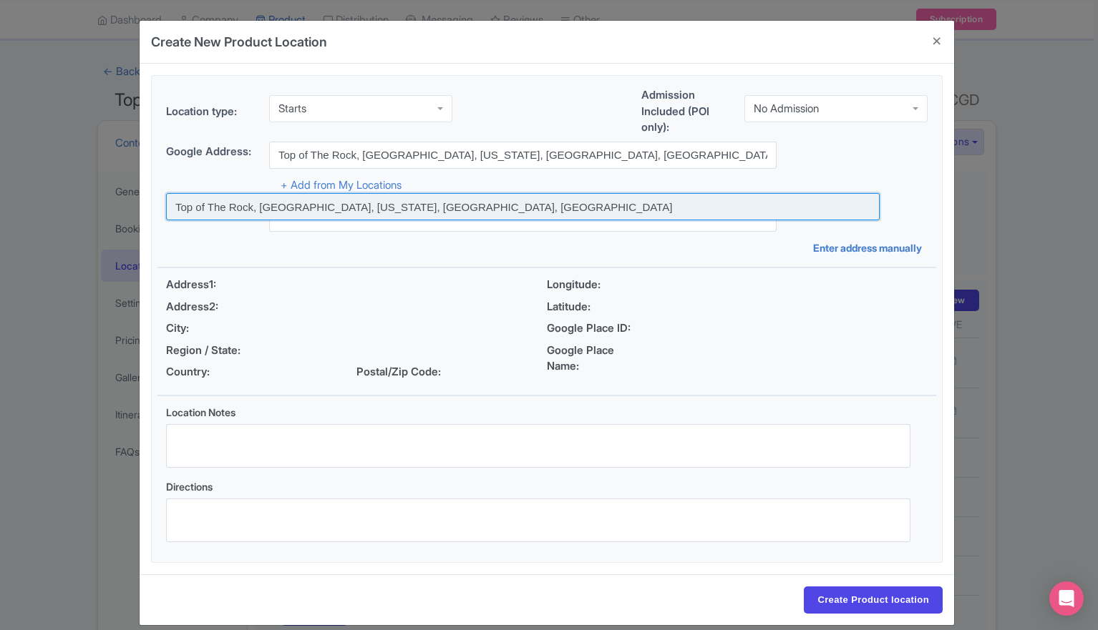
click at [343, 202] on input at bounding box center [523, 206] width 714 height 27
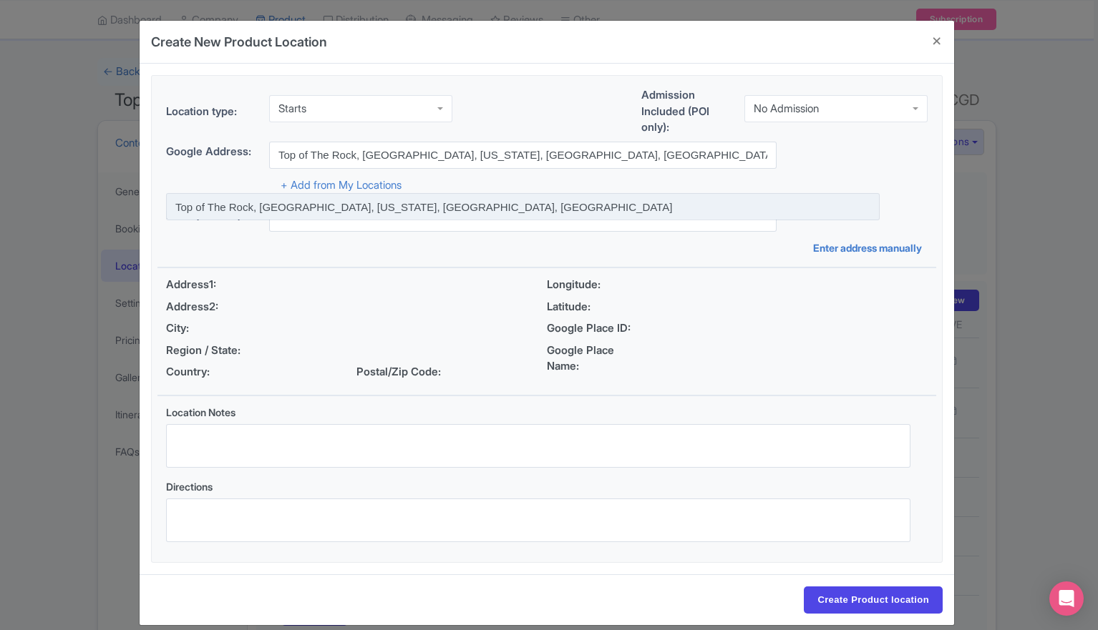
type input "Top of The Rock, [GEOGRAPHIC_DATA], [US_STATE], [GEOGRAPHIC_DATA], [GEOGRAPHIC_…"
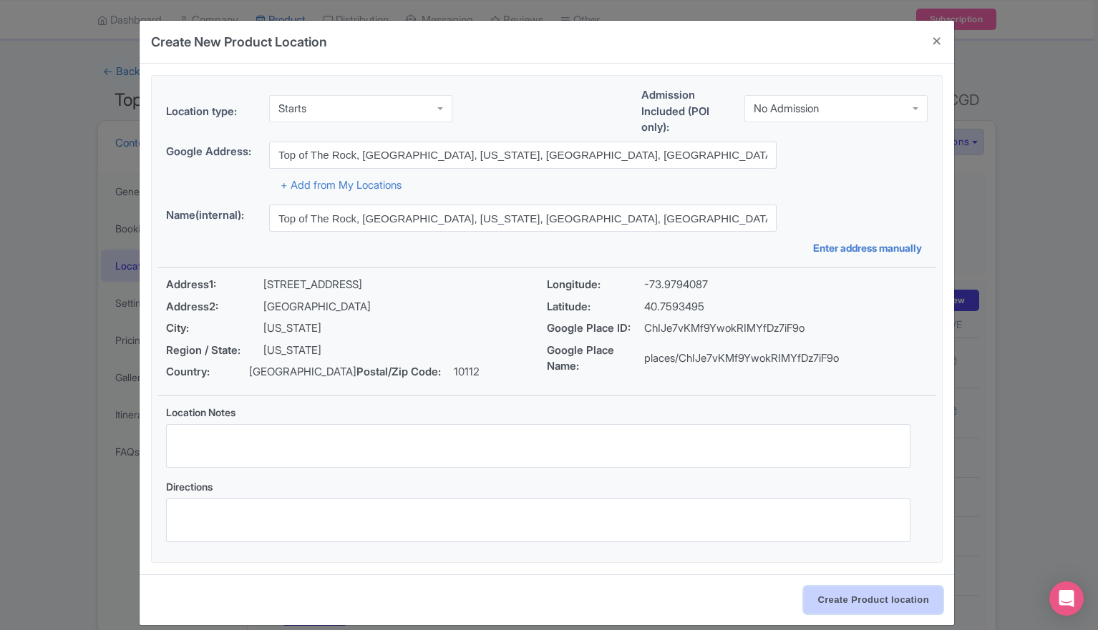
click at [844, 603] on input "Create Product location" at bounding box center [873, 600] width 139 height 27
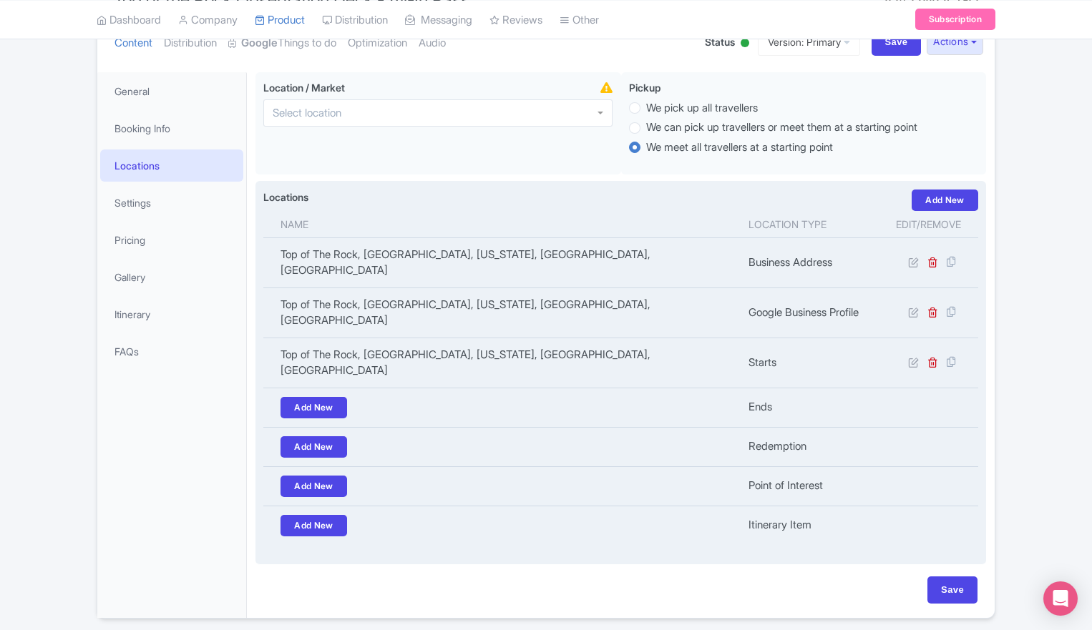
scroll to position [176, 0]
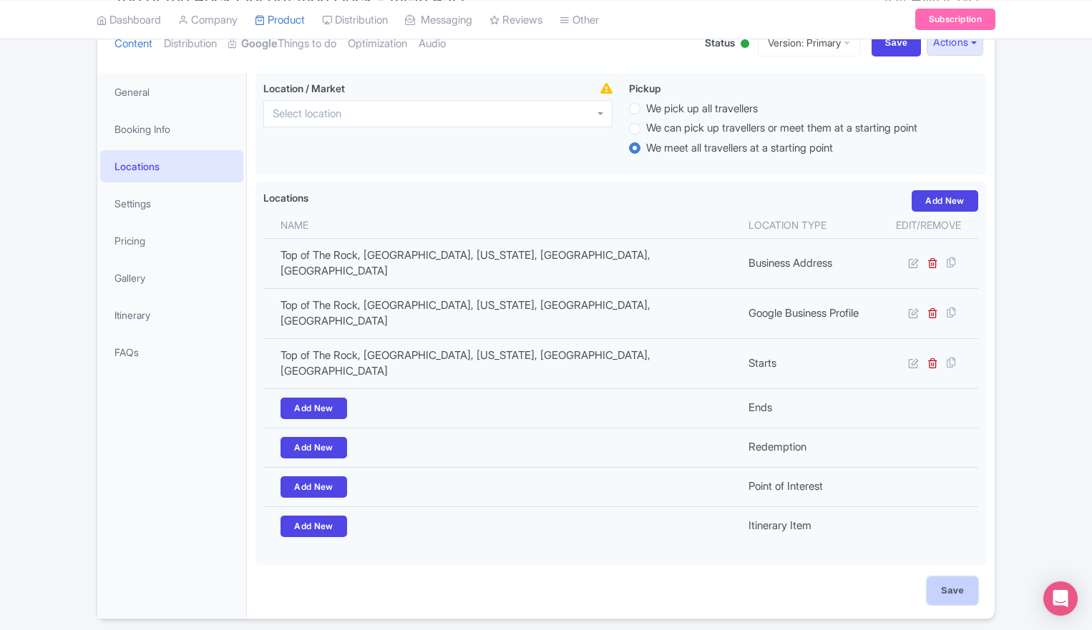
click at [955, 578] on input "Save" at bounding box center [952, 591] width 50 height 27
type input "Update Product"
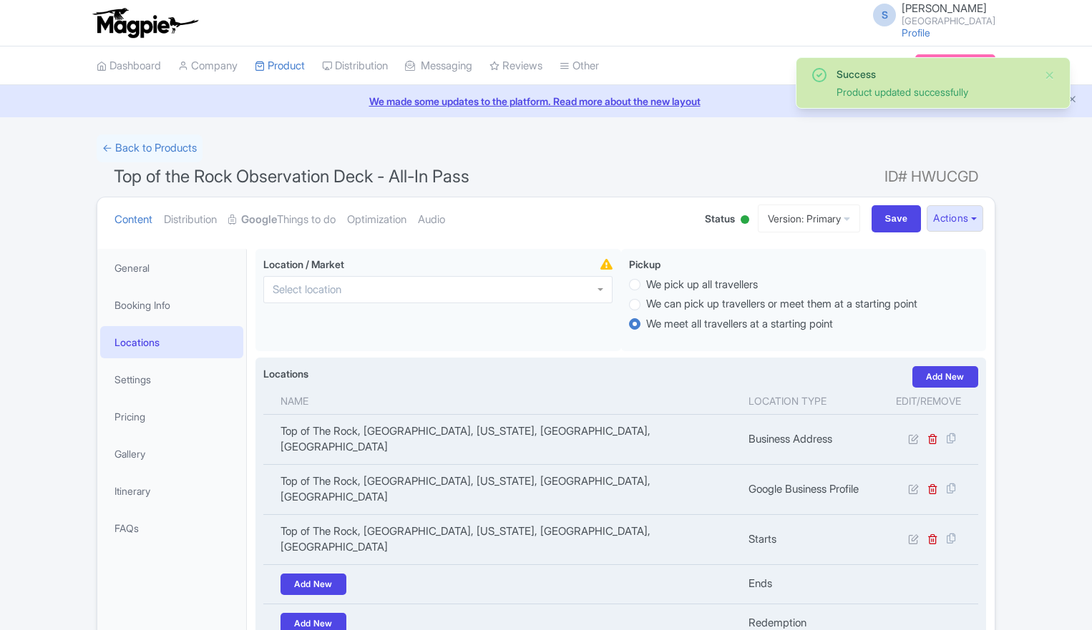
scroll to position [171, 0]
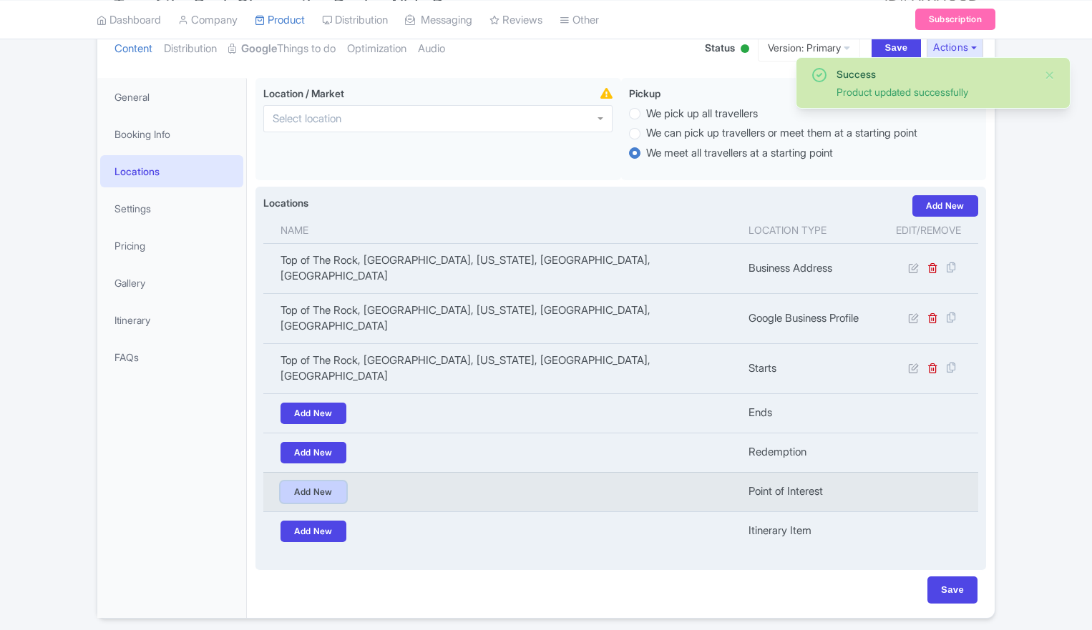
click at [321, 482] on link "Add New" at bounding box center [314, 492] width 66 height 21
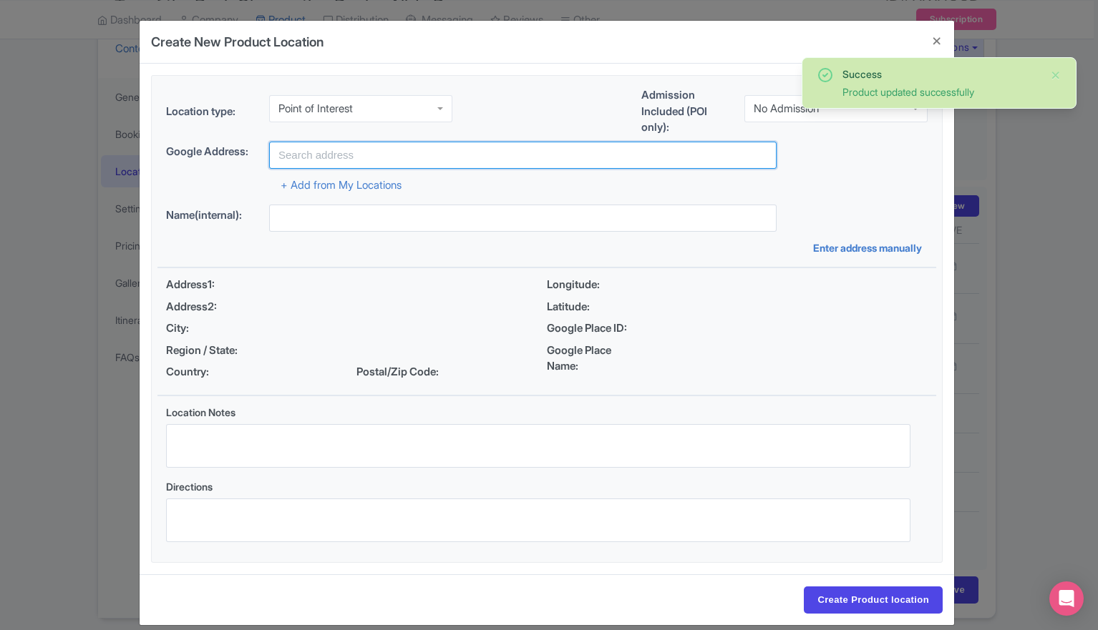
click at [293, 144] on input "text" at bounding box center [522, 155] width 507 height 27
paste input "Top of The Rock, [GEOGRAPHIC_DATA], [US_STATE], [GEOGRAPHIC_DATA], [GEOGRAPHIC_…"
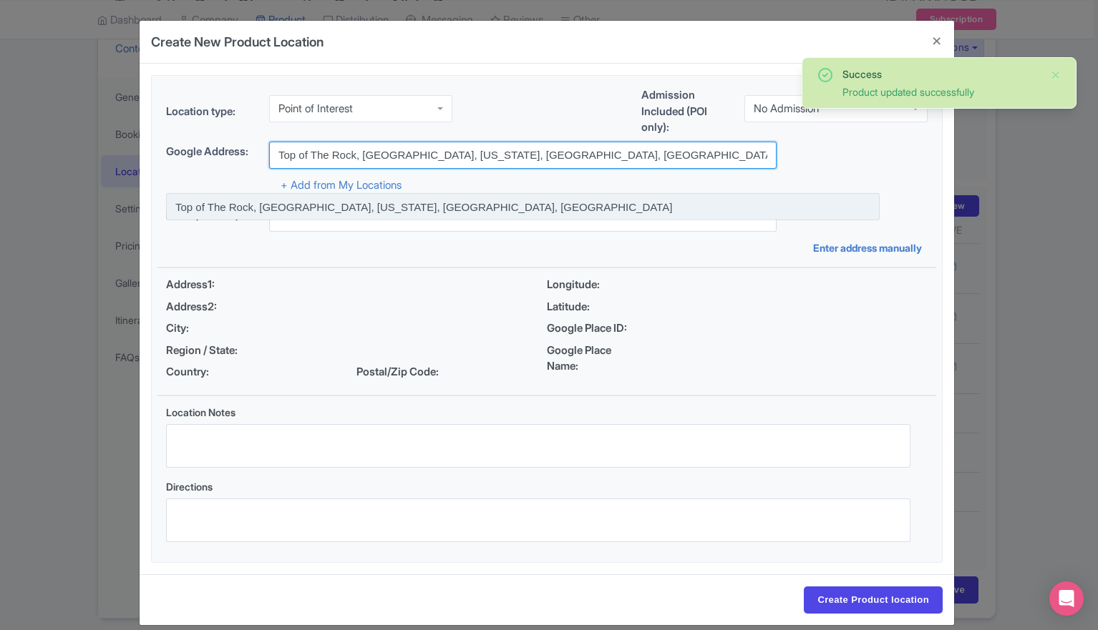
type input "Top of The Rock, [GEOGRAPHIC_DATA], [US_STATE], [GEOGRAPHIC_DATA], [GEOGRAPHIC_…"
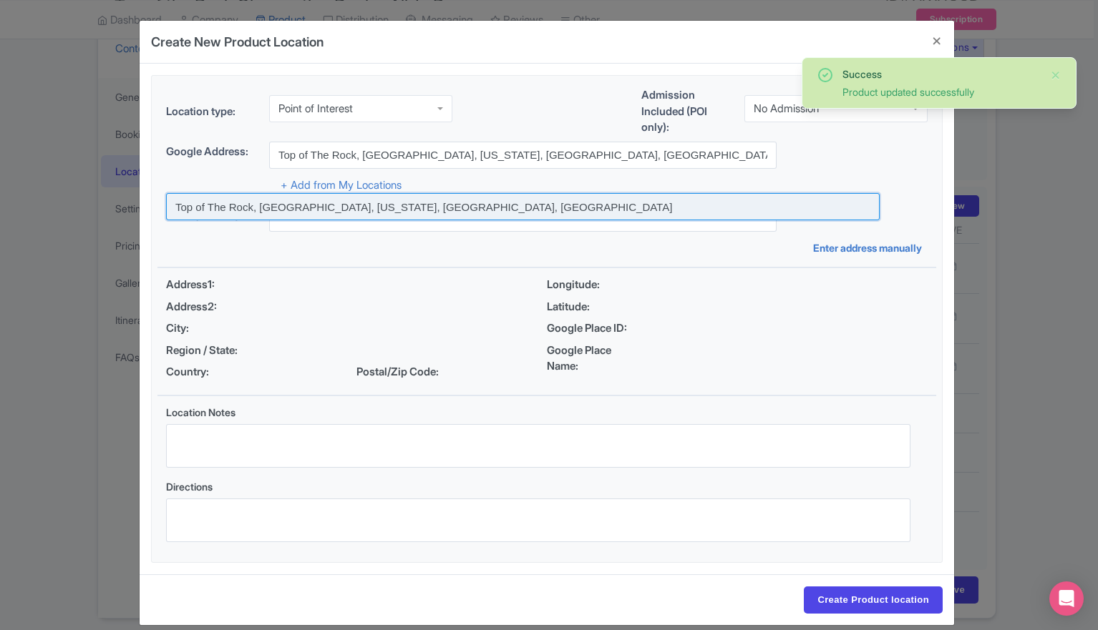
click at [385, 205] on input at bounding box center [523, 206] width 714 height 27
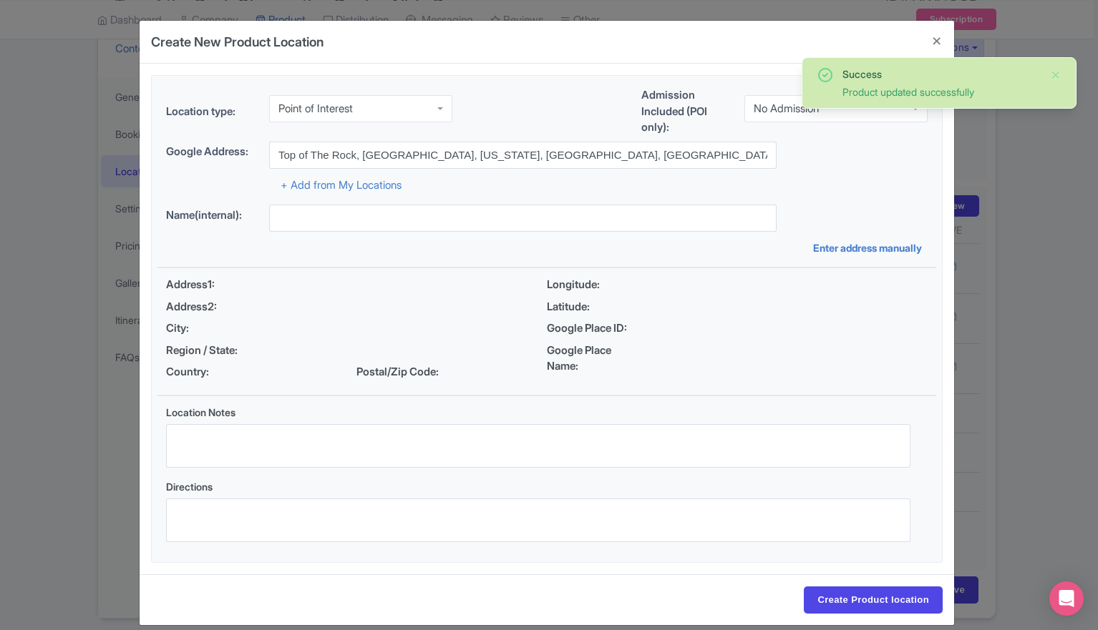
type input "Top of The Rock, [GEOGRAPHIC_DATA], [US_STATE], [GEOGRAPHIC_DATA], [GEOGRAPHIC_…"
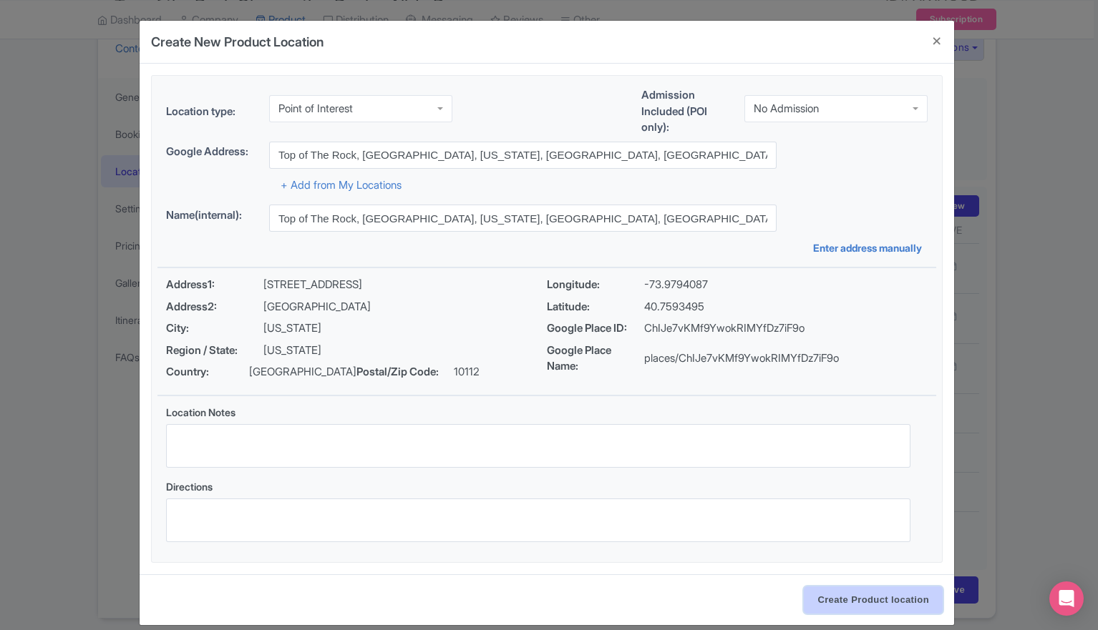
click at [889, 600] on input "Create Product location" at bounding box center [873, 600] width 139 height 27
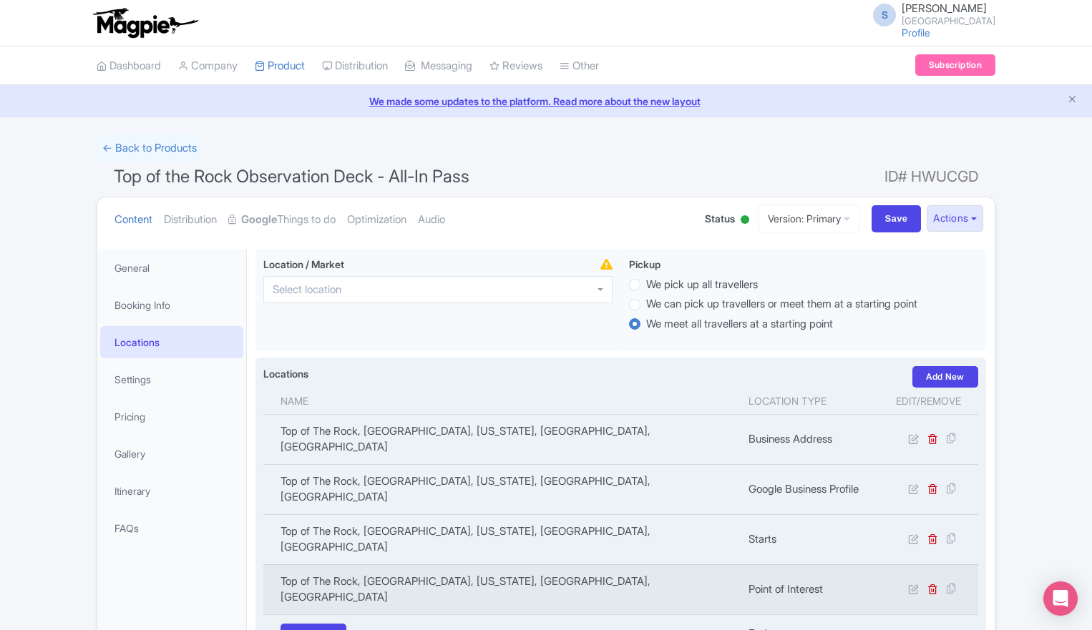
scroll to position [172, 0]
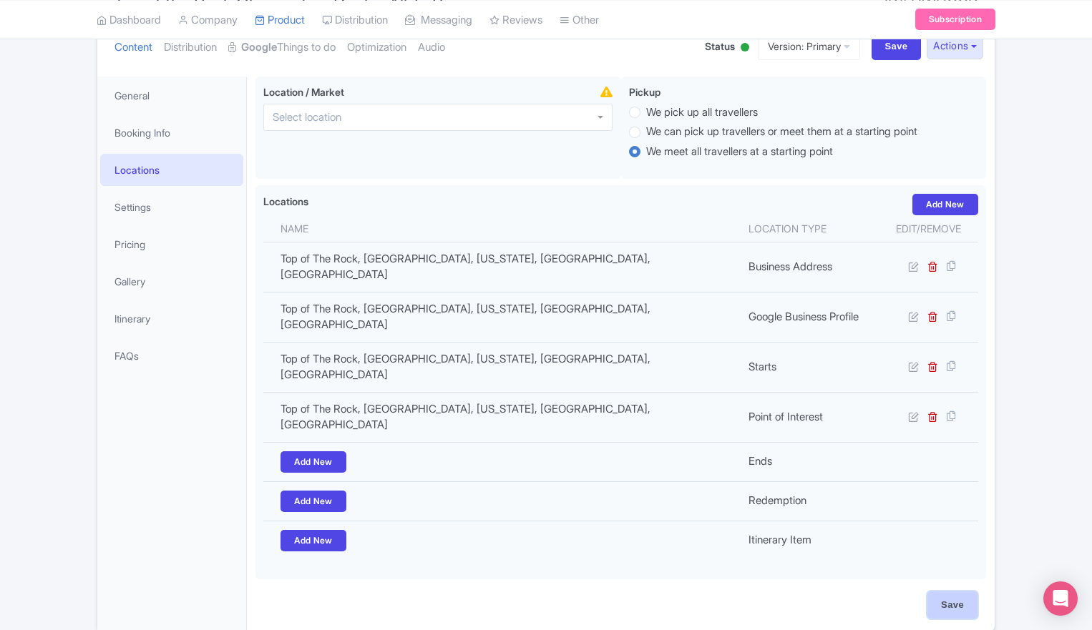
click at [950, 592] on input "Save" at bounding box center [952, 605] width 50 height 27
type input "Update Product"
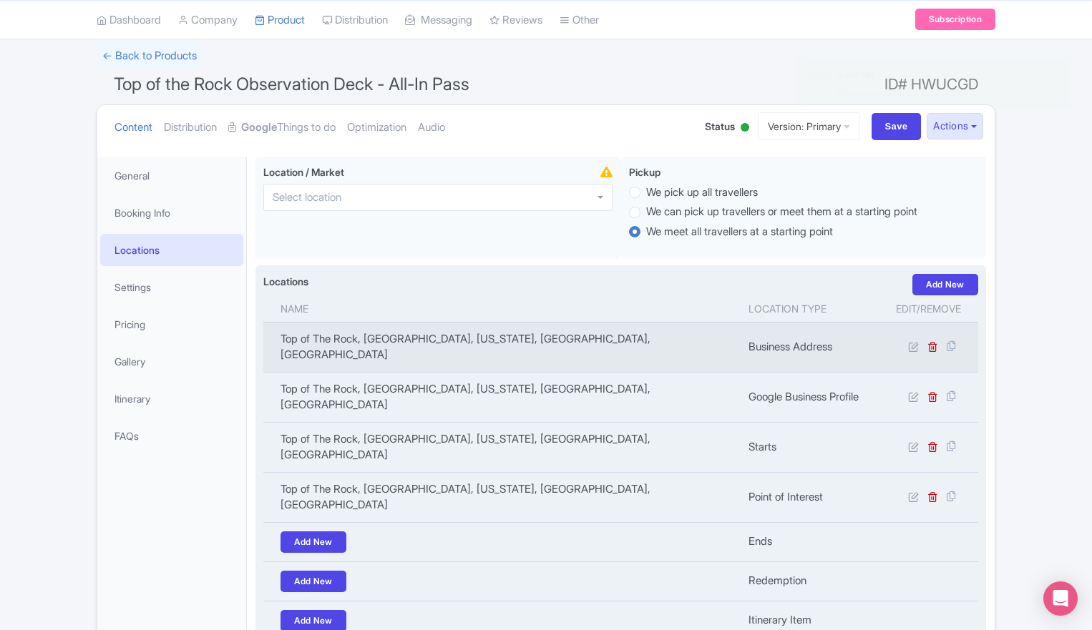
scroll to position [91, 0]
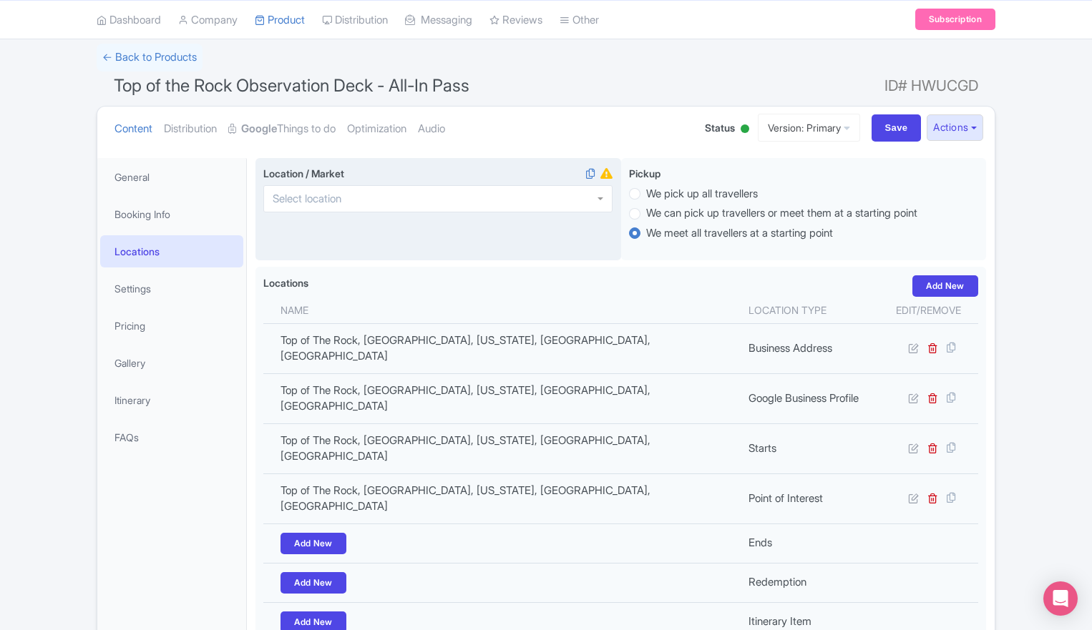
click at [357, 207] on div at bounding box center [437, 198] width 349 height 27
type input "new yor"
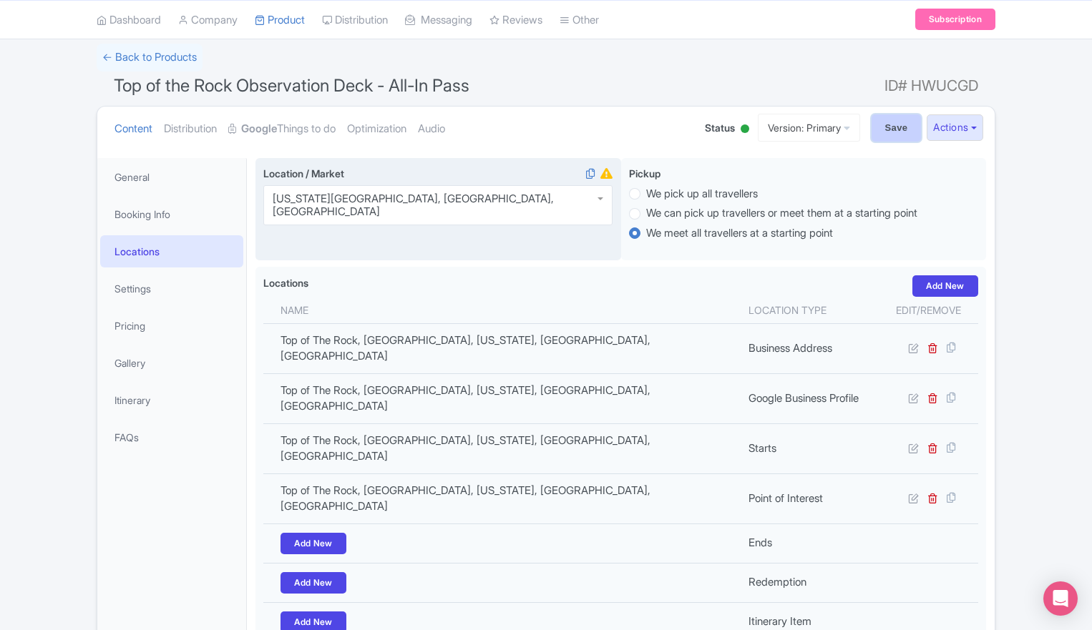
click at [883, 122] on input "Save" at bounding box center [897, 128] width 50 height 27
type input "Saving..."
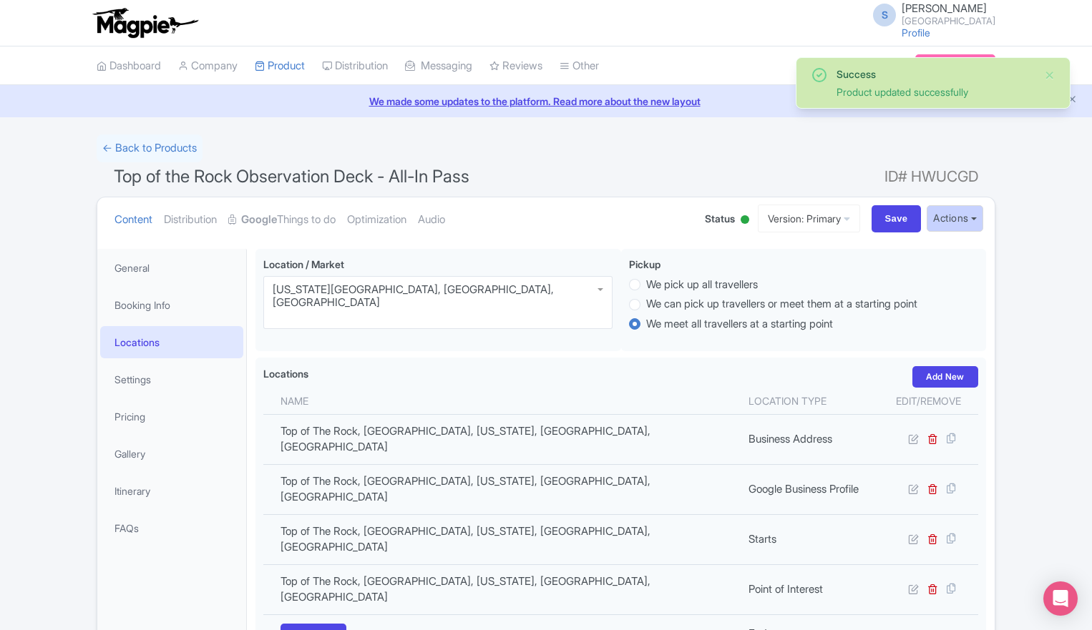
scroll to position [167, 0]
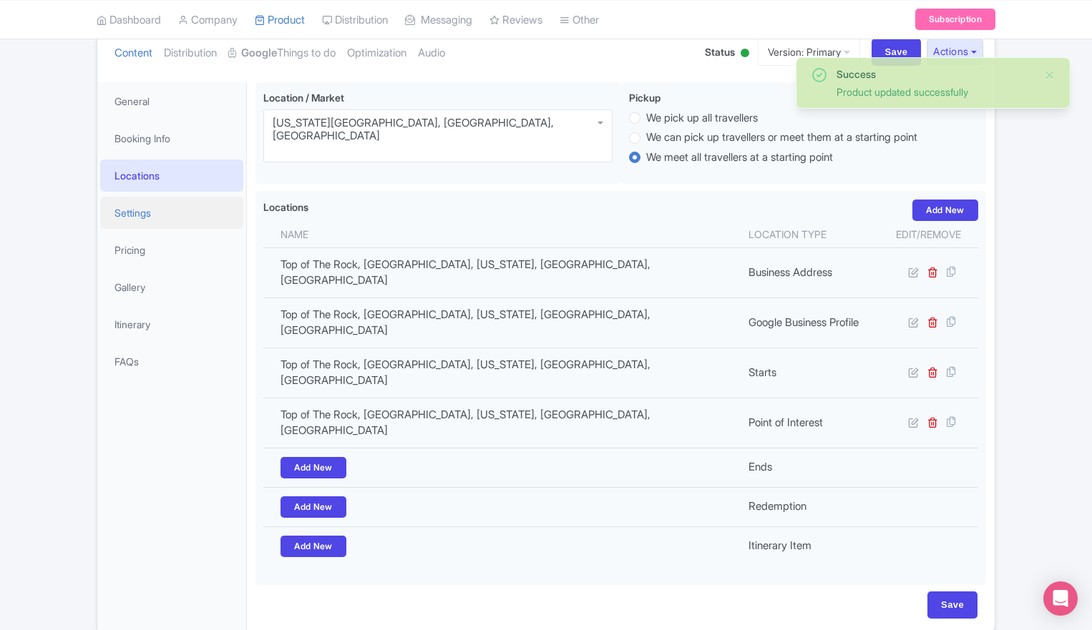
click at [153, 221] on link "Settings" at bounding box center [171, 213] width 143 height 32
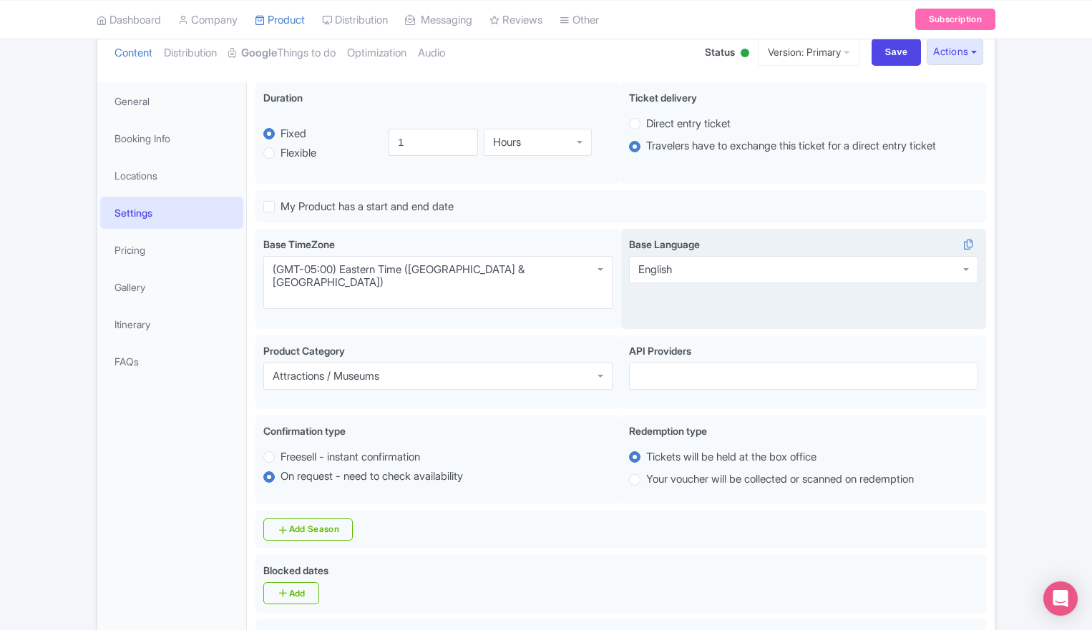
scroll to position [39, 0]
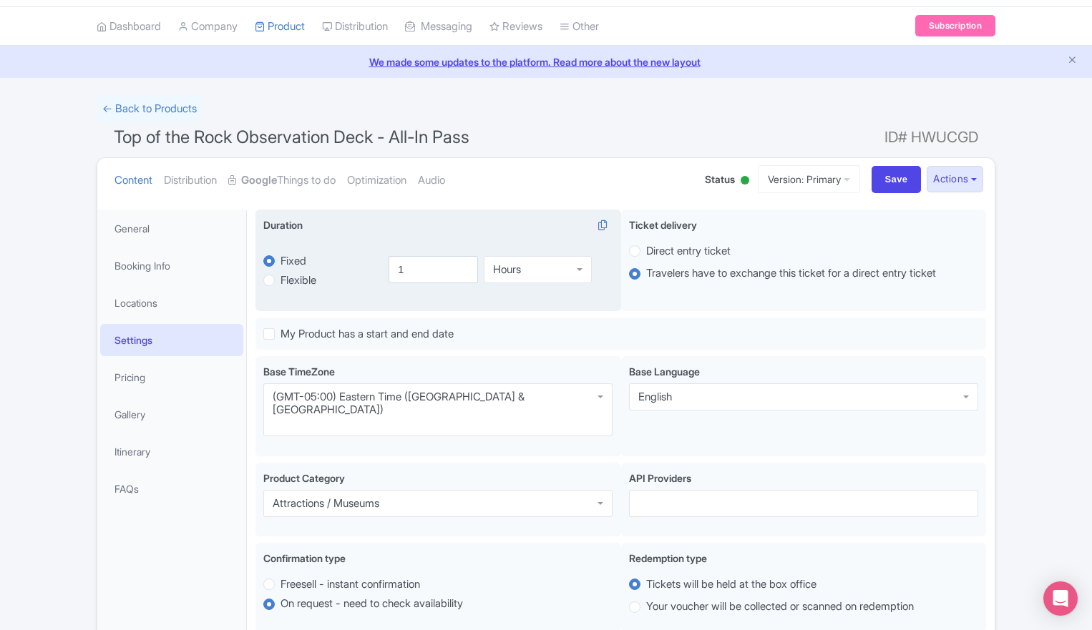
click at [281, 283] on label "Flexible" at bounding box center [299, 281] width 36 height 16
click at [281, 283] on input "Flexible" at bounding box center [288, 279] width 14 height 14
radio input "true"
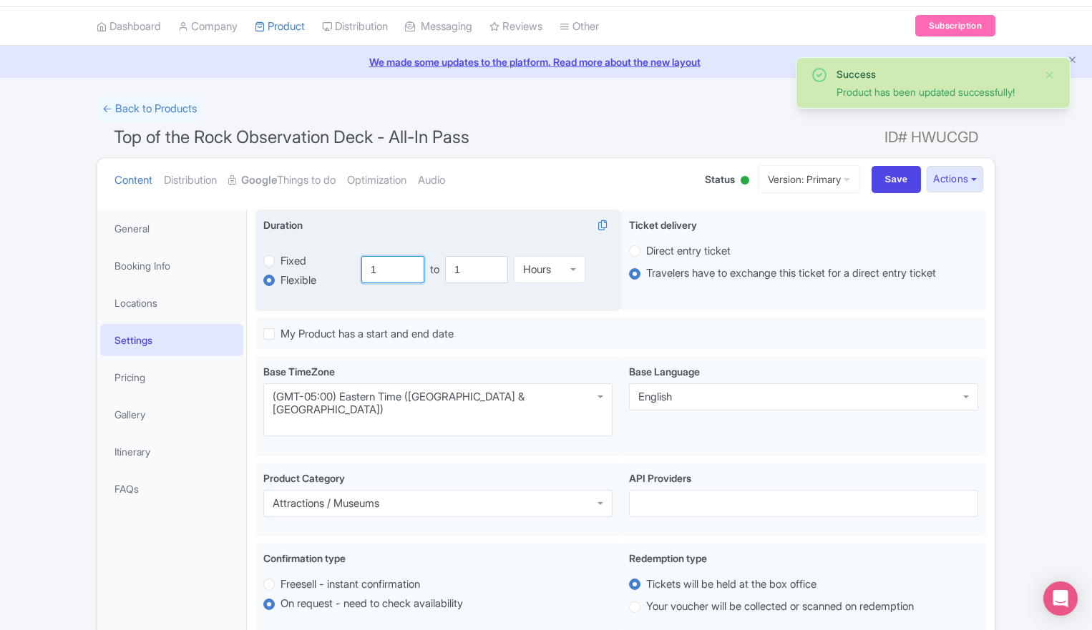
click at [405, 263] on input "1" at bounding box center [392, 269] width 63 height 27
click at [382, 265] on input "1" at bounding box center [392, 269] width 63 height 27
type input "45"
click at [481, 271] on input "1" at bounding box center [476, 269] width 63 height 27
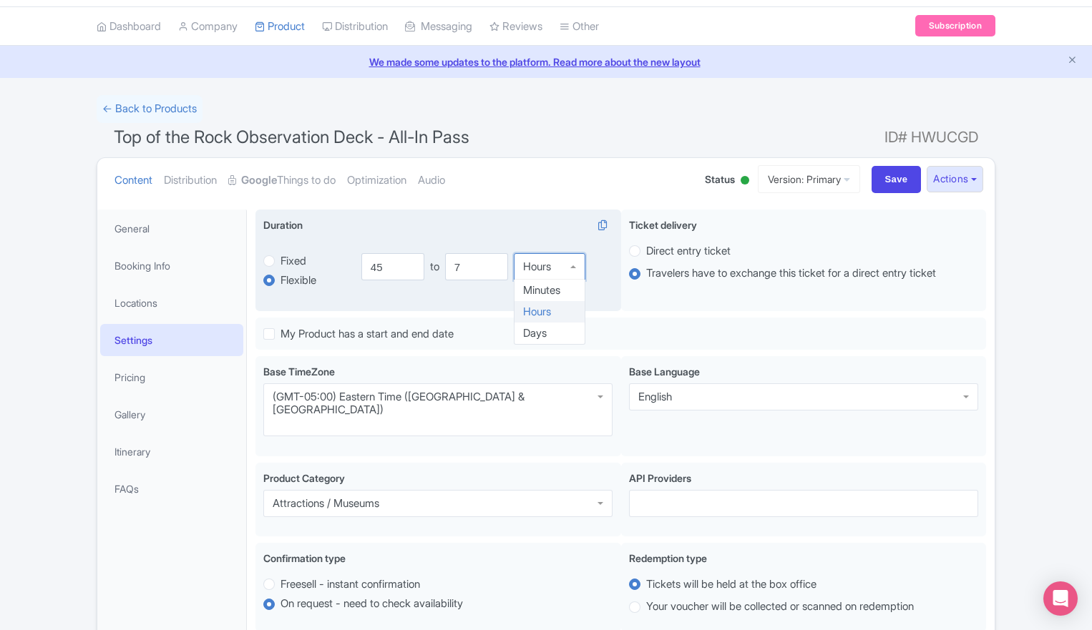
click at [564, 263] on div "Hours" at bounding box center [550, 266] width 72 height 27
click at [472, 277] on input "7" at bounding box center [476, 269] width 63 height 27
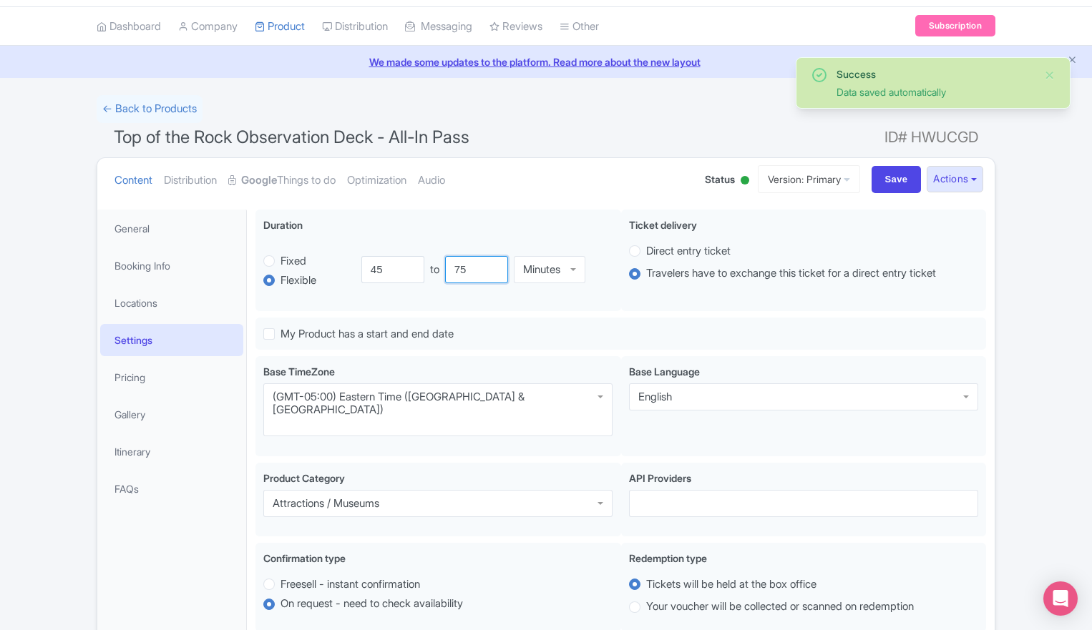
type input "75"
click at [563, 186] on ul "Content Distribution Google Things to do Optimization Audio" at bounding box center [395, 180] width 572 height 44
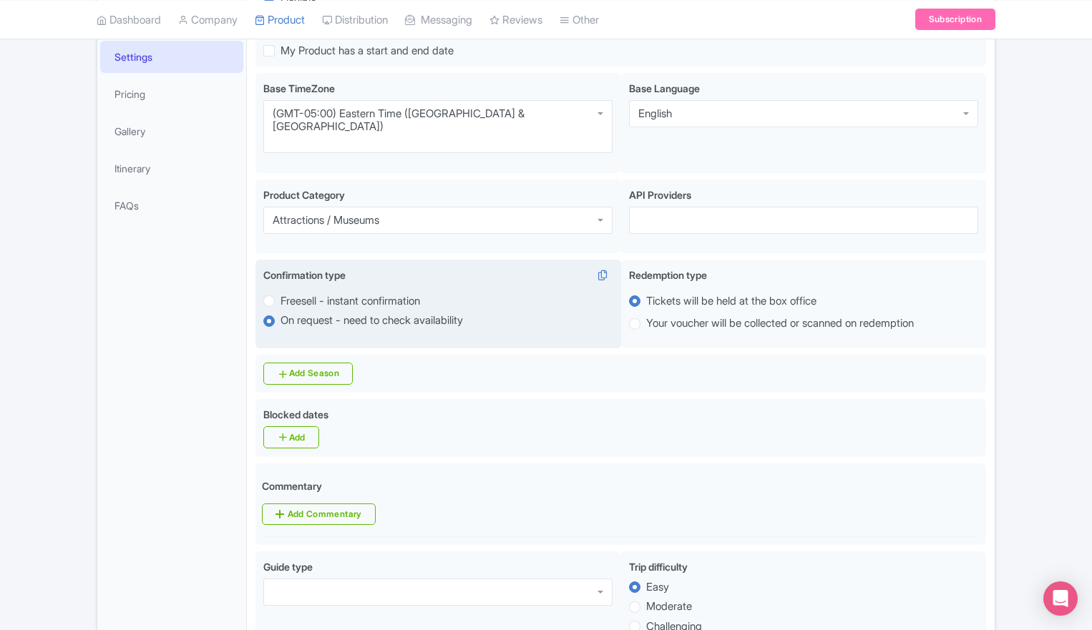
scroll to position [326, 0]
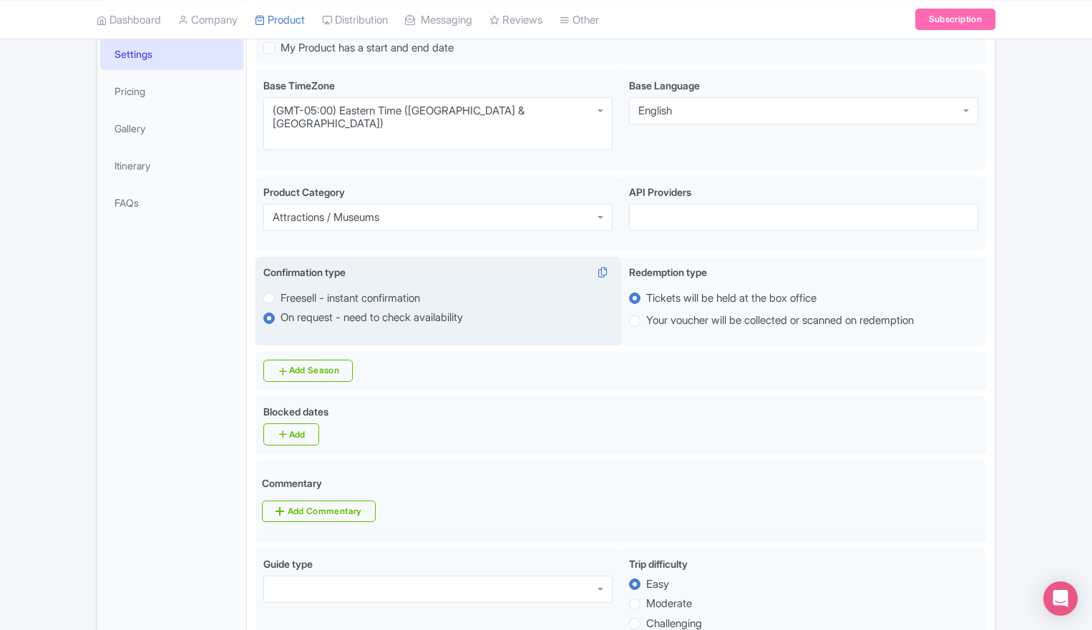
click at [281, 291] on label "Freesell - instant confirmation" at bounding box center [351, 299] width 140 height 16
click at [281, 290] on input "Freesell - instant confirmation" at bounding box center [288, 297] width 14 height 14
radio input "true"
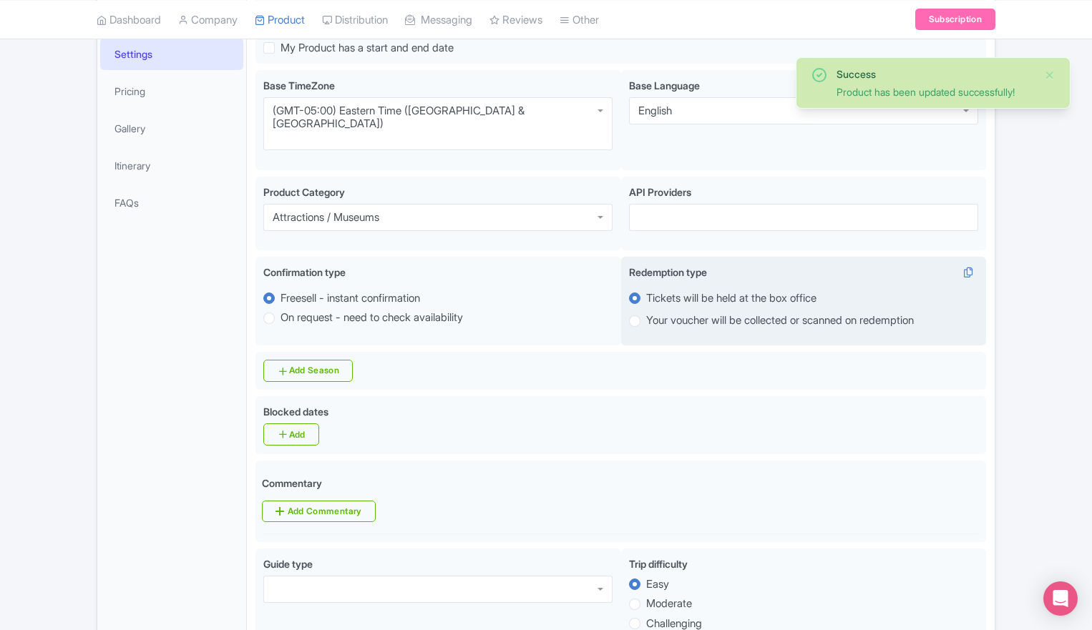
click at [648, 313] on label "Your voucher will be collected or scanned on redemption" at bounding box center [780, 321] width 268 height 16
click at [648, 313] on input "Your voucher will be collected or scanned on redemption" at bounding box center [653, 320] width 14 height 14
radio input "true"
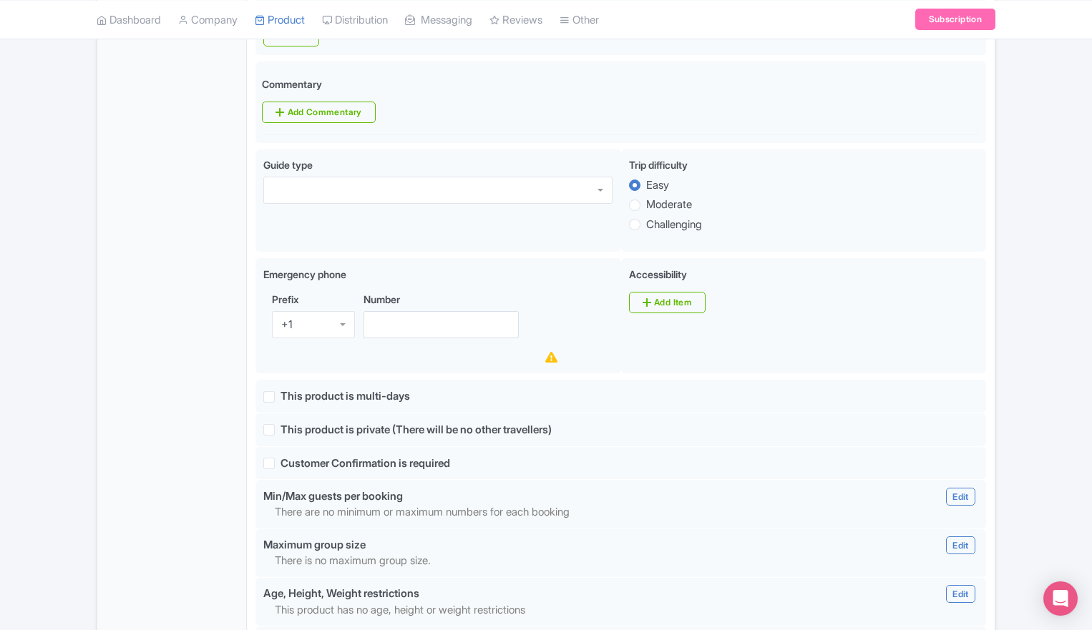
scroll to position [746, 0]
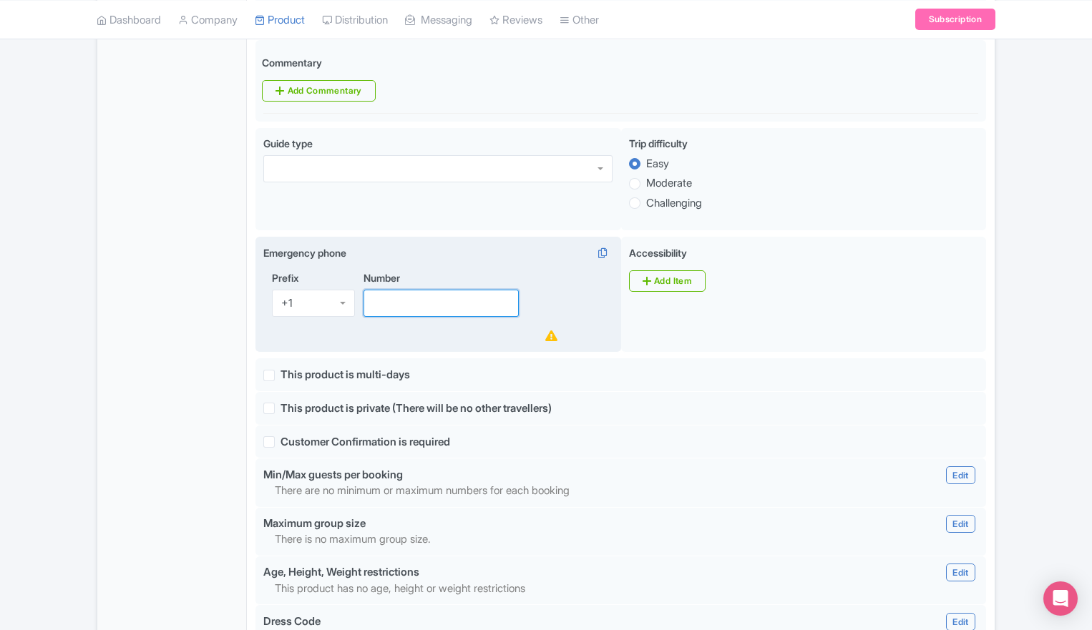
click at [411, 290] on input "Number" at bounding box center [441, 303] width 155 height 27
paste input "212.588.8601"
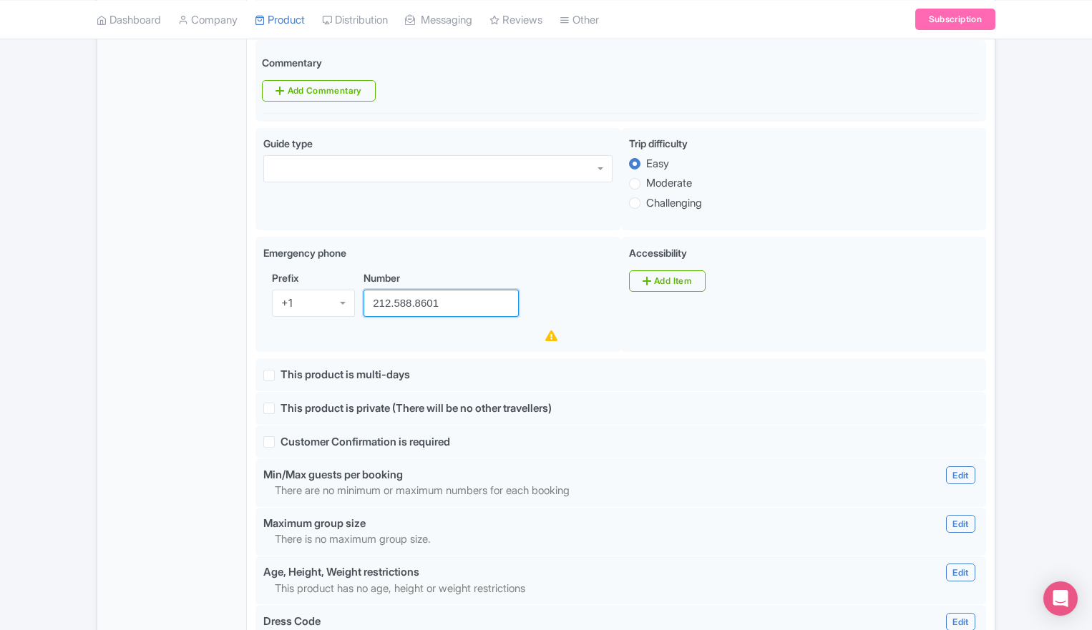
type input "212.588.8601"
click at [995, 250] on div "Top of The Rock does not permit outside food or beverages Tripods are not permi…" at bounding box center [621, 287] width 748 height 1587
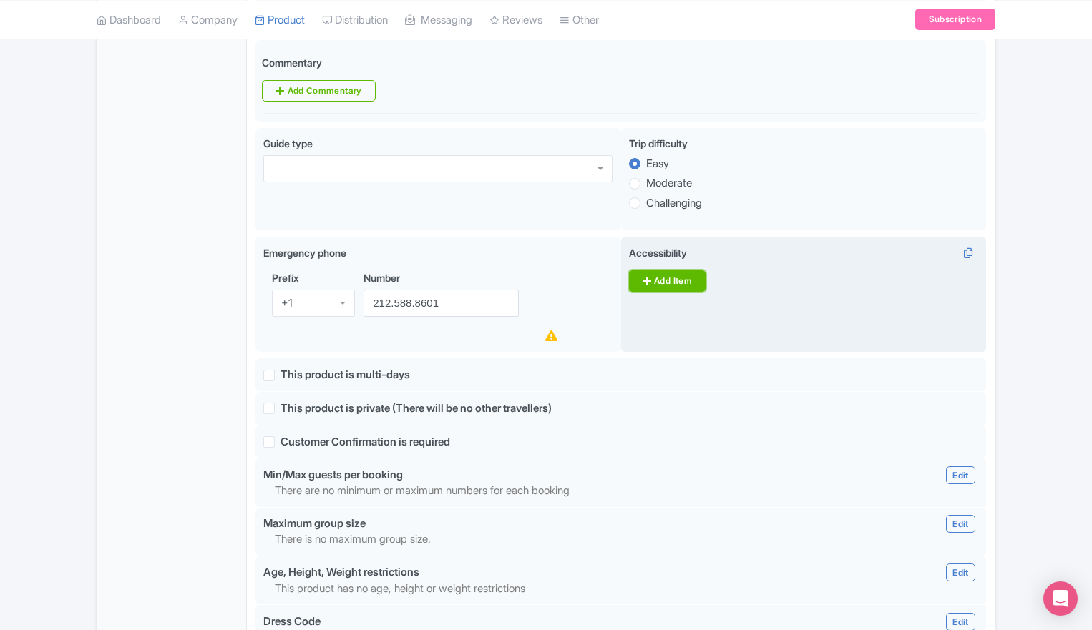
click at [691, 271] on link "Add Item" at bounding box center [667, 281] width 77 height 21
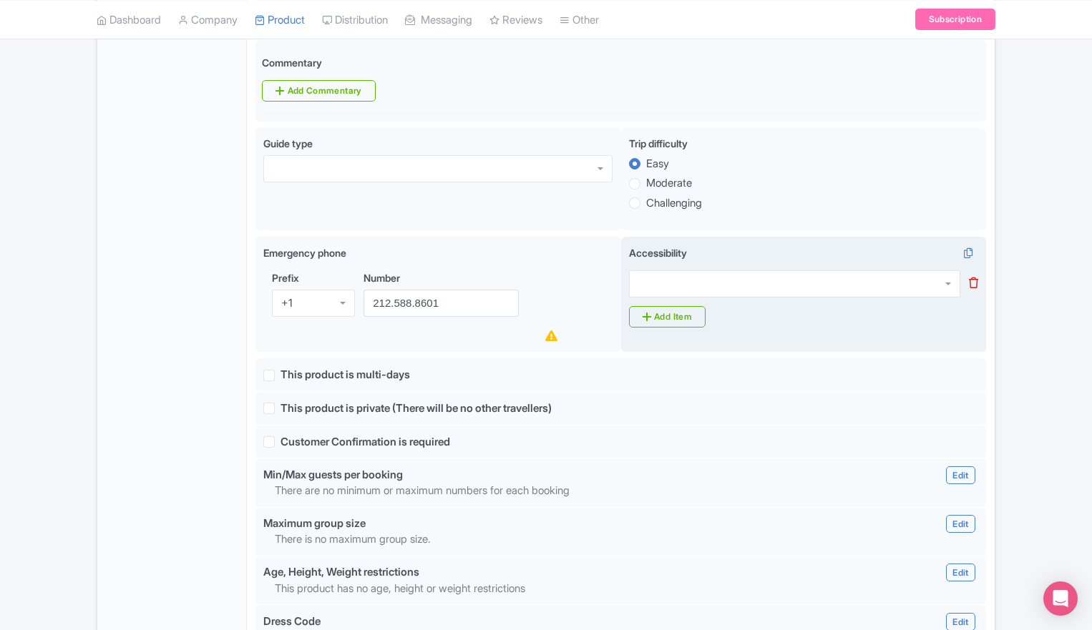
click at [729, 271] on div at bounding box center [794, 284] width 331 height 27
click at [667, 306] on link "Add Item" at bounding box center [667, 316] width 77 height 21
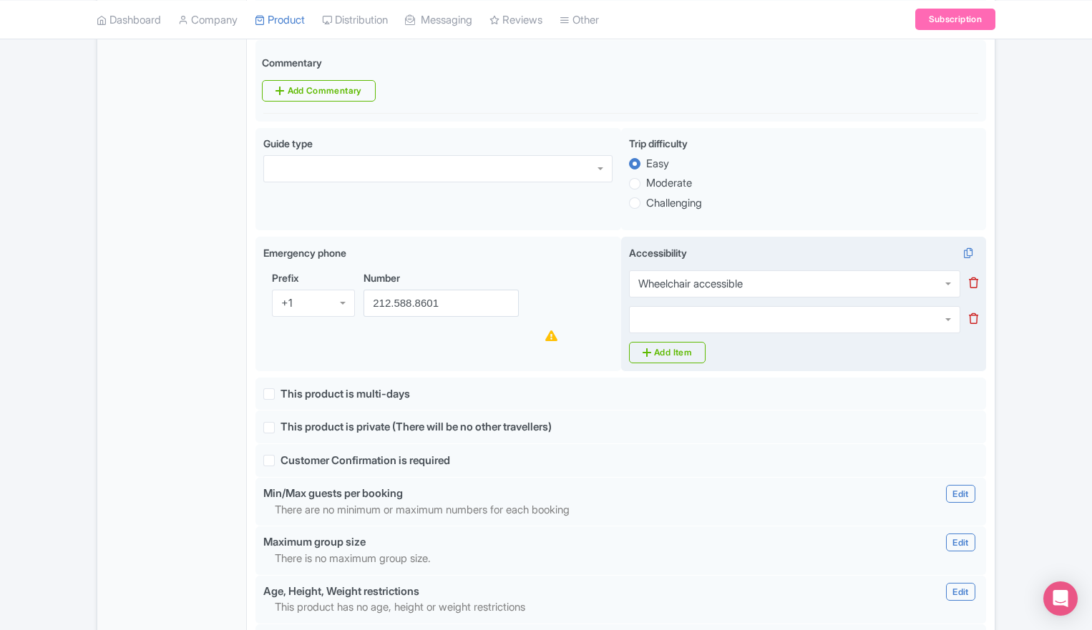
click at [704, 306] on div at bounding box center [794, 319] width 331 height 27
click at [666, 342] on link "Add Item" at bounding box center [667, 352] width 77 height 21
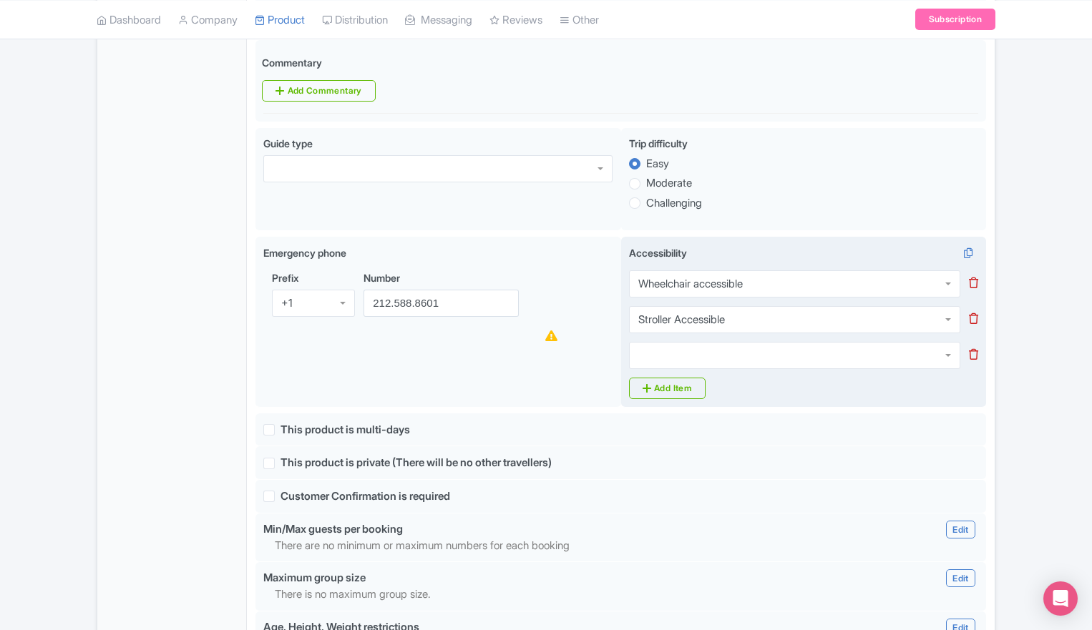
click at [706, 342] on div at bounding box center [794, 355] width 331 height 27
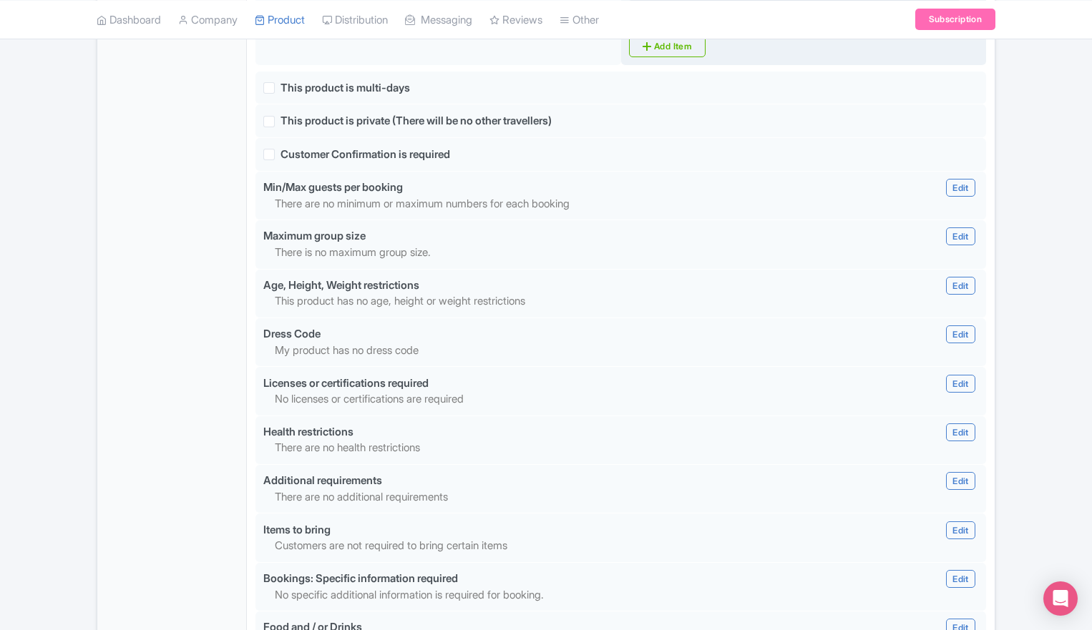
scroll to position [1126, 0]
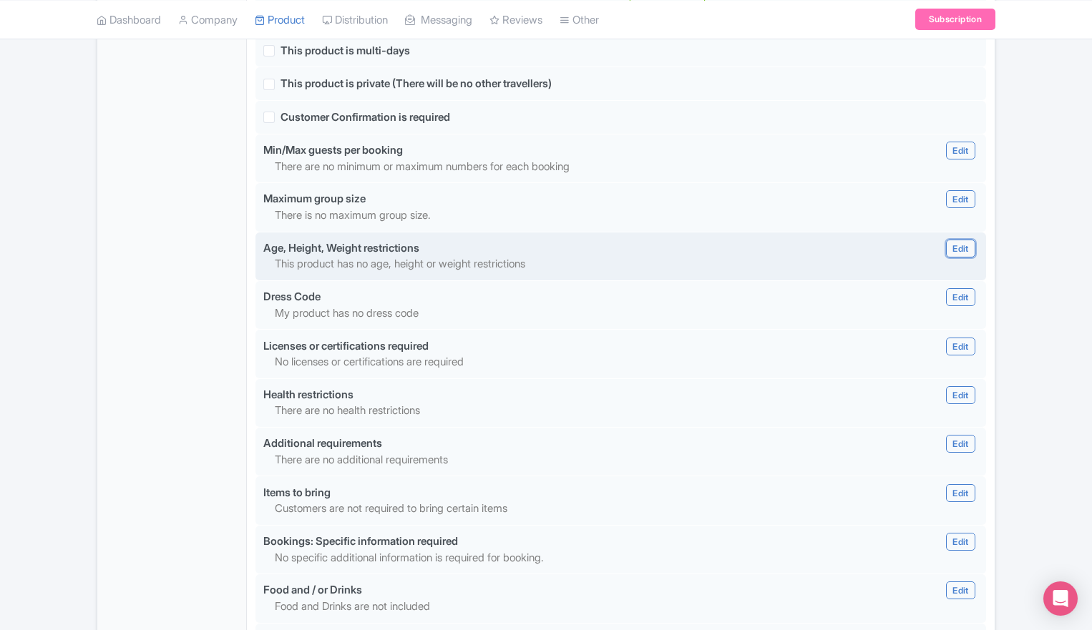
click at [958, 240] on link "Edit" at bounding box center [960, 249] width 29 height 18
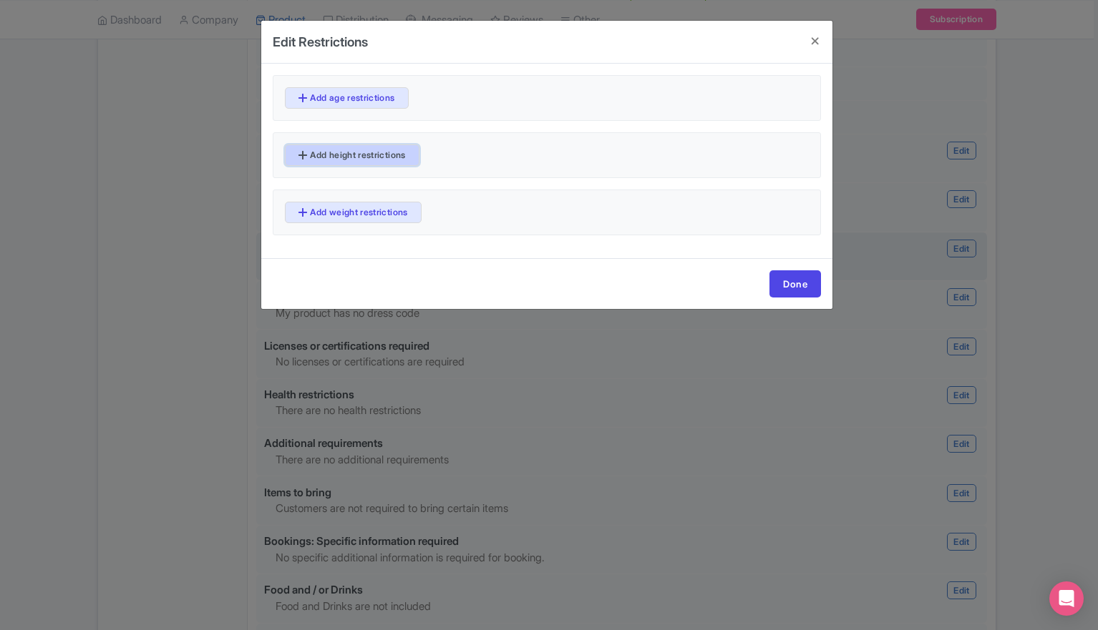
click at [384, 150] on link "Add height restrictions" at bounding box center [352, 155] width 135 height 21
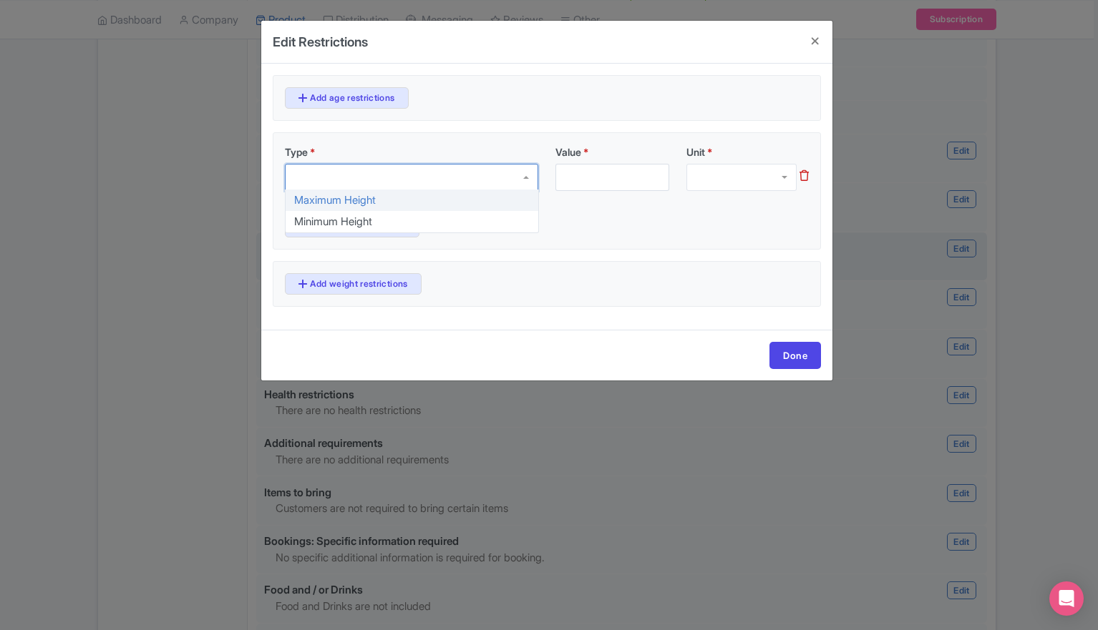
click at [474, 168] on div at bounding box center [411, 177] width 253 height 27
click at [814, 42] on h4 at bounding box center [815, 41] width 34 height 41
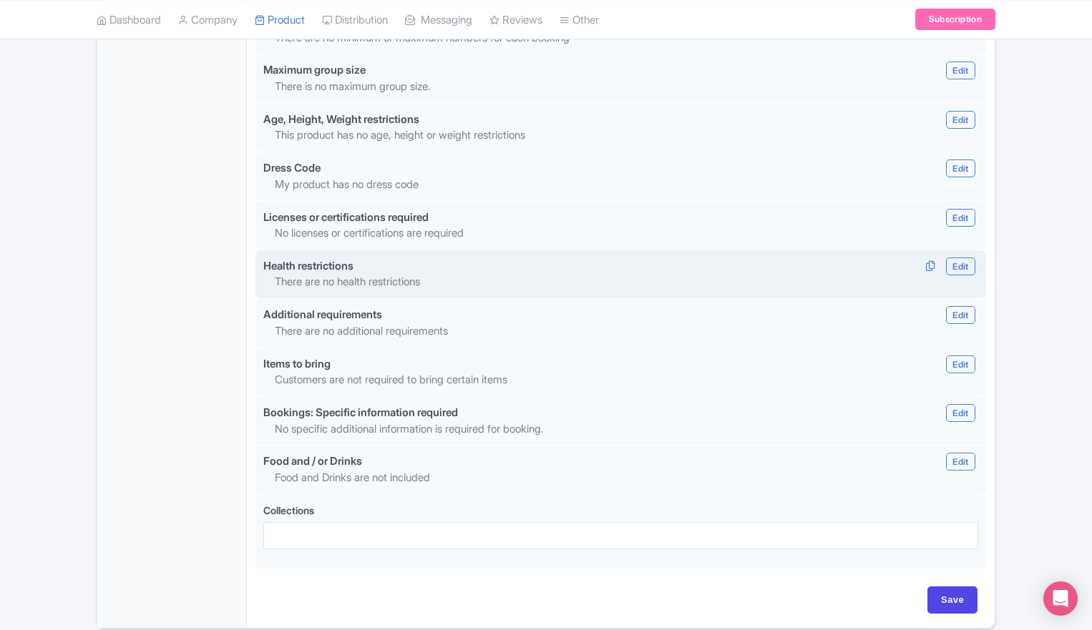
scroll to position [1283, 0]
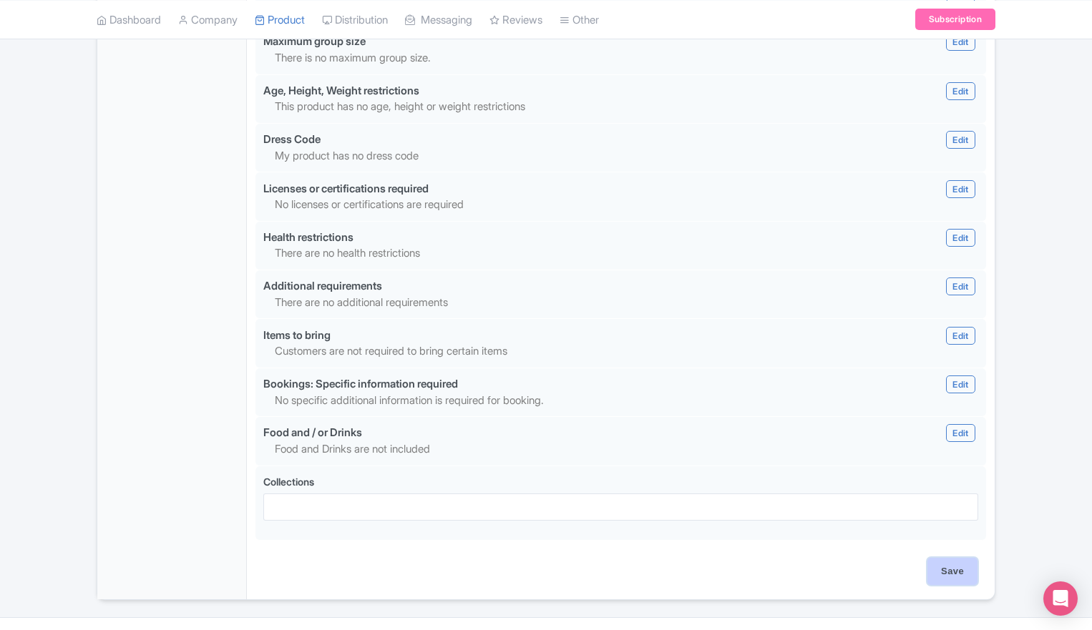
click at [950, 558] on input "Save" at bounding box center [952, 571] width 50 height 27
type input "Update Product"
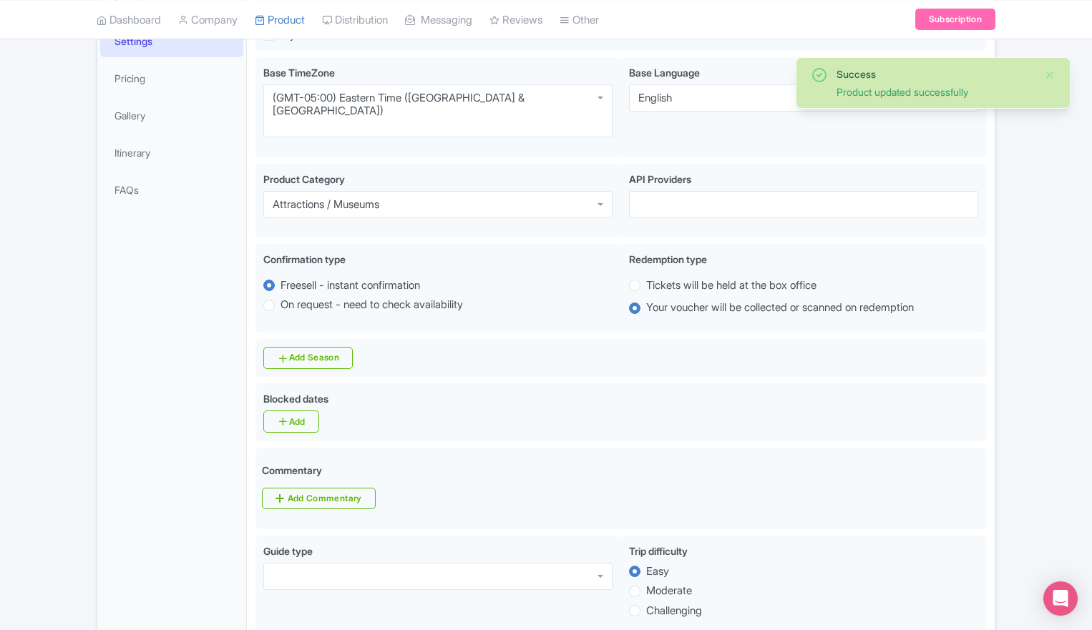
scroll to position [341, 0]
click at [143, 76] on link "Pricing" at bounding box center [171, 76] width 143 height 32
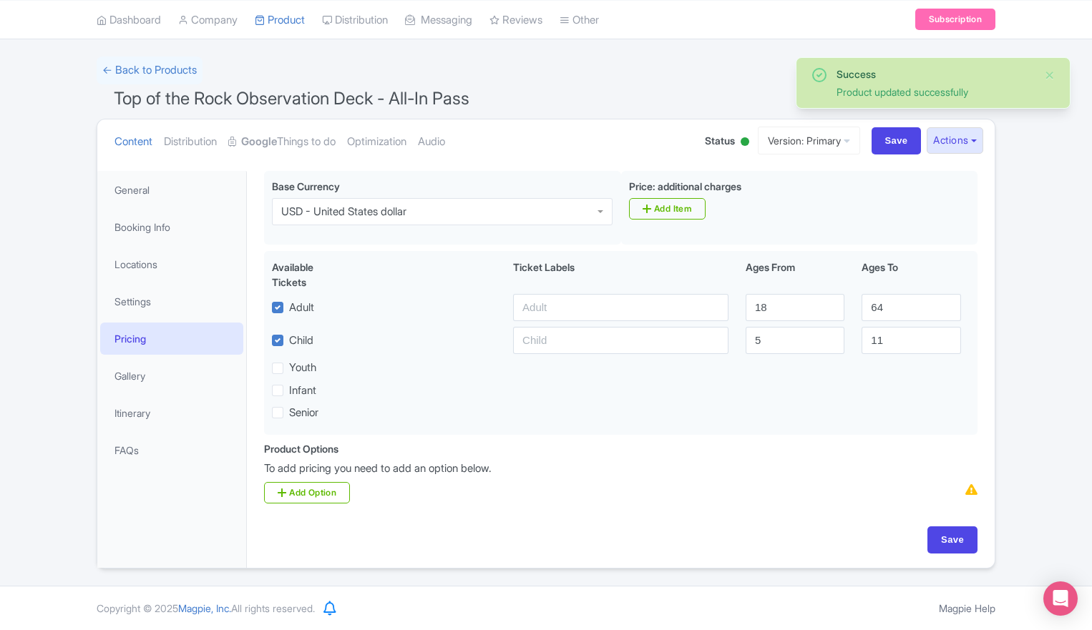
scroll to position [77, 0]
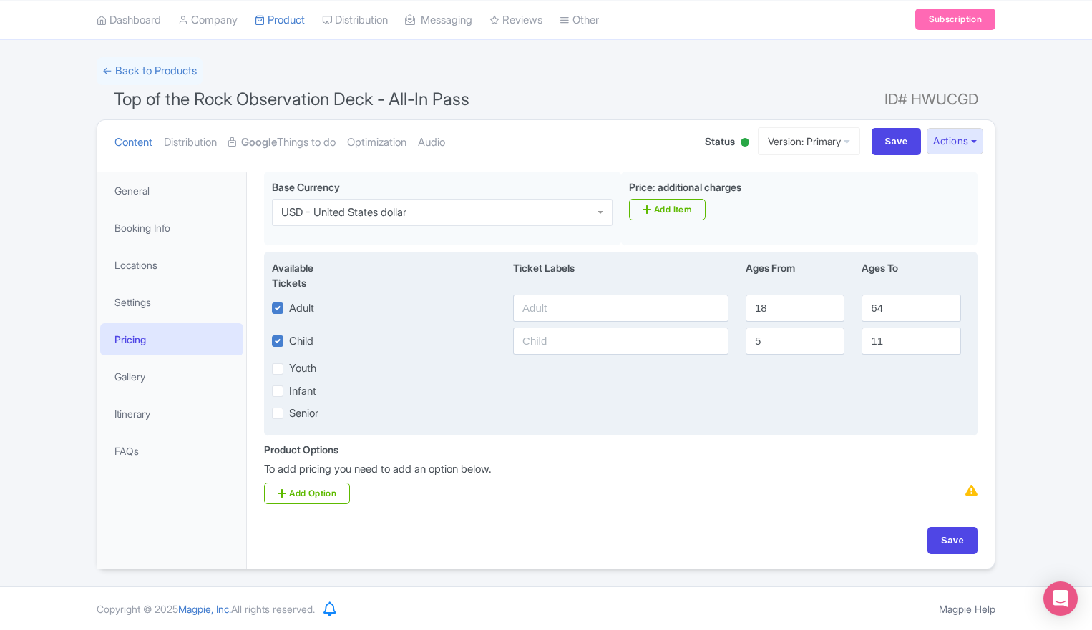
click at [289, 418] on label "Senior" at bounding box center [303, 414] width 29 height 16
click at [289, 414] on input "Senior" at bounding box center [293, 409] width 9 height 9
checkbox input "true"
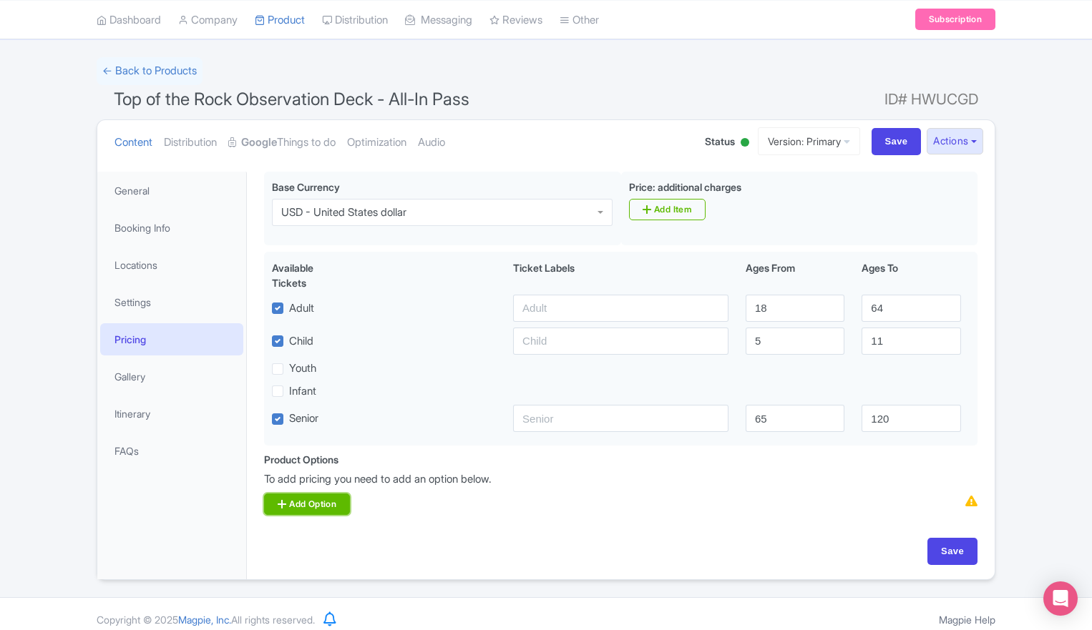
click at [311, 507] on link "Add Option" at bounding box center [307, 504] width 86 height 21
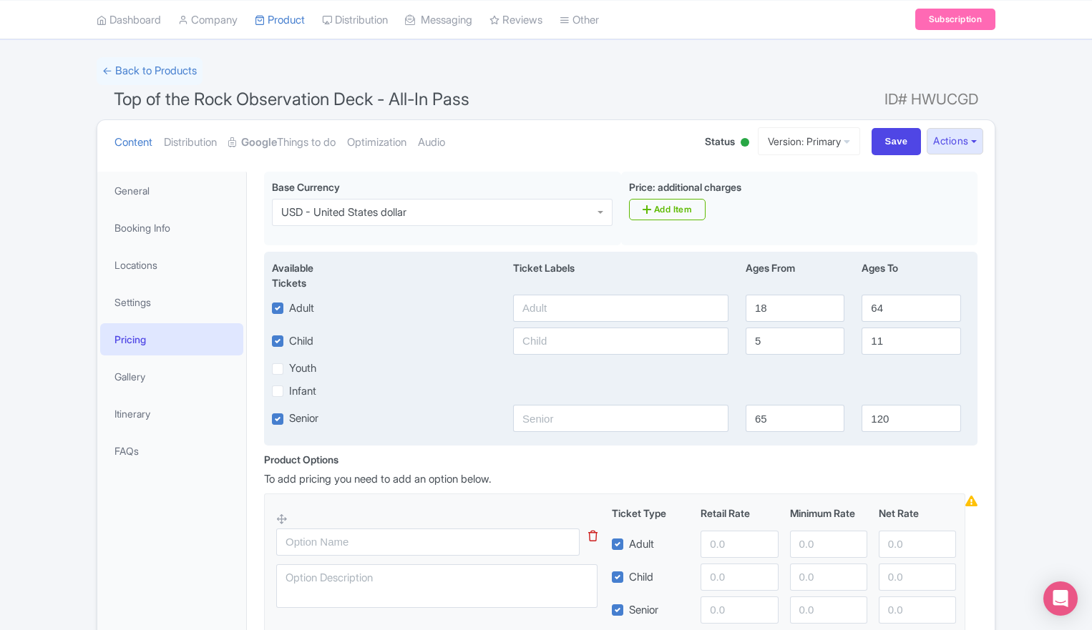
scroll to position [250, 0]
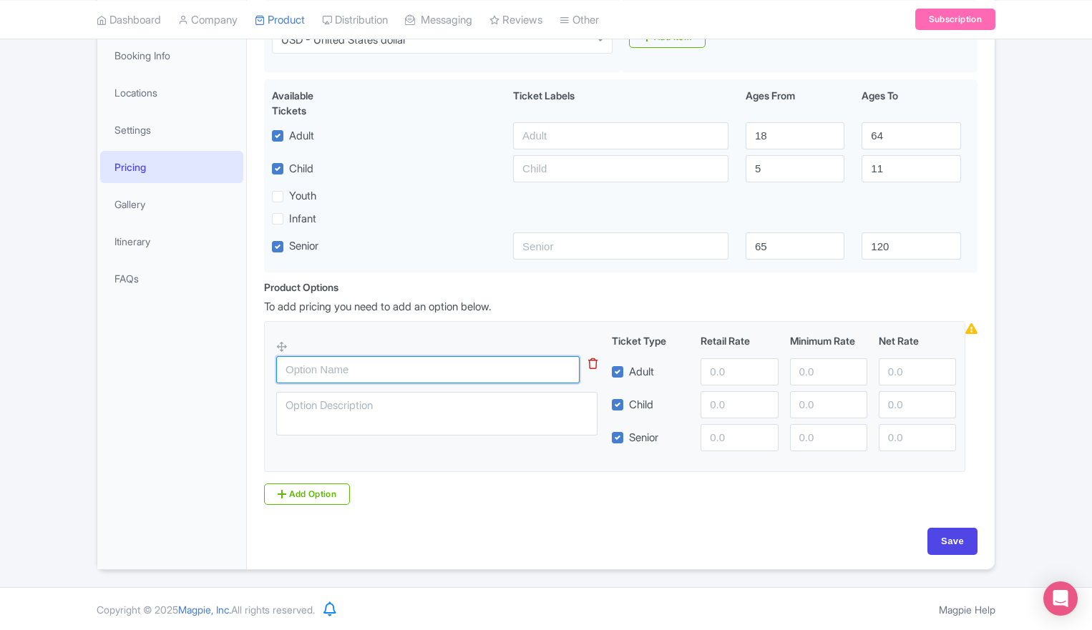
click at [328, 369] on input "text" at bounding box center [427, 369] width 303 height 27
type input "Top of the Rock Observation Deck - All-In Pass"
click at [733, 372] on input "number" at bounding box center [739, 372] width 77 height 27
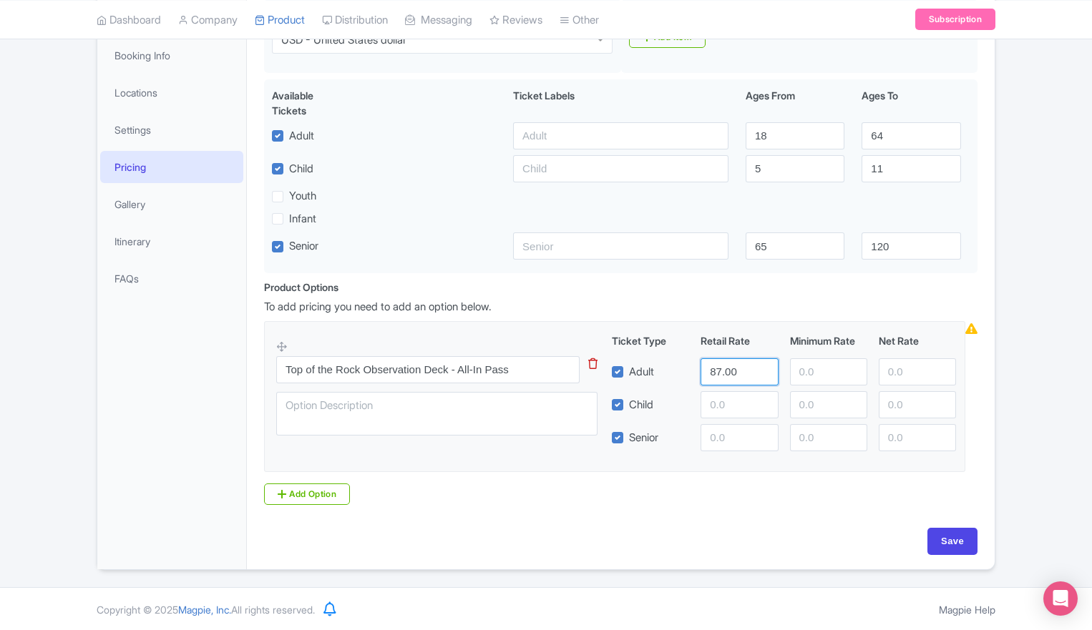
type input "87.00"
click at [716, 409] on input "number" at bounding box center [739, 404] width 77 height 27
type input "81.00"
click at [720, 444] on input "number" at bounding box center [739, 437] width 77 height 27
type input "85.00"
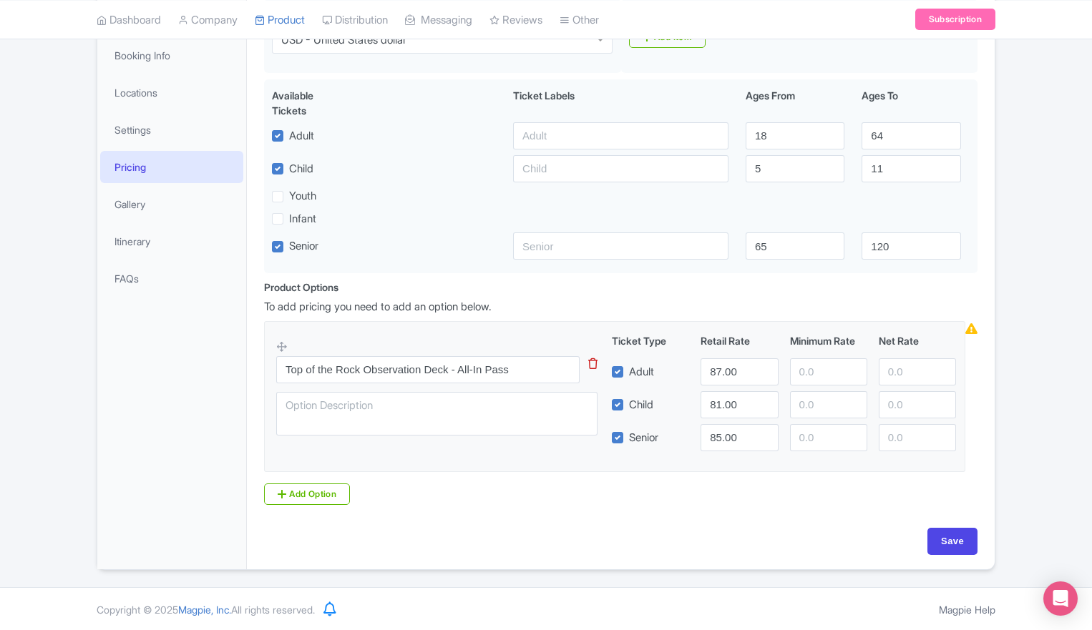
click at [705, 512] on div "Product Options i To add pricing you need to add an option below. Top of the Ro…" at bounding box center [620, 398] width 731 height 237
click at [953, 540] on input "Save" at bounding box center [952, 541] width 50 height 27
type input "Update Product"
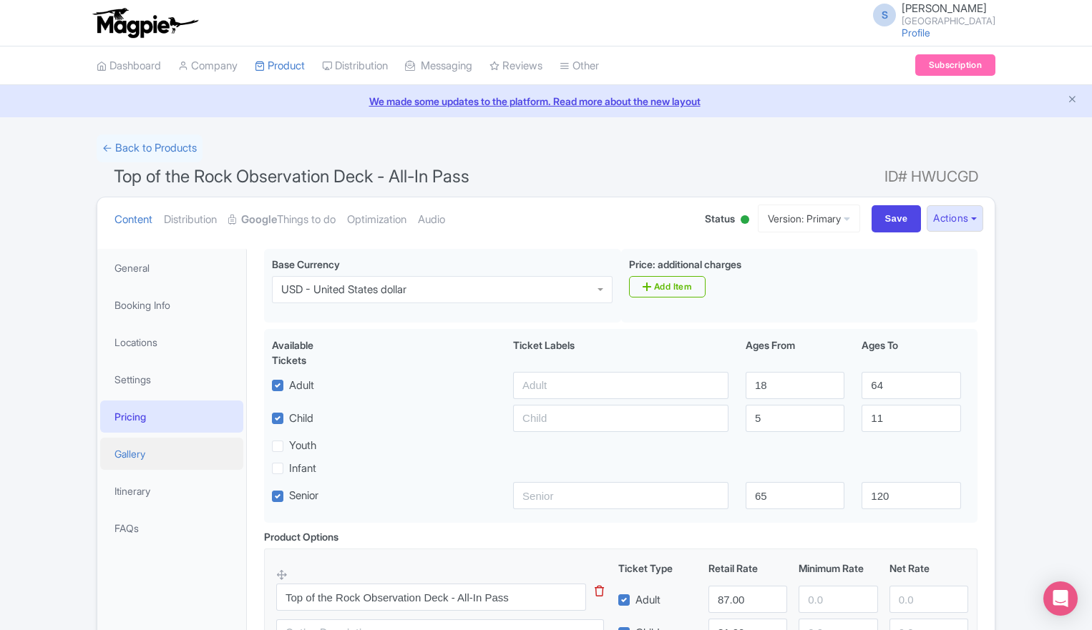
click at [119, 467] on link "Gallery" at bounding box center [171, 454] width 143 height 32
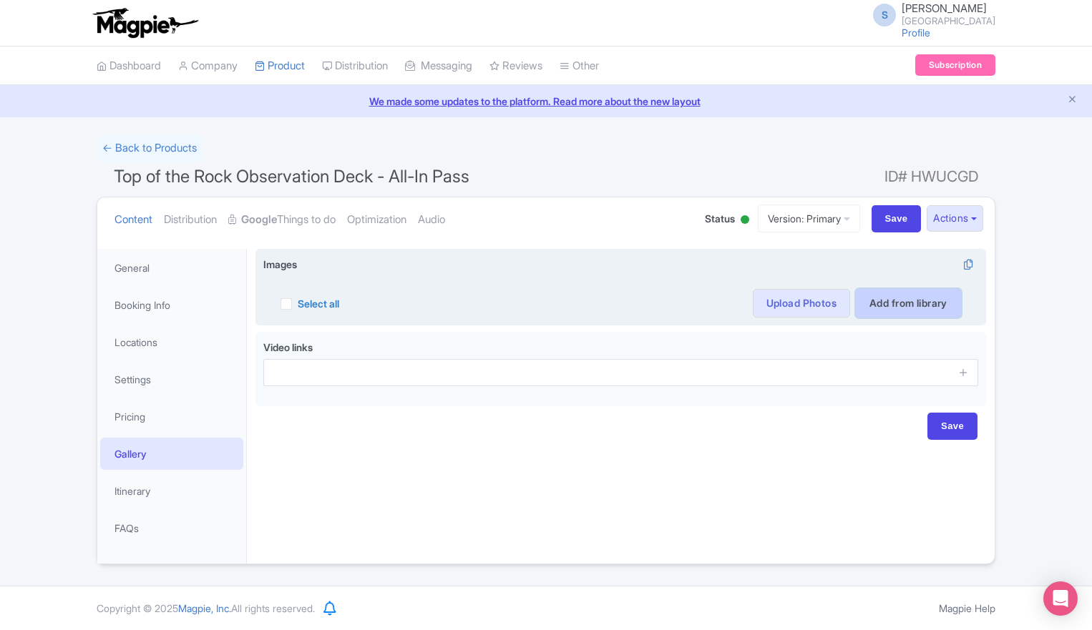
click at [900, 305] on link "Add from library" at bounding box center [908, 303] width 105 height 29
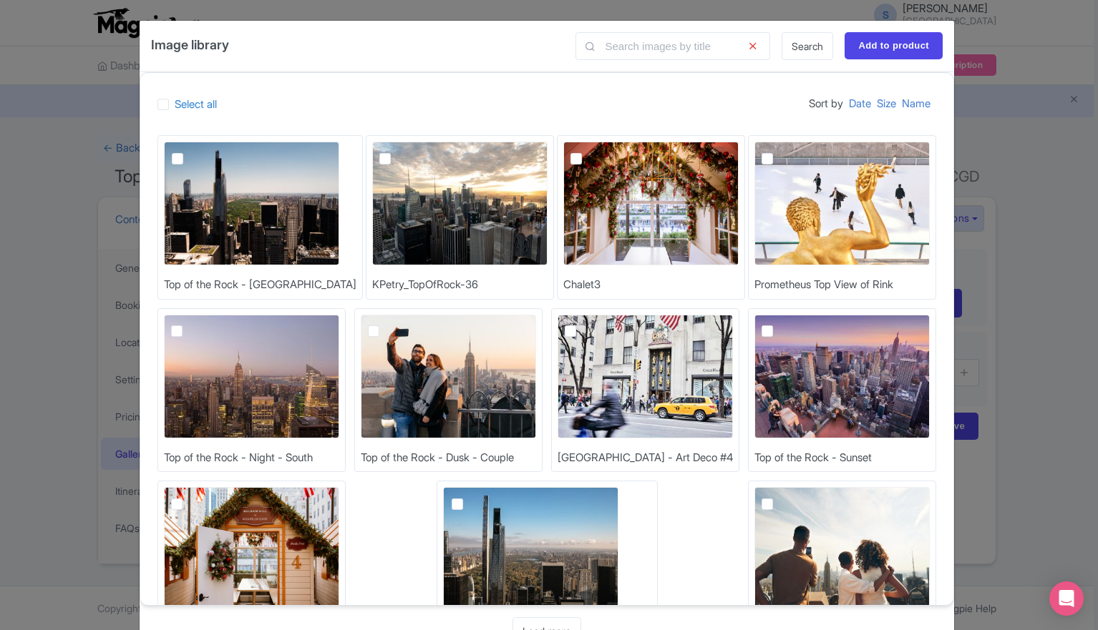
click at [189, 150] on label at bounding box center [189, 150] width 0 height 0
click at [189, 151] on input "checkbox" at bounding box center [193, 146] width 9 height 9
checkbox input "true"
click at [396, 150] on label at bounding box center [396, 150] width 0 height 0
click at [396, 151] on input "checkbox" at bounding box center [400, 146] width 9 height 9
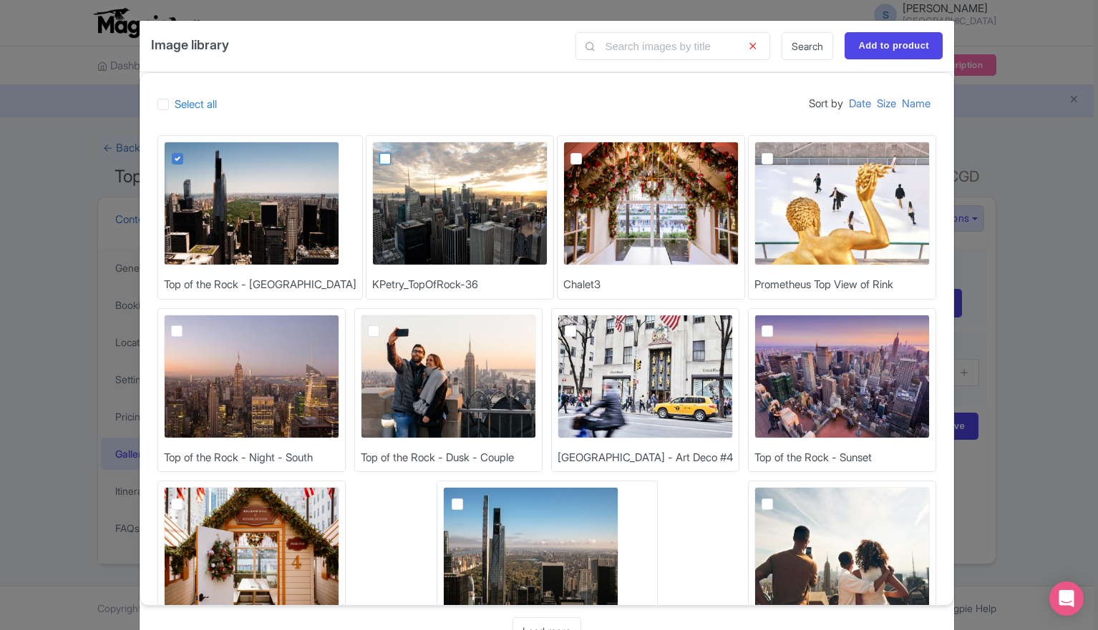
checkbox input "true"
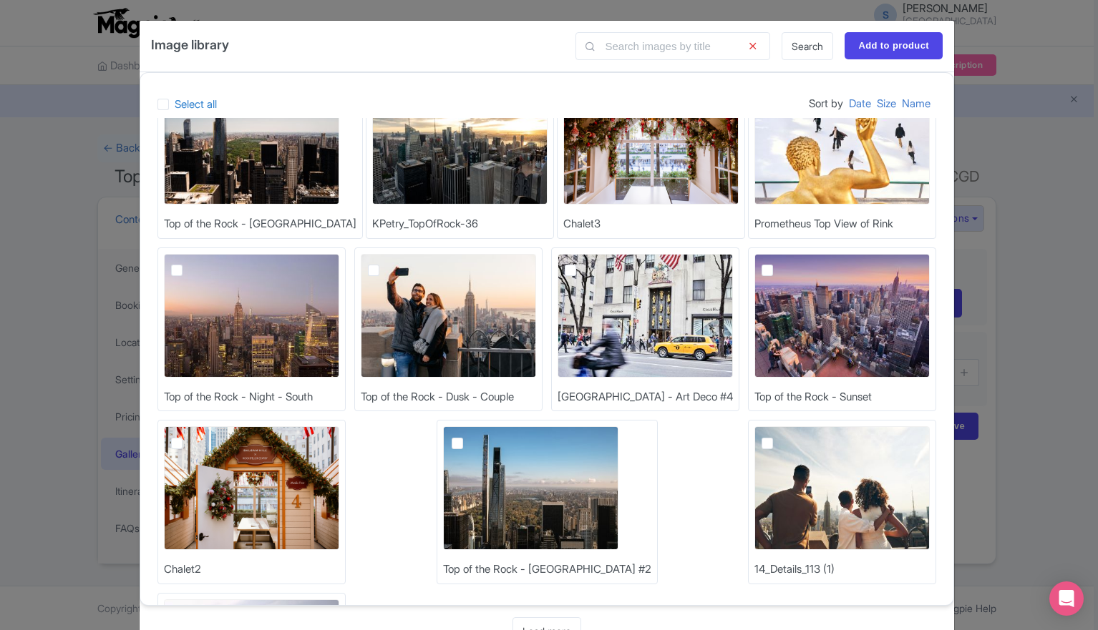
click at [188, 263] on label at bounding box center [188, 263] width 0 height 0
click at [188, 263] on input "checkbox" at bounding box center [192, 258] width 9 height 9
checkbox input "true"
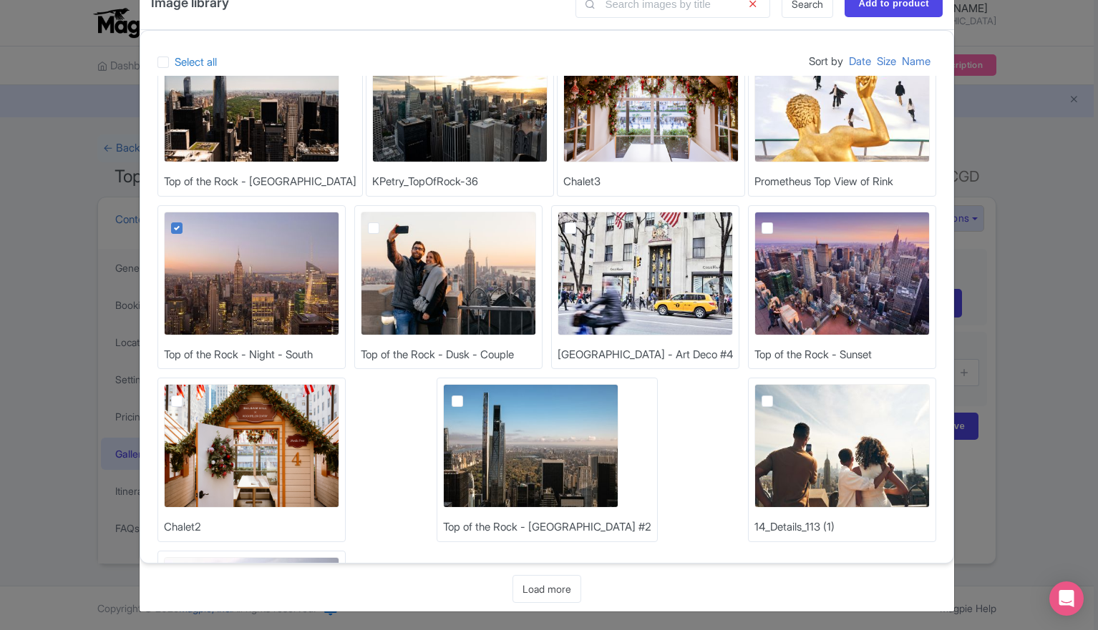
click at [188, 566] on label at bounding box center [188, 566] width 0 height 0
click at [198, 557] on input "checkbox" at bounding box center [192, 561] width 9 height 9
checkbox input "true"
click at [552, 593] on link "Load more" at bounding box center [546, 589] width 69 height 28
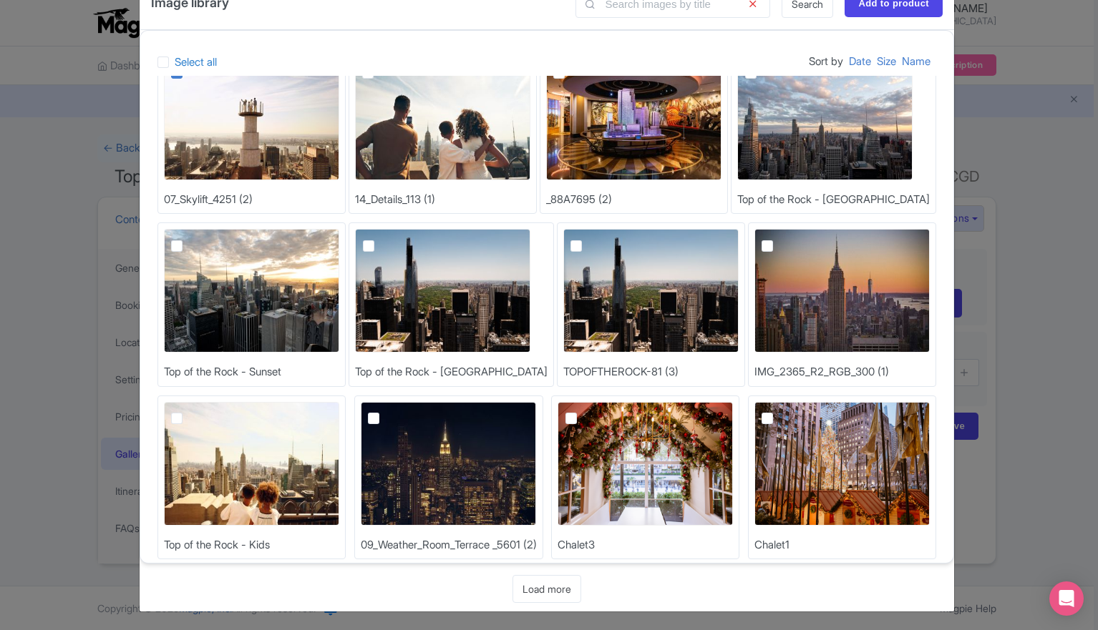
scroll to position [578, 0]
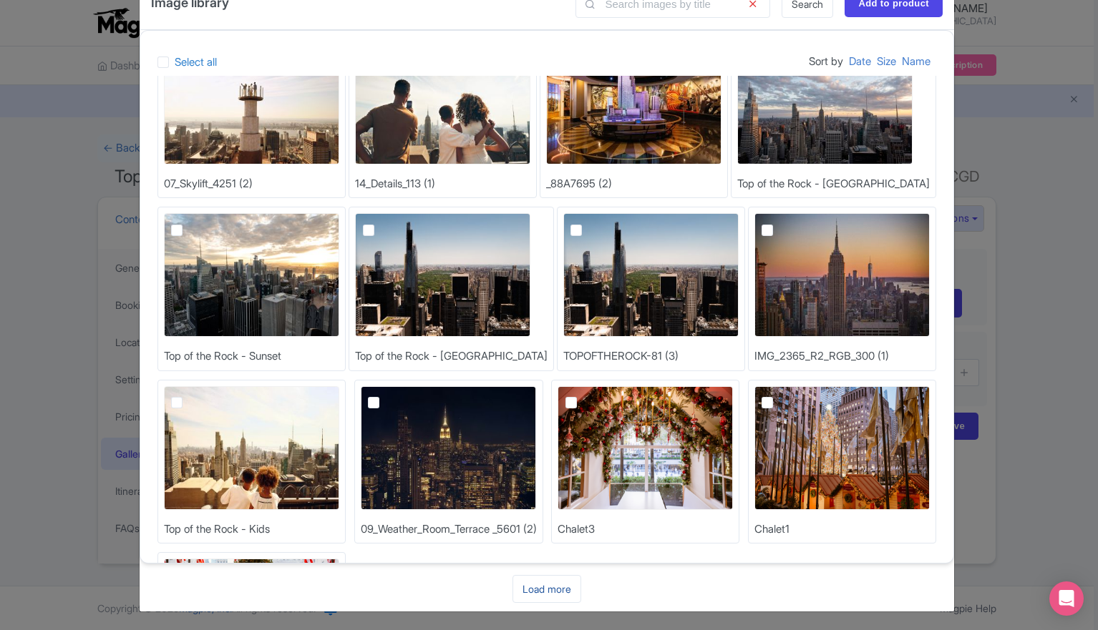
click at [550, 585] on link "Load more" at bounding box center [546, 589] width 69 height 28
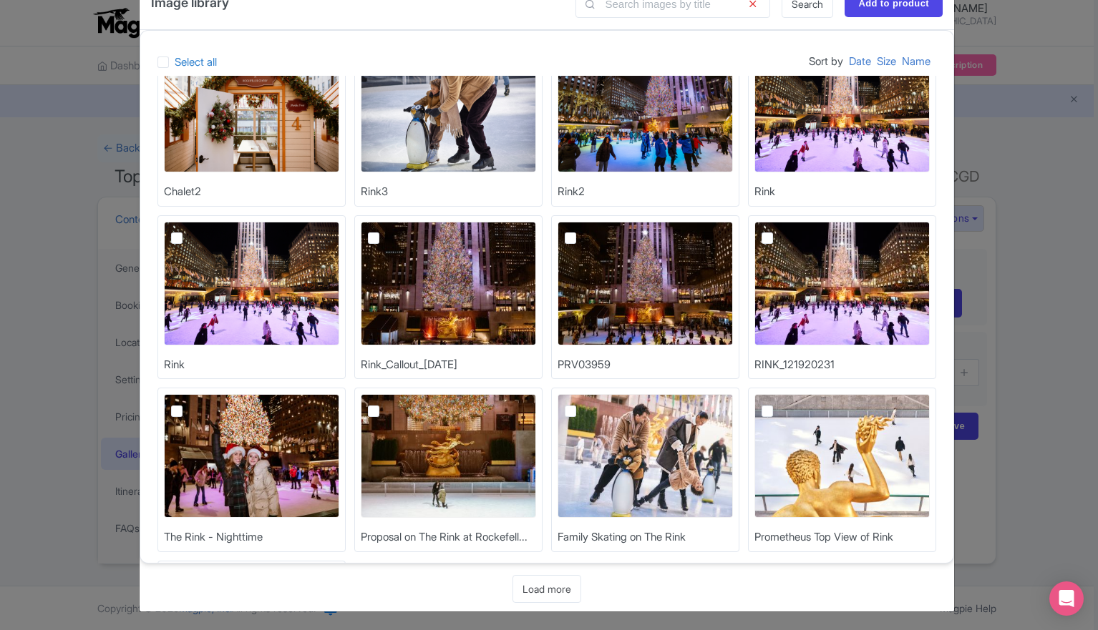
scroll to position [1095, 0]
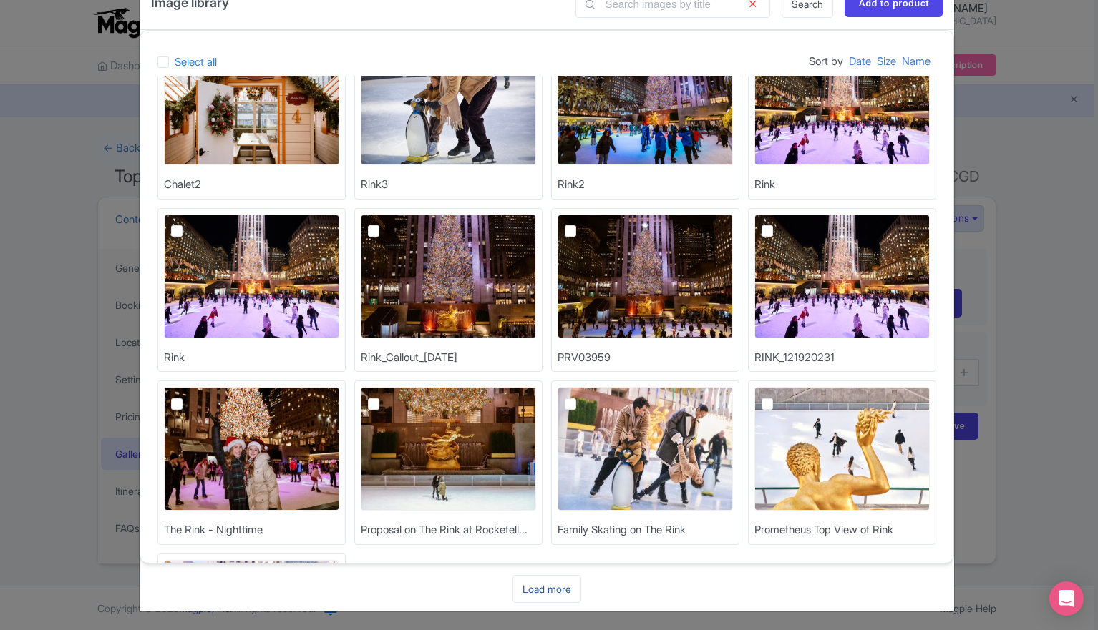
click at [525, 590] on link "Load more" at bounding box center [546, 589] width 69 height 28
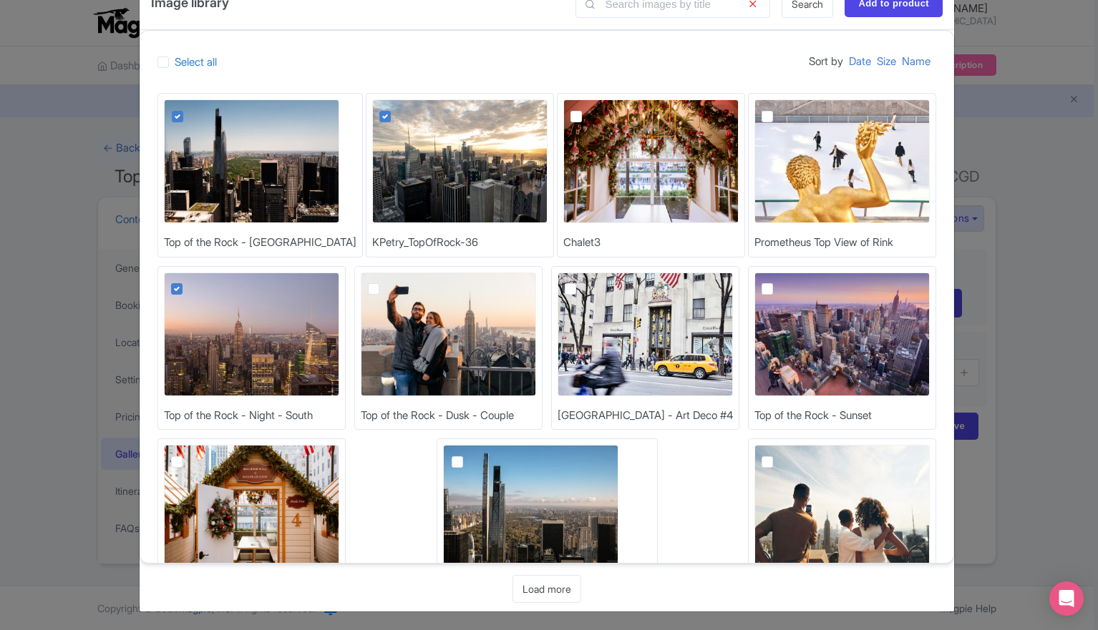
scroll to position [0, 0]
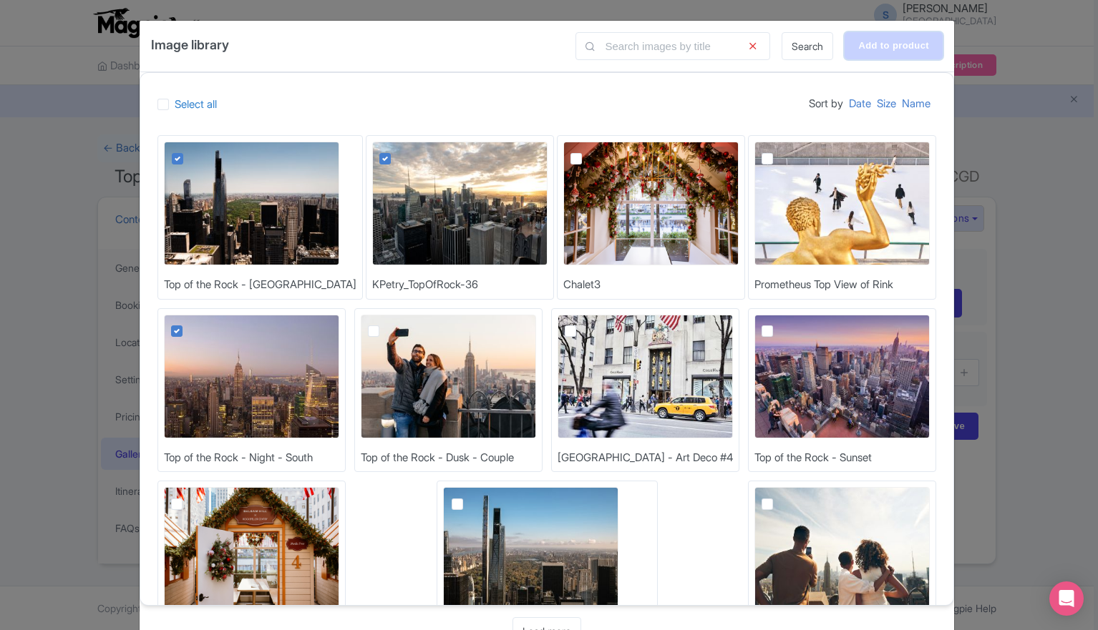
click at [886, 44] on input "Add to product" at bounding box center [893, 45] width 98 height 27
type input "Adding..."
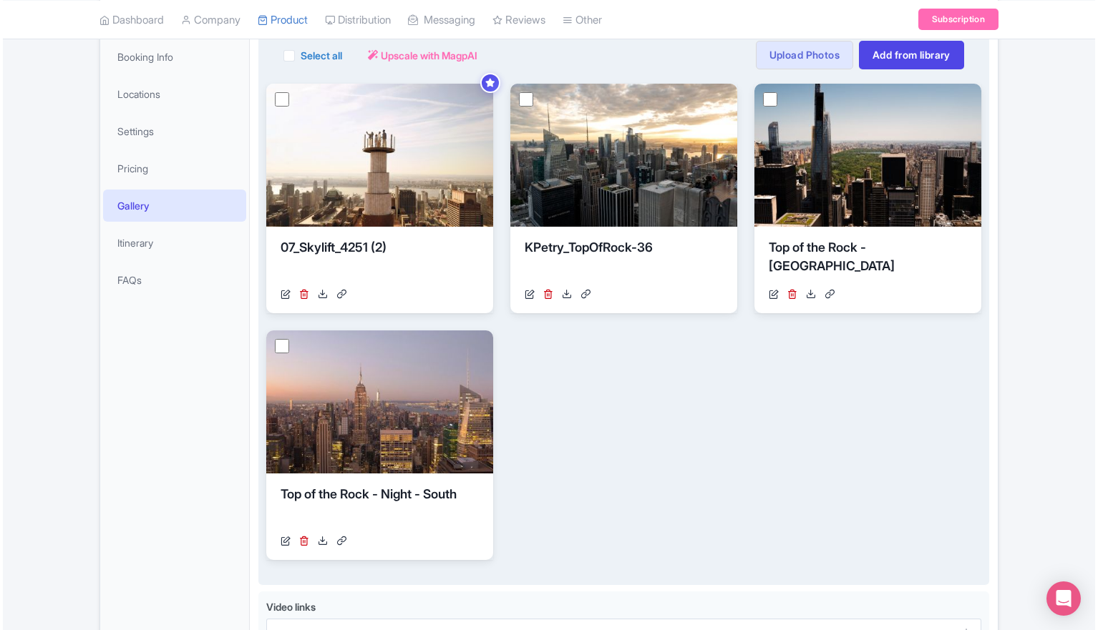
scroll to position [76, 0]
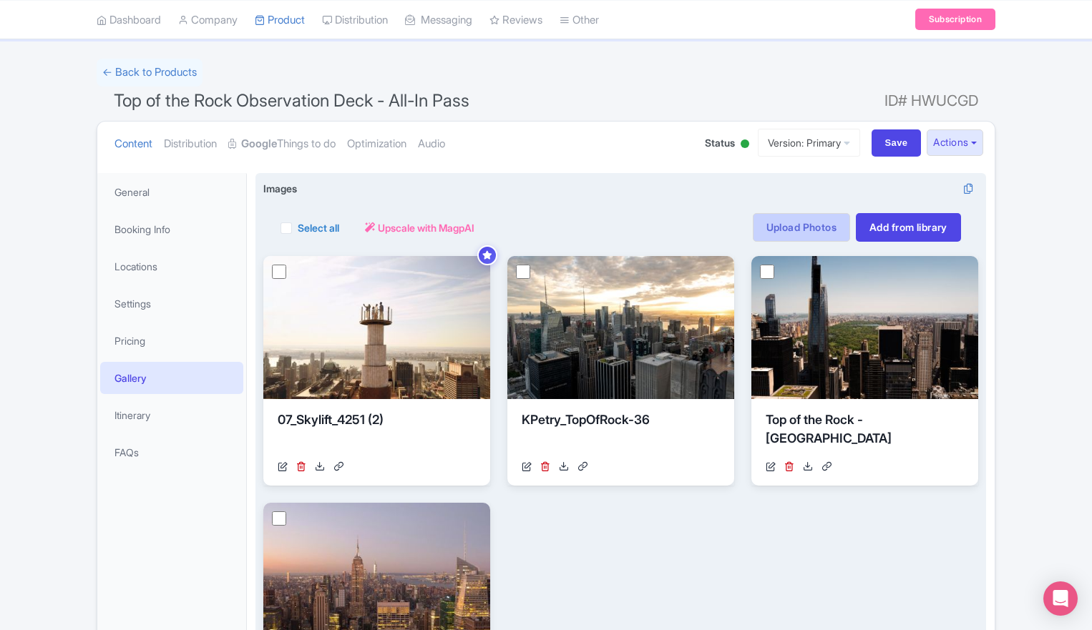
click at [811, 225] on link "Upload Photos" at bounding box center [801, 227] width 97 height 29
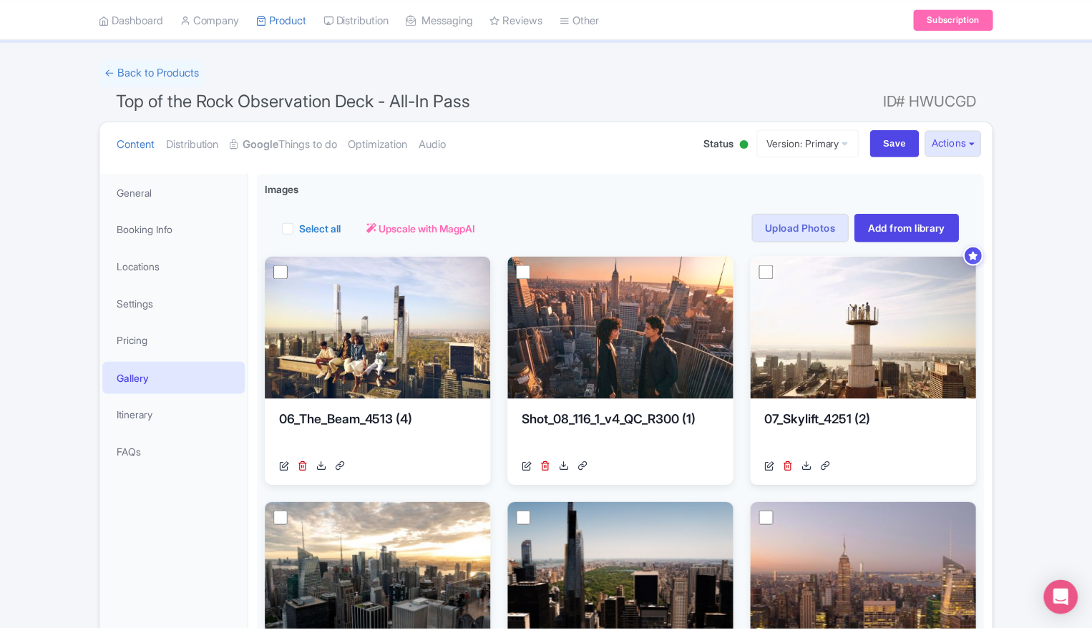
scroll to position [248, 0]
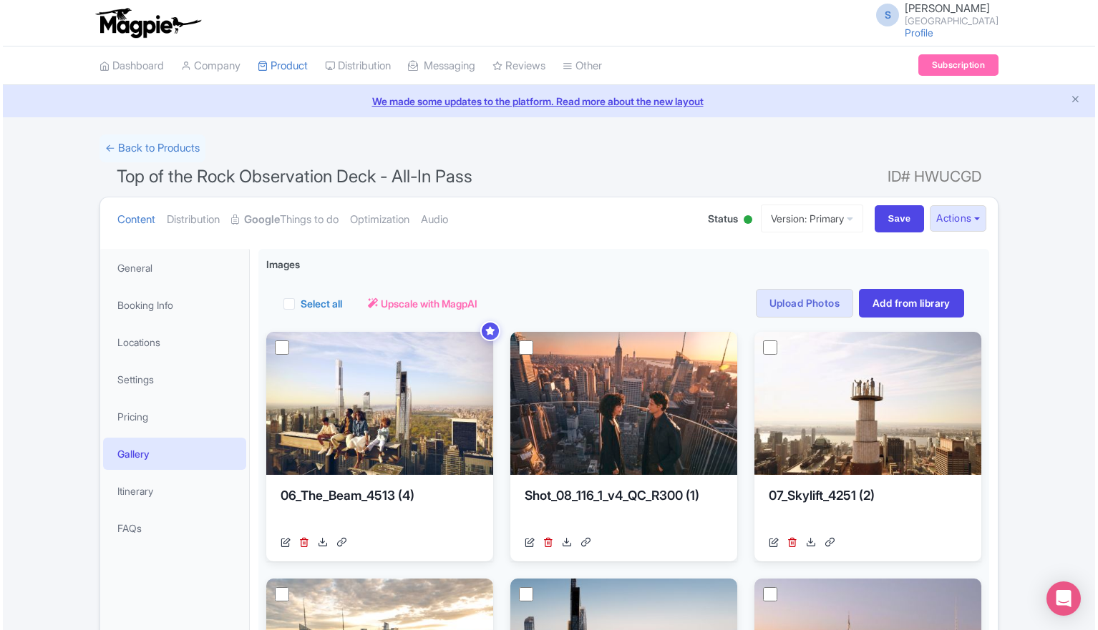
scroll to position [98, 0]
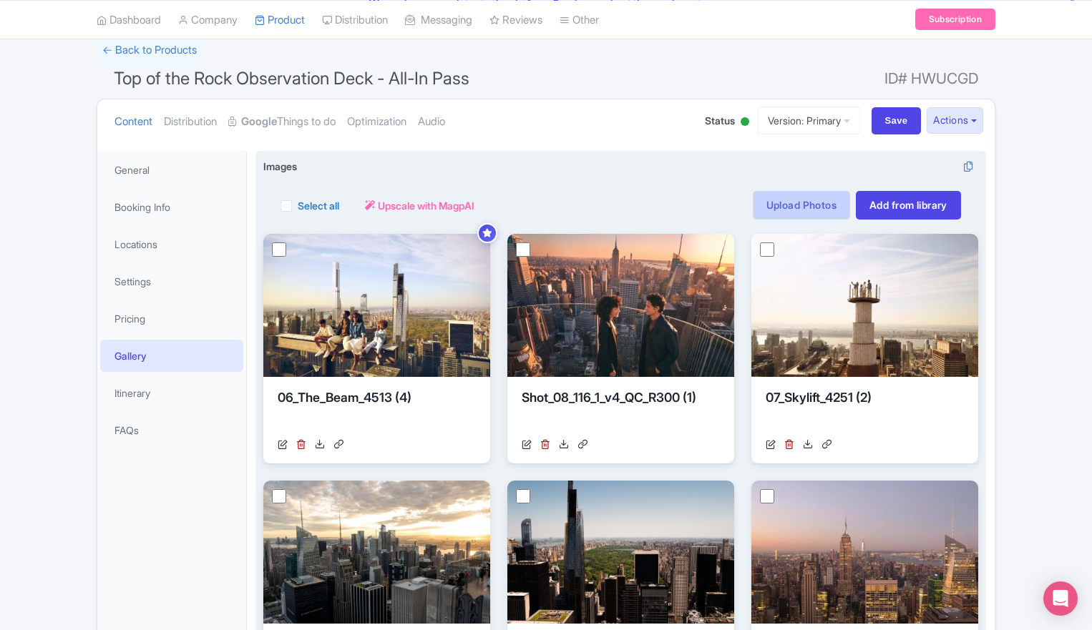
click at [789, 203] on link "Upload Photos" at bounding box center [801, 205] width 97 height 29
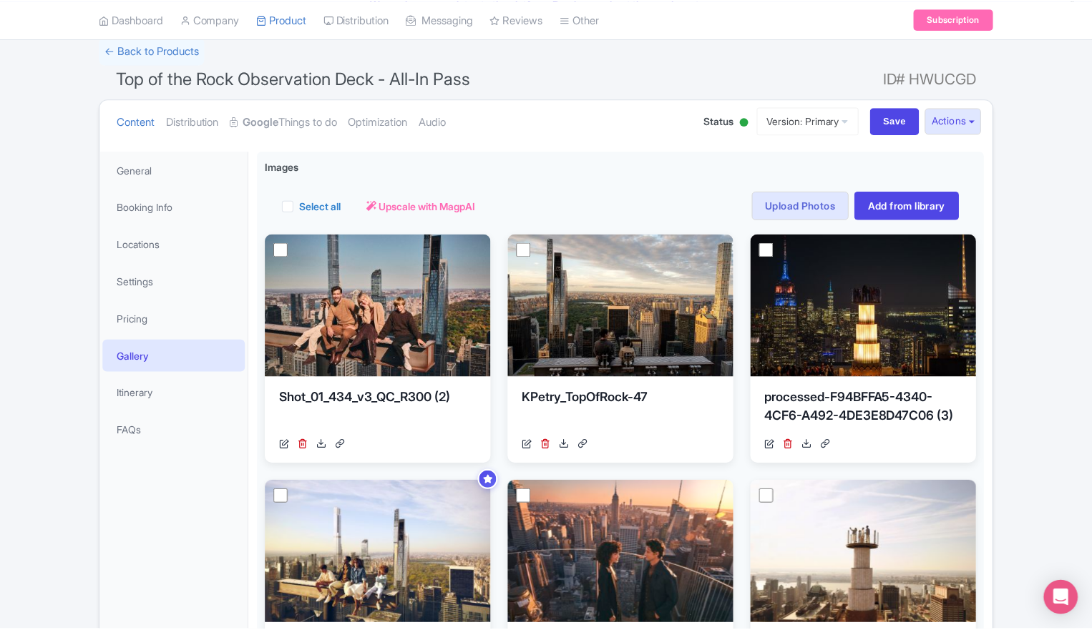
scroll to position [248, 0]
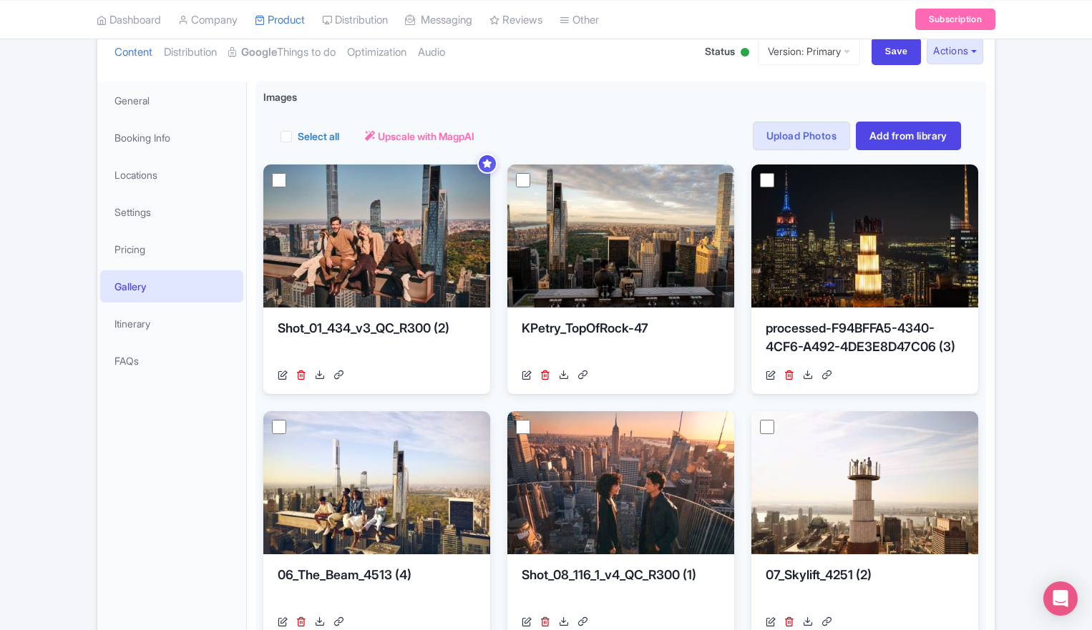
scroll to position [163, 0]
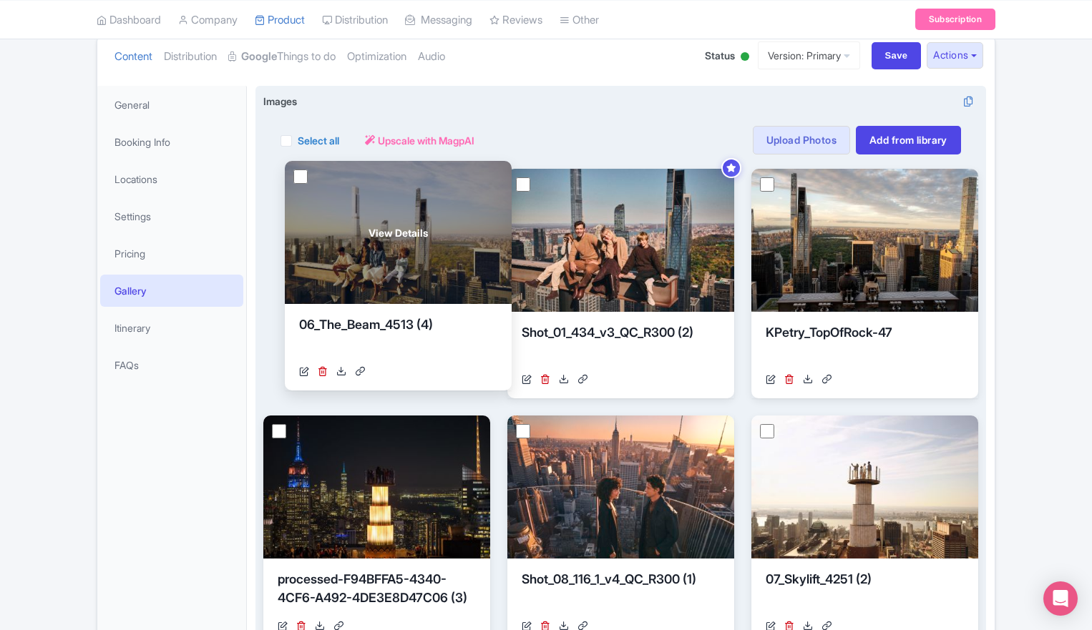
drag, startPoint x: 369, startPoint y: 484, endPoint x: 389, endPoint y: 232, distance: 253.5
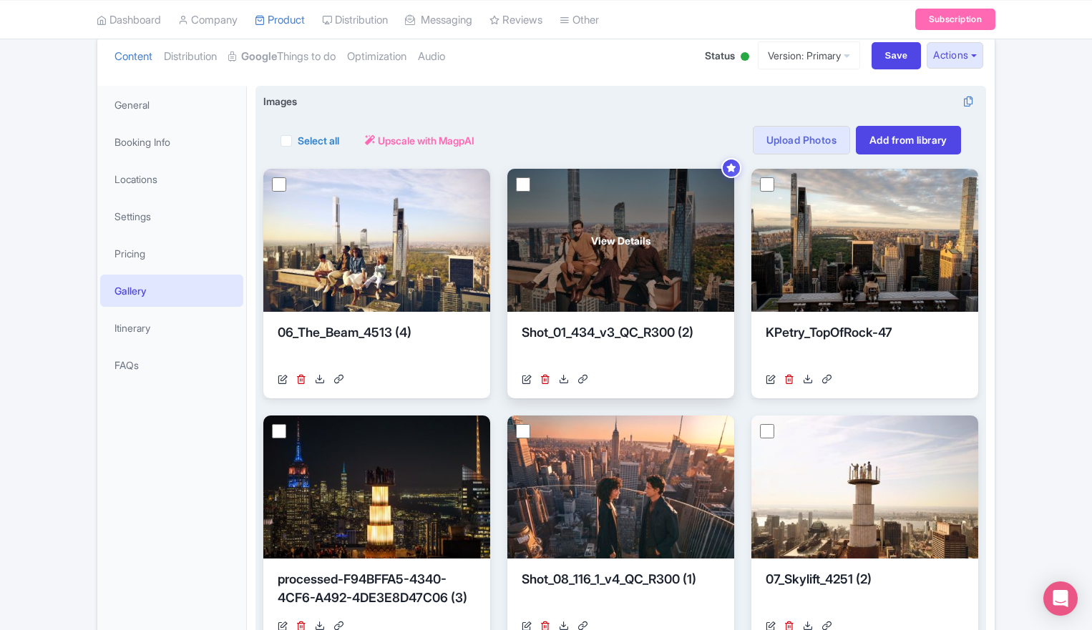
scroll to position [212, 0]
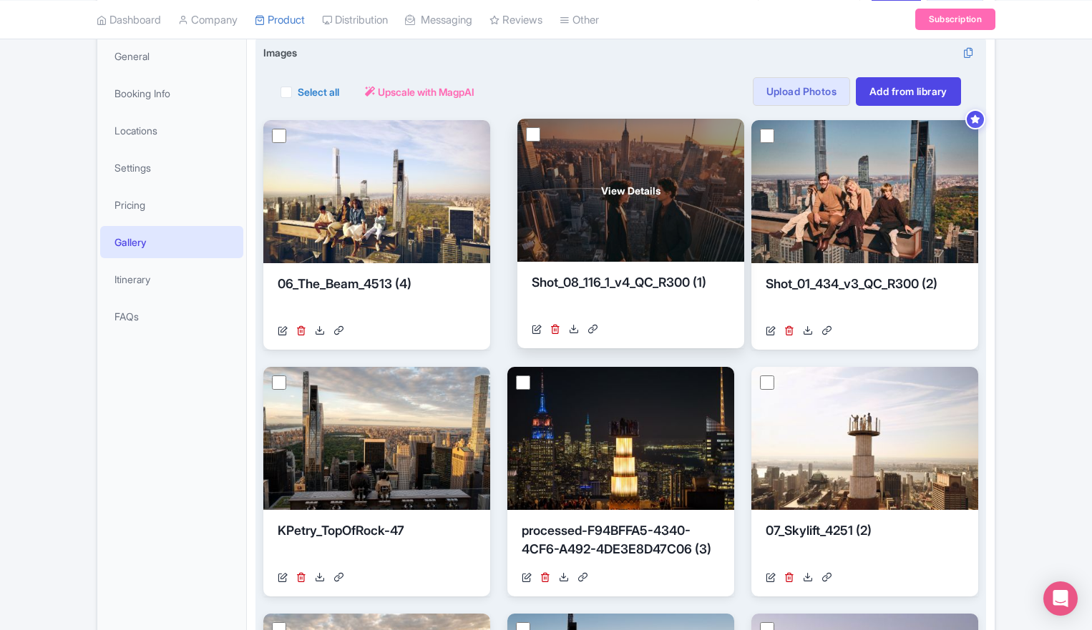
drag, startPoint x: 614, startPoint y: 457, endPoint x: 623, endPoint y: 205, distance: 252.1
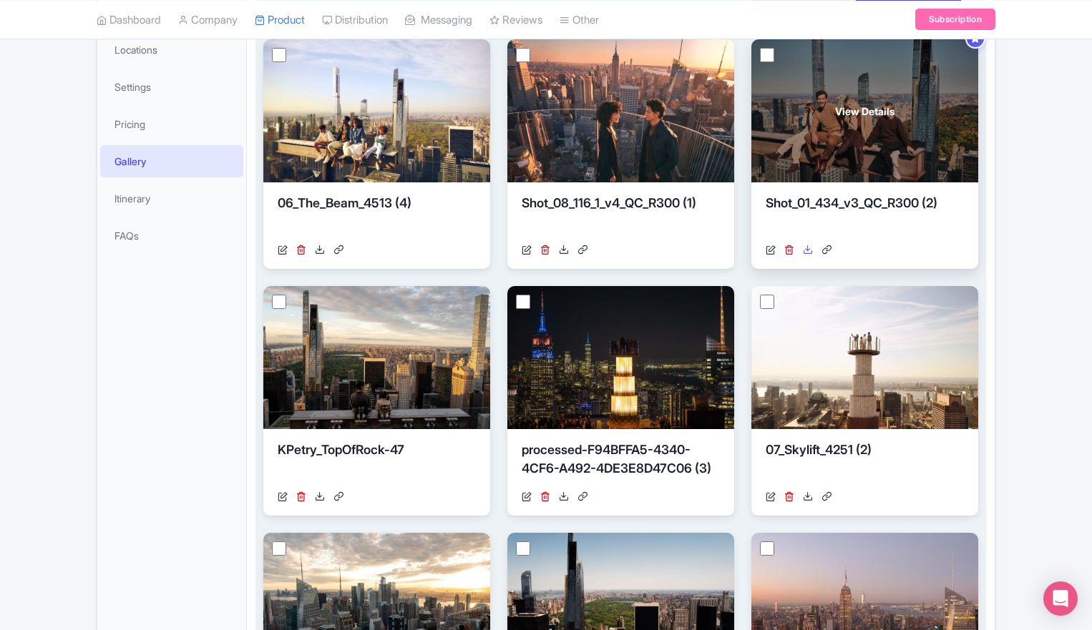
scroll to position [293, 0]
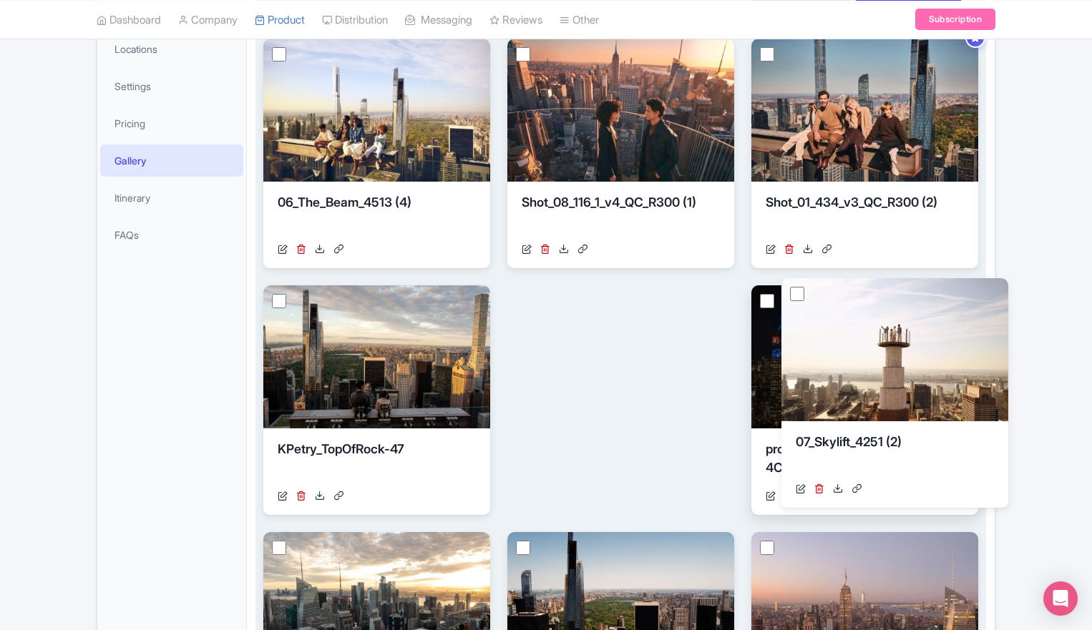
drag, startPoint x: 874, startPoint y: 341, endPoint x: 915, endPoint y: 351, distance: 42.0
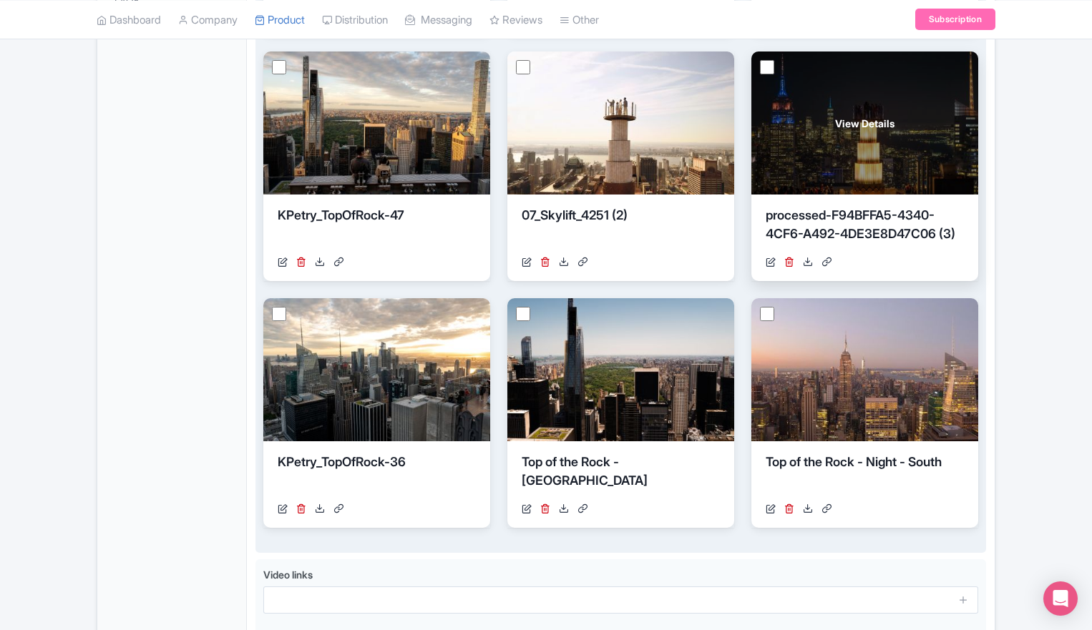
scroll to position [532, 0]
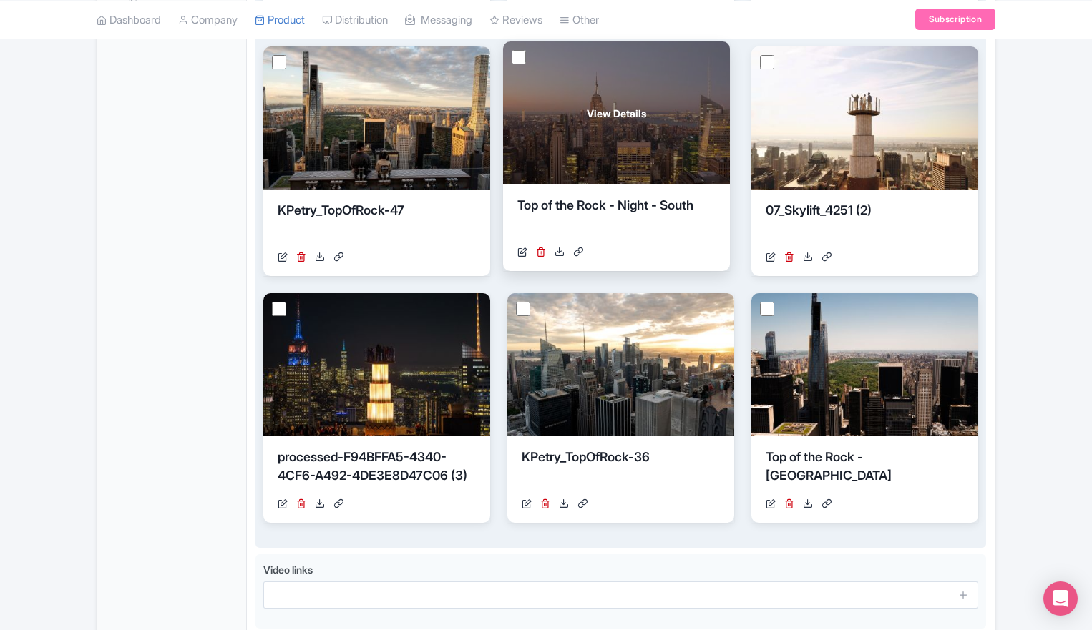
drag, startPoint x: 855, startPoint y: 367, endPoint x: 607, endPoint y: 120, distance: 350.7
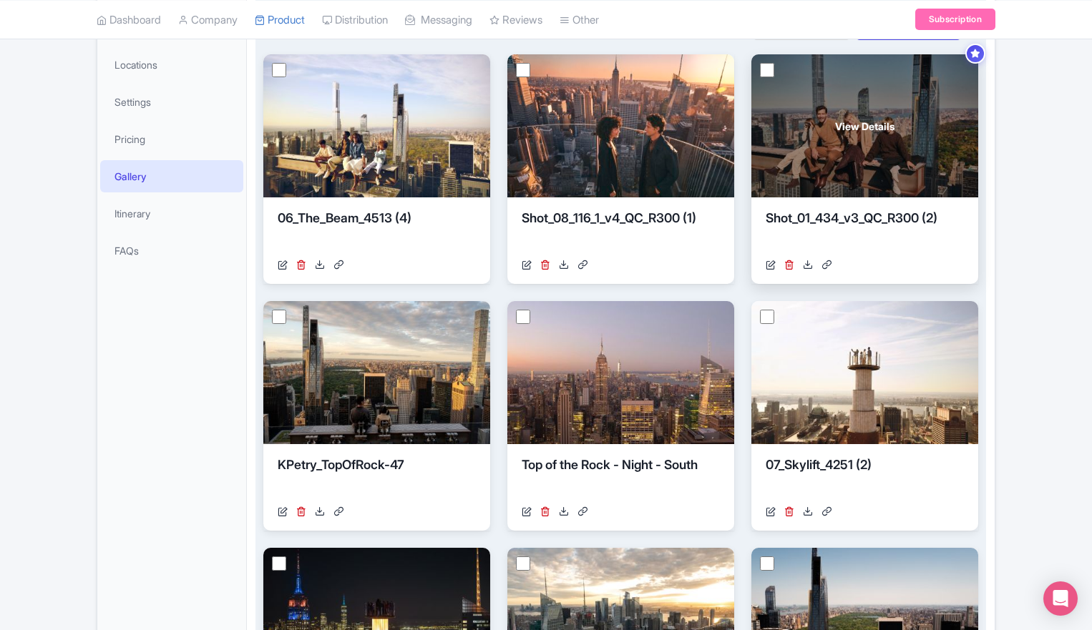
scroll to position [278, 0]
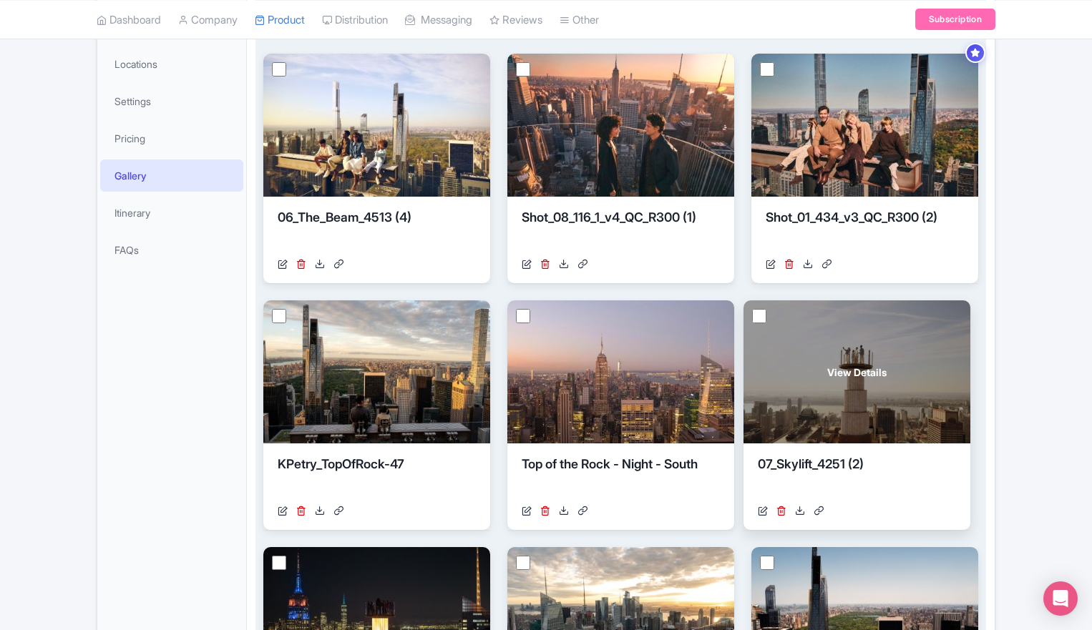
drag, startPoint x: 849, startPoint y: 410, endPoint x: 836, endPoint y: 410, distance: 13.6
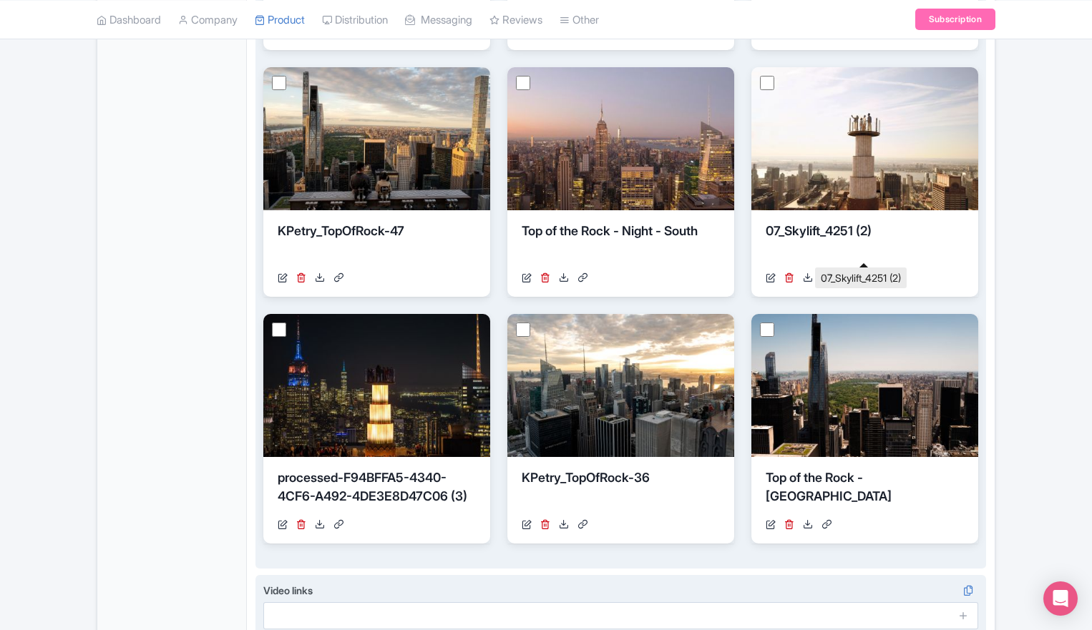
scroll to position [638, 0]
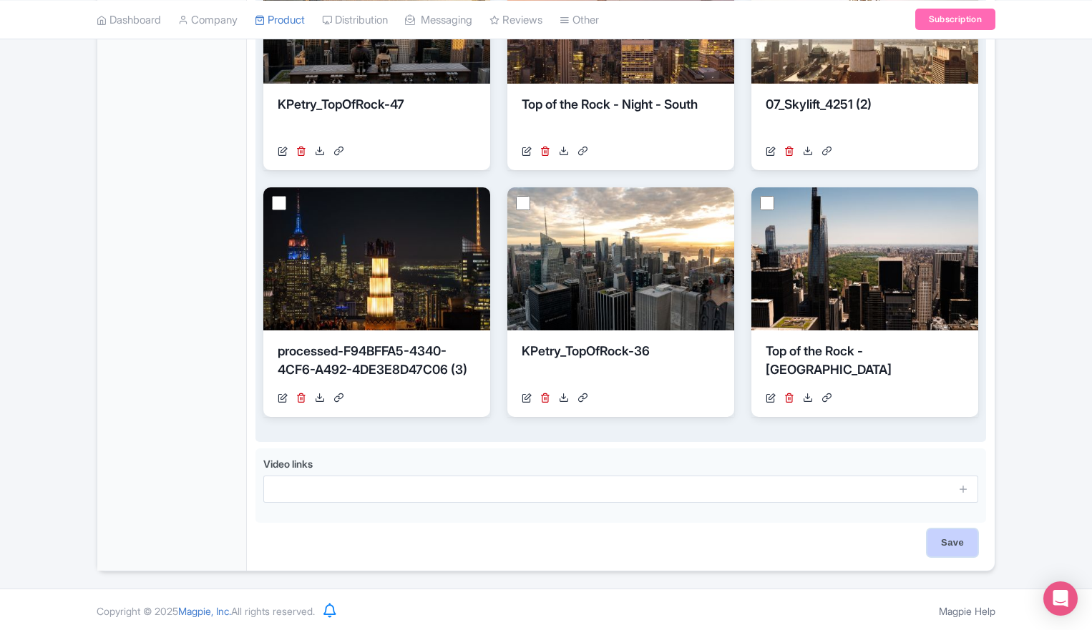
click at [951, 539] on input "Save" at bounding box center [952, 543] width 50 height 27
type input "Saving..."
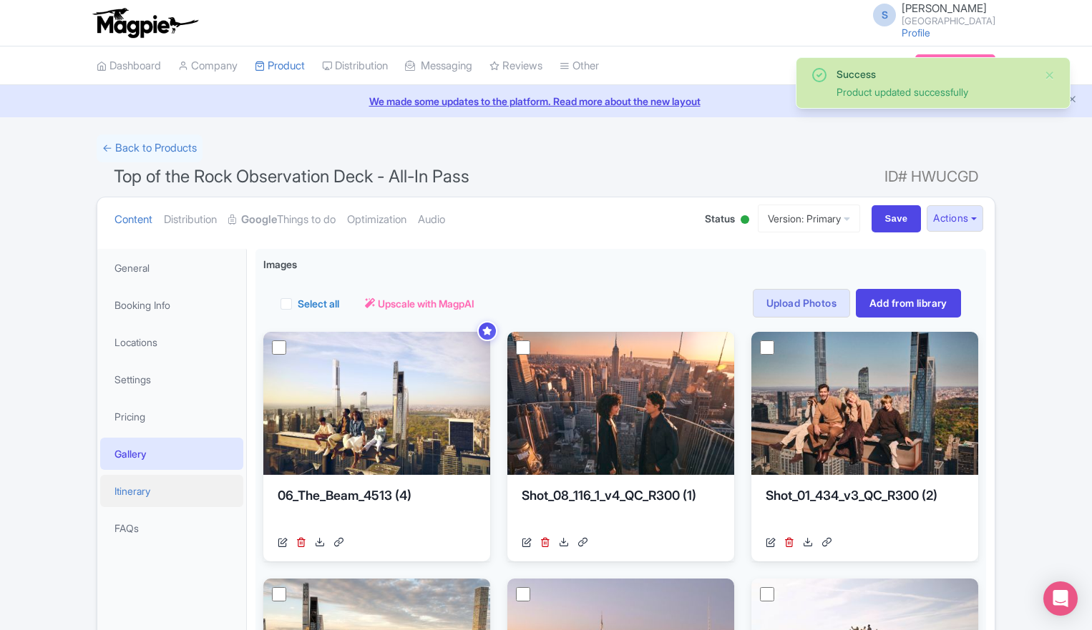
click at [150, 503] on link "Itinerary" at bounding box center [171, 491] width 143 height 32
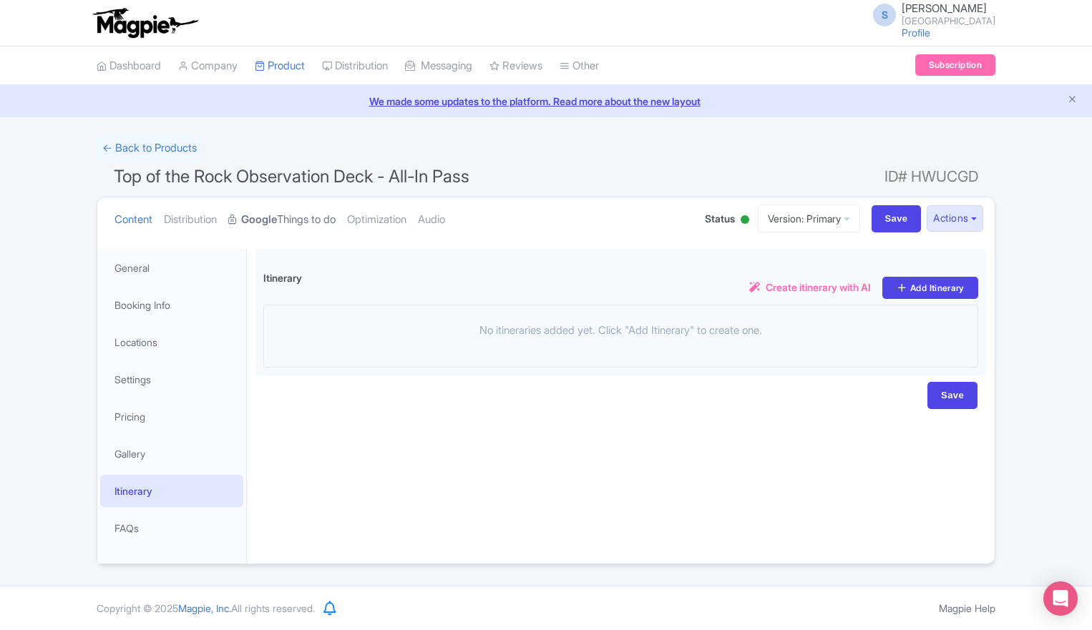
click at [293, 217] on link "Google Things to do" at bounding box center [281, 220] width 107 height 45
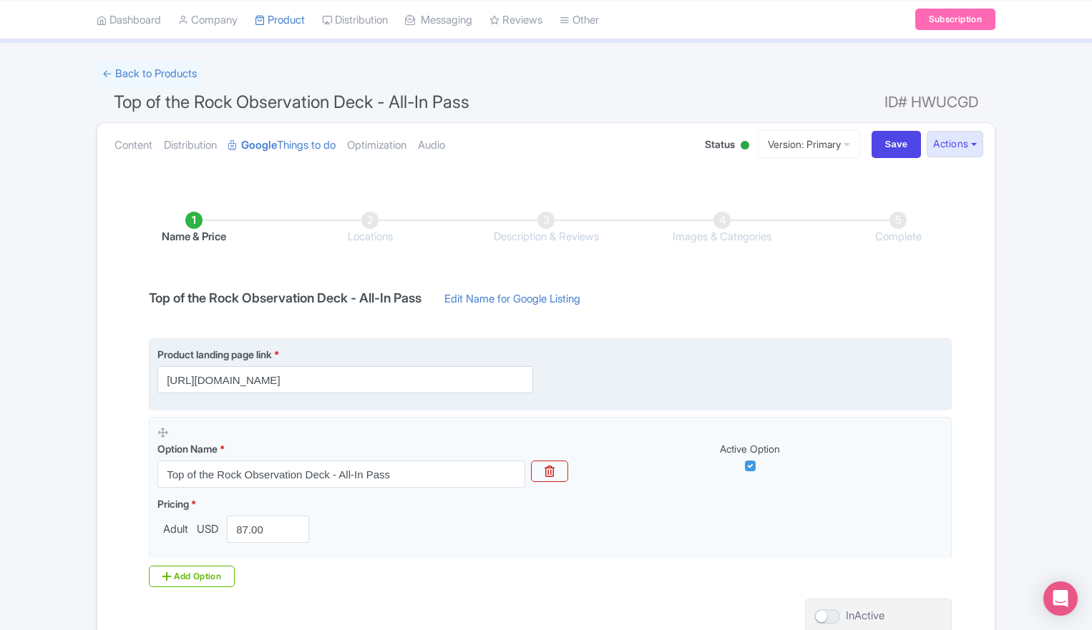
scroll to position [67, 0]
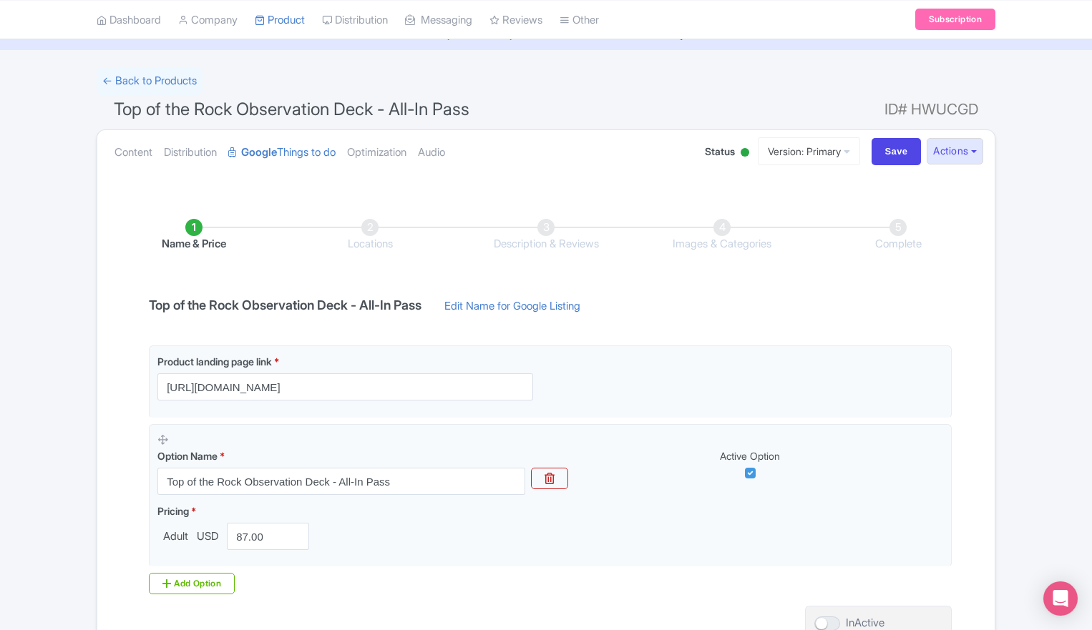
click at [360, 231] on li "Locations" at bounding box center [370, 236] width 176 height 34
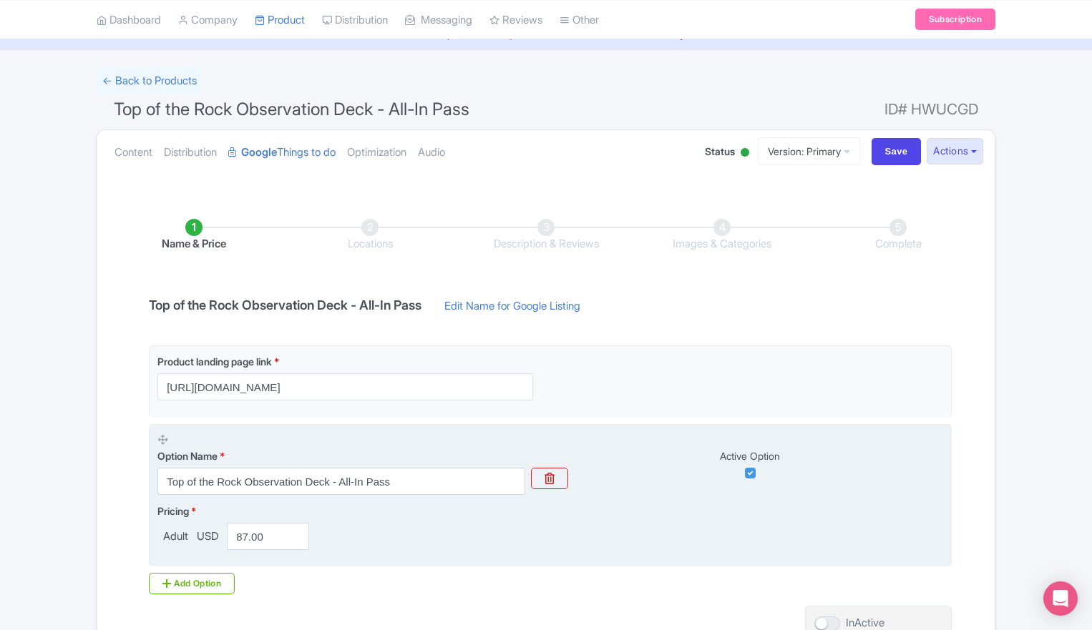
scroll to position [198, 0]
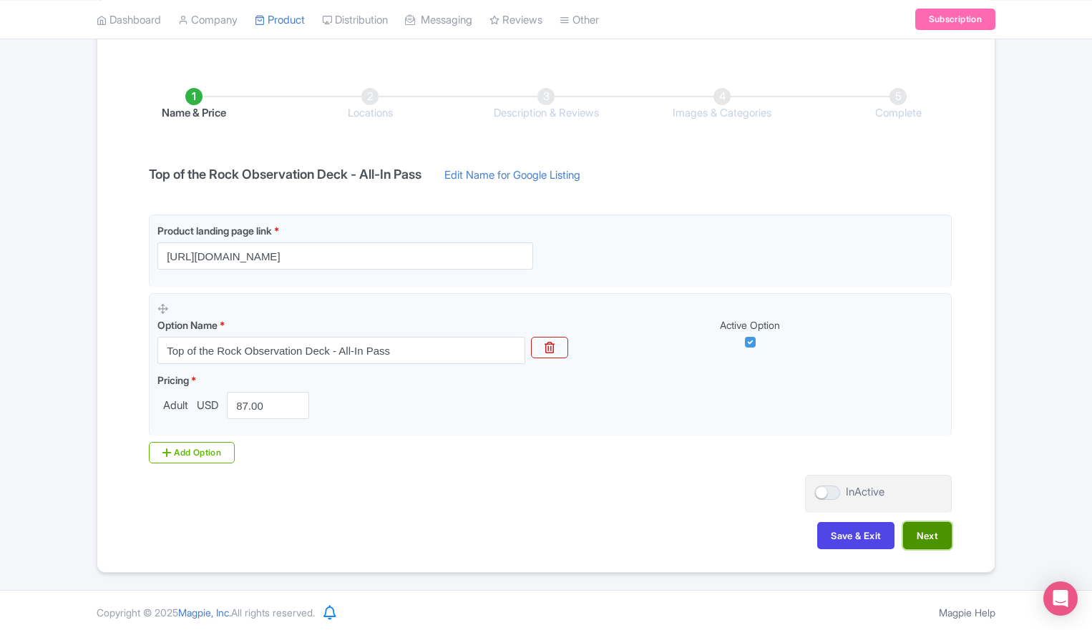
click at [939, 535] on button "Next" at bounding box center [927, 535] width 49 height 27
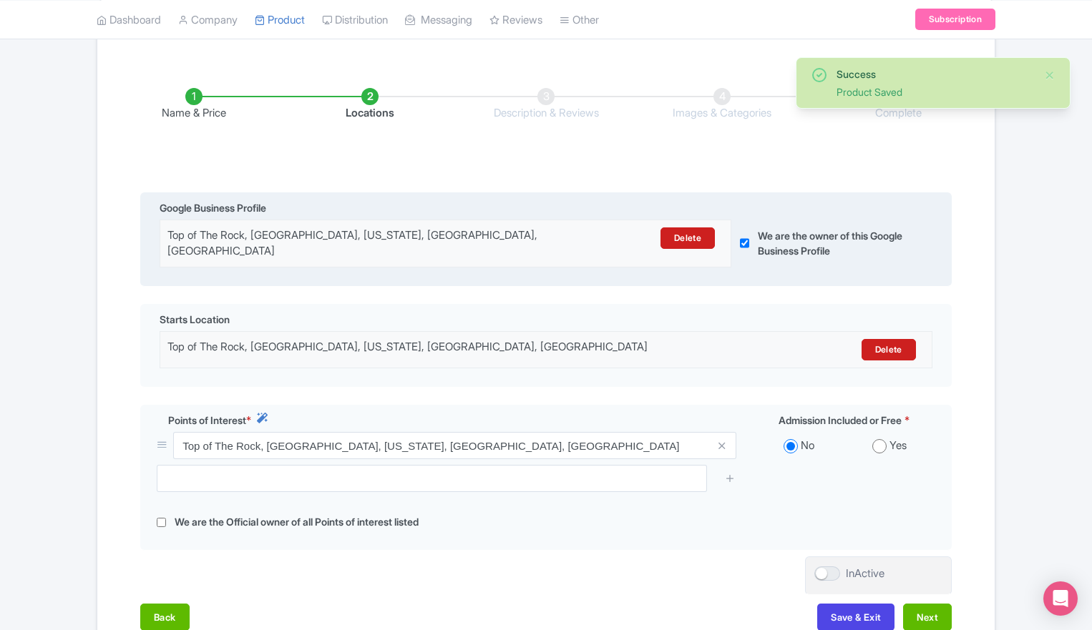
scroll to position [291, 0]
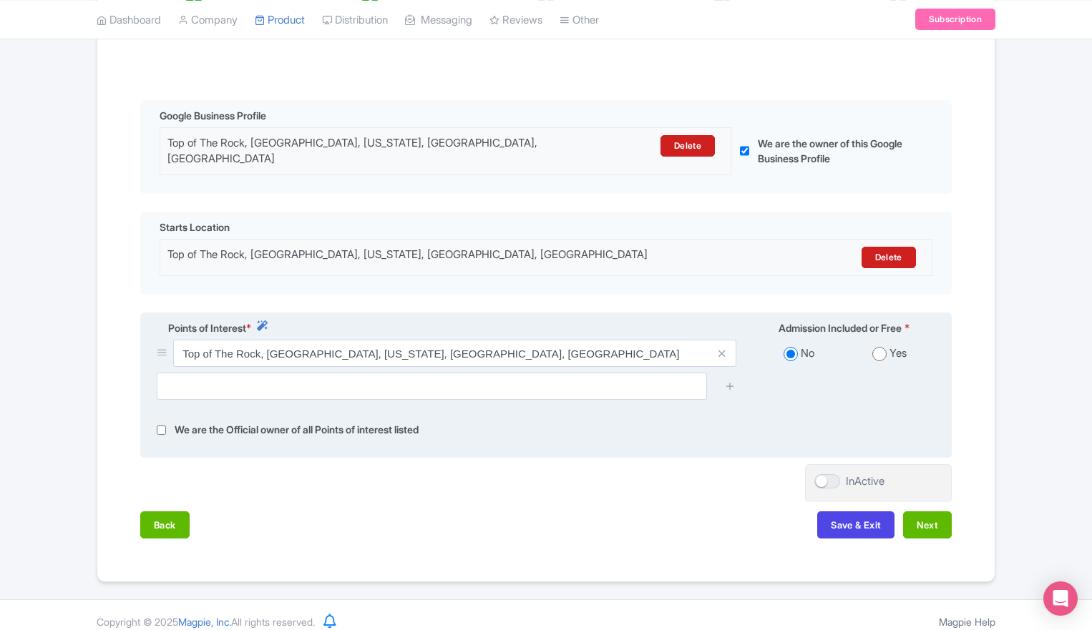
click at [162, 422] on input "checkbox" at bounding box center [161, 430] width 9 height 16
checkbox input "true"
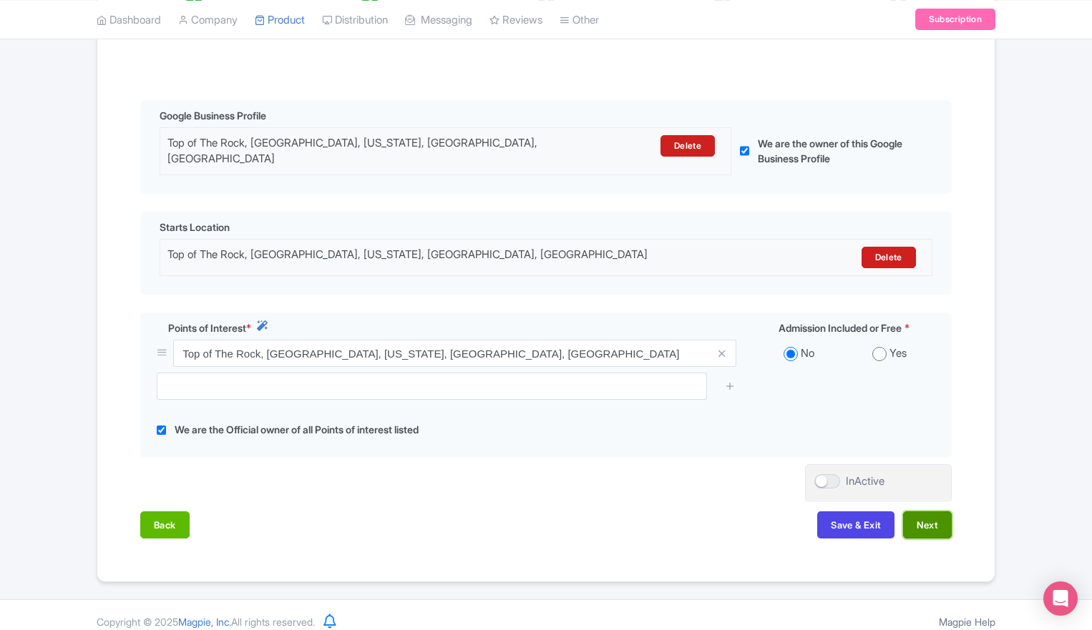
click at [929, 512] on button "Next" at bounding box center [927, 525] width 49 height 27
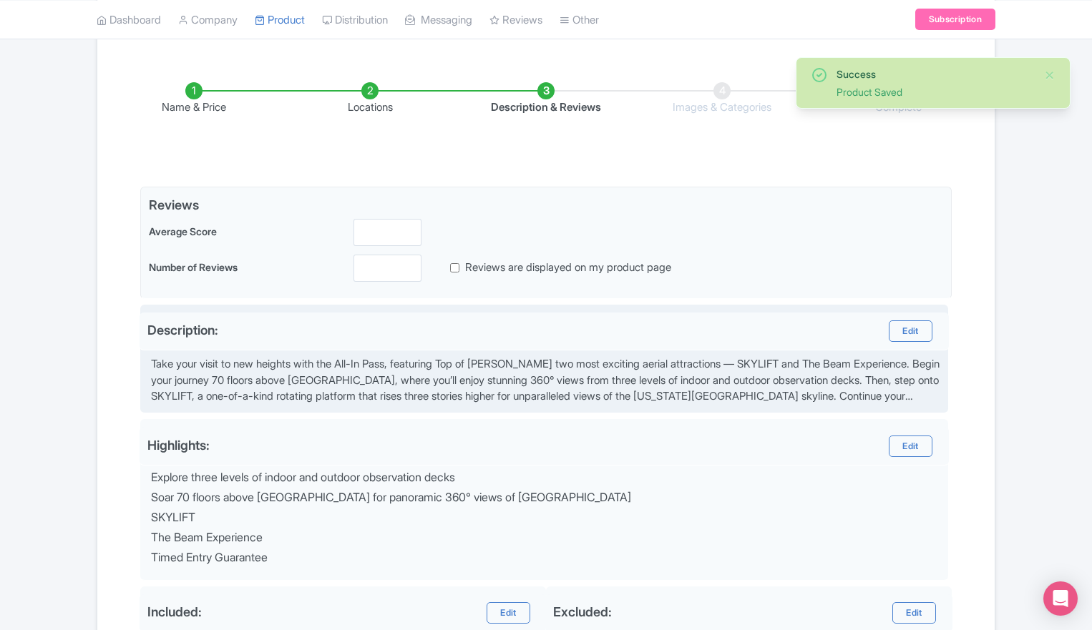
scroll to position [120, 0]
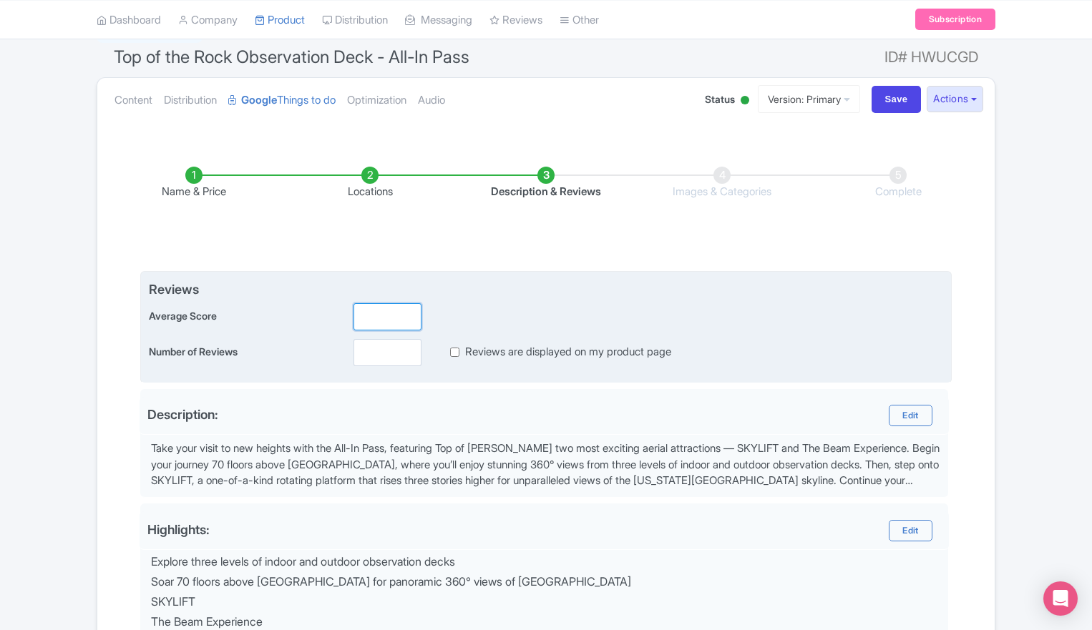
click at [377, 311] on input "number" at bounding box center [388, 316] width 68 height 27
type input "4.7"
click at [369, 344] on input "number" at bounding box center [388, 352] width 68 height 27
type input "71029"
click at [454, 349] on input "Reviews are displayed on my product page" at bounding box center [454, 352] width 9 height 16
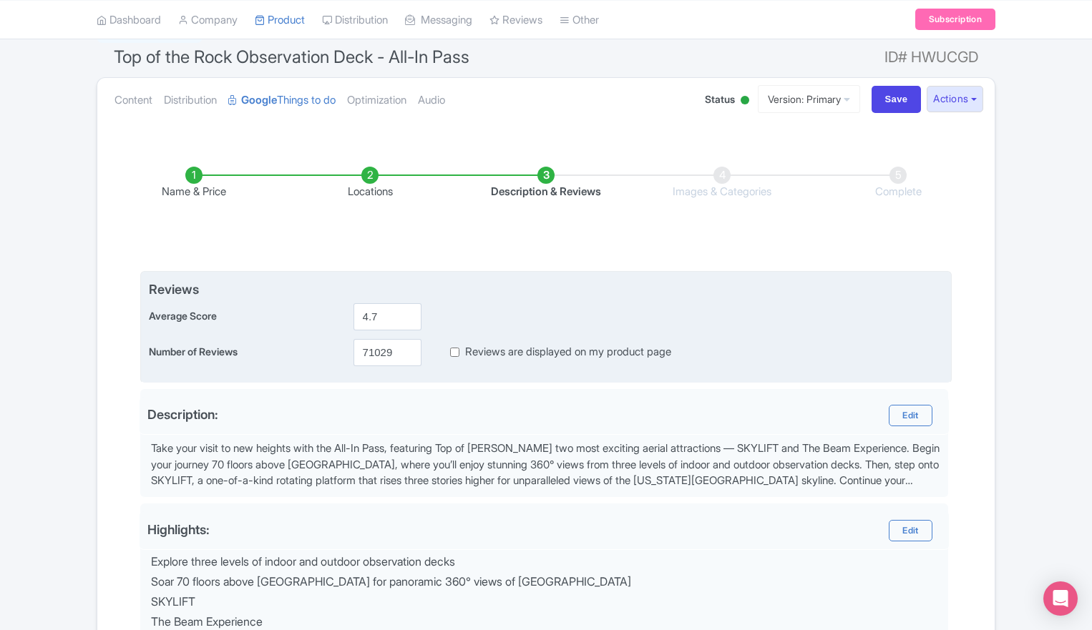
checkbox input "true"
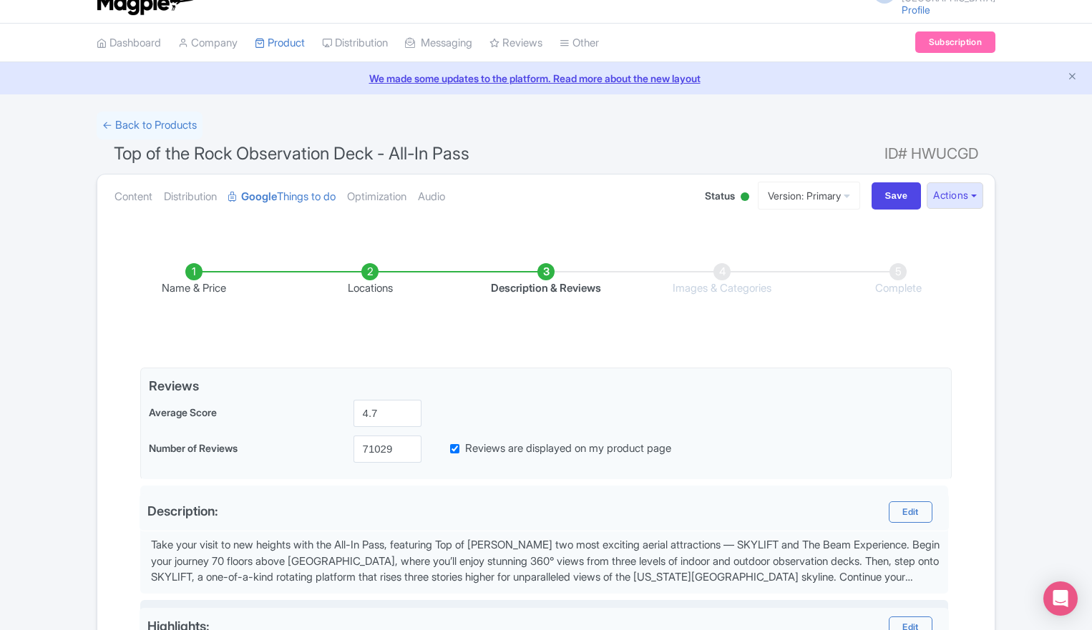
scroll to position [0, 0]
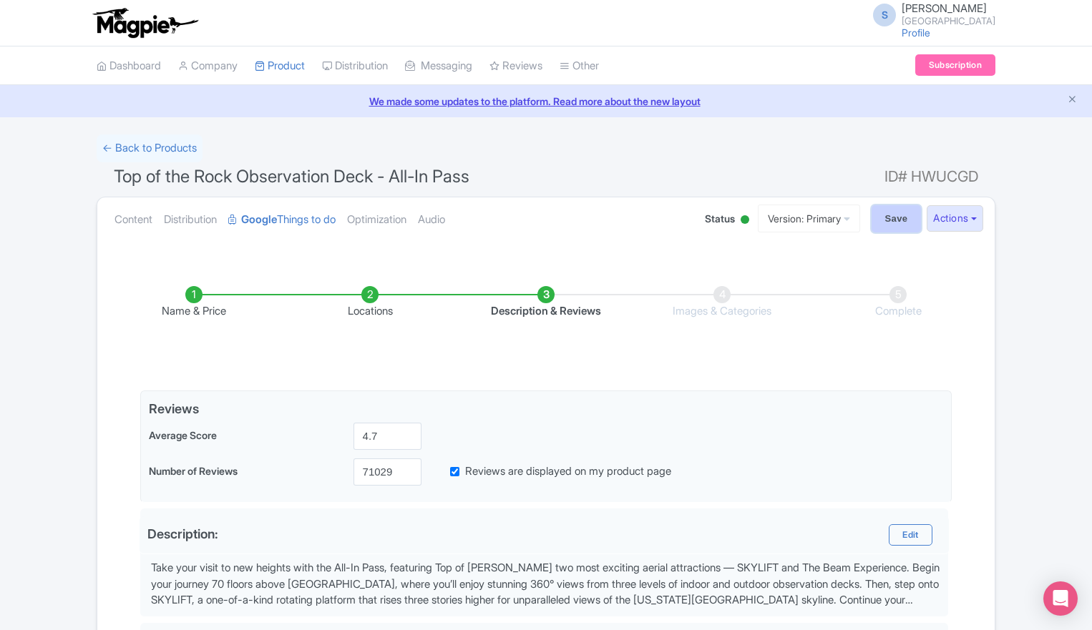
click at [889, 217] on input "Save" at bounding box center [897, 218] width 50 height 27
type input "Saving..."
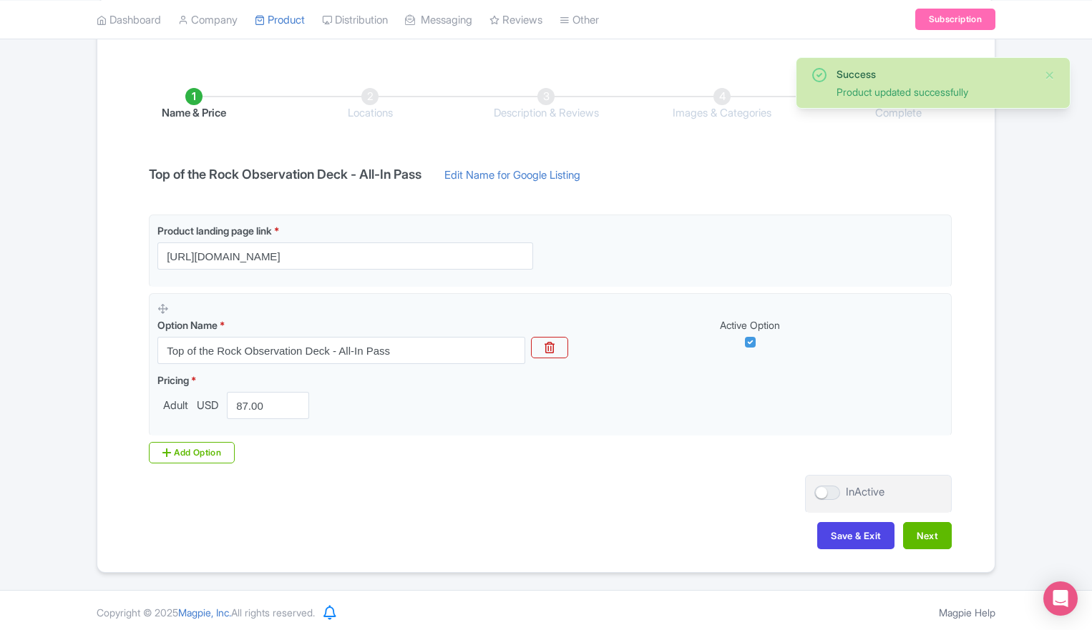
scroll to position [196, 0]
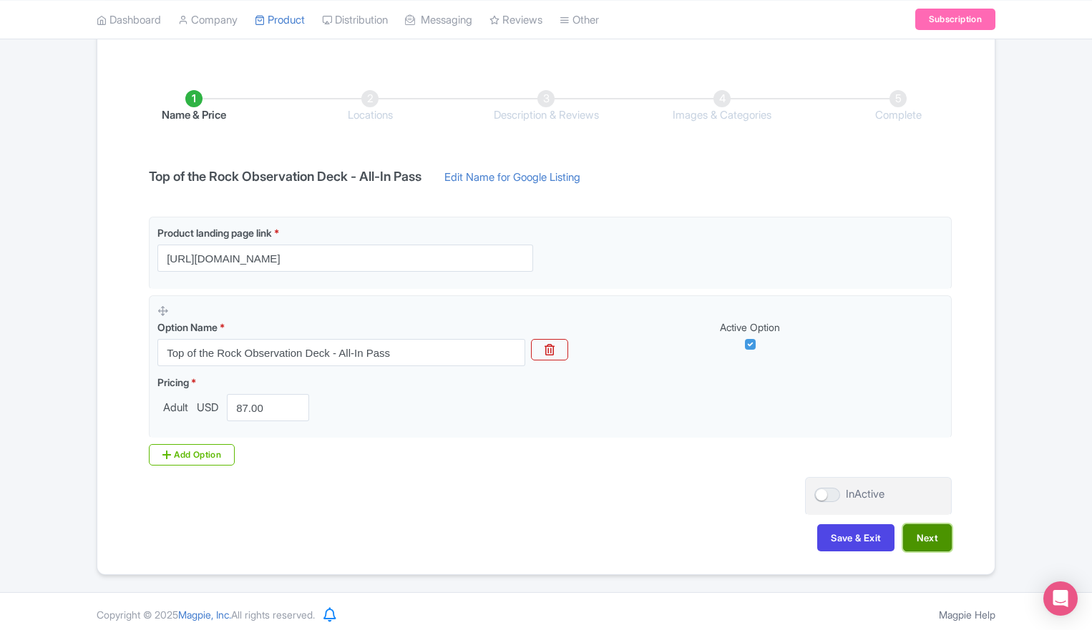
click at [933, 536] on button "Next" at bounding box center [927, 538] width 49 height 27
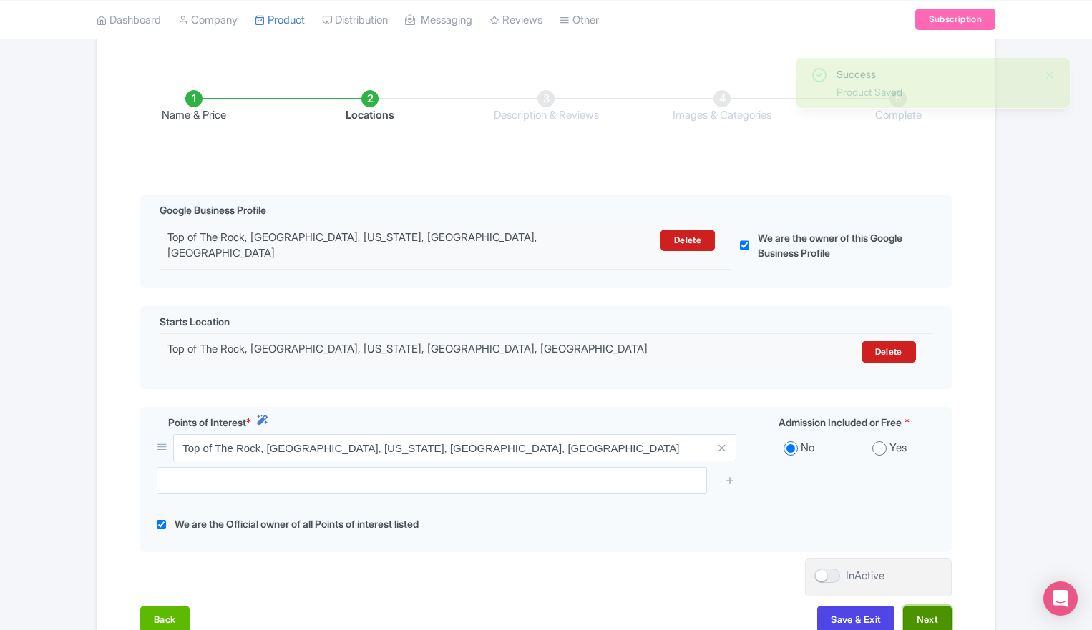
click at [927, 609] on button "Next" at bounding box center [927, 619] width 49 height 27
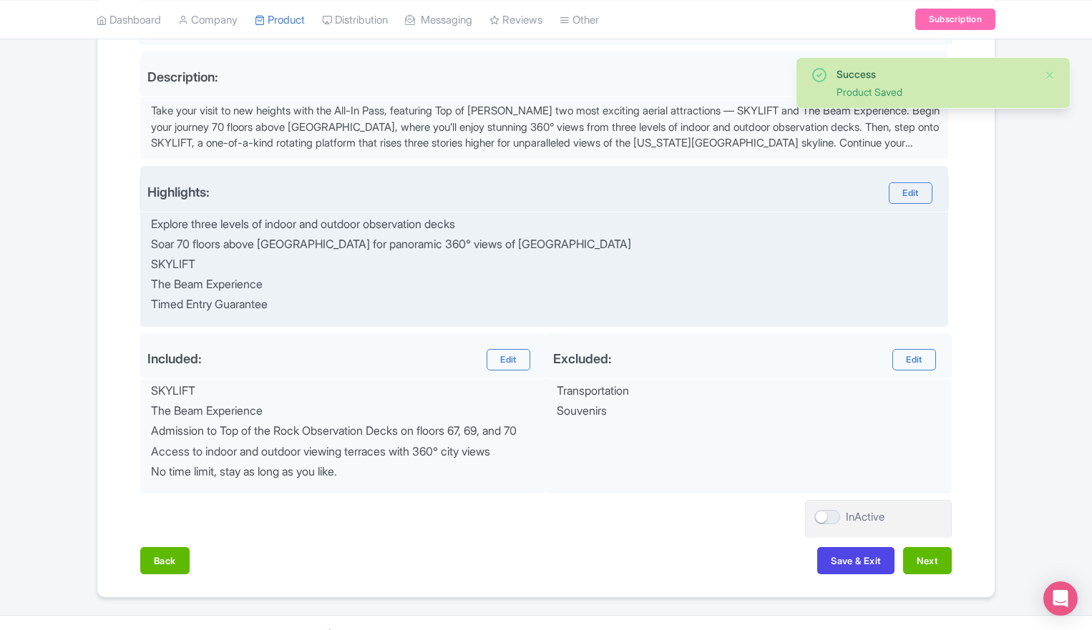
scroll to position [492, 0]
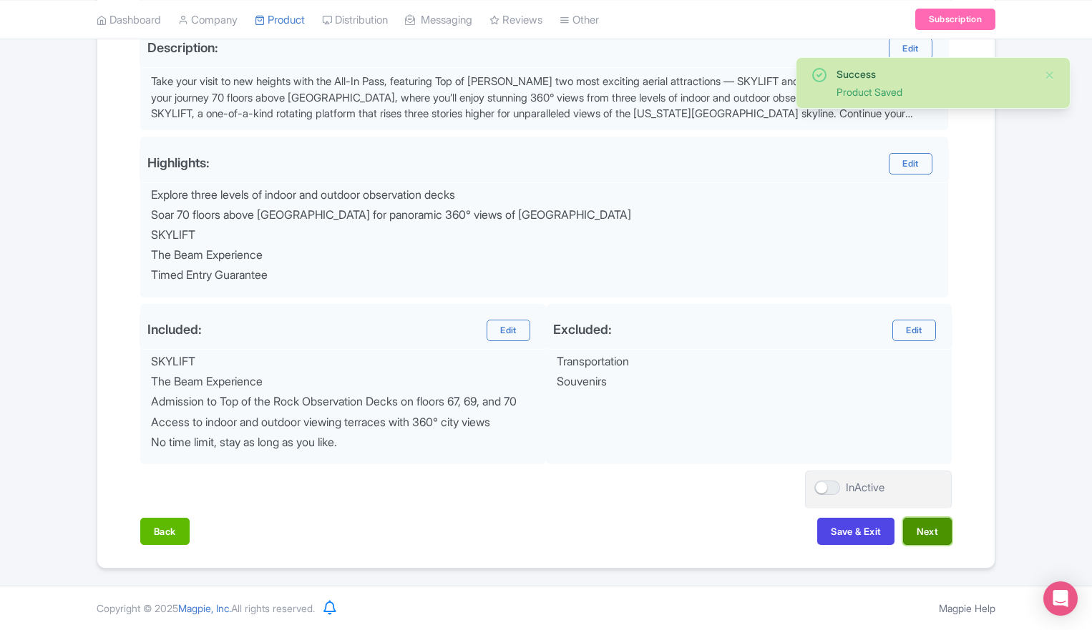
click at [919, 528] on button "Next" at bounding box center [927, 531] width 49 height 27
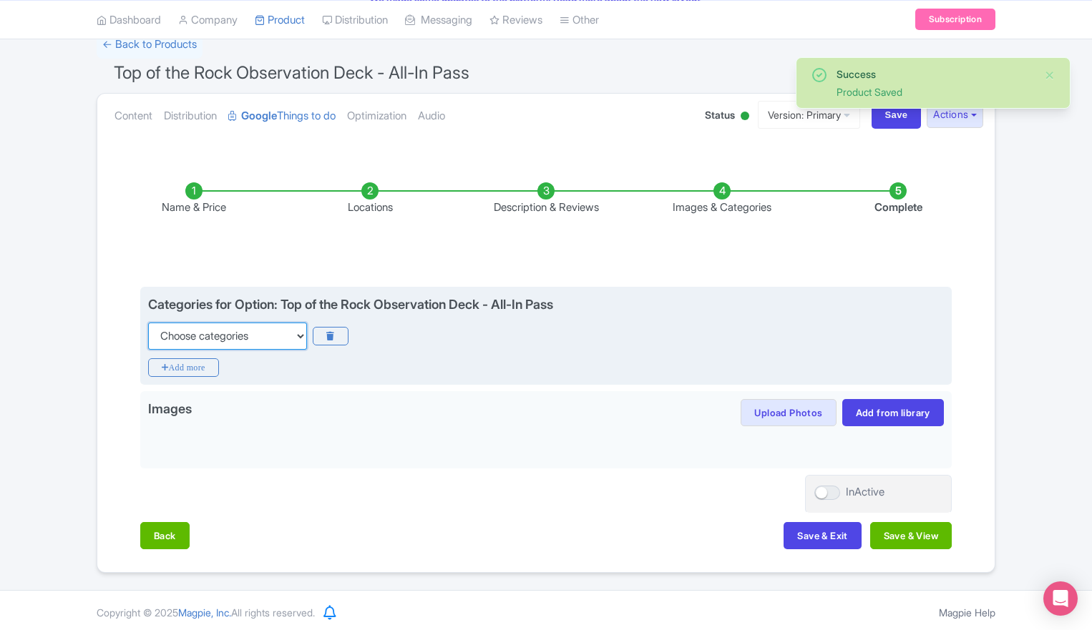
click at [248, 340] on select "Choose categories Adults Only Animals Audio Guide Beaches Bike Tours Boat Tours…" at bounding box center [227, 336] width 159 height 27
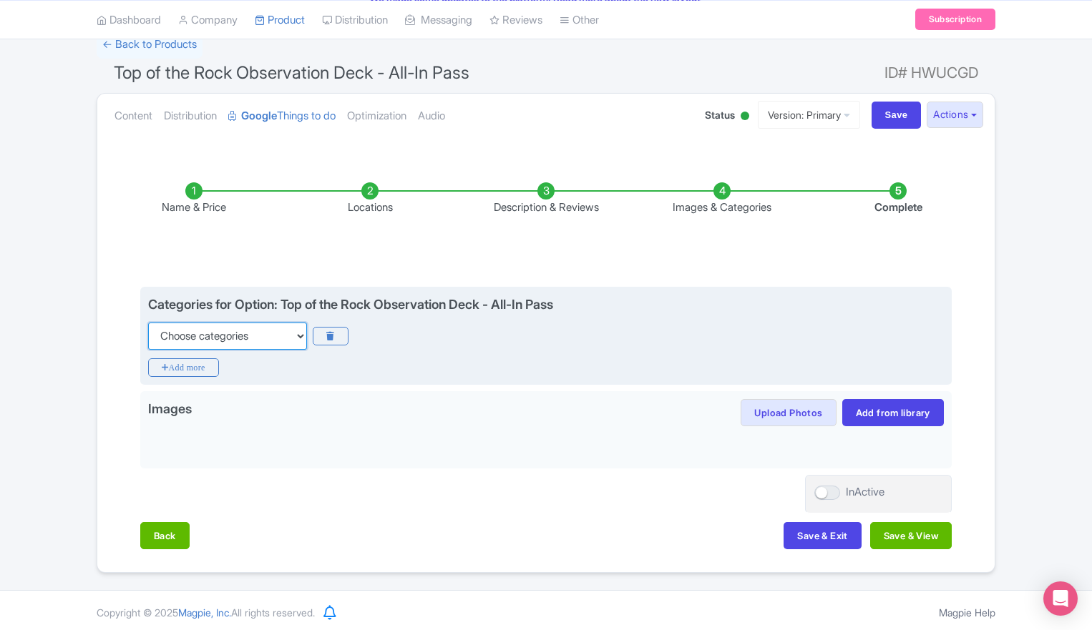
select select "family-friendly"
click at [148, 323] on select "Choose categories Adults Only Animals Audio Guide Beaches Bike Tours Boat Tours…" at bounding box center [227, 336] width 159 height 27
click at [201, 367] on icon "Add more" at bounding box center [183, 368] width 71 height 19
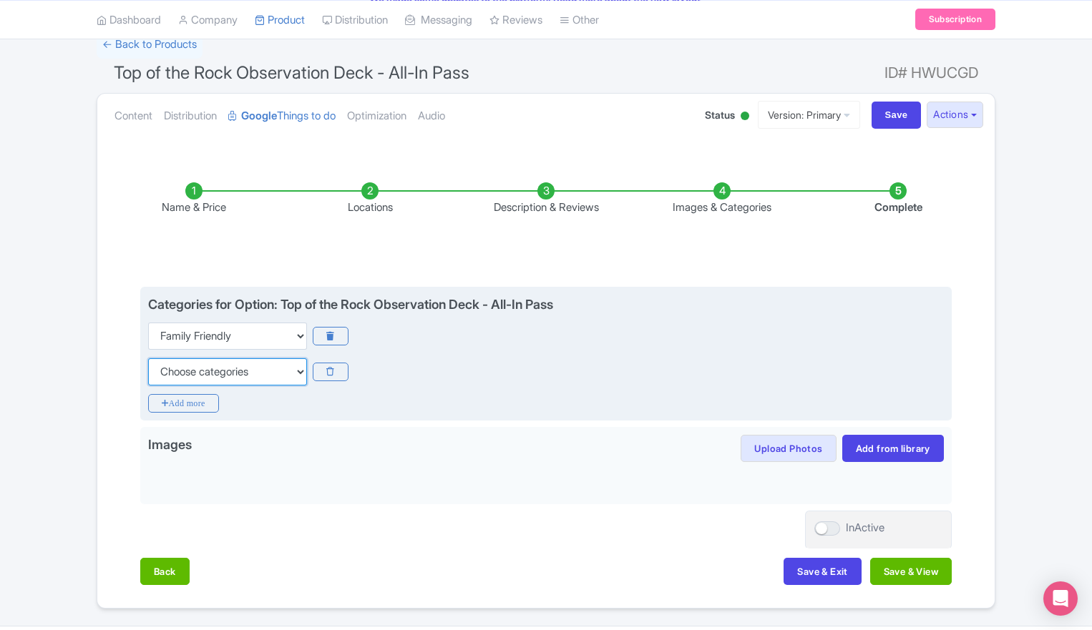
click at [217, 369] on select "Choose categories Adults Only Animals Audio Guide Beaches Bike Tours Boat Tours…" at bounding box center [227, 372] width 159 height 27
select select "outdoors"
click at [148, 359] on select "Choose categories Adults Only Animals Audio Guide Beaches Bike Tours Boat Tours…" at bounding box center [227, 372] width 159 height 27
click at [176, 403] on icon "Add more" at bounding box center [183, 403] width 71 height 19
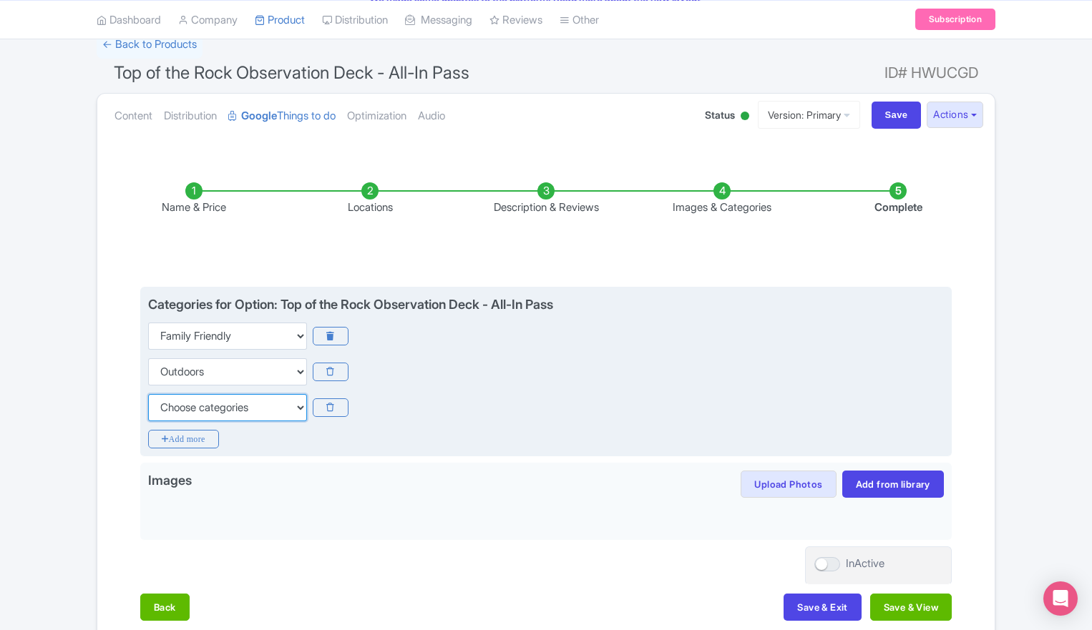
click at [196, 419] on select "Choose categories Adults Only Animals Audio Guide Beaches Bike Tours Boat Tours…" at bounding box center [227, 407] width 159 height 27
select select "self-guided"
click at [148, 394] on select "Choose categories Adults Only Animals Audio Guide Beaches Bike Tours Boat Tours…" at bounding box center [227, 407] width 159 height 27
click at [198, 440] on icon "Add more" at bounding box center [183, 439] width 71 height 19
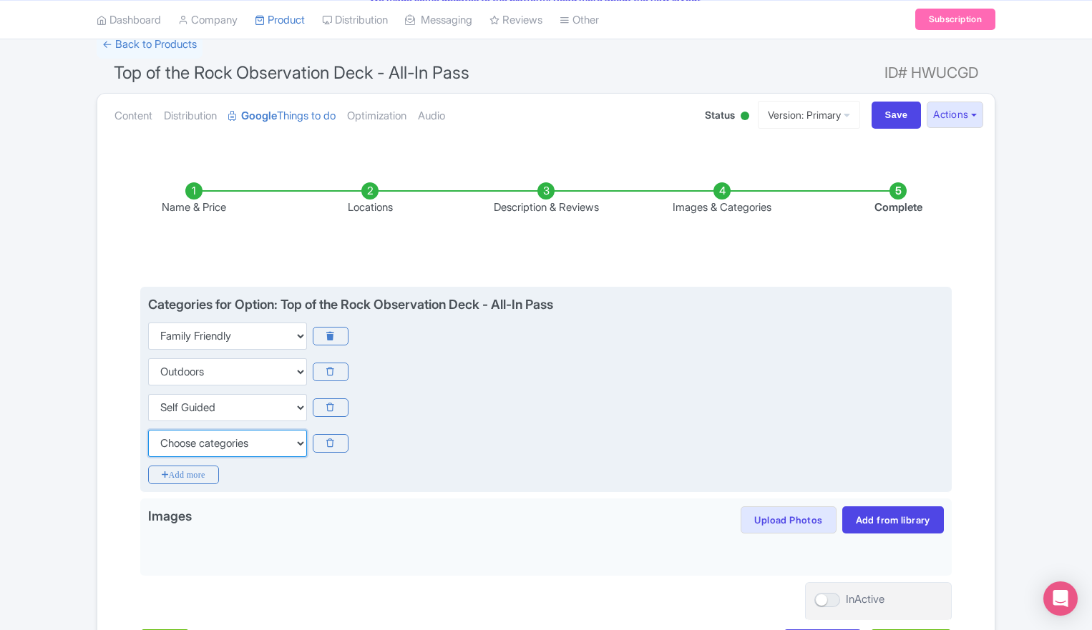
click at [227, 444] on select "Choose categories Adults Only Animals Audio Guide Beaches Bike Tours Boat Tours…" at bounding box center [227, 443] width 159 height 27
select select "romantic"
click at [148, 430] on select "Choose categories Adults Only Animals Audio Guide Beaches Bike Tours Boat Tours…" at bounding box center [227, 443] width 159 height 27
click at [173, 474] on icon "Add more" at bounding box center [183, 475] width 71 height 19
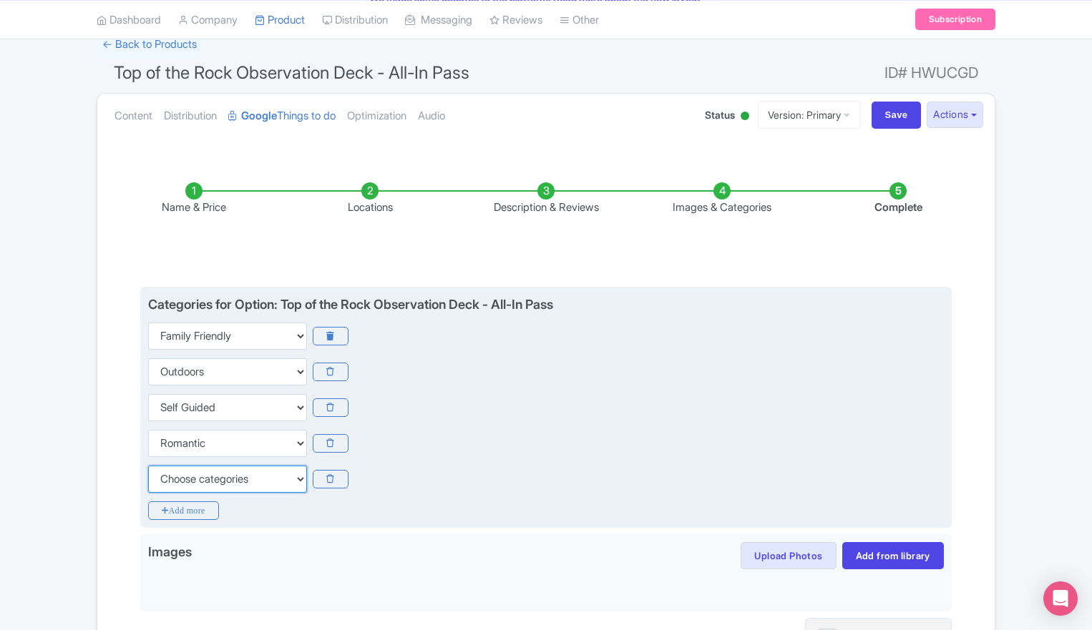
click at [243, 476] on select "Choose categories Adults Only Animals Audio Guide Beaches Bike Tours Boat Tours…" at bounding box center [227, 479] width 159 height 27
select select "self-guided"
click at [148, 466] on select "Choose categories Adults Only Animals Audio Guide Beaches Bike Tours Boat Tours…" at bounding box center [227, 479] width 159 height 27
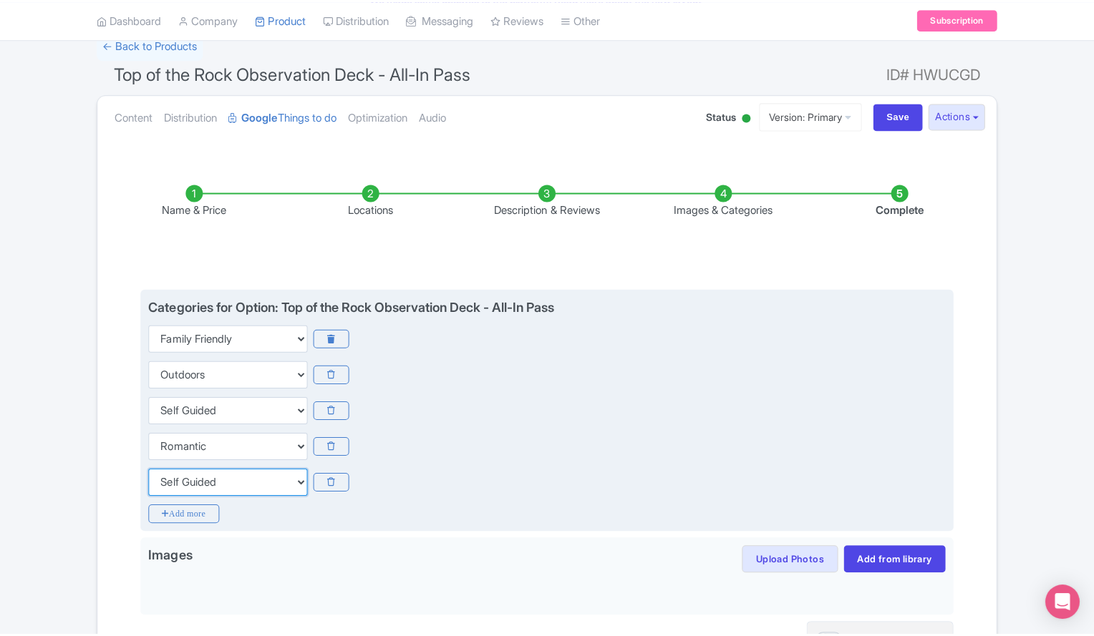
scroll to position [179, 0]
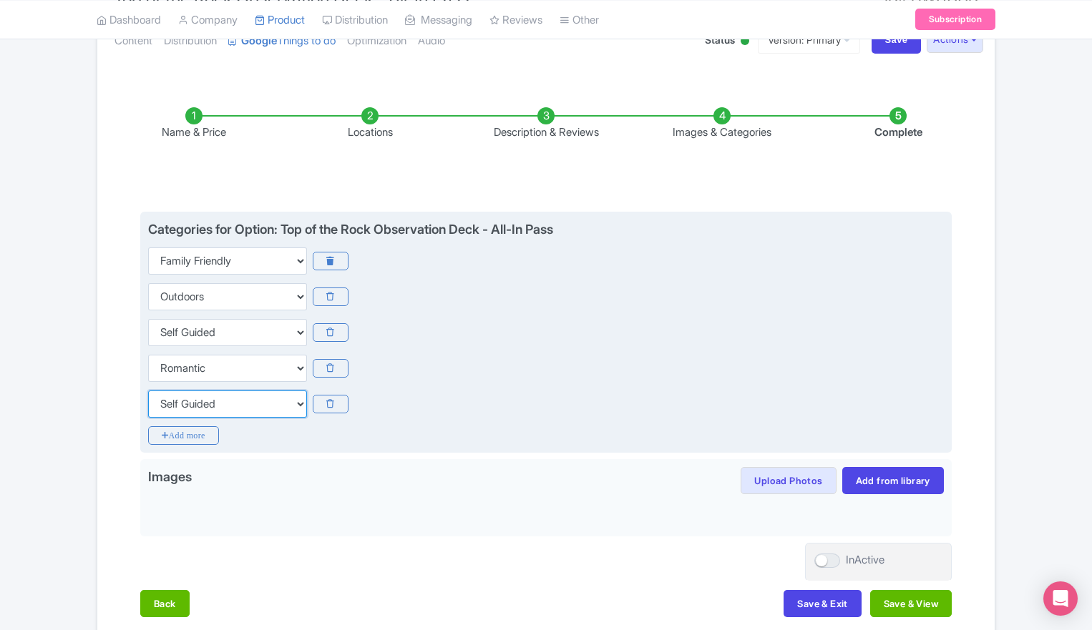
click at [275, 401] on select "Choose categories Adults Only Animals Audio Guide Beaches Bike Tours Boat Tours…" at bounding box center [227, 404] width 159 height 27
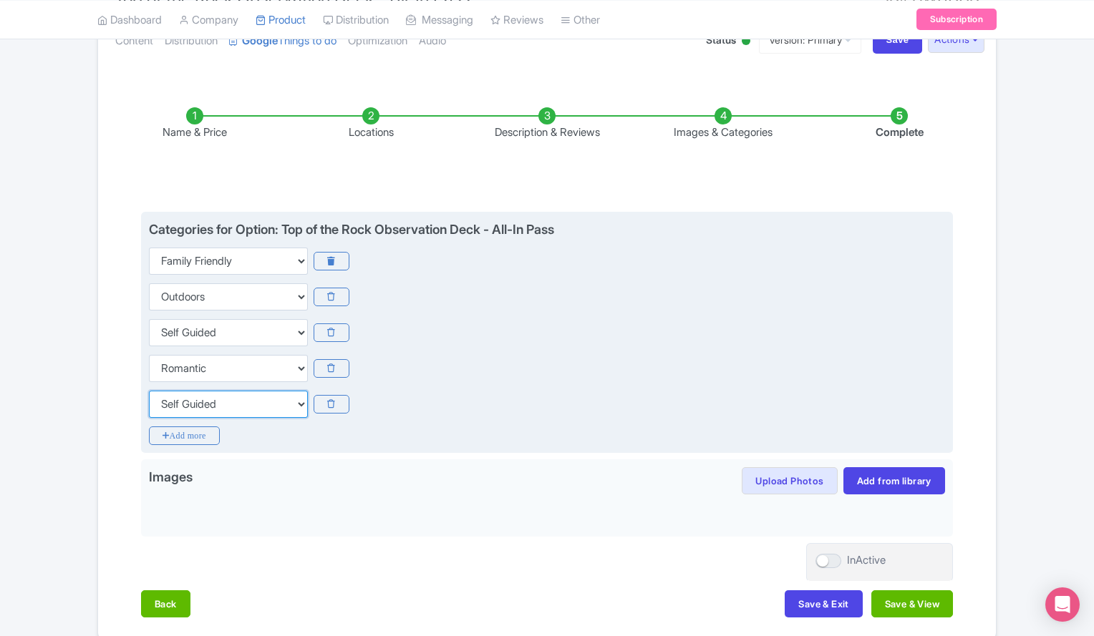
scroll to position [241, 0]
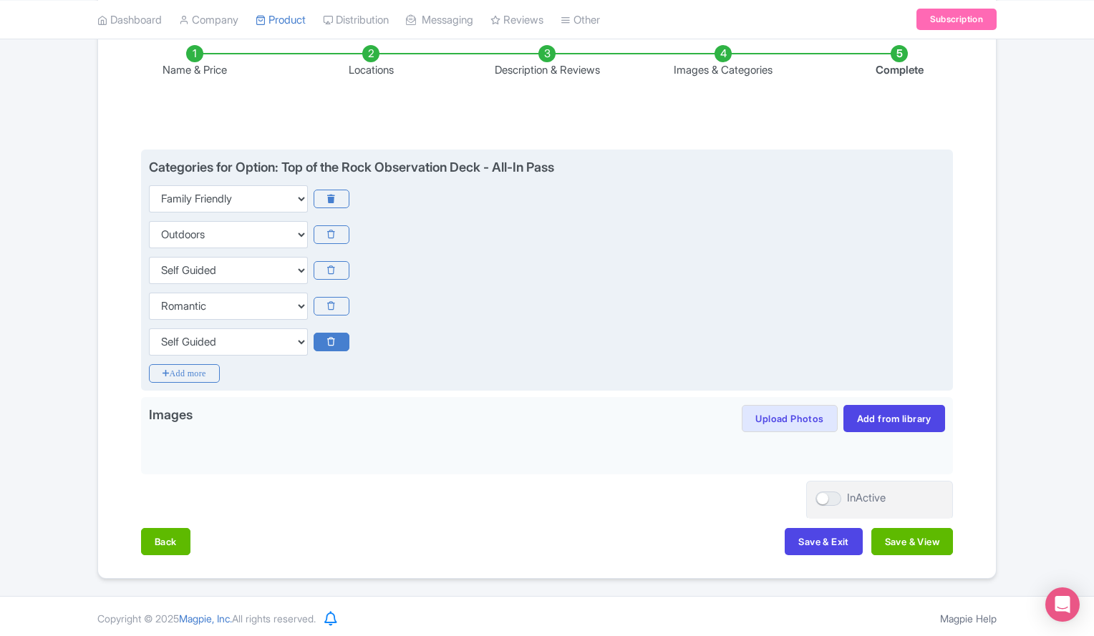
click at [325, 341] on icon at bounding box center [330, 342] width 35 height 19
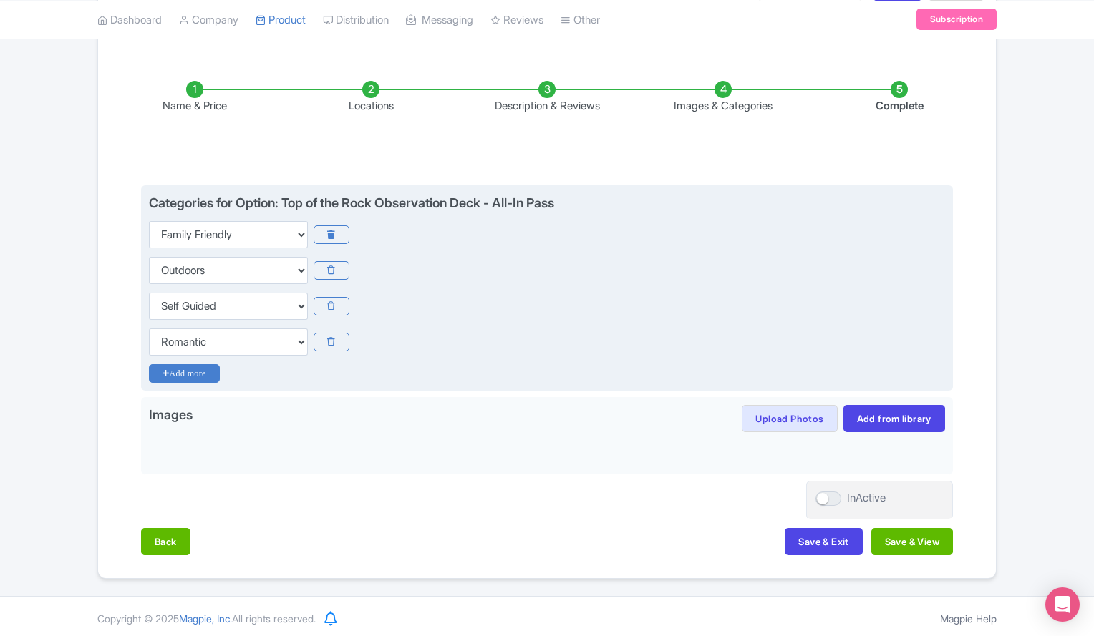
click at [195, 374] on icon "Add more" at bounding box center [184, 373] width 71 height 19
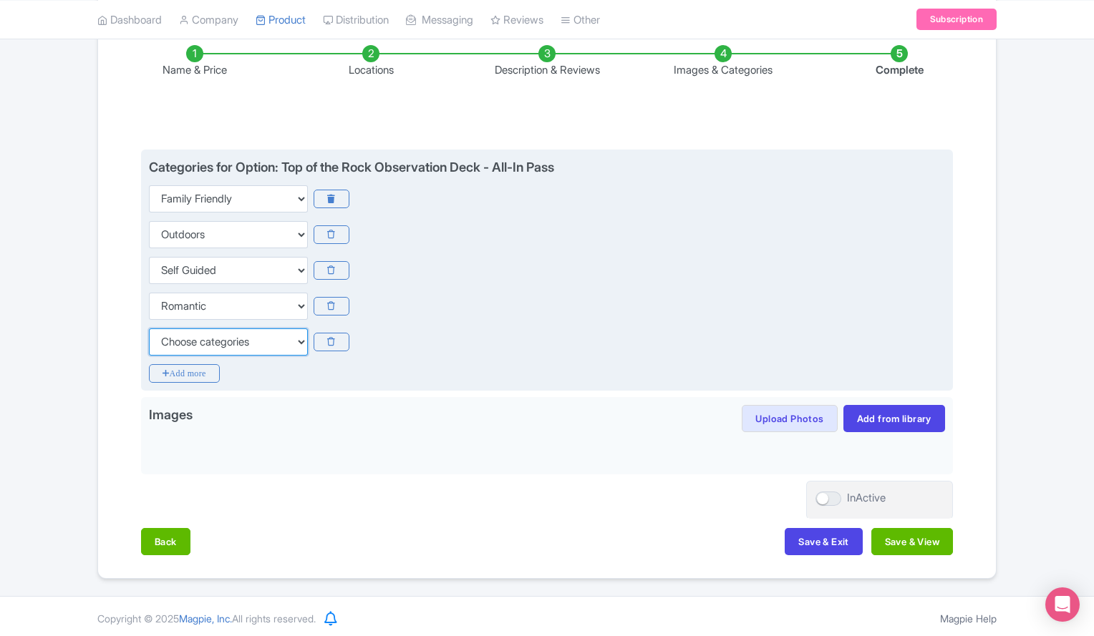
click at [290, 341] on select "Choose categories Adults Only Animals Audio Guide Beaches Bike Tours Boat Tours…" at bounding box center [228, 341] width 159 height 27
select select "wheelchair-accessible"
click at [149, 328] on select "Choose categories Adults Only Animals Audio Guide Beaches Bike Tours Boat Tours…" at bounding box center [228, 341] width 159 height 27
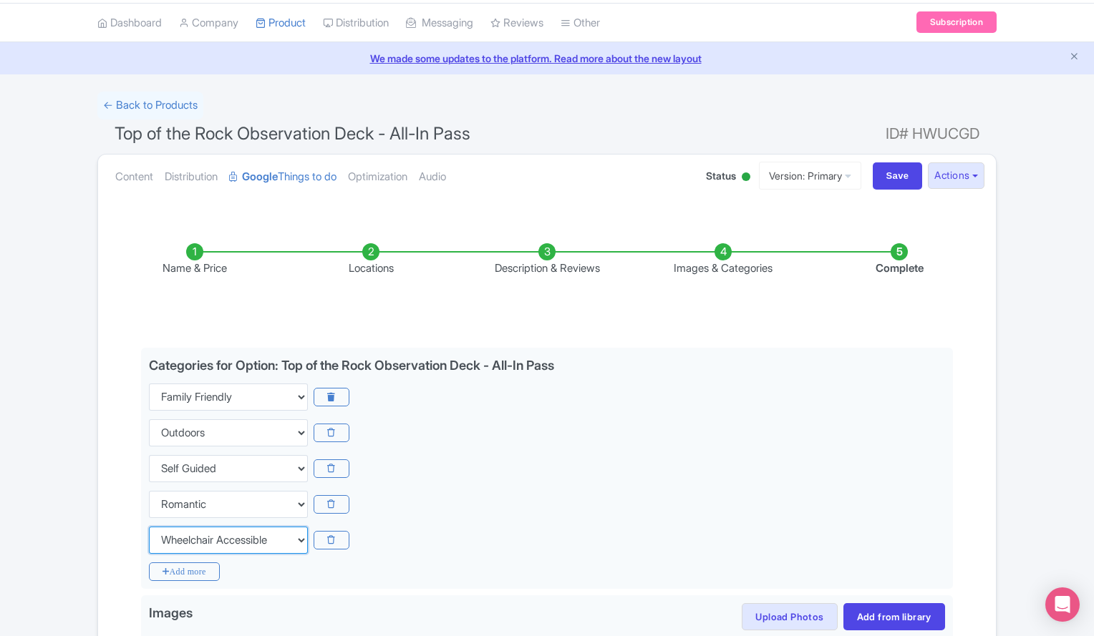
scroll to position [42, 0]
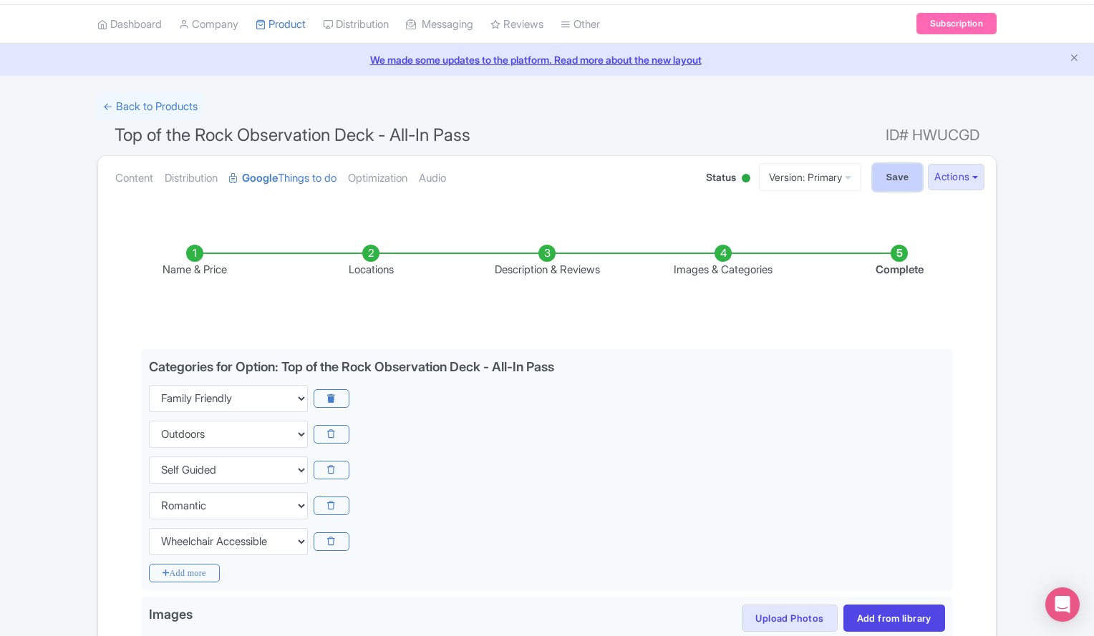
click at [887, 170] on input "Save" at bounding box center [897, 177] width 50 height 27
type input "Saving..."
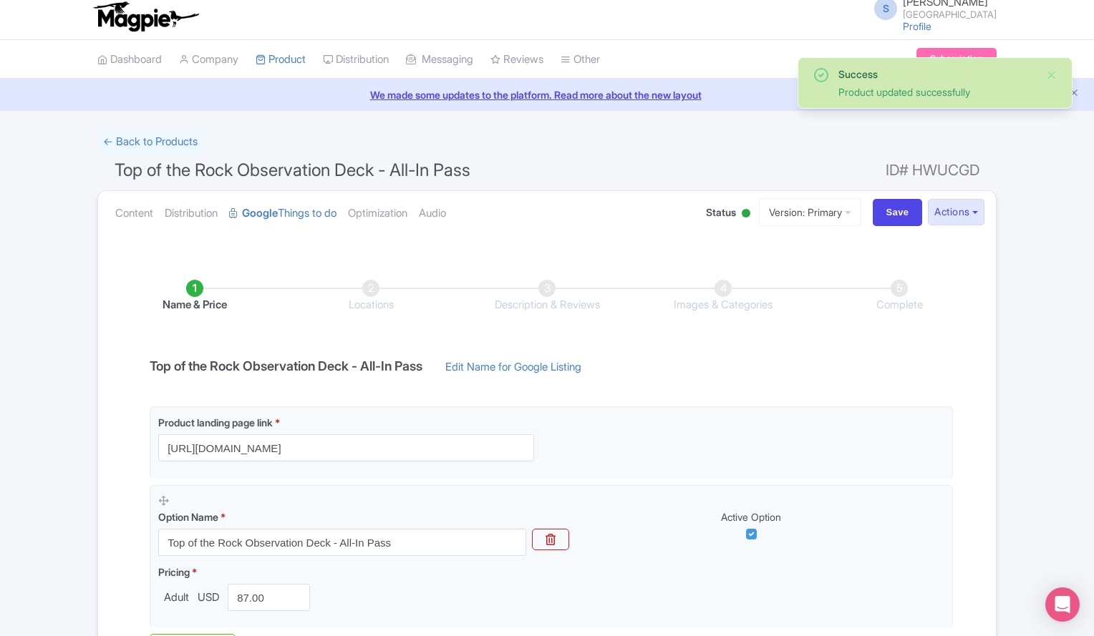
scroll to position [193, 0]
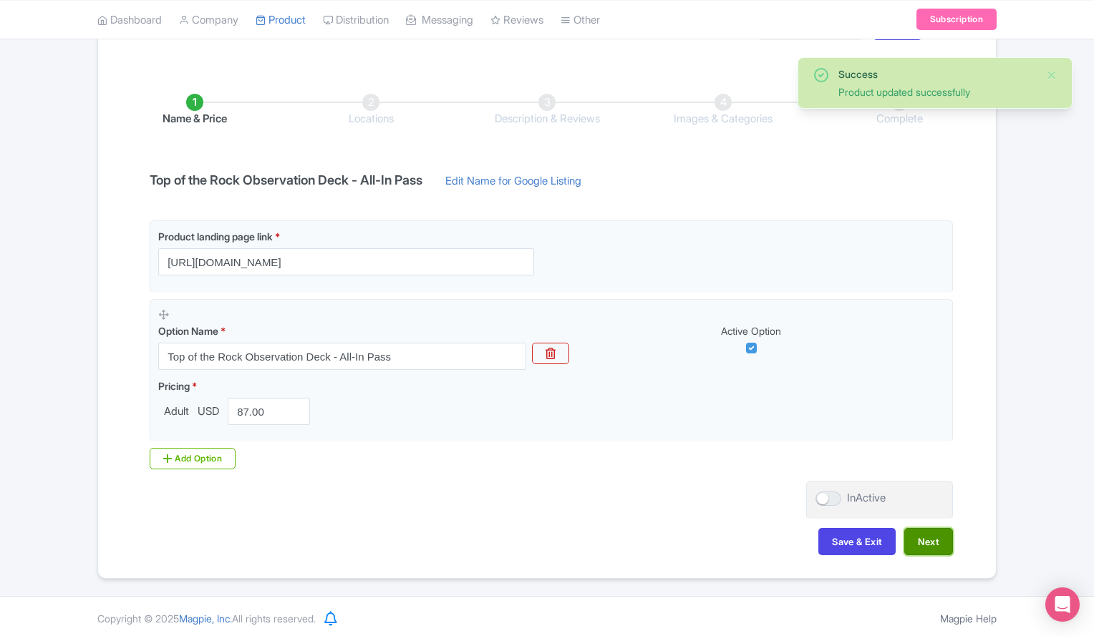
click at [936, 537] on button "Next" at bounding box center [928, 541] width 49 height 27
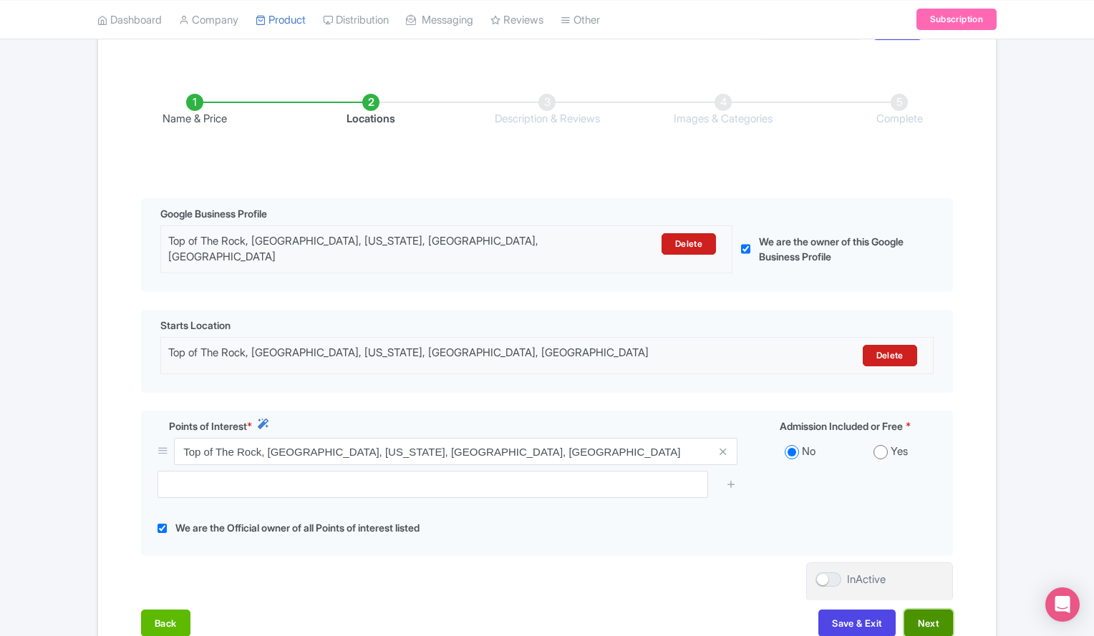
click at [920, 610] on button "Next" at bounding box center [928, 623] width 49 height 27
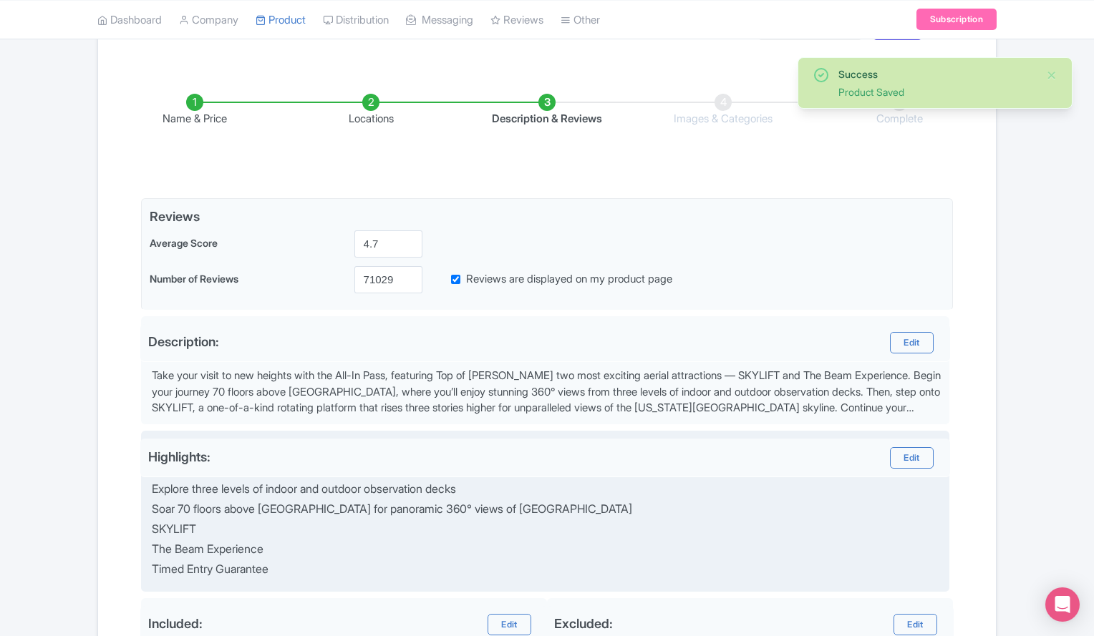
scroll to position [413, 0]
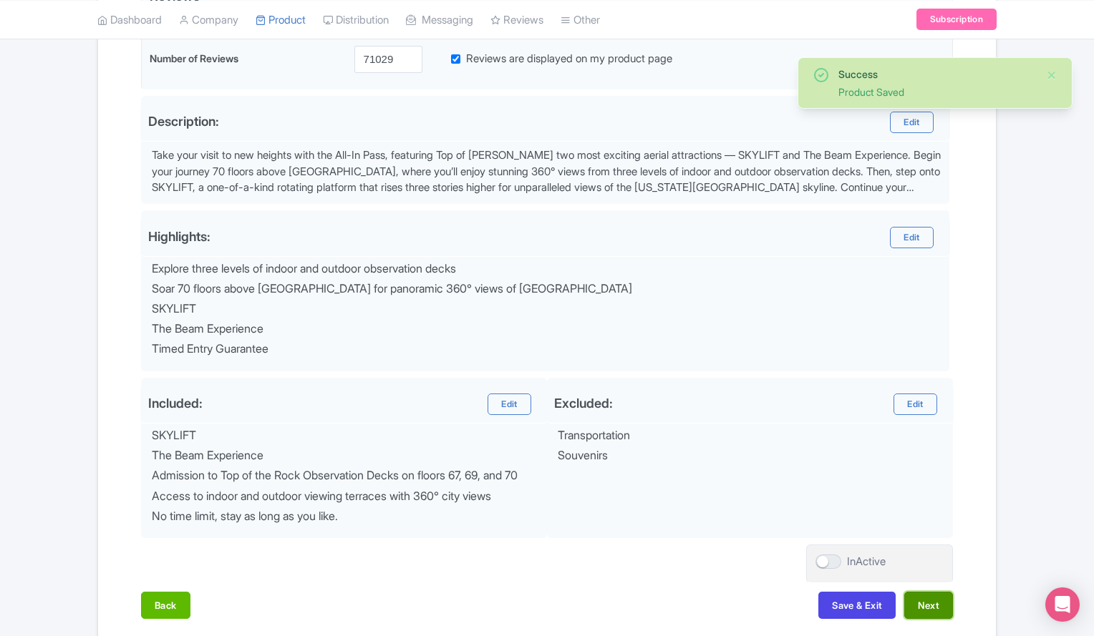
click at [916, 614] on button "Next" at bounding box center [928, 605] width 49 height 27
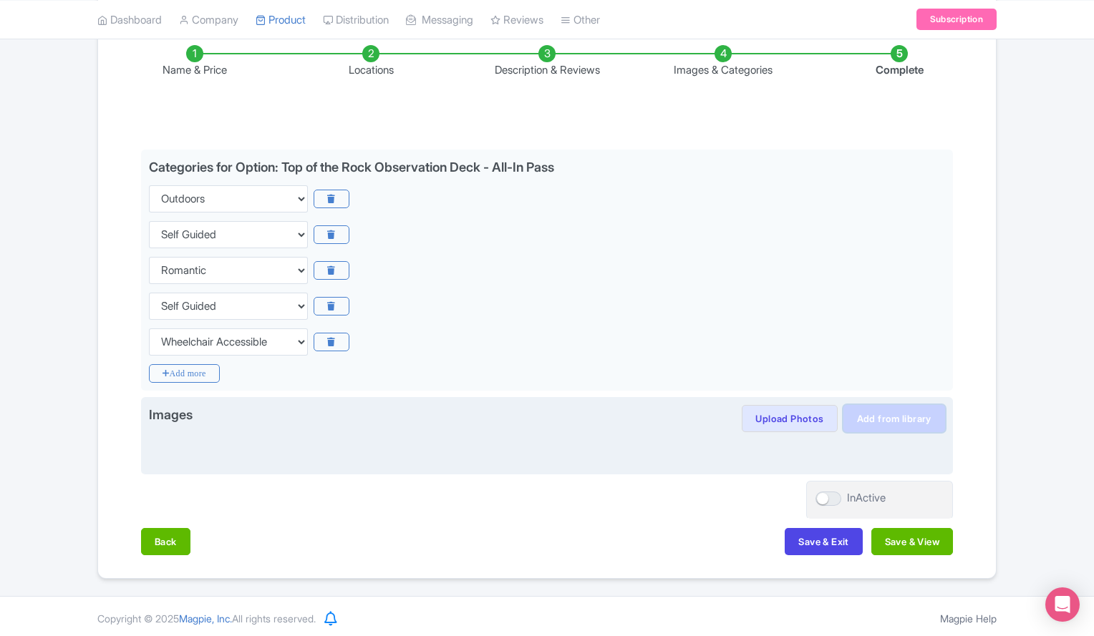
click at [885, 414] on link "Add from library" at bounding box center [894, 418] width 102 height 27
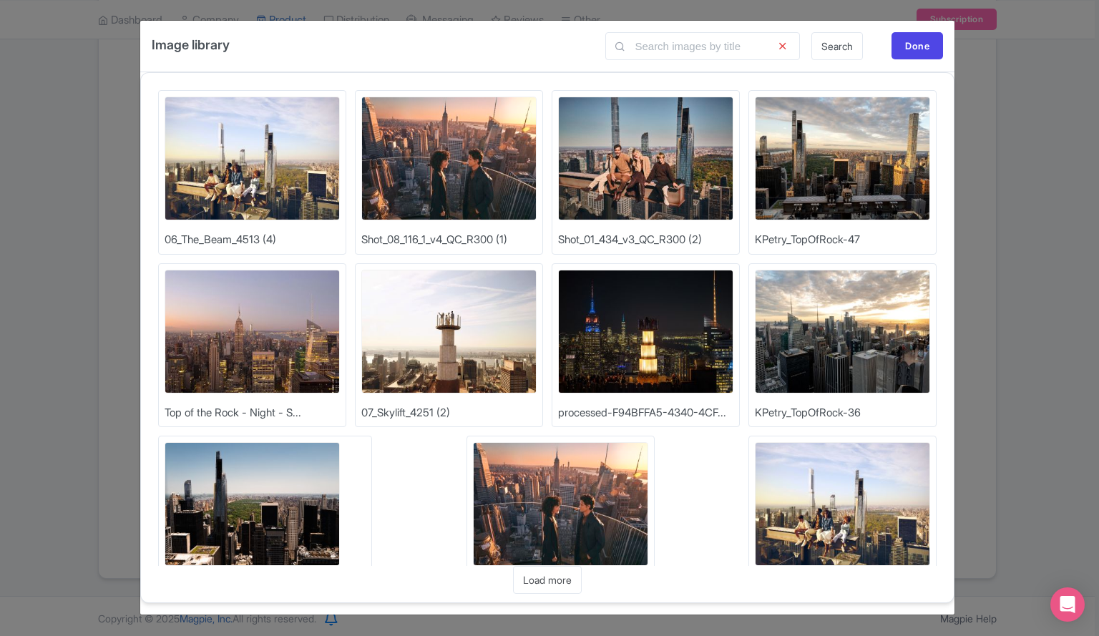
click at [263, 154] on img at bounding box center [252, 159] width 175 height 124
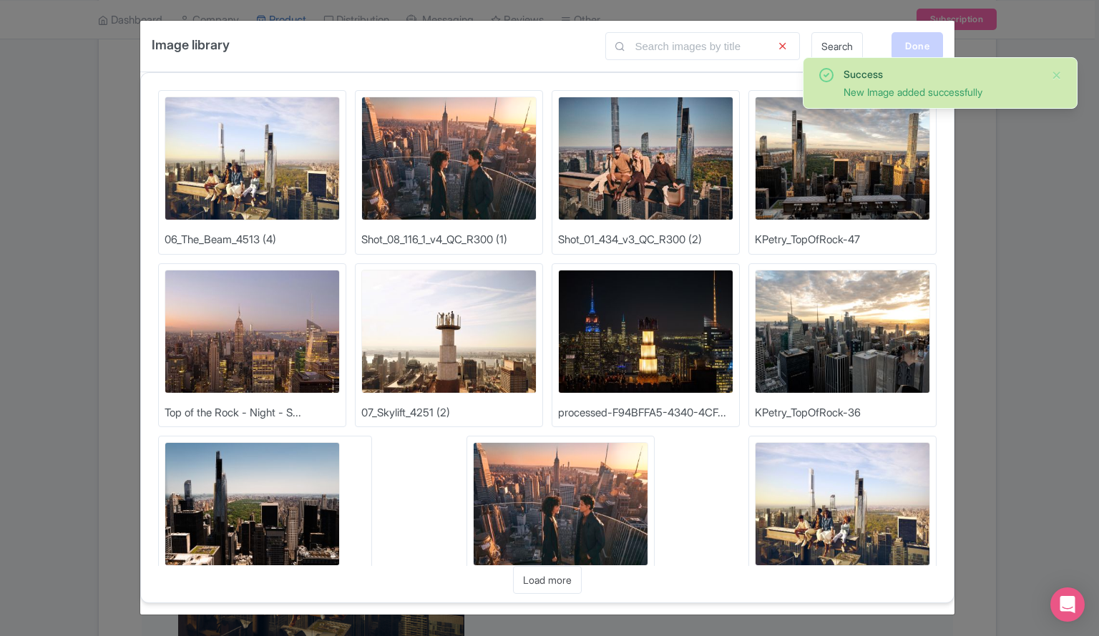
click at [910, 44] on div "Done" at bounding box center [918, 45] width 52 height 27
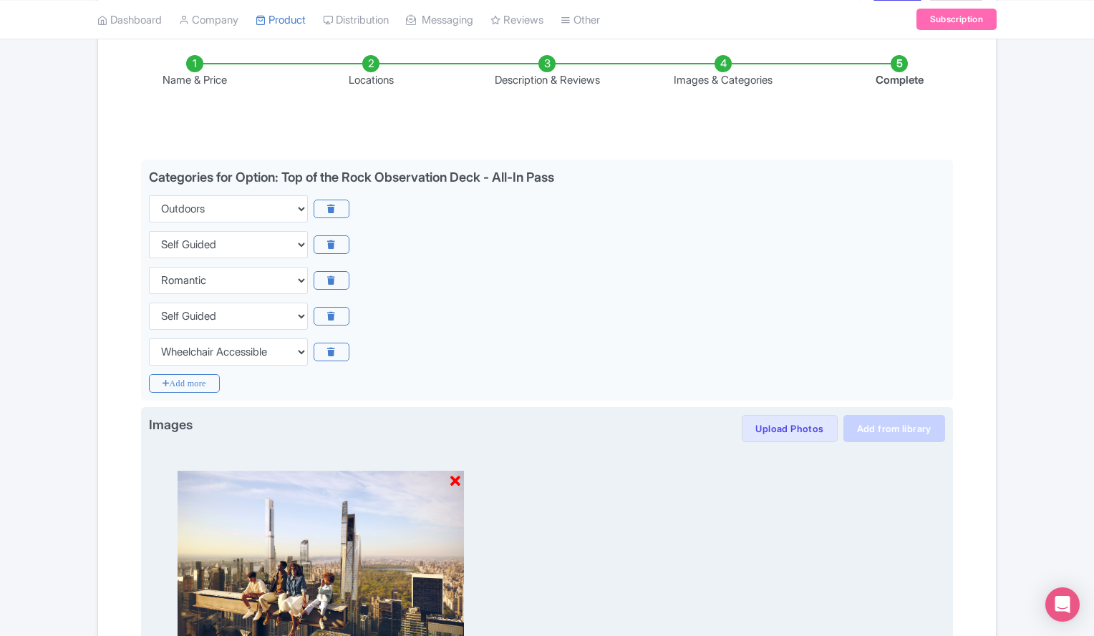
scroll to position [0, 0]
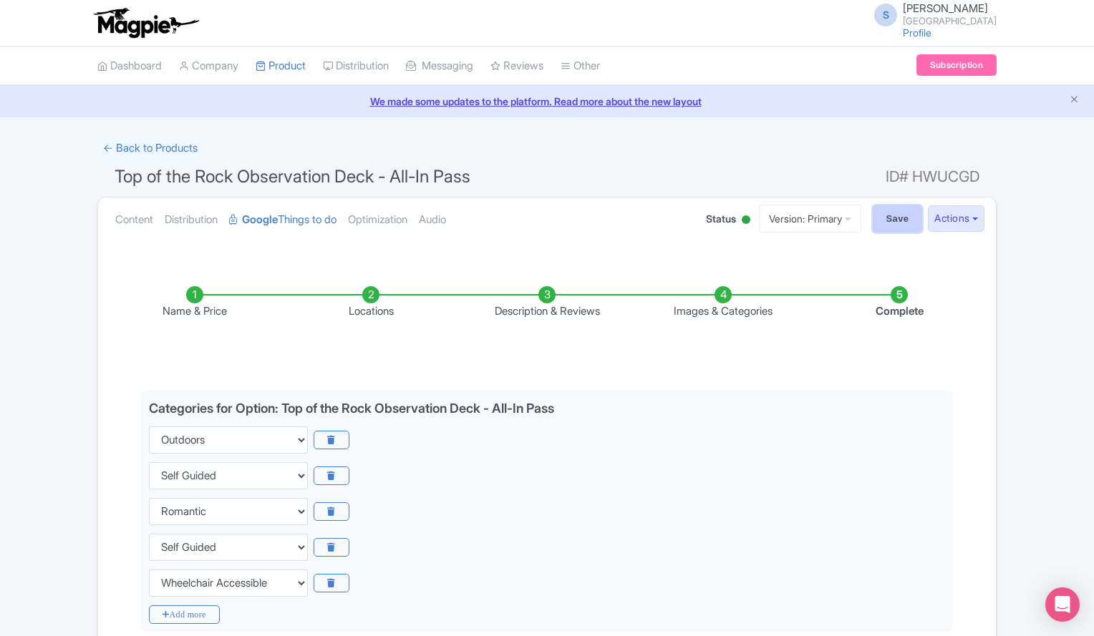
click at [885, 225] on input "Save" at bounding box center [897, 218] width 50 height 27
type input "Saving..."
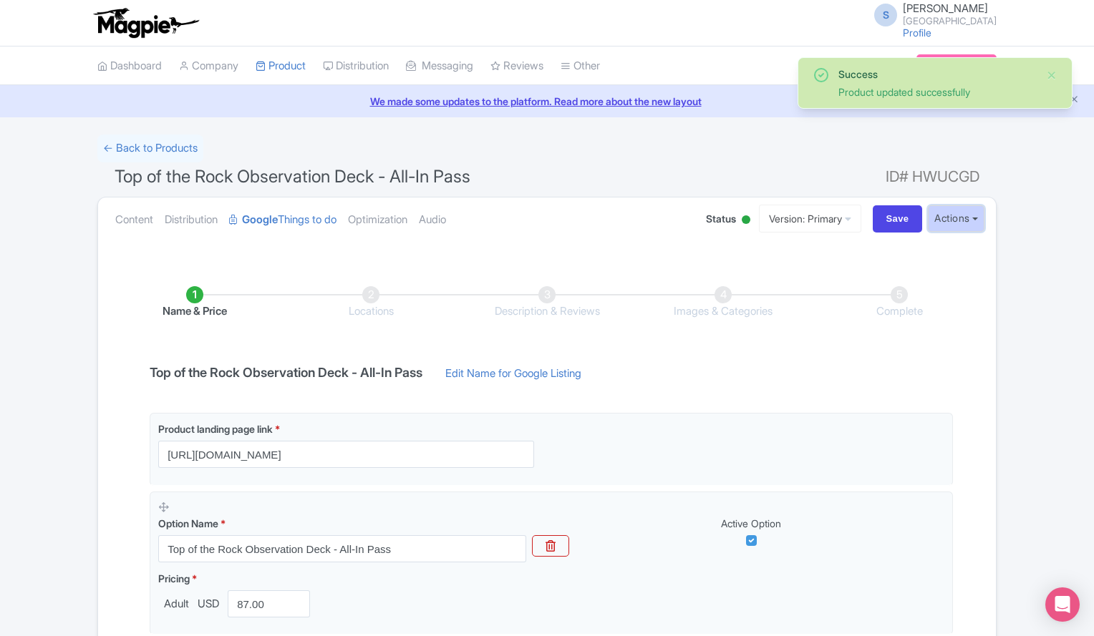
click at [971, 213] on button "Actions" at bounding box center [955, 218] width 57 height 26
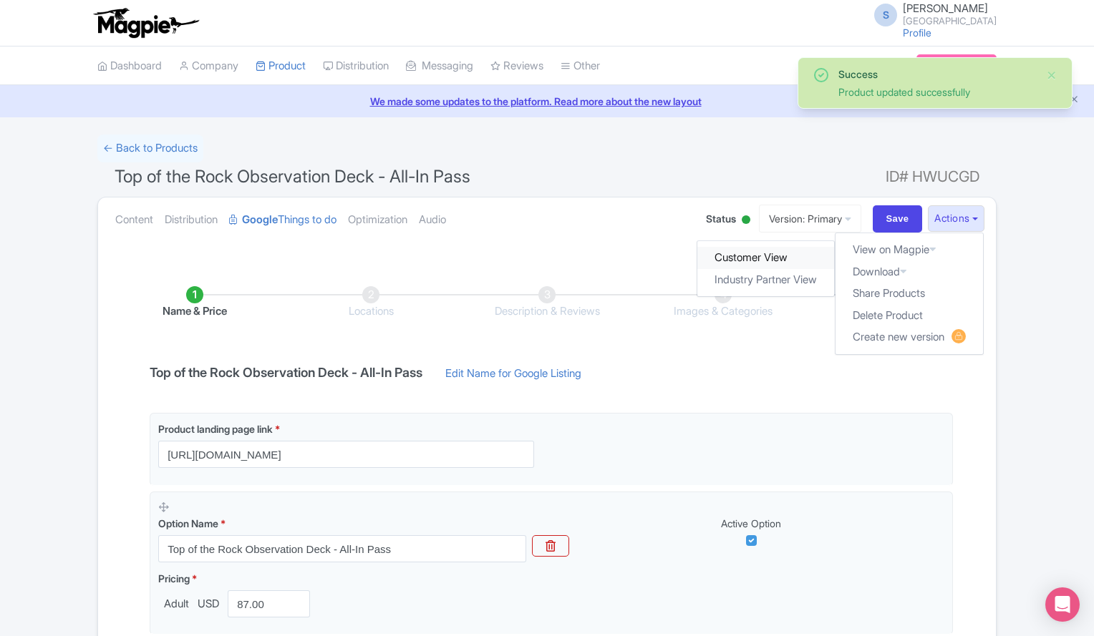
click at [754, 253] on link "Customer View" at bounding box center [766, 258] width 137 height 22
